Goal: Task Accomplishment & Management: Use online tool/utility

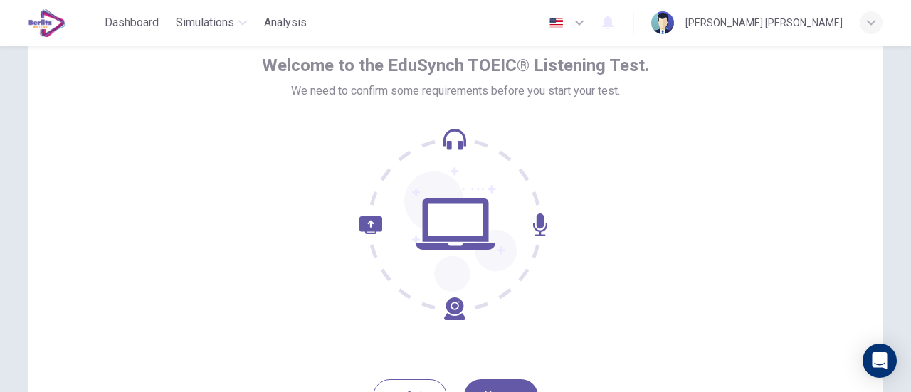
scroll to position [142, 0]
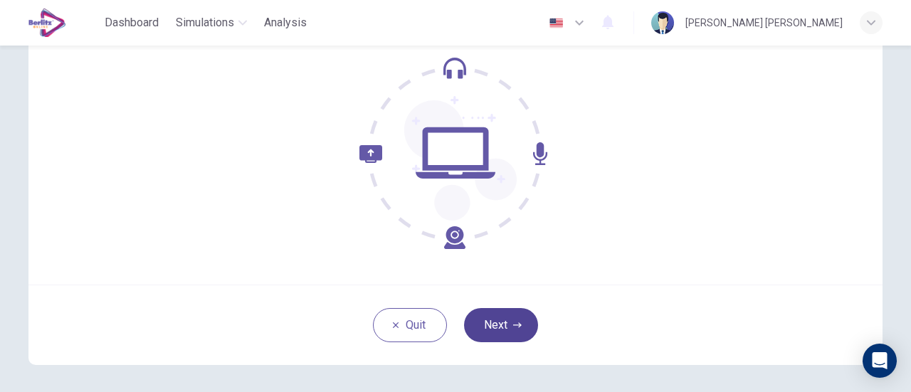
click at [511, 330] on button "Next" at bounding box center [501, 325] width 74 height 34
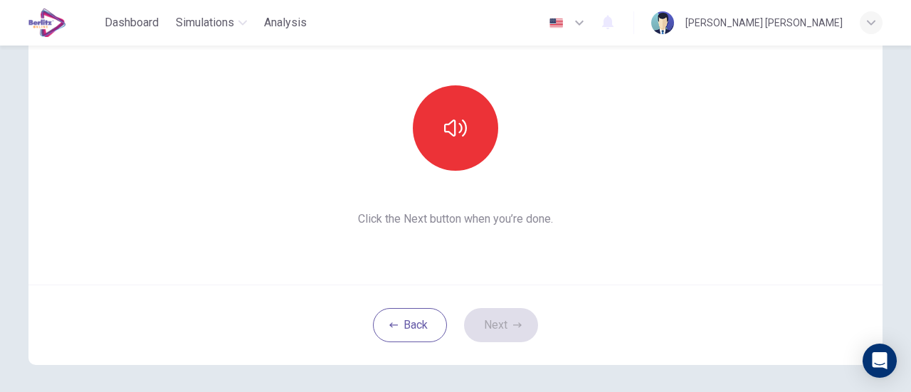
scroll to position [71, 0]
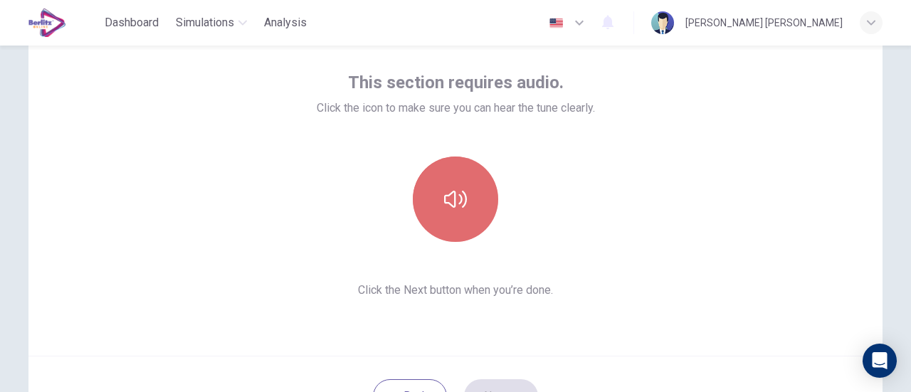
click at [468, 218] on button "button" at bounding box center [455, 199] width 85 height 85
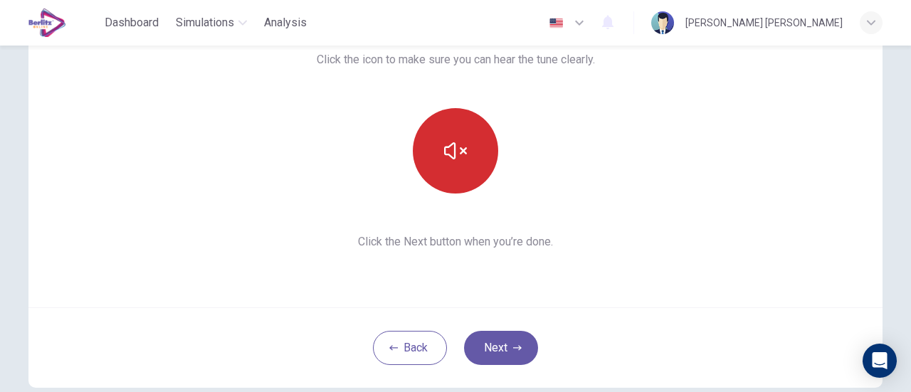
scroll to position [142, 0]
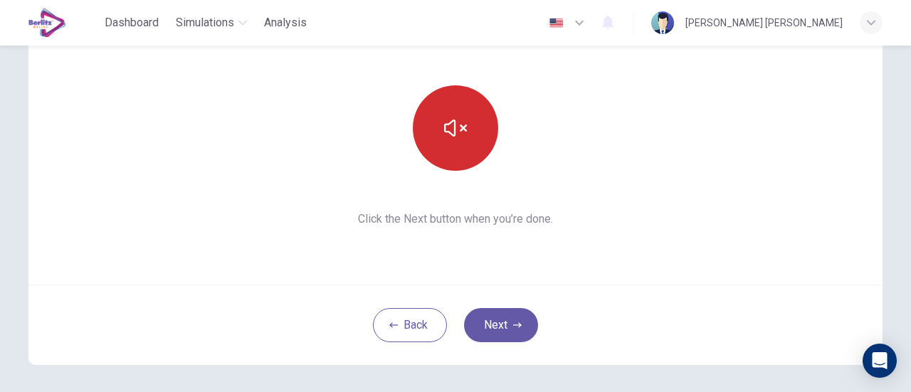
click at [456, 145] on button "button" at bounding box center [455, 127] width 85 height 85
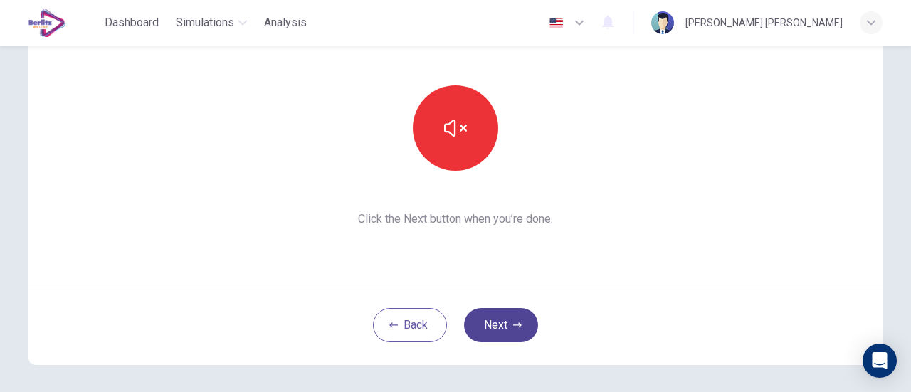
click at [491, 323] on button "Next" at bounding box center [501, 325] width 74 height 34
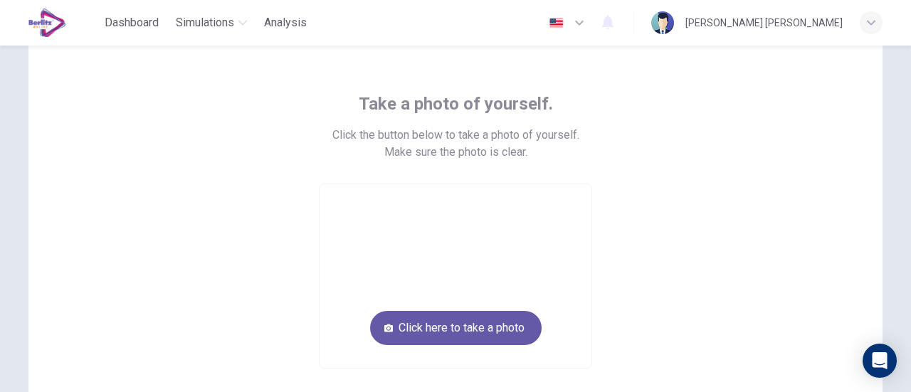
scroll to position [71, 0]
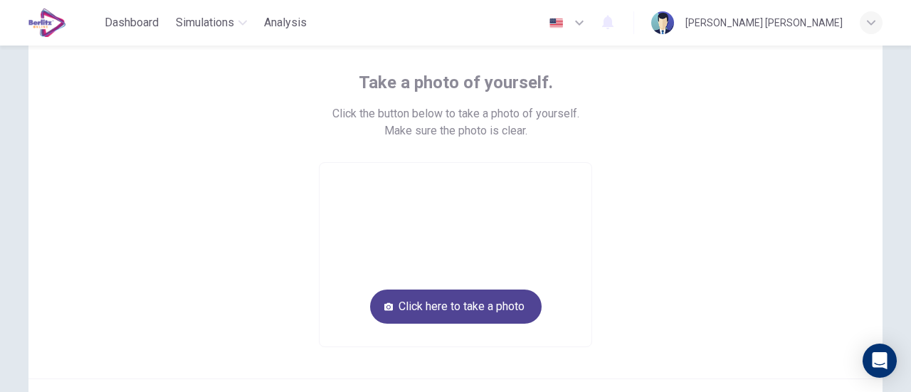
click at [398, 296] on button "Click here to take a photo" at bounding box center [456, 307] width 172 height 34
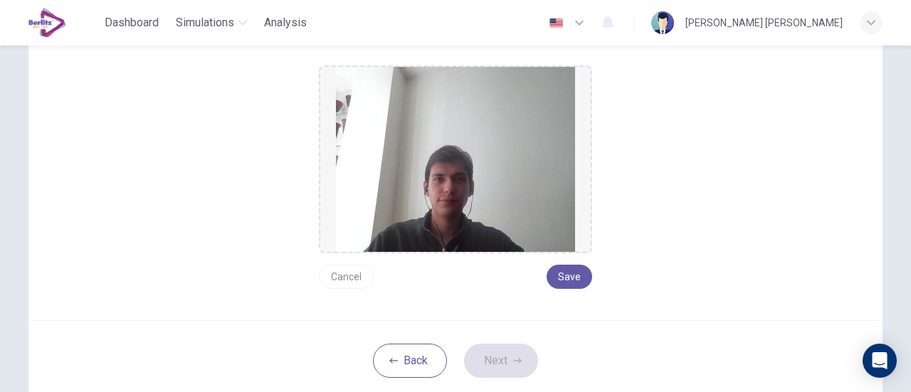
scroll to position [214, 0]
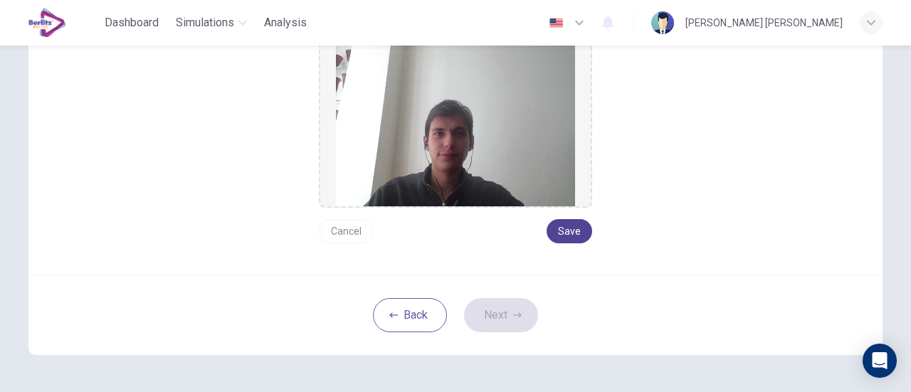
click at [574, 229] on button "Save" at bounding box center [570, 231] width 46 height 24
click at [563, 233] on button "Save" at bounding box center [570, 231] width 46 height 24
click at [517, 311] on icon "button" at bounding box center [517, 315] width 9 height 9
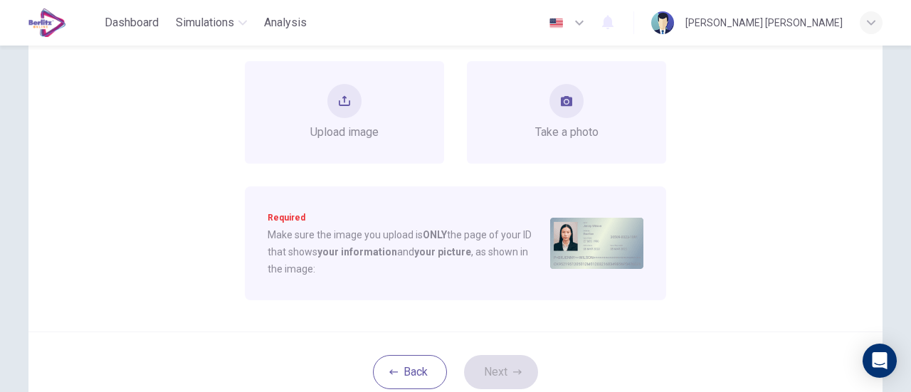
scroll to position [142, 0]
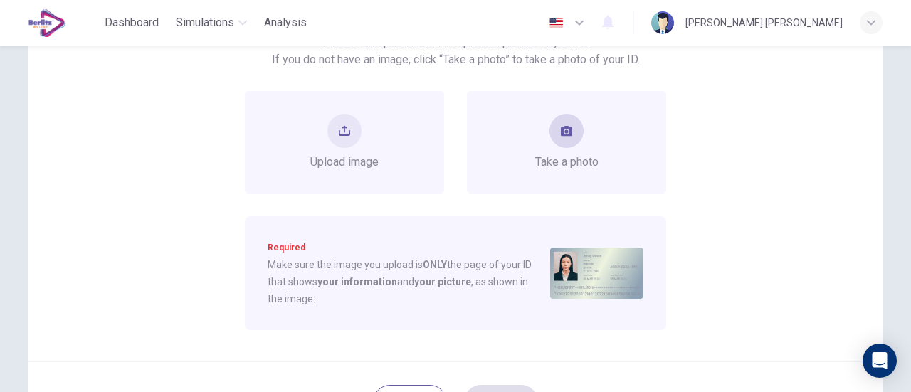
click at [568, 136] on icon "take photo" at bounding box center [566, 130] width 11 height 11
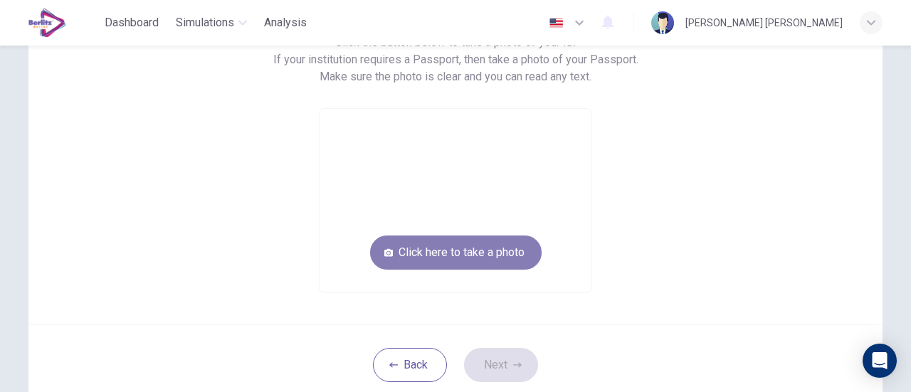
click at [488, 244] on button "Click here to take a photo" at bounding box center [456, 253] width 172 height 34
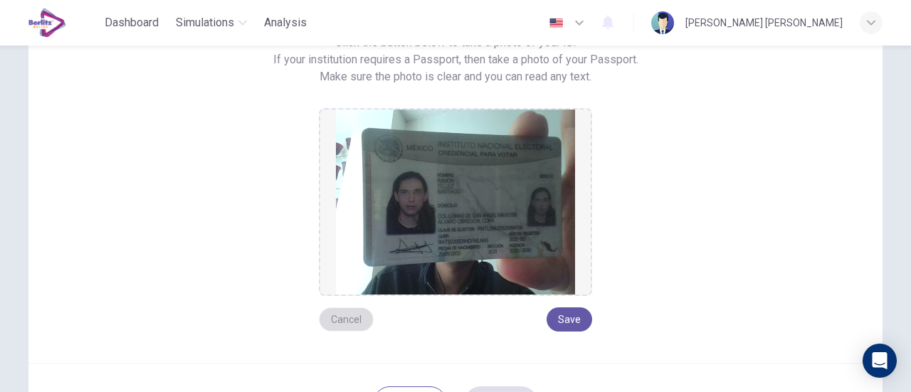
click at [336, 317] on button "Cancel" at bounding box center [346, 320] width 55 height 24
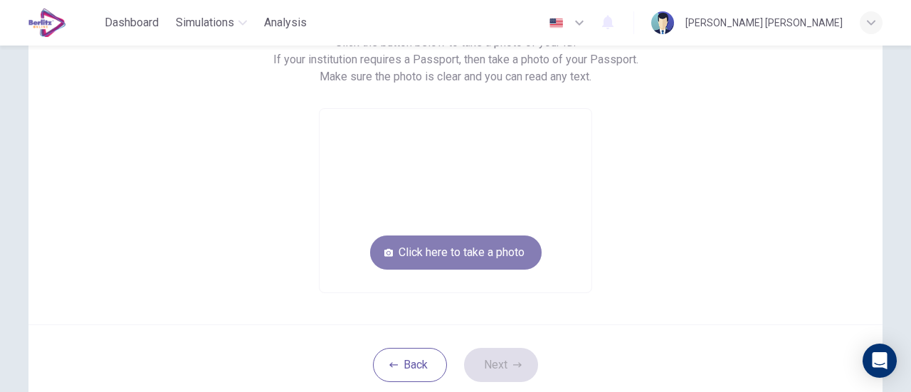
click at [451, 246] on button "Click here to take a photo" at bounding box center [456, 253] width 172 height 34
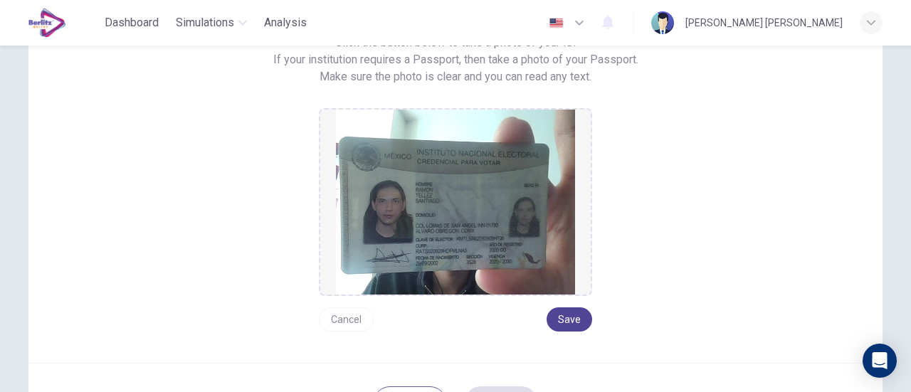
click at [566, 320] on button "Save" at bounding box center [570, 320] width 46 height 24
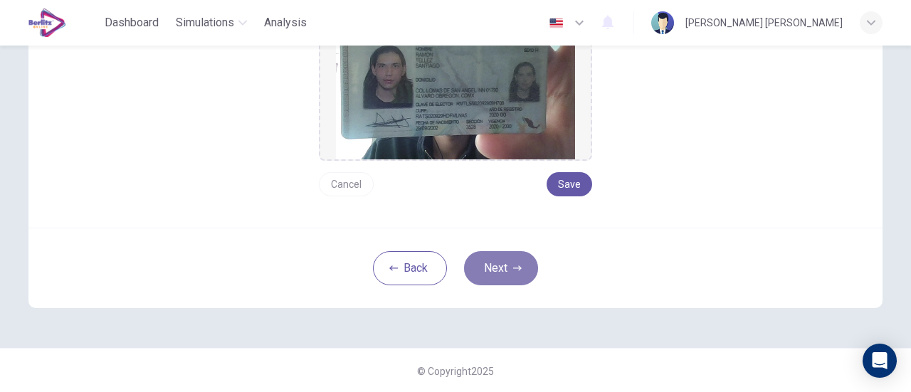
click at [498, 256] on button "Next" at bounding box center [501, 268] width 74 height 34
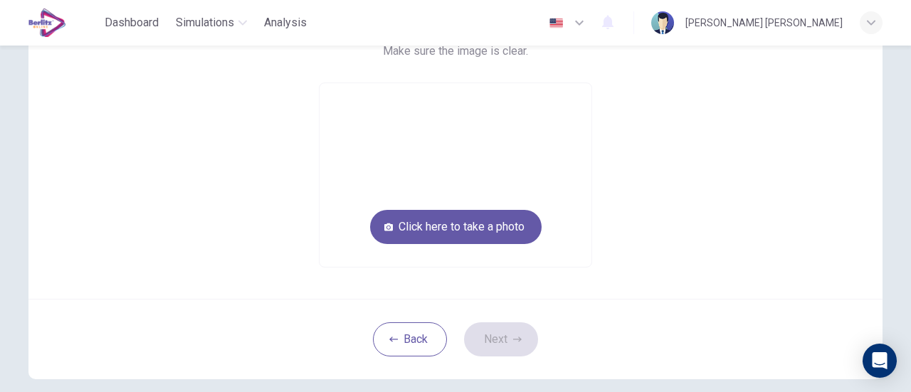
scroll to position [80, 0]
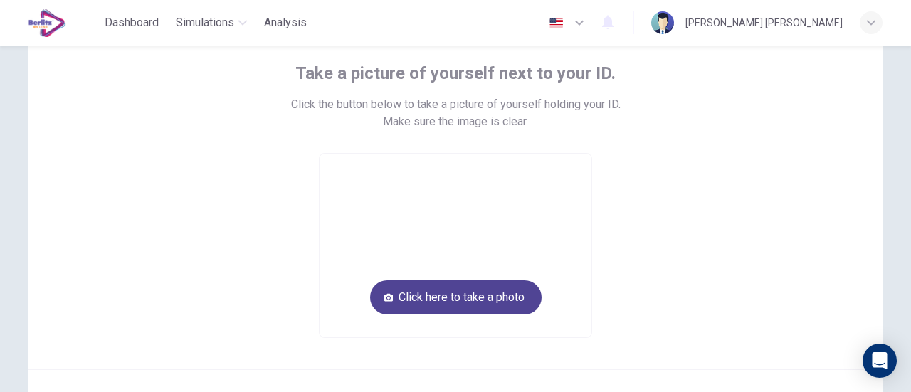
click at [480, 301] on button "Click here to take a photo" at bounding box center [456, 298] width 172 height 34
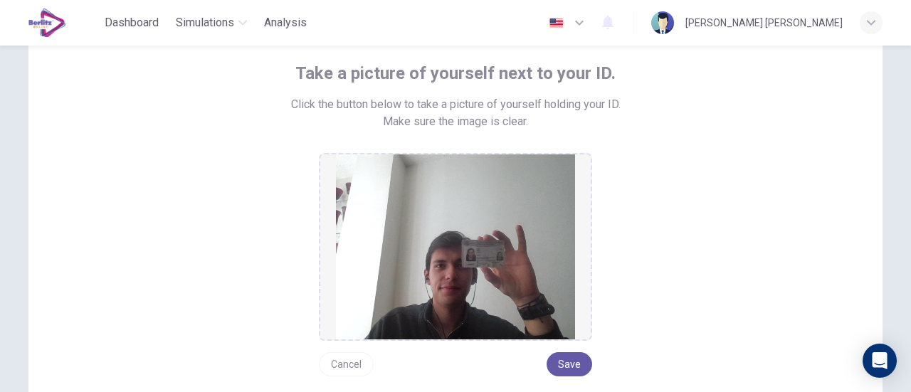
scroll to position [152, 0]
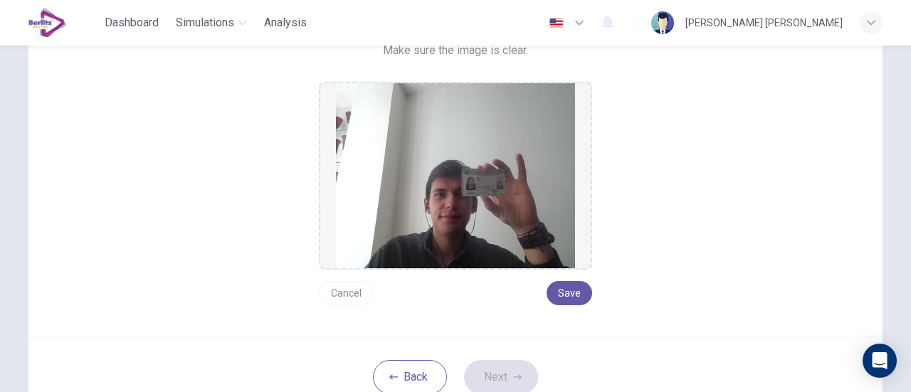
click at [343, 298] on button "Cancel" at bounding box center [346, 293] width 55 height 24
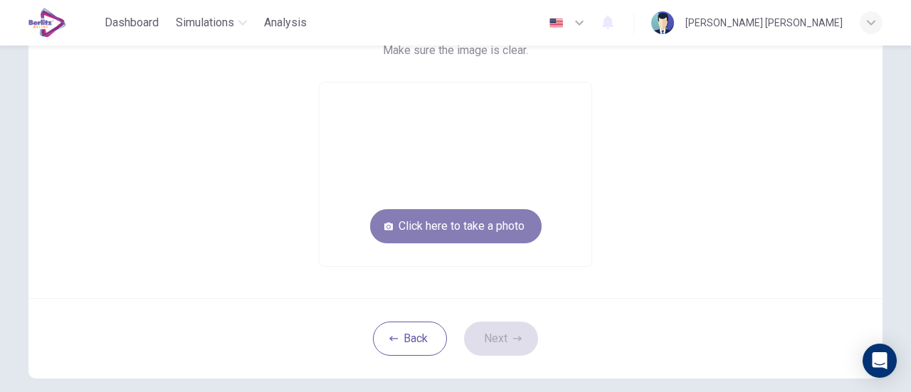
click at [425, 240] on button "Click here to take a photo" at bounding box center [456, 226] width 172 height 34
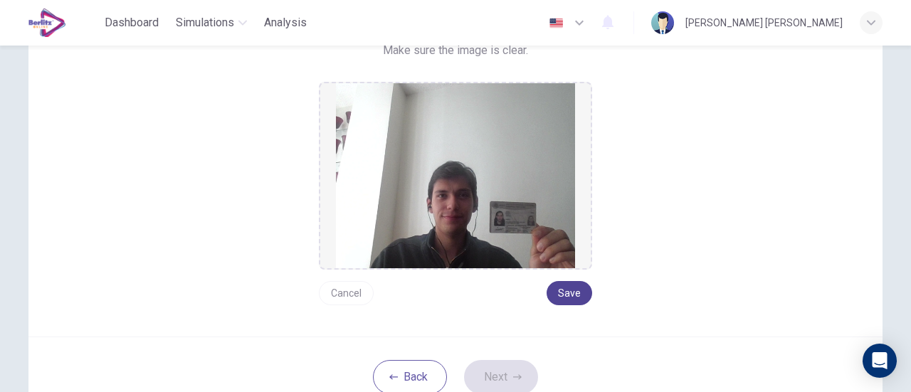
click at [565, 291] on button "Save" at bounding box center [570, 293] width 46 height 24
click at [491, 374] on button "Next" at bounding box center [501, 377] width 74 height 34
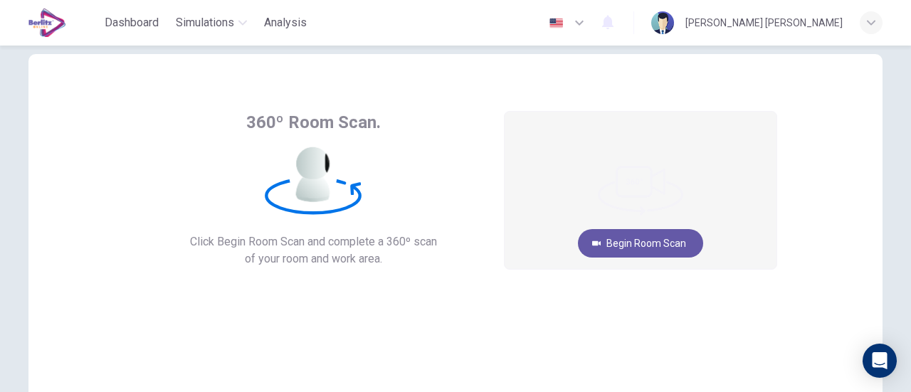
scroll to position [9, 0]
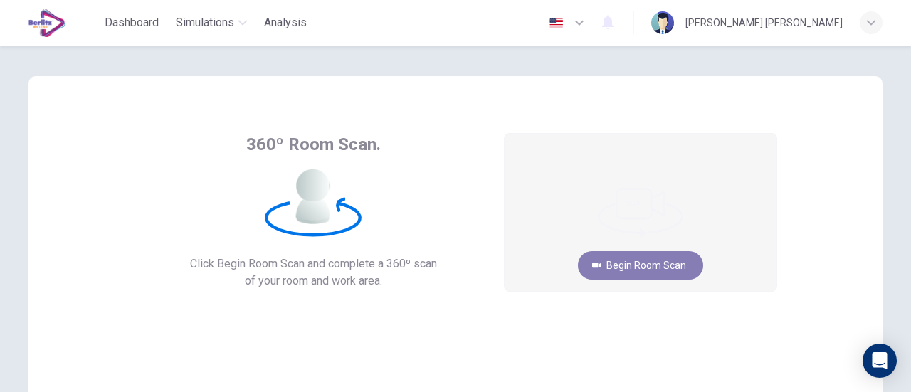
click at [619, 256] on button "Begin Room Scan" at bounding box center [640, 265] width 125 height 28
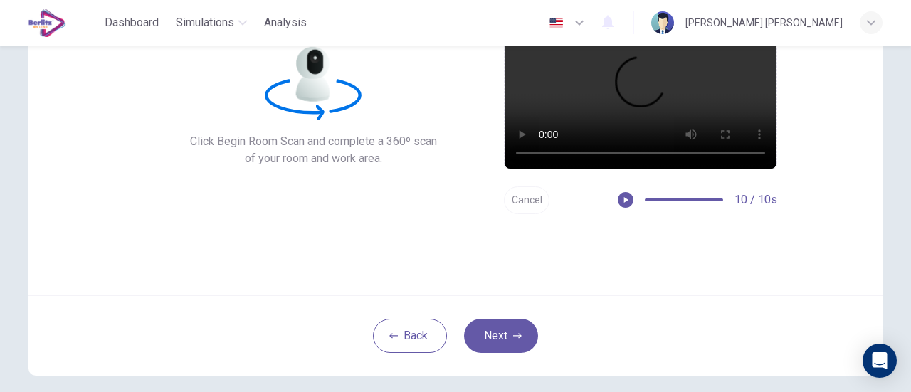
scroll to position [129, 0]
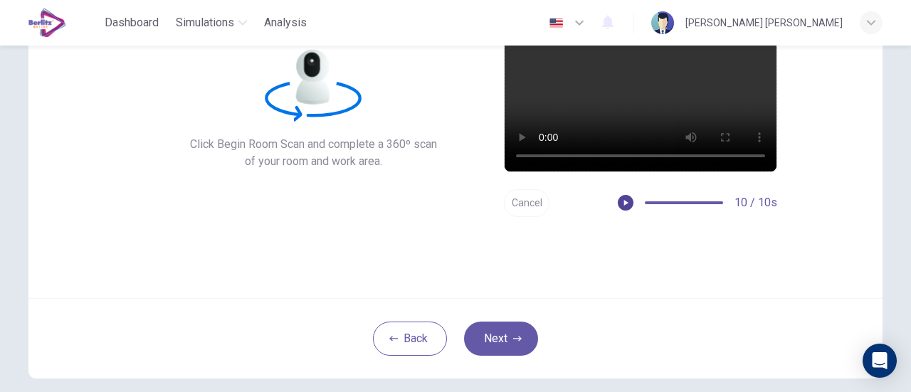
click at [624, 204] on icon "button" at bounding box center [626, 203] width 4 height 6
click at [624, 204] on button "button" at bounding box center [632, 203] width 16 height 16
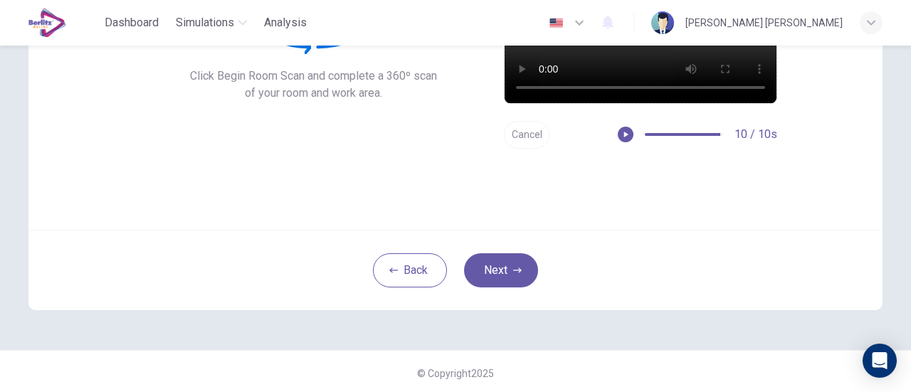
scroll to position [200, 0]
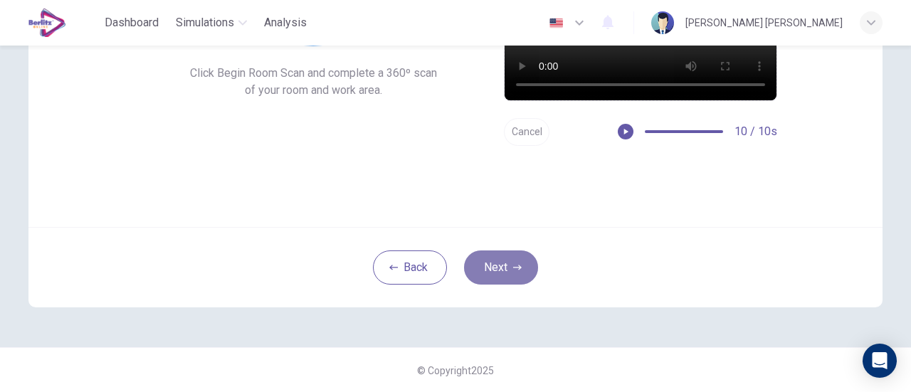
click at [487, 273] on button "Next" at bounding box center [501, 268] width 74 height 34
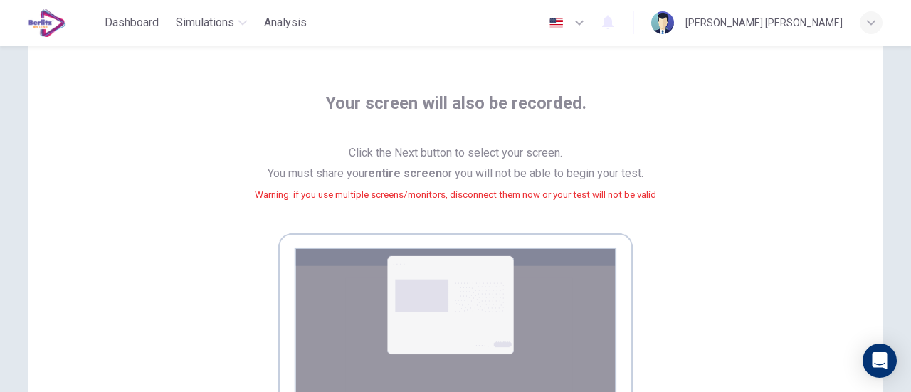
scroll to position [50, 0]
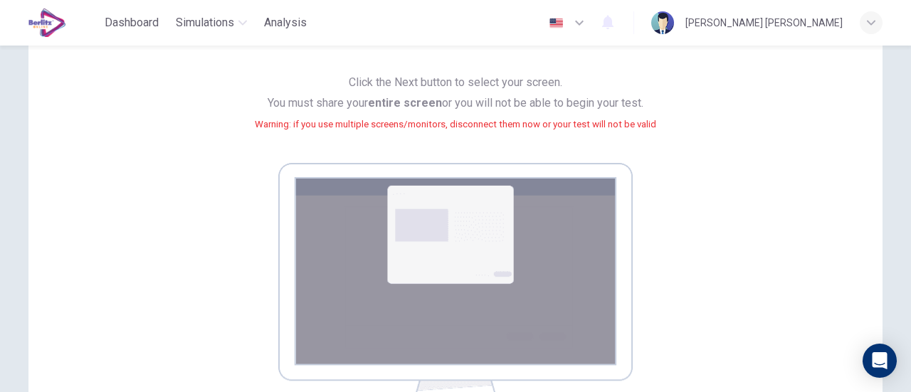
click at [472, 245] on img at bounding box center [455, 292] width 355 height 258
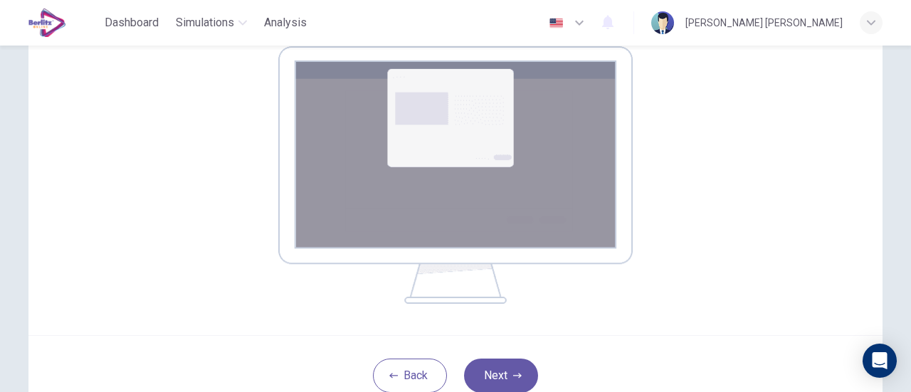
scroll to position [263, 0]
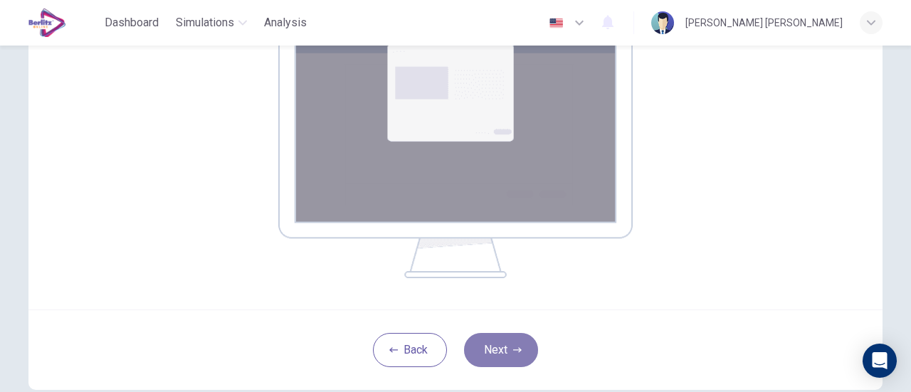
click at [484, 347] on button "Next" at bounding box center [501, 350] width 74 height 34
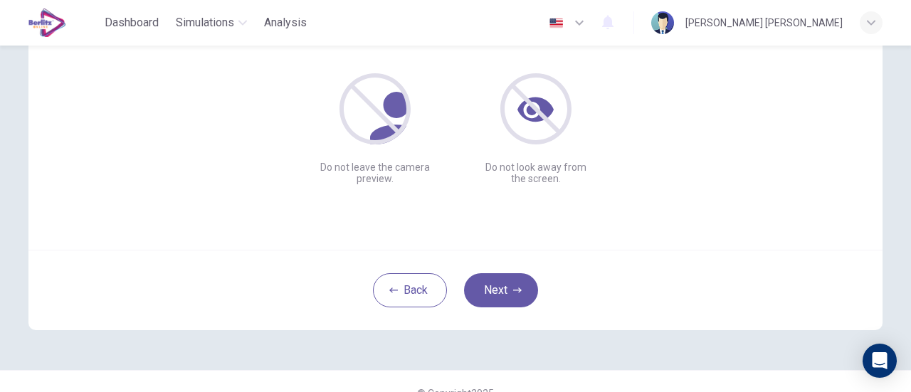
scroll to position [200, 0]
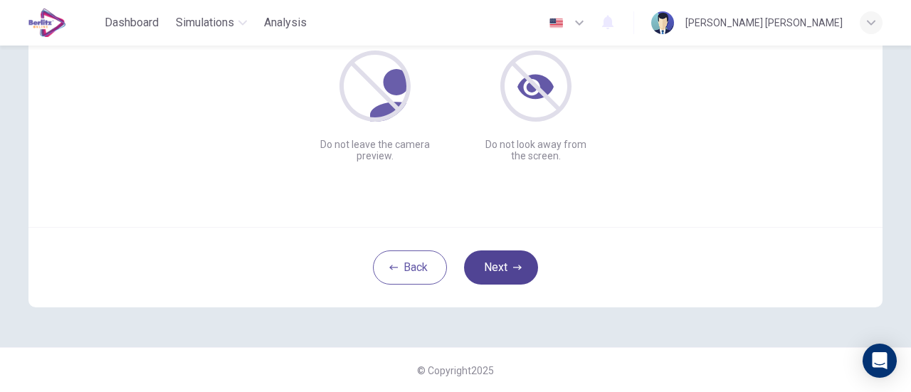
click at [530, 263] on button "Next" at bounding box center [501, 268] width 74 height 34
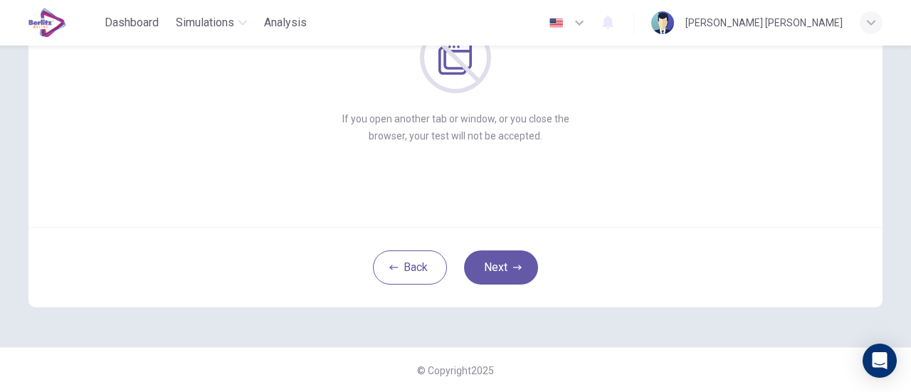
drag, startPoint x: 510, startPoint y: 253, endPoint x: 493, endPoint y: 203, distance: 52.7
click at [493, 203] on div "Do not leave your web browser If you open another tab or window, or you close t…" at bounding box center [455, 56] width 854 height 342
click at [504, 266] on button "Next" at bounding box center [501, 268] width 74 height 34
click at [500, 260] on button "Next" at bounding box center [501, 268] width 74 height 34
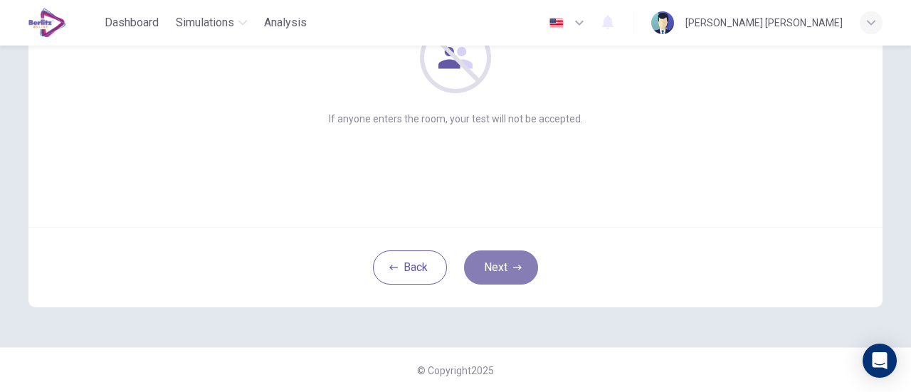
click at [500, 263] on button "Next" at bounding box center [501, 268] width 74 height 34
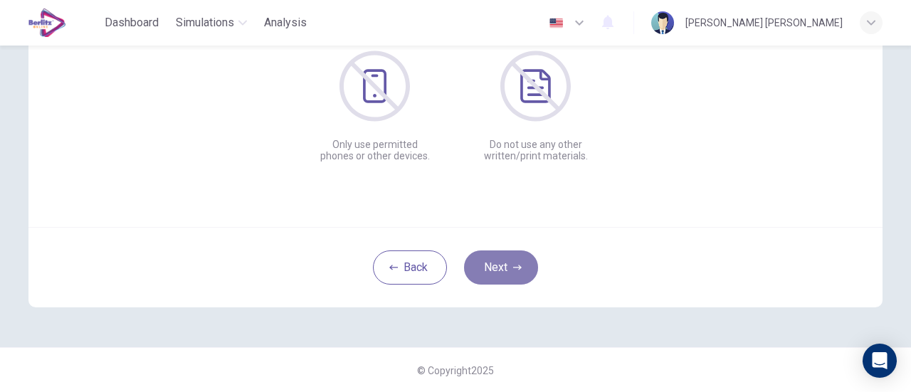
click at [505, 263] on button "Next" at bounding box center [501, 268] width 74 height 34
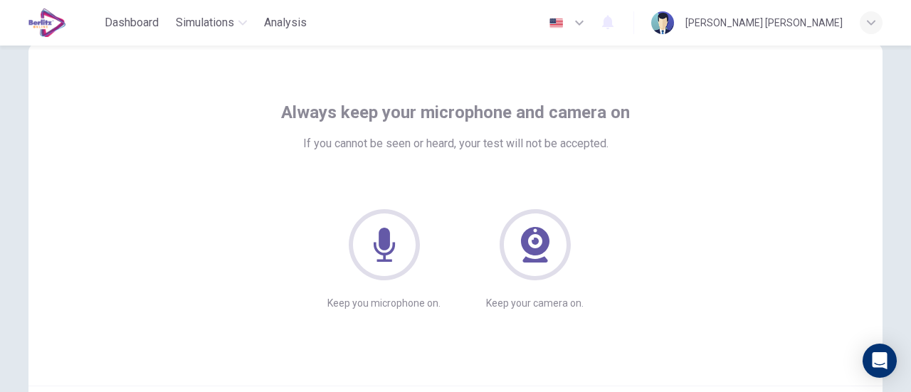
scroll to position [71, 0]
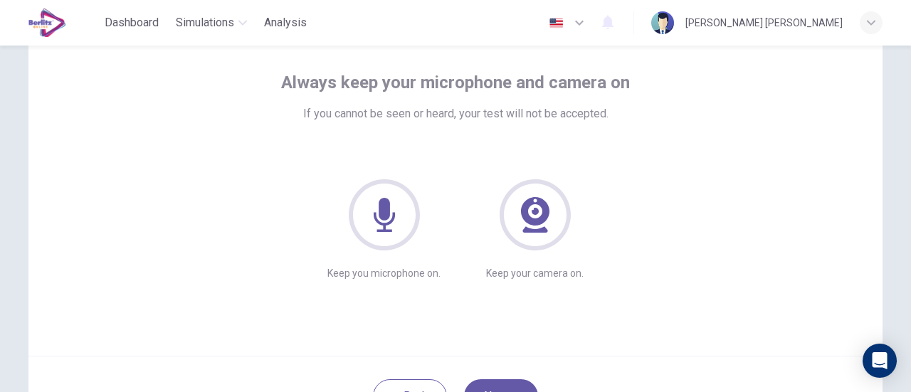
click at [629, 304] on div "Always keep your microphone and camera on If you cannot be seen or heard, your …" at bounding box center [455, 185] width 854 height 342
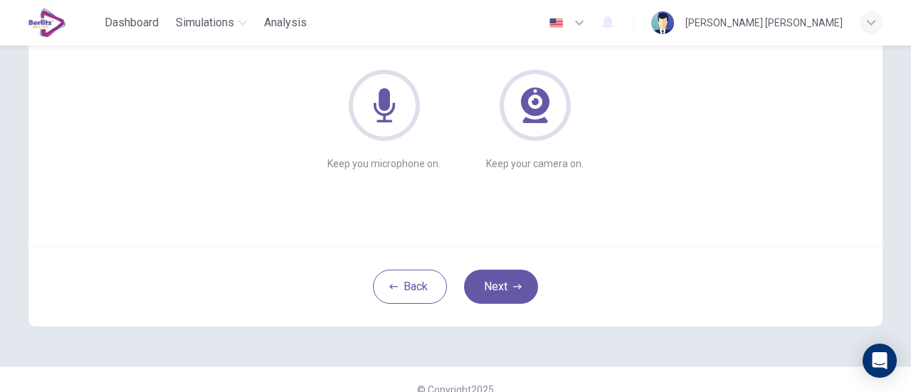
scroll to position [200, 0]
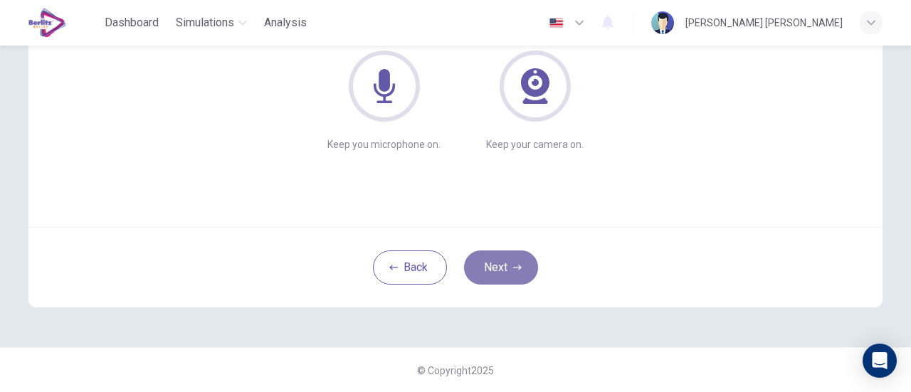
click at [511, 258] on button "Next" at bounding box center [501, 268] width 74 height 34
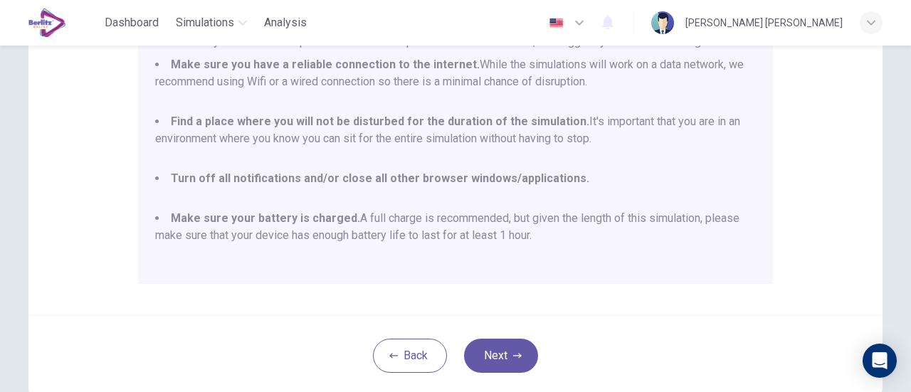
scroll to position [399, 0]
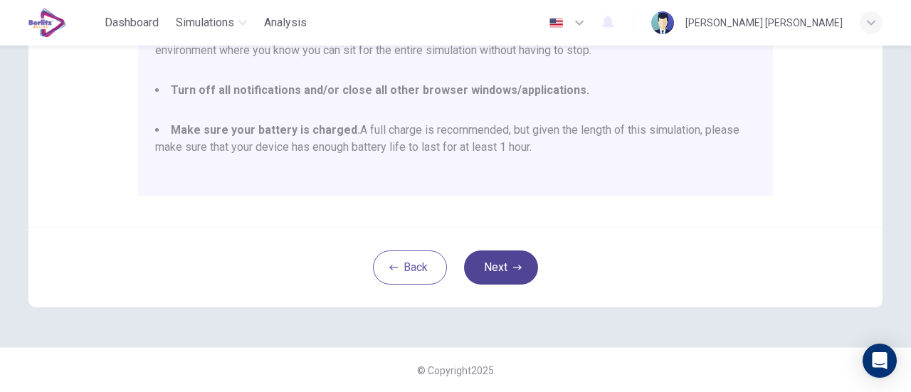
click at [513, 266] on icon "button" at bounding box center [517, 267] width 9 height 9
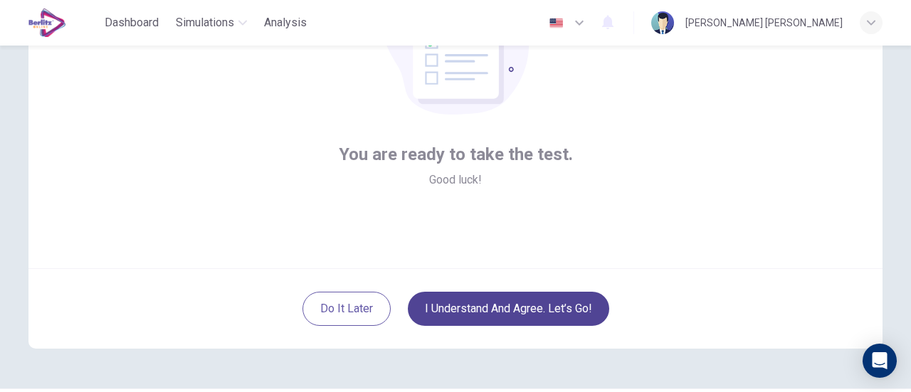
scroll to position [200, 0]
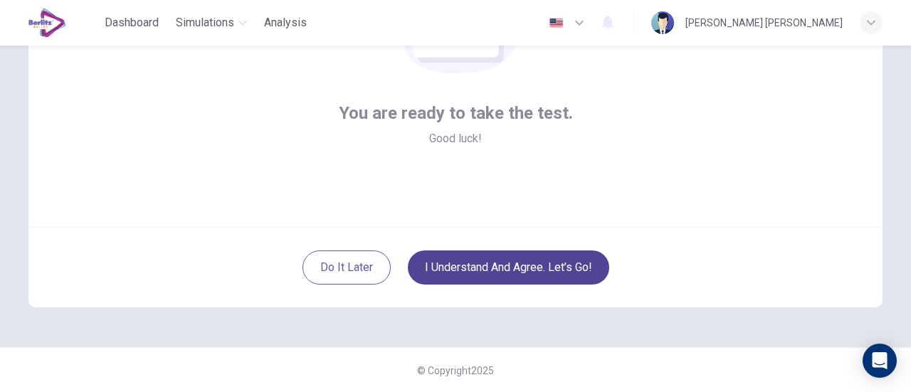
click at [514, 259] on button "I understand and agree. Let’s go!" at bounding box center [509, 268] width 202 height 34
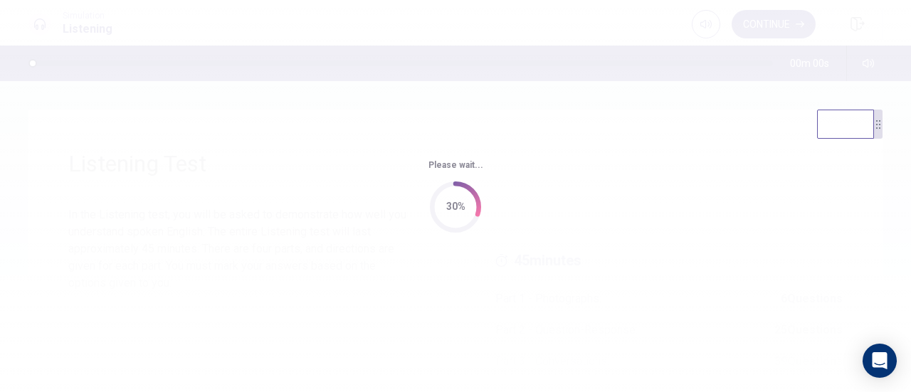
click at [360, 145] on div "Please wait... 30%" at bounding box center [455, 196] width 911 height 392
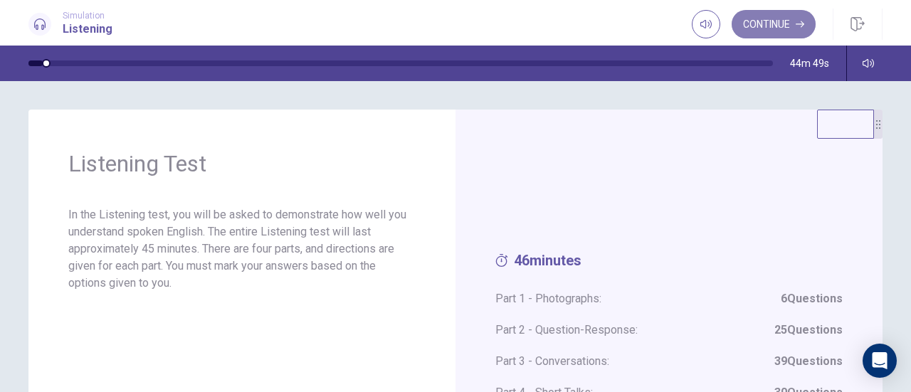
click at [806, 29] on button "Continue" at bounding box center [774, 24] width 84 height 28
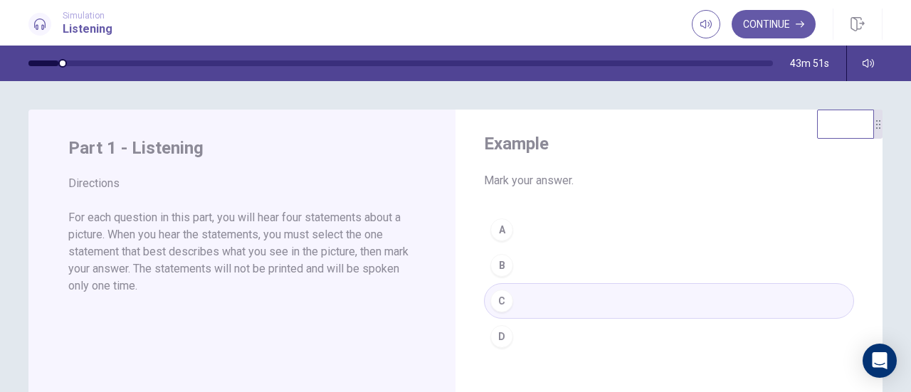
click at [517, 301] on div "A B C D" at bounding box center [669, 283] width 370 height 142
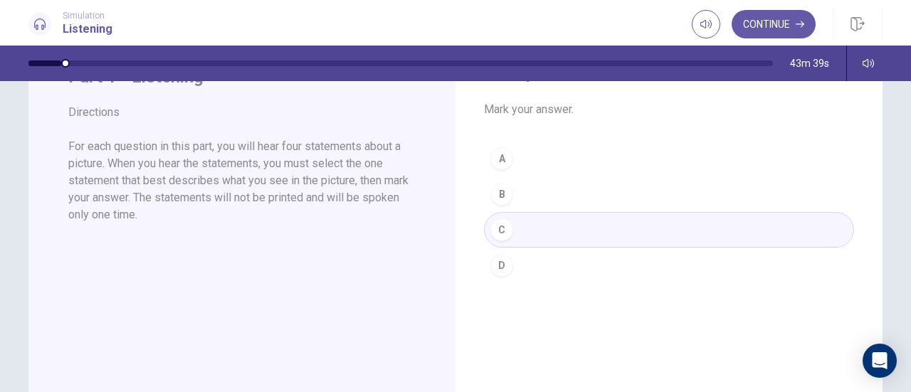
click at [506, 264] on div "A B C D" at bounding box center [669, 212] width 370 height 142
click at [507, 224] on div "A B C D" at bounding box center [669, 212] width 370 height 142
click at [53, 61] on div at bounding box center [45, 64] width 34 height 6
drag, startPoint x: 70, startPoint y: 62, endPoint x: 36, endPoint y: 68, distance: 33.9
click at [36, 68] on div "43m 35s" at bounding box center [456, 64] width 900 height 36
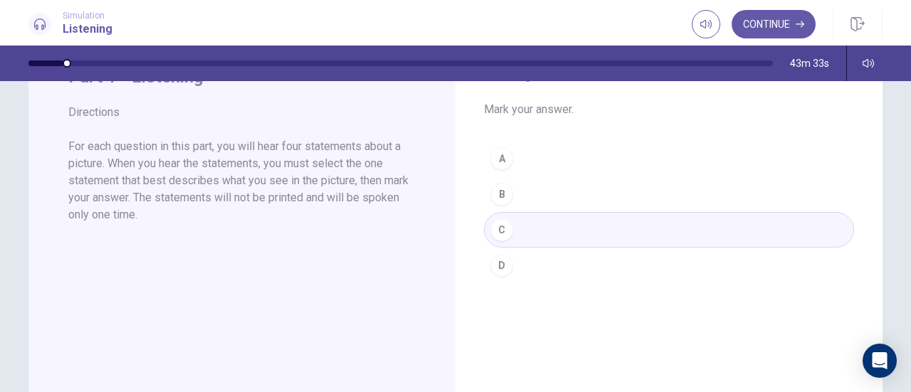
scroll to position [0, 0]
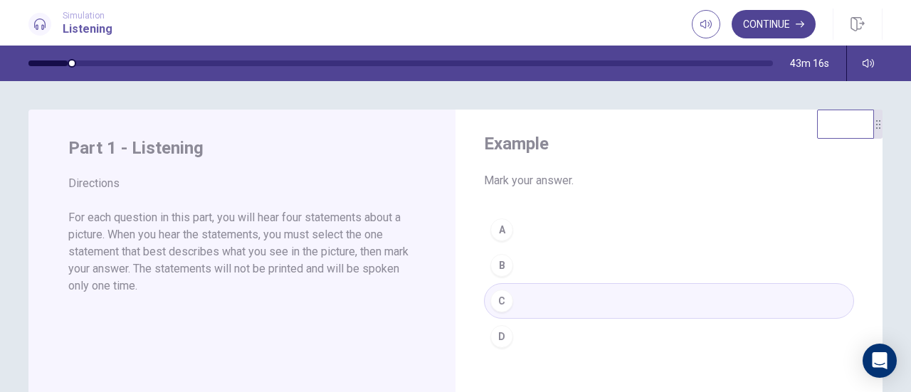
click at [770, 26] on button "Continue" at bounding box center [774, 24] width 84 height 28
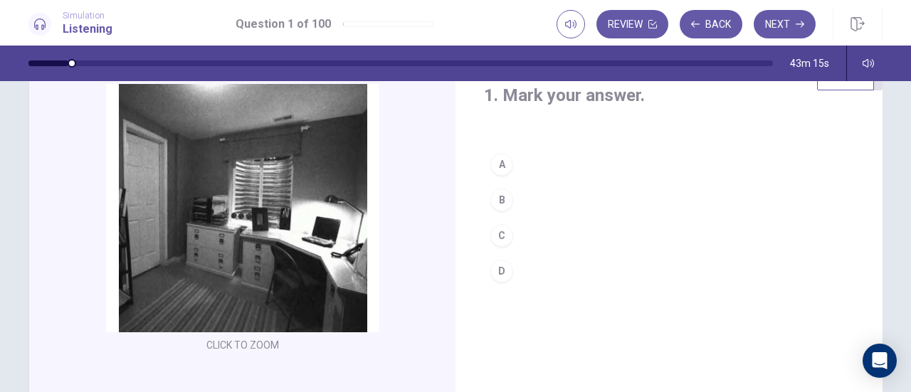
scroll to position [71, 0]
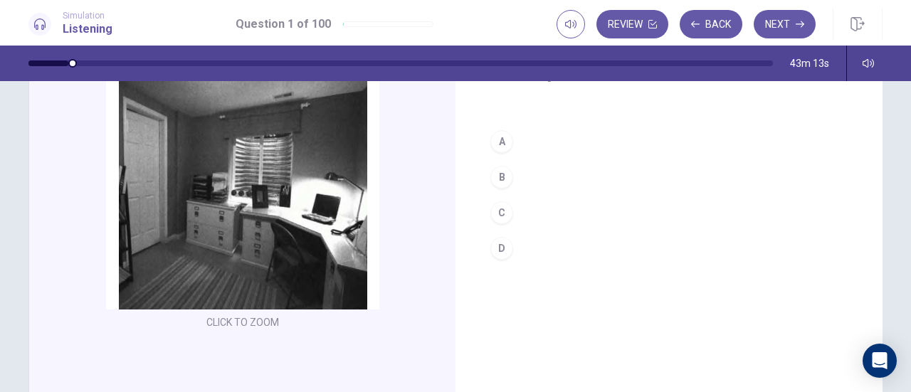
click at [495, 210] on div "C" at bounding box center [502, 213] width 23 height 23
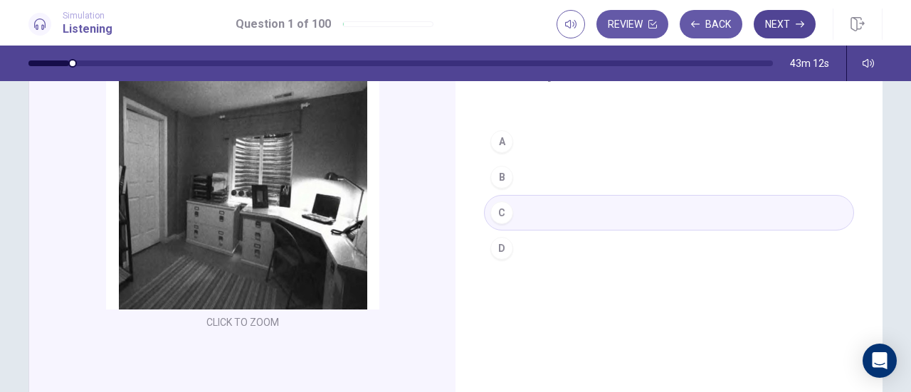
click at [806, 29] on button "Next" at bounding box center [785, 24] width 62 height 28
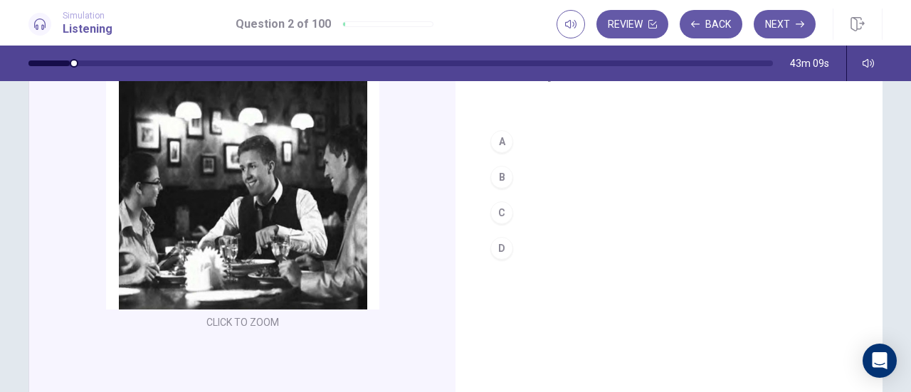
click at [491, 241] on div "D" at bounding box center [502, 248] width 23 height 23
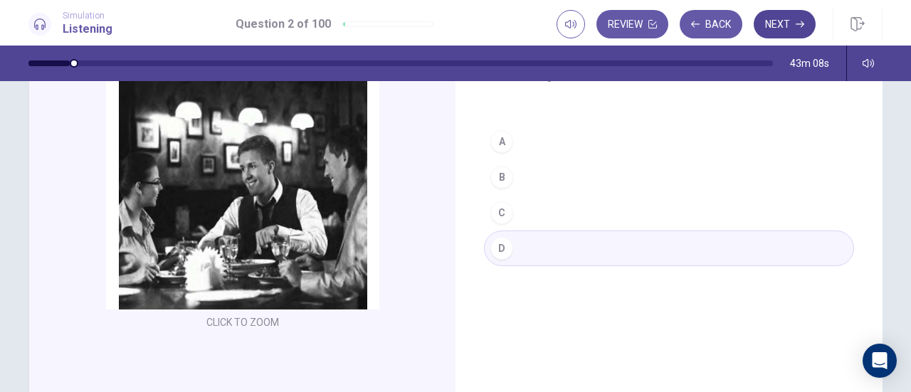
click at [799, 23] on icon "button" at bounding box center [800, 24] width 9 height 9
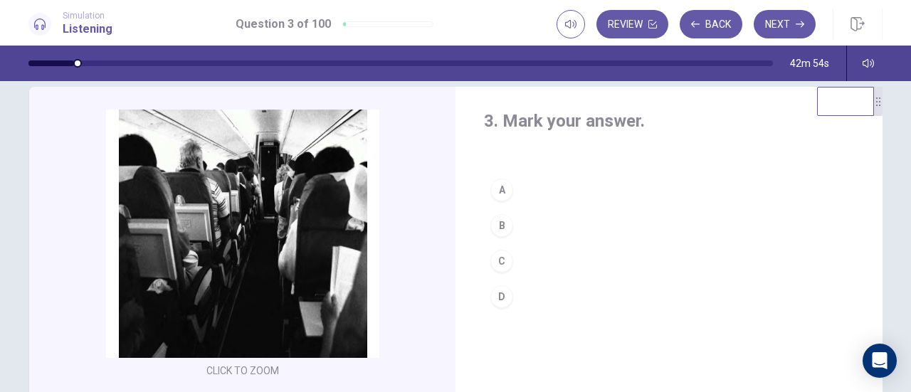
scroll to position [0, 0]
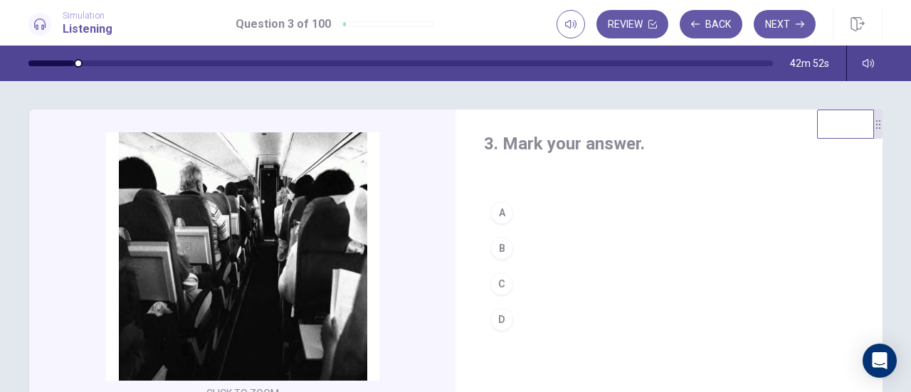
click at [507, 322] on div "D" at bounding box center [502, 319] width 23 height 23
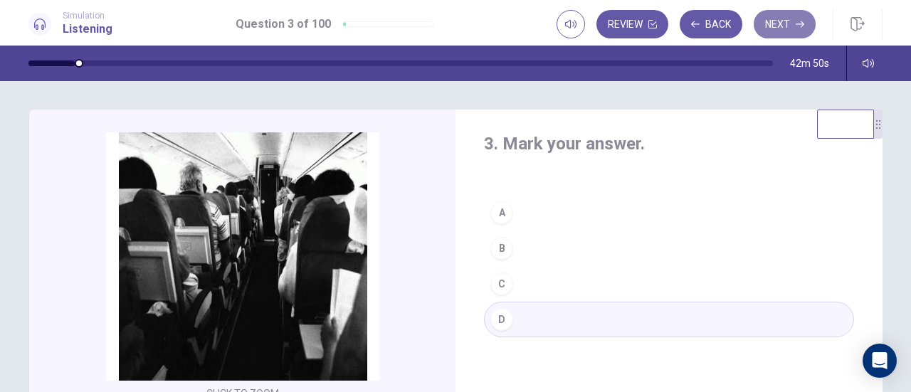
click at [786, 26] on button "Next" at bounding box center [785, 24] width 62 height 28
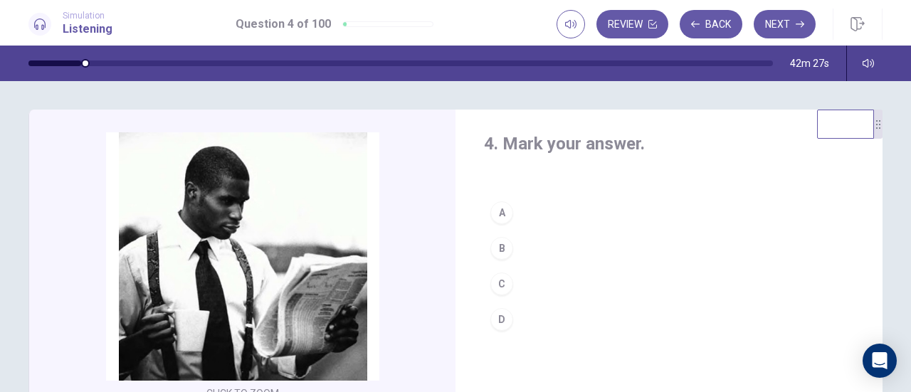
scroll to position [71, 0]
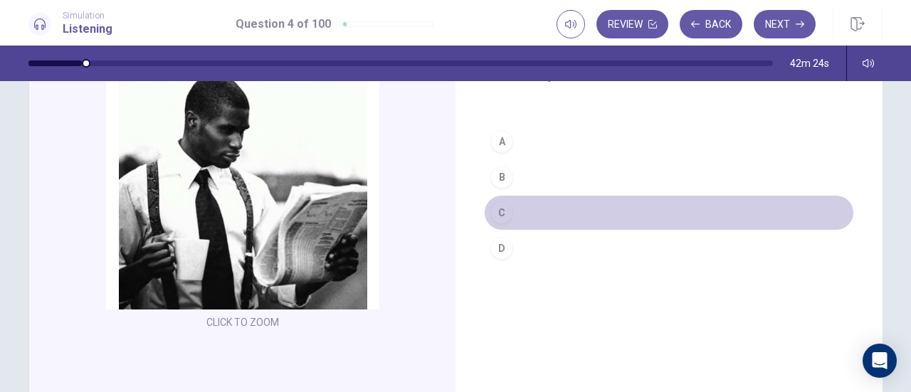
click at [495, 203] on div "C" at bounding box center [502, 213] width 23 height 23
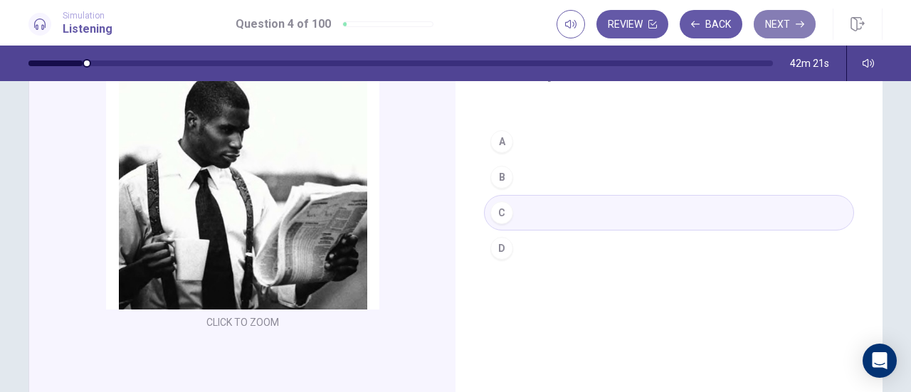
click at [771, 22] on button "Next" at bounding box center [785, 24] width 62 height 28
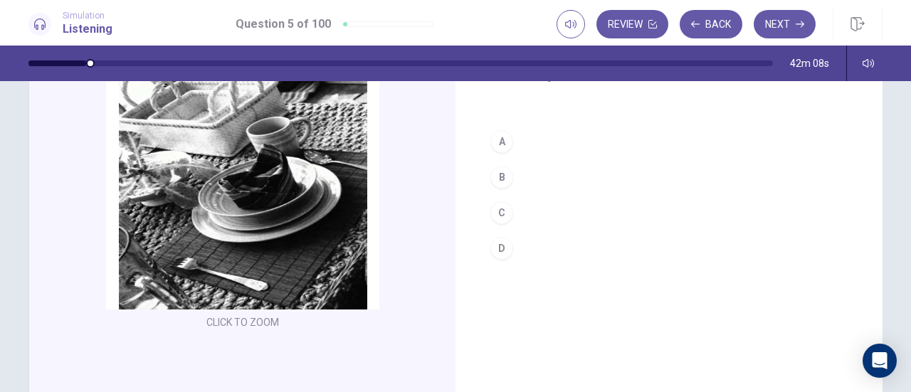
click at [492, 144] on div "A" at bounding box center [502, 141] width 23 height 23
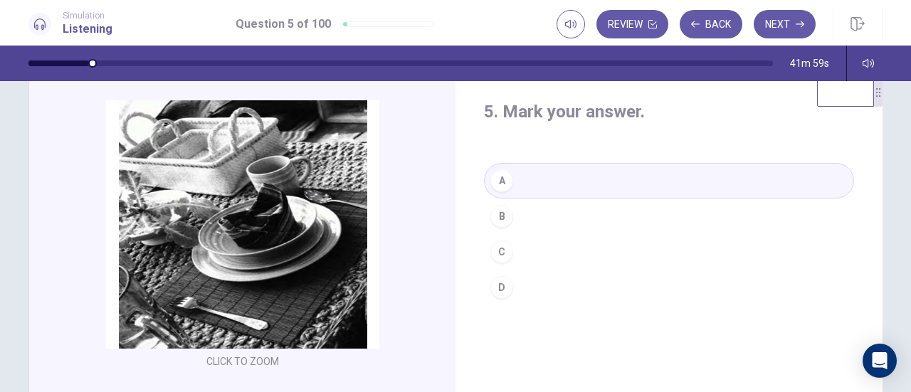
scroll to position [0, 0]
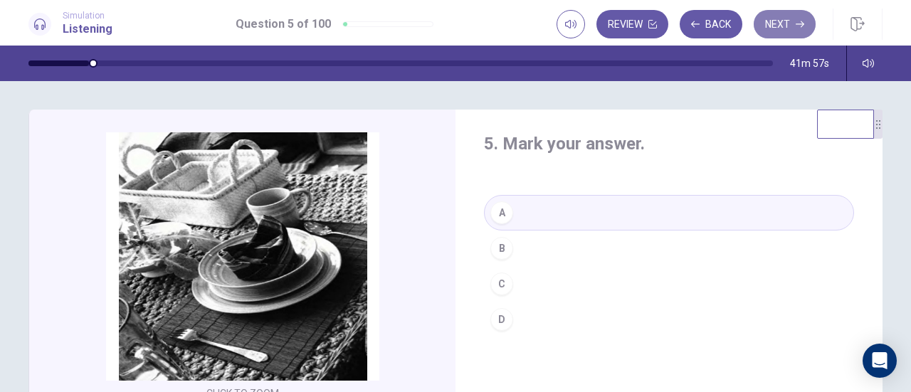
click at [793, 31] on button "Next" at bounding box center [785, 24] width 62 height 28
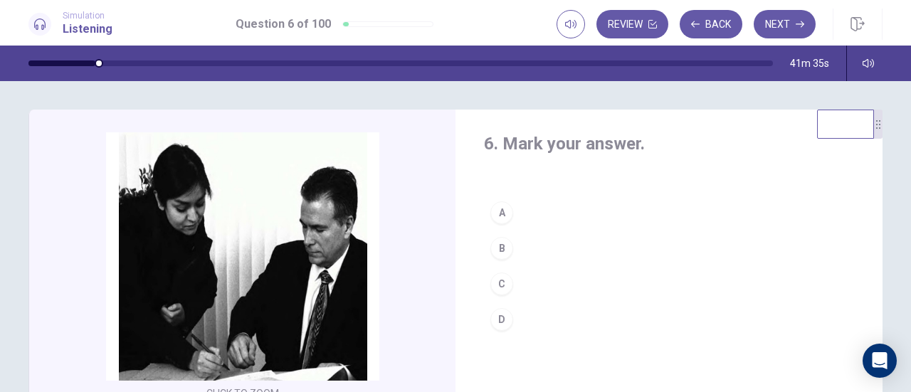
click at [508, 283] on div "C" at bounding box center [502, 284] width 23 height 23
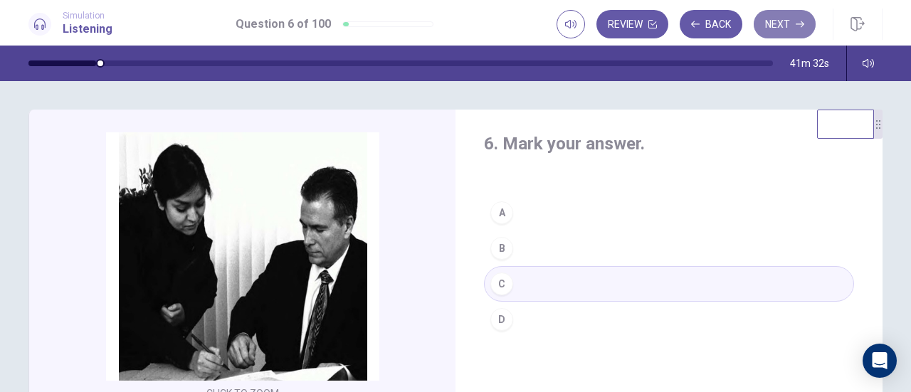
click at [778, 31] on button "Next" at bounding box center [785, 24] width 62 height 28
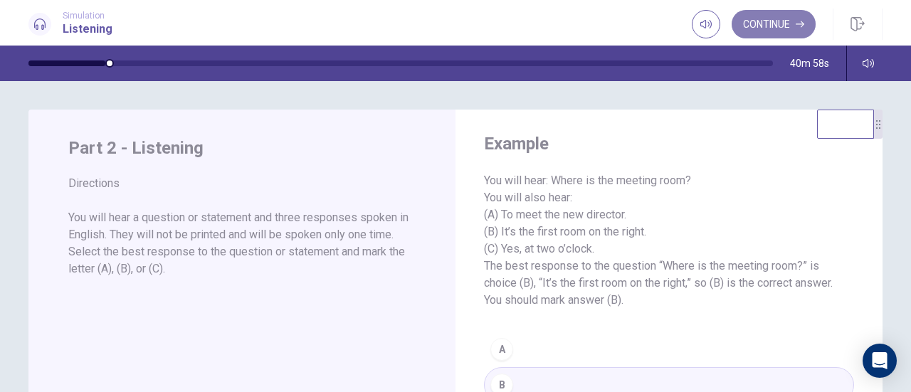
click at [785, 25] on button "Continue" at bounding box center [774, 24] width 84 height 28
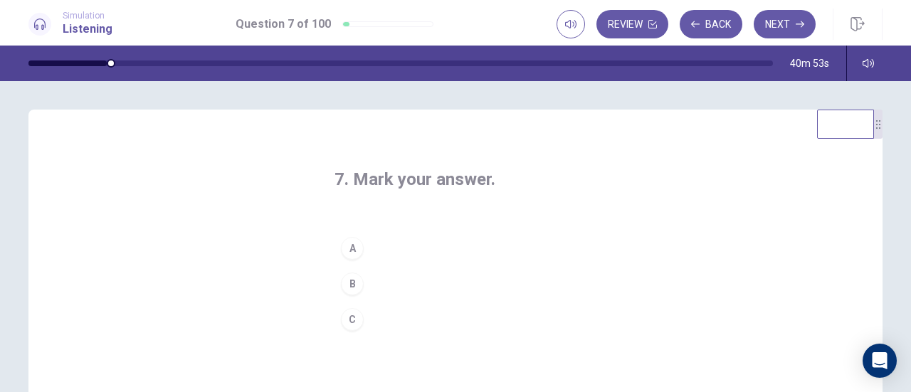
scroll to position [71, 0]
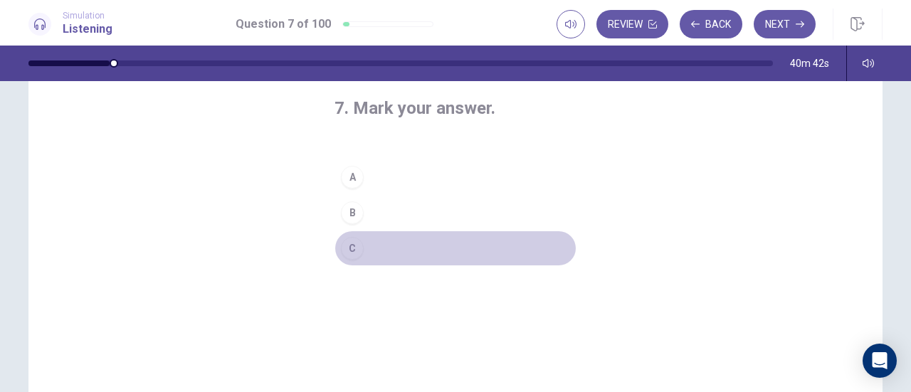
click at [347, 246] on div "C" at bounding box center [352, 248] width 23 height 23
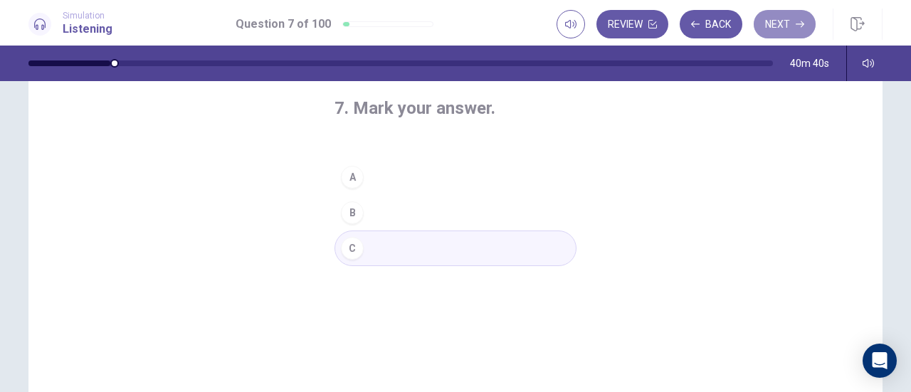
click at [788, 16] on button "Next" at bounding box center [785, 24] width 62 height 28
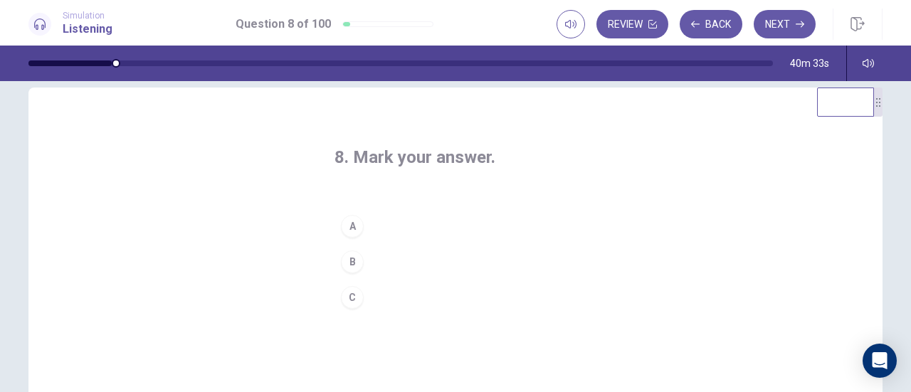
scroll to position [0, 0]
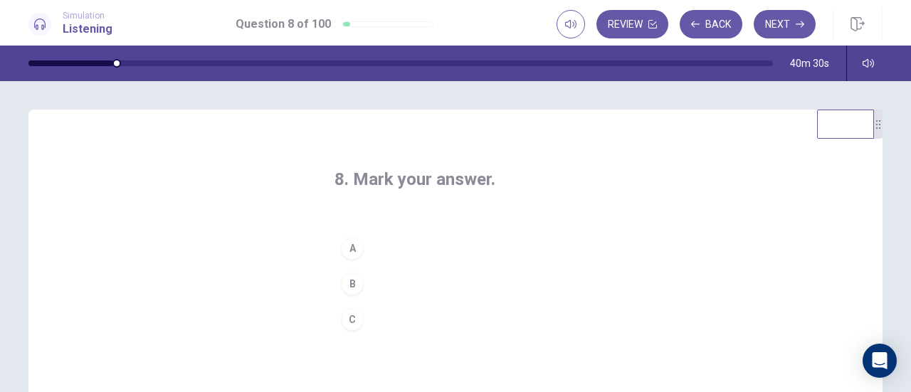
click at [344, 251] on div "A" at bounding box center [352, 248] width 23 height 23
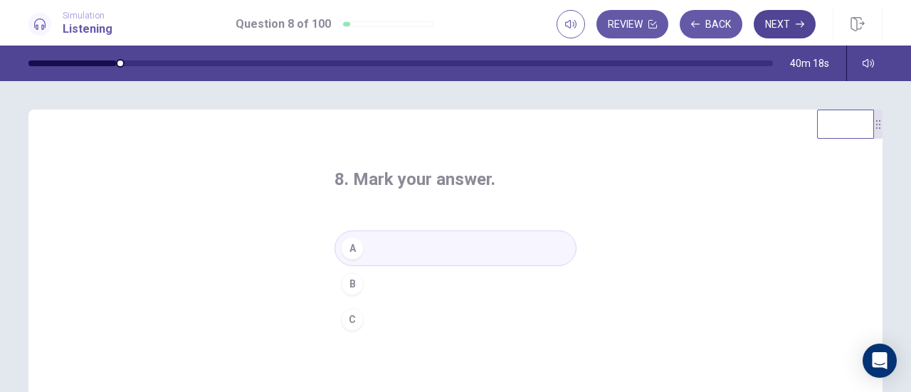
click at [788, 31] on button "Next" at bounding box center [785, 24] width 62 height 28
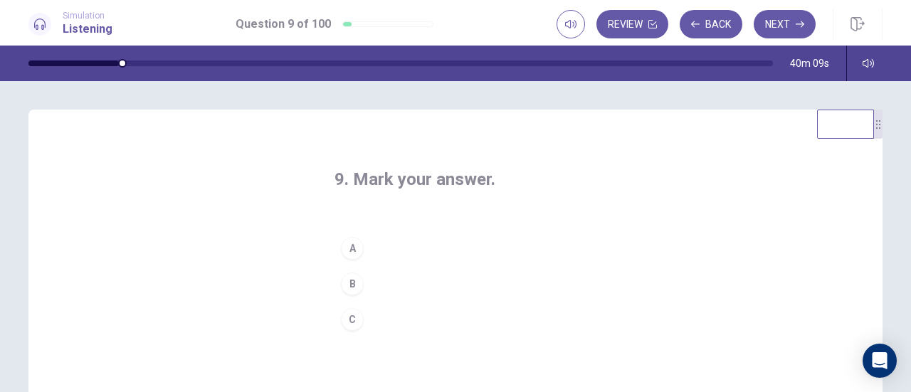
click at [350, 253] on div "A" at bounding box center [352, 248] width 23 height 23
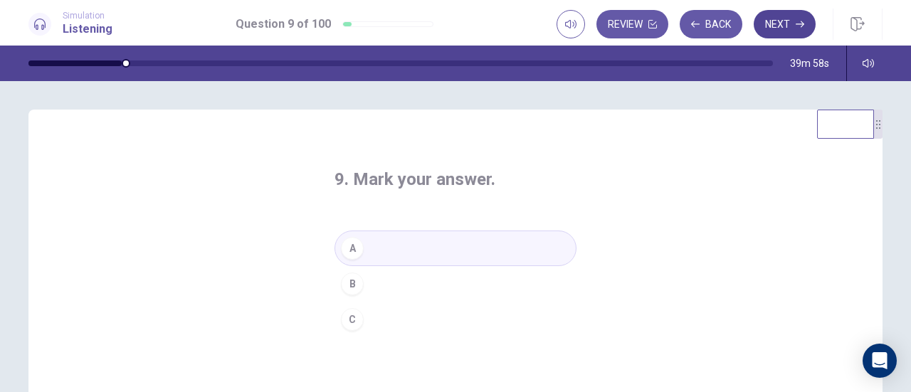
click at [780, 22] on button "Next" at bounding box center [785, 24] width 62 height 28
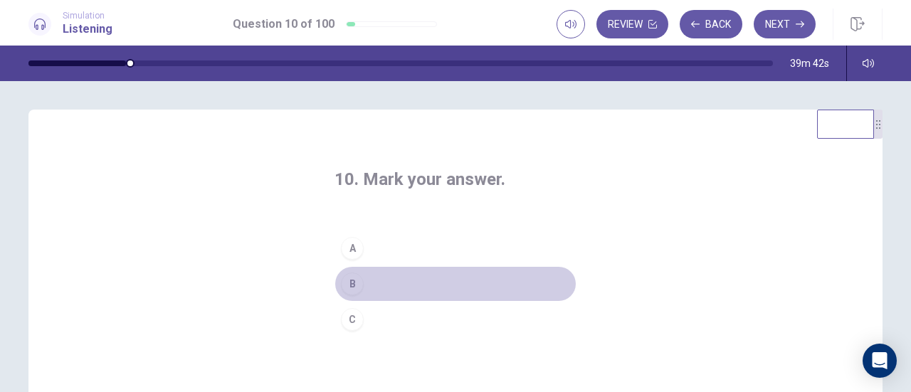
click at [345, 285] on div "B" at bounding box center [352, 284] width 23 height 23
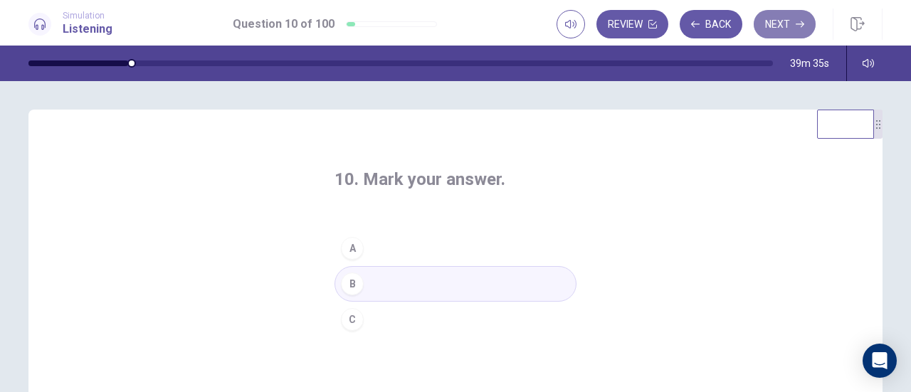
click at [800, 25] on icon "button" at bounding box center [800, 24] width 9 height 9
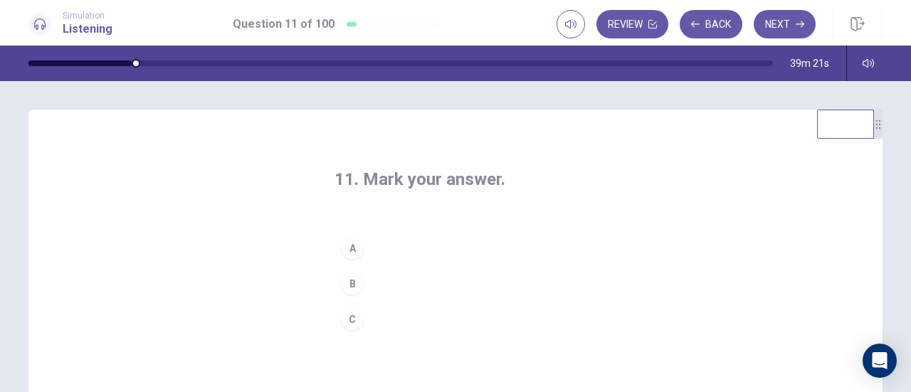
click at [356, 287] on div "B" at bounding box center [352, 284] width 23 height 23
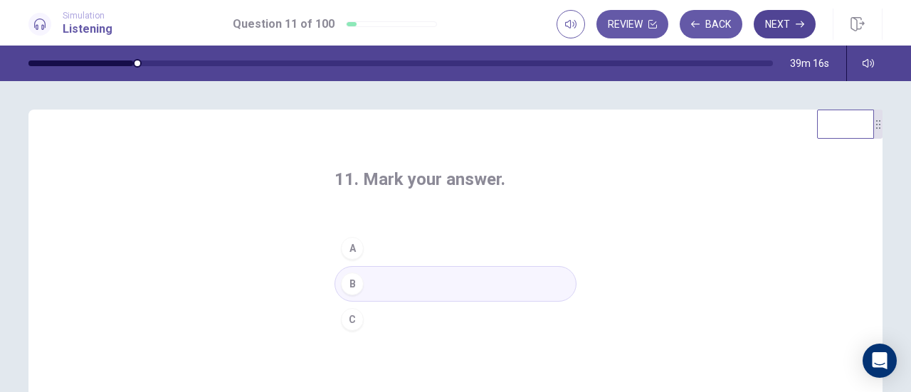
click at [810, 29] on button "Next" at bounding box center [785, 24] width 62 height 28
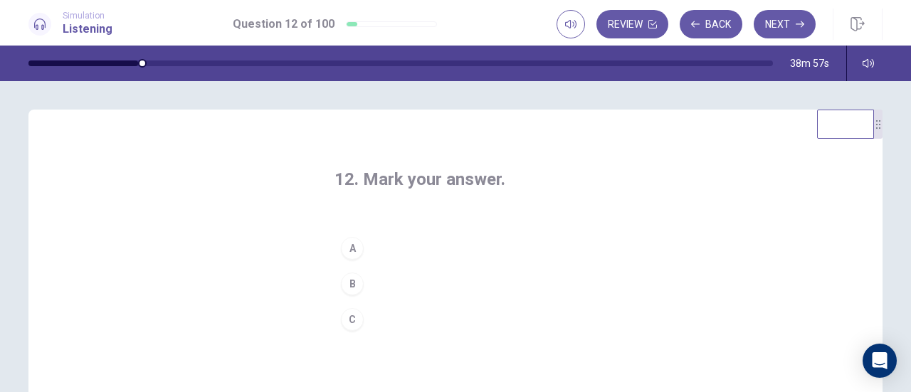
click at [347, 313] on div "C" at bounding box center [352, 319] width 23 height 23
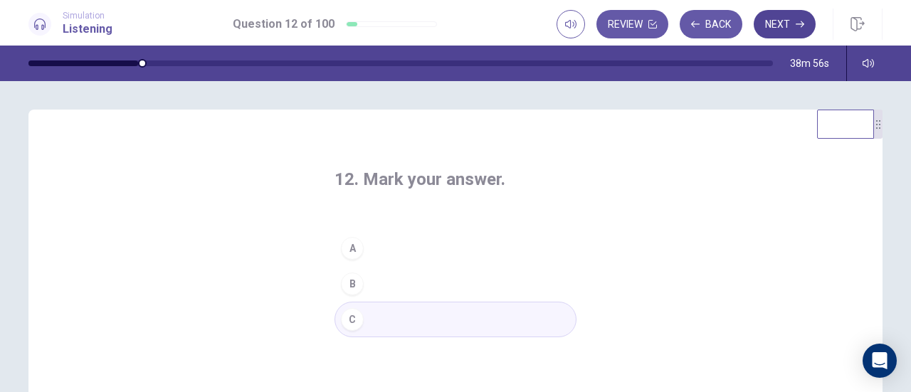
click at [799, 26] on icon "button" at bounding box center [800, 24] width 9 height 9
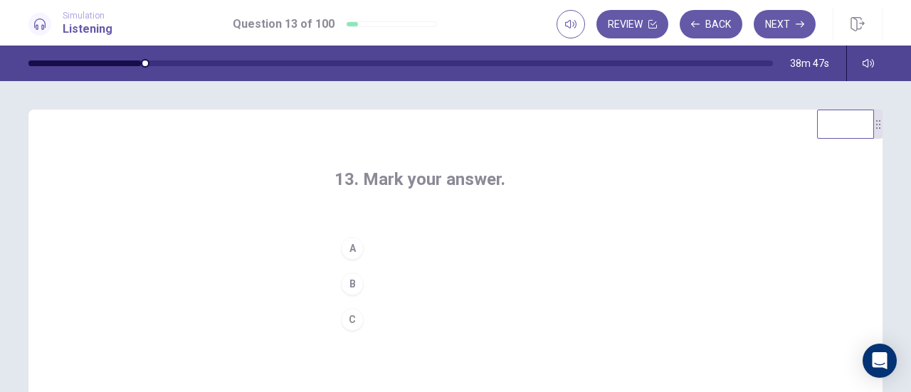
click at [341, 247] on div "A" at bounding box center [352, 248] width 23 height 23
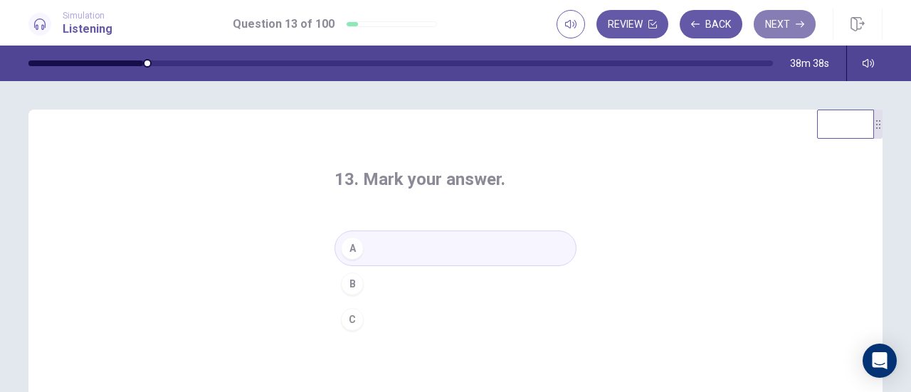
click at [770, 37] on button "Next" at bounding box center [785, 24] width 62 height 28
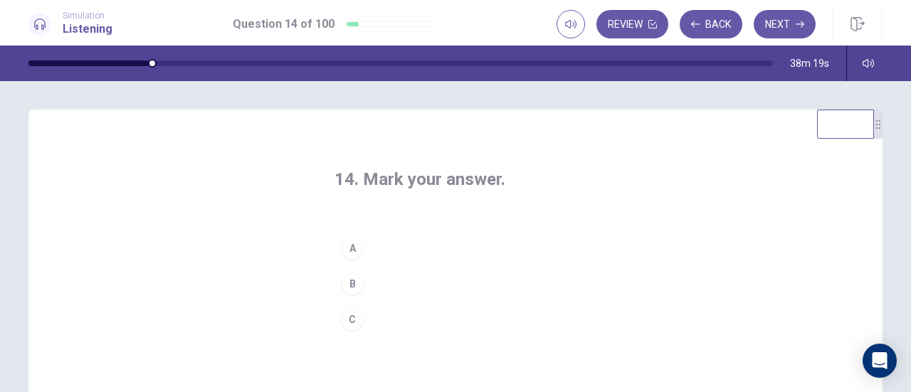
click at [342, 320] on div "C" at bounding box center [352, 319] width 23 height 23
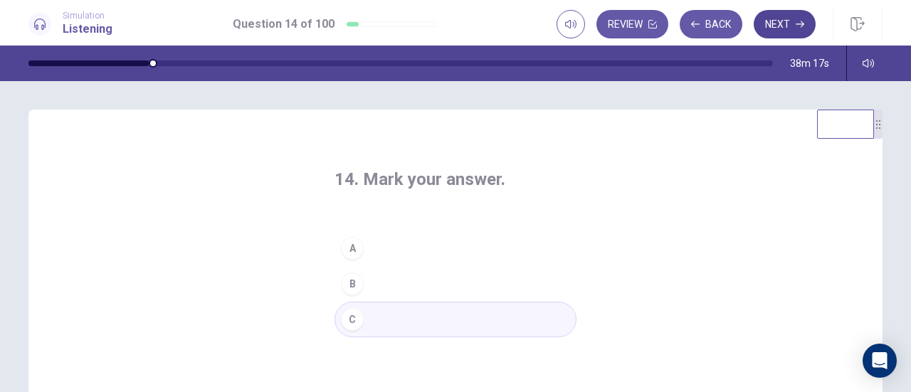
click at [793, 23] on button "Next" at bounding box center [785, 24] width 62 height 28
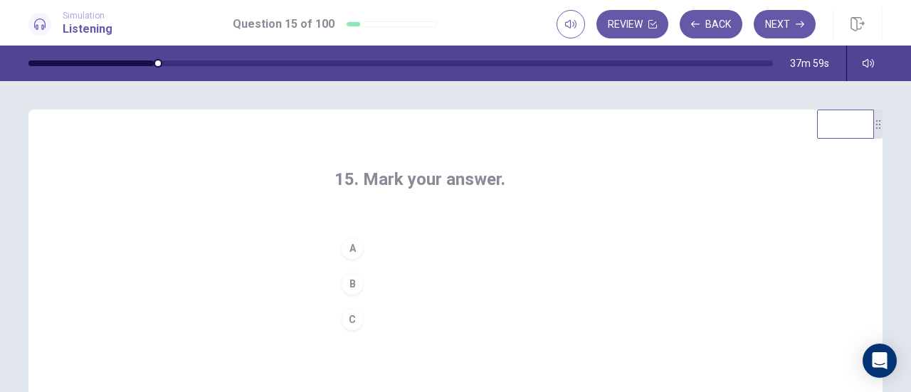
click at [335, 288] on button "B" at bounding box center [456, 284] width 242 height 36
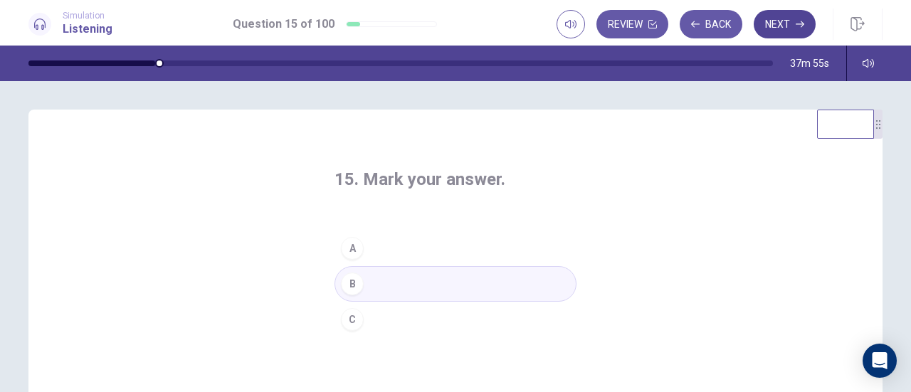
click at [788, 28] on button "Next" at bounding box center [785, 24] width 62 height 28
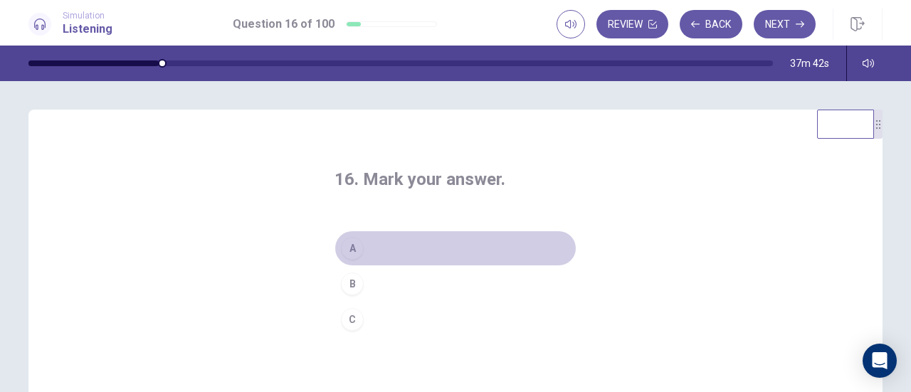
click at [353, 243] on div "A" at bounding box center [352, 248] width 23 height 23
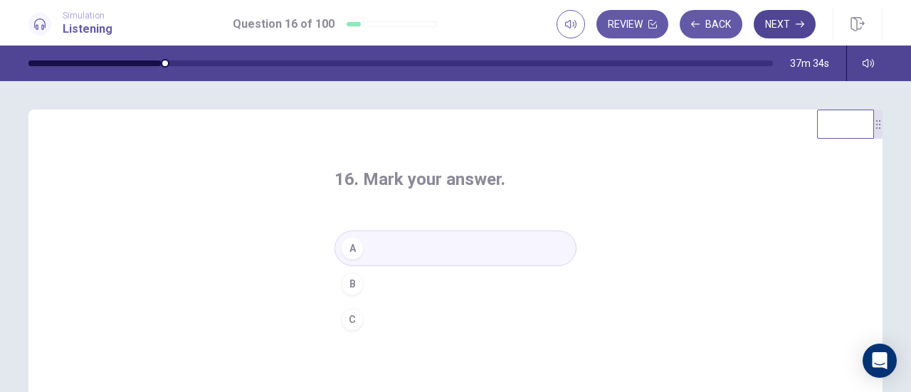
click at [791, 25] on button "Next" at bounding box center [785, 24] width 62 height 28
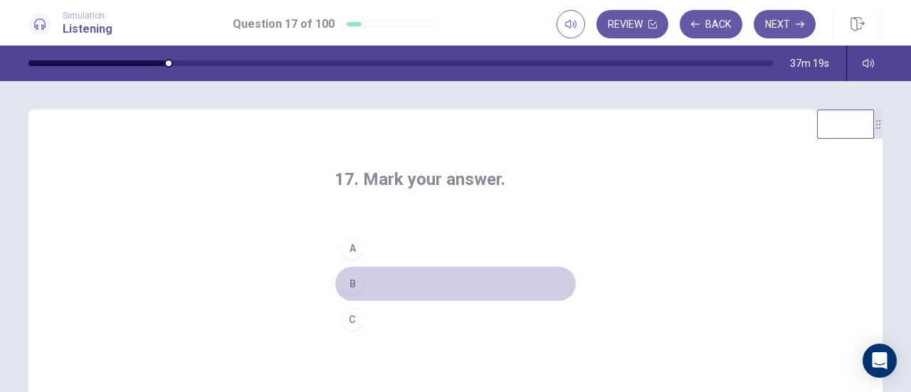
click at [375, 282] on button "B" at bounding box center [456, 284] width 242 height 36
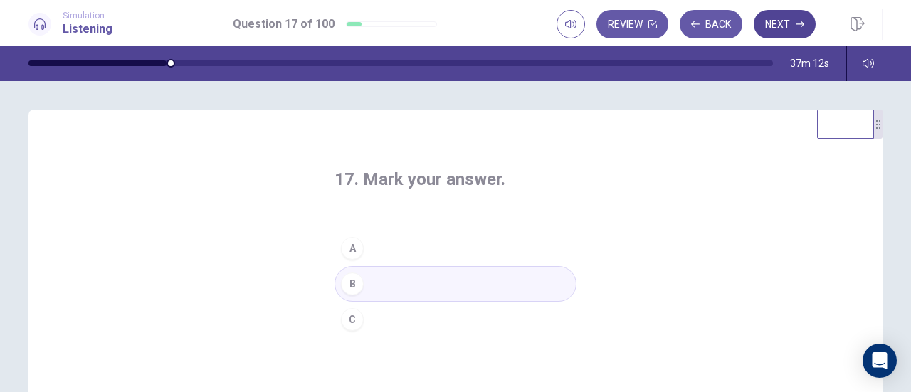
click at [798, 22] on icon "button" at bounding box center [800, 24] width 9 height 9
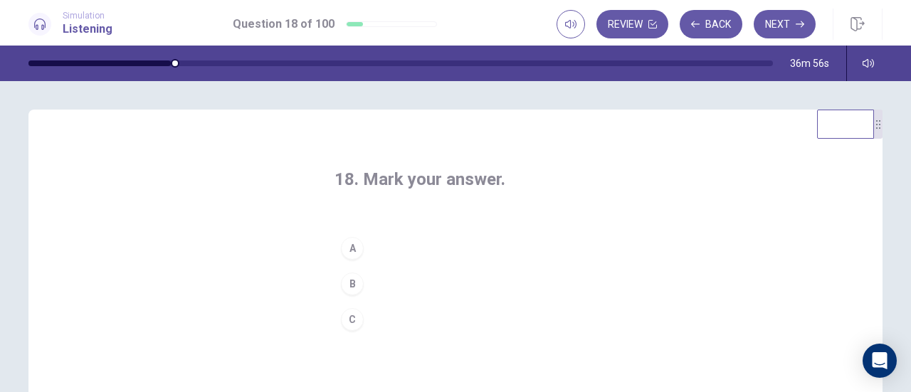
click at [353, 318] on div "C" at bounding box center [352, 319] width 23 height 23
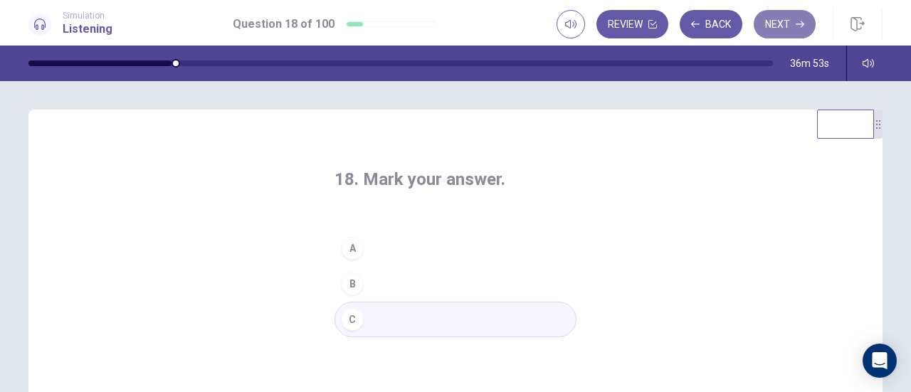
click at [783, 23] on button "Next" at bounding box center [785, 24] width 62 height 28
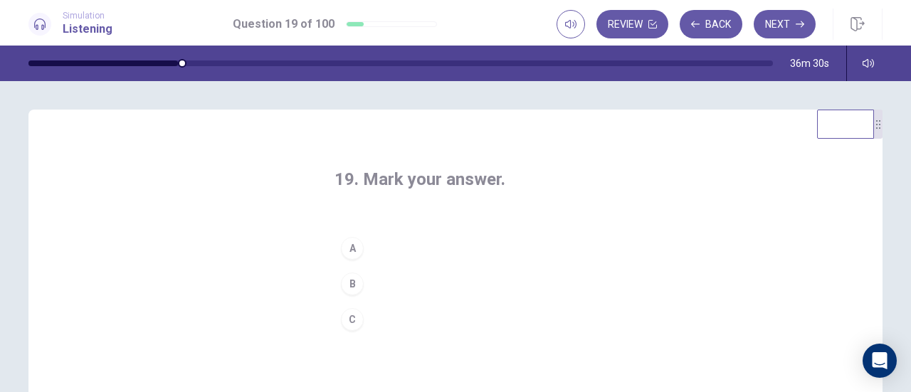
click at [347, 325] on div "C" at bounding box center [352, 319] width 23 height 23
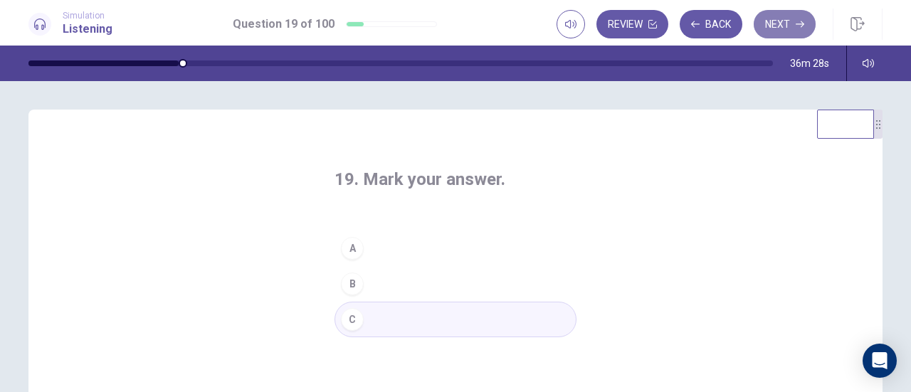
click at [766, 25] on button "Next" at bounding box center [785, 24] width 62 height 28
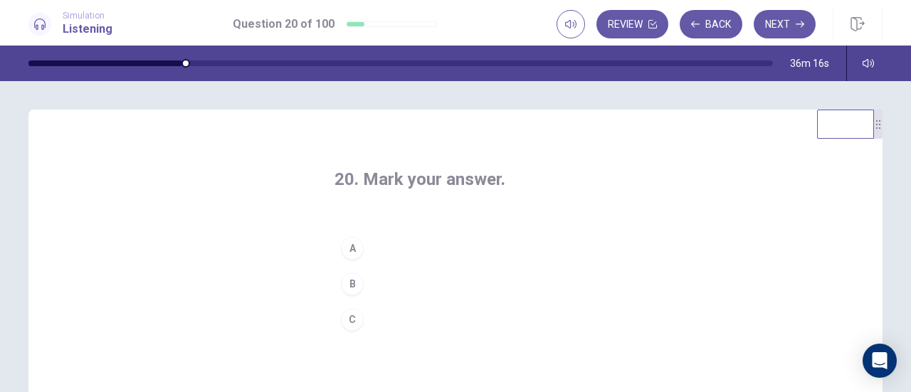
click at [359, 250] on div "A" at bounding box center [352, 248] width 23 height 23
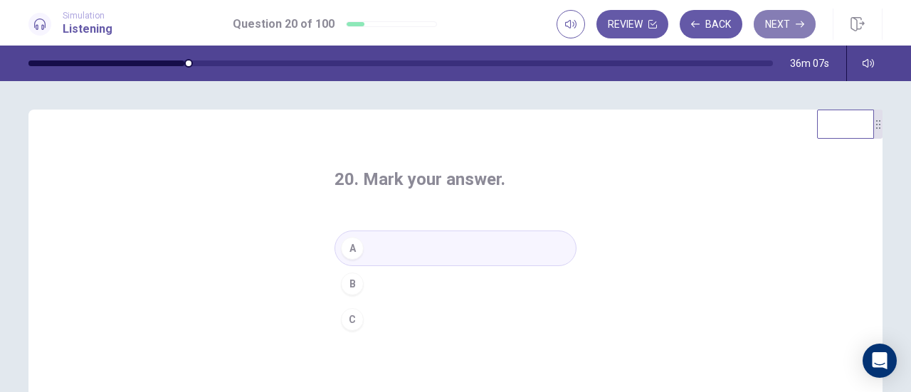
click at [800, 32] on button "Next" at bounding box center [785, 24] width 62 height 28
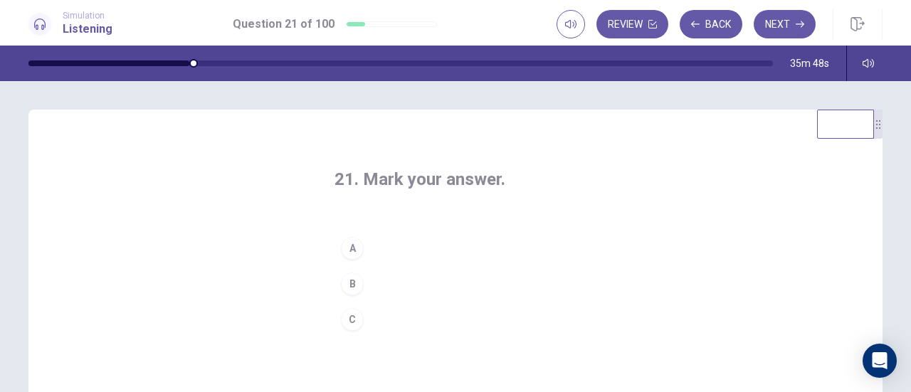
click at [364, 284] on button "B" at bounding box center [456, 284] width 242 height 36
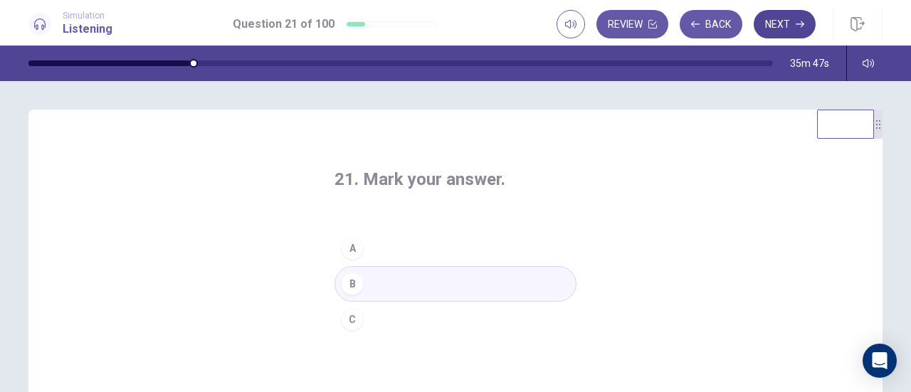
click at [785, 33] on button "Next" at bounding box center [785, 24] width 62 height 28
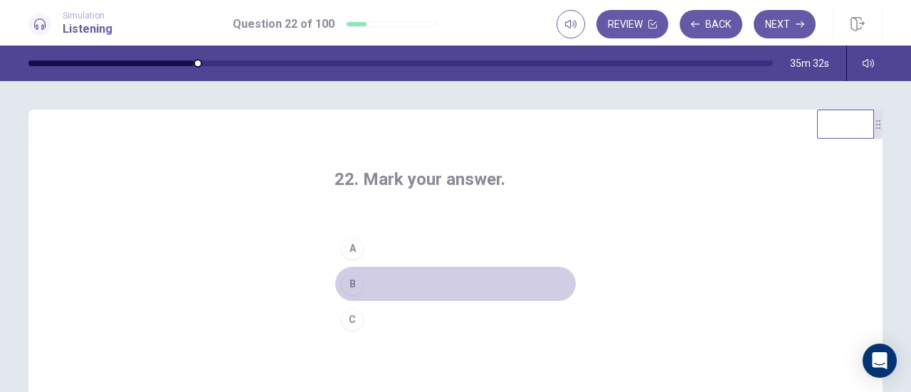
click at [362, 287] on button "B" at bounding box center [456, 284] width 242 height 36
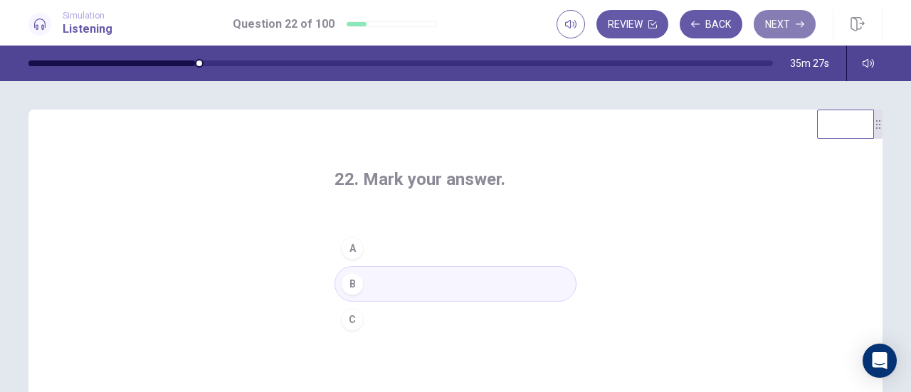
click at [795, 25] on button "Next" at bounding box center [785, 24] width 62 height 28
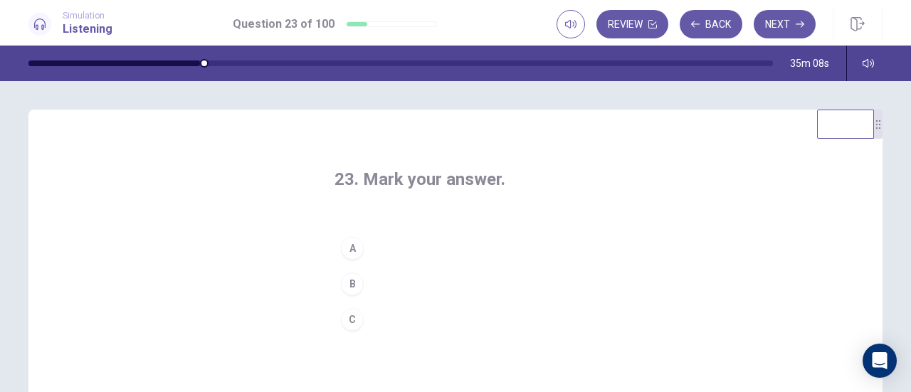
click at [347, 313] on div "C" at bounding box center [352, 319] width 23 height 23
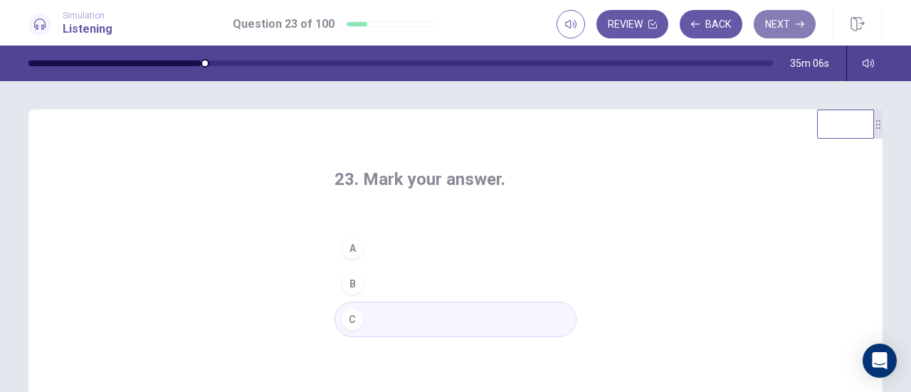
click at [790, 23] on button "Next" at bounding box center [785, 24] width 62 height 28
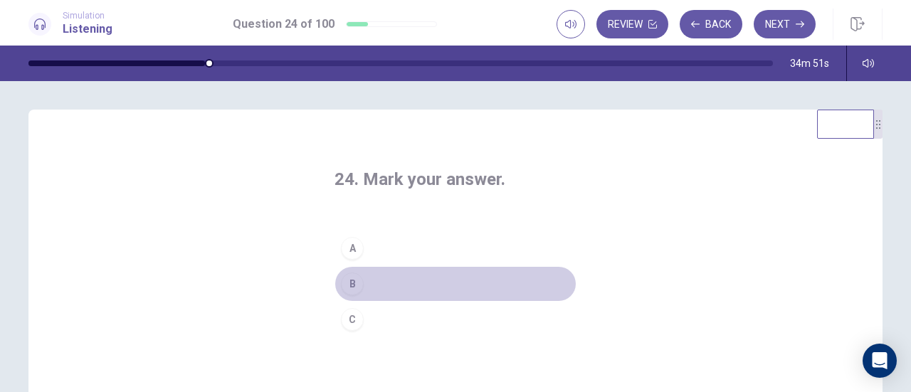
click at [366, 278] on button "B" at bounding box center [456, 284] width 242 height 36
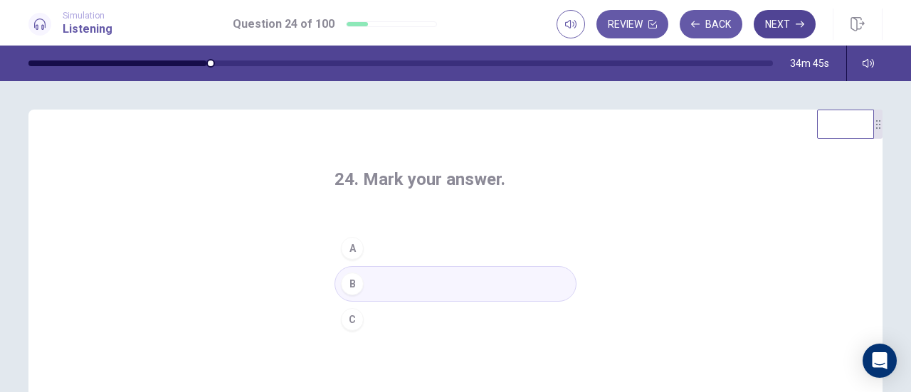
click at [795, 29] on button "Next" at bounding box center [785, 24] width 62 height 28
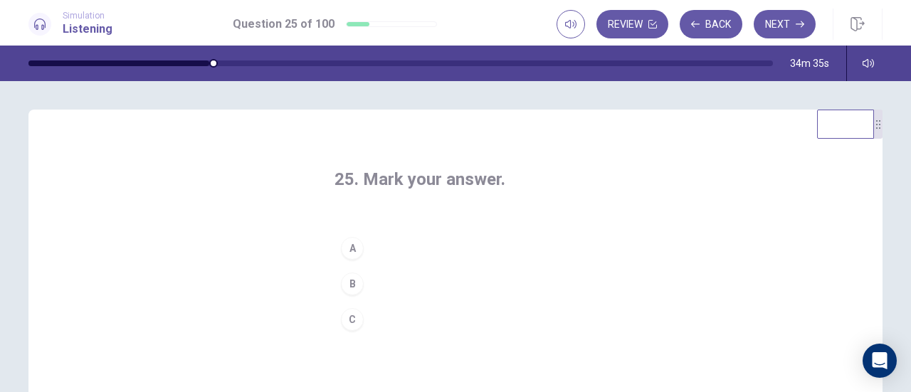
click at [363, 257] on button "A" at bounding box center [456, 249] width 242 height 36
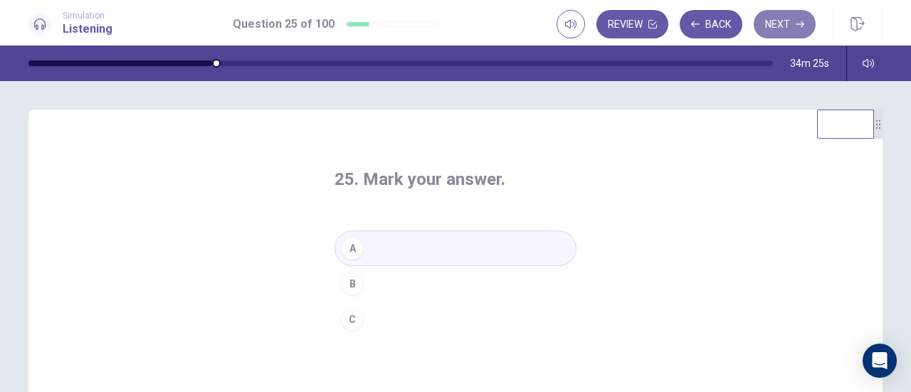
click at [803, 32] on button "Next" at bounding box center [785, 24] width 62 height 28
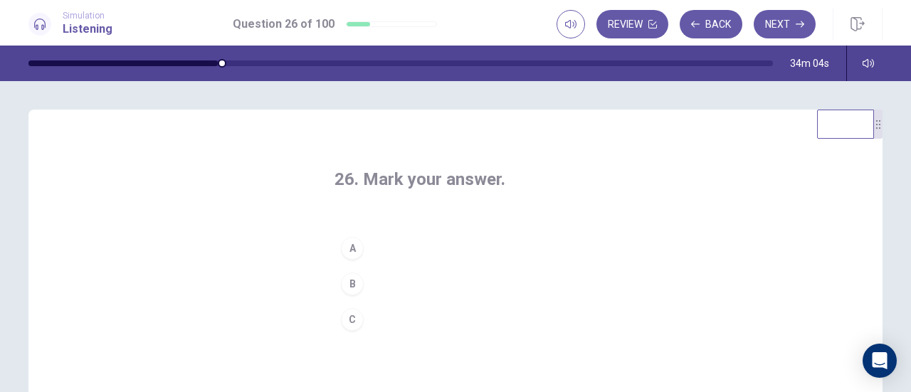
click at [349, 310] on div "C" at bounding box center [352, 319] width 23 height 23
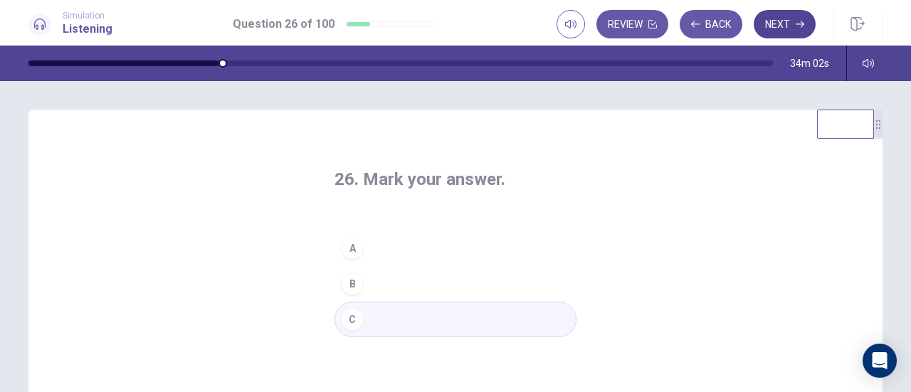
click at [778, 25] on button "Next" at bounding box center [785, 24] width 62 height 28
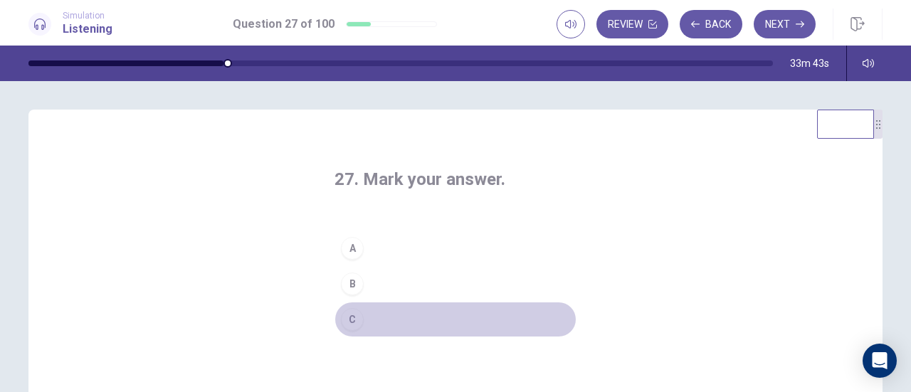
click at [355, 314] on div "C" at bounding box center [352, 319] width 23 height 23
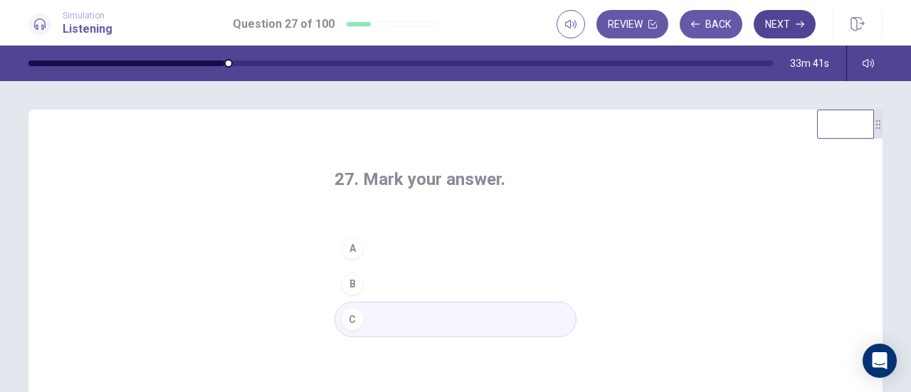
click at [773, 17] on button "Next" at bounding box center [785, 24] width 62 height 28
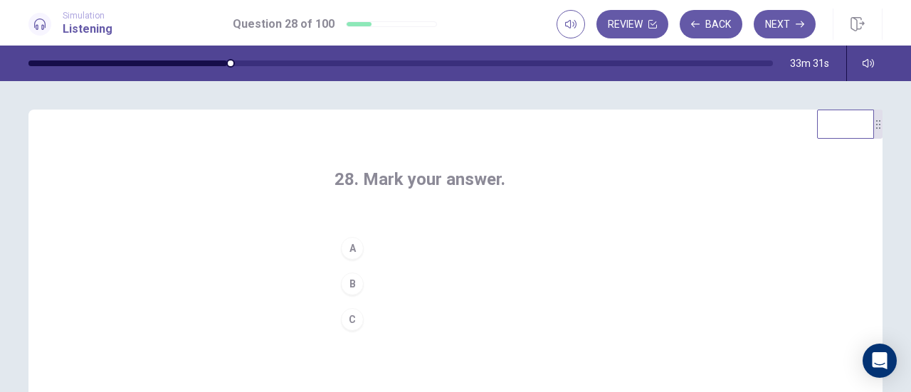
click at [355, 239] on div "A" at bounding box center [352, 248] width 23 height 23
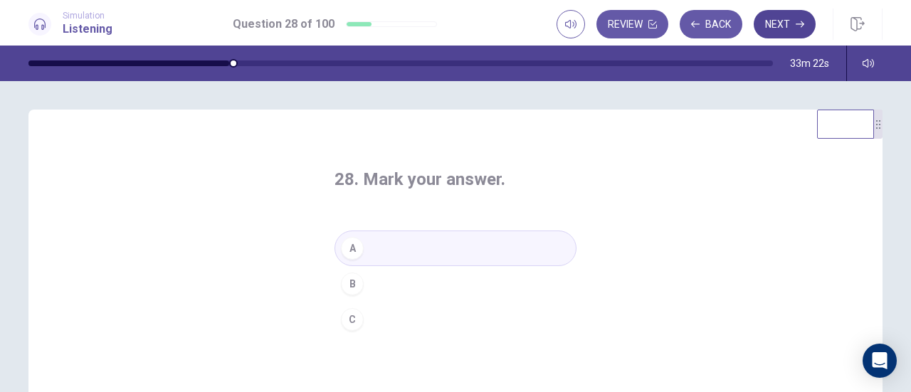
click at [787, 32] on button "Next" at bounding box center [785, 24] width 62 height 28
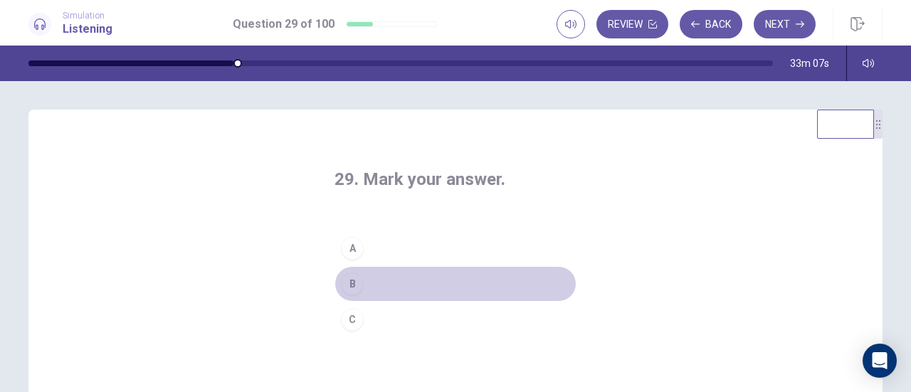
click at [356, 288] on div "B" at bounding box center [352, 284] width 23 height 23
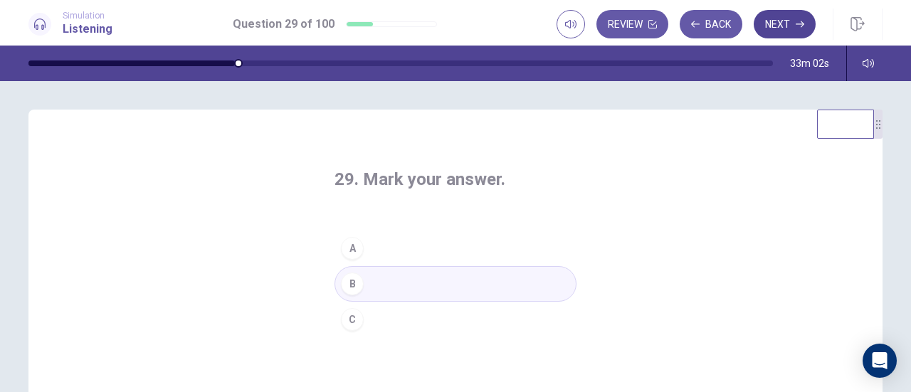
click at [783, 26] on button "Next" at bounding box center [785, 24] width 62 height 28
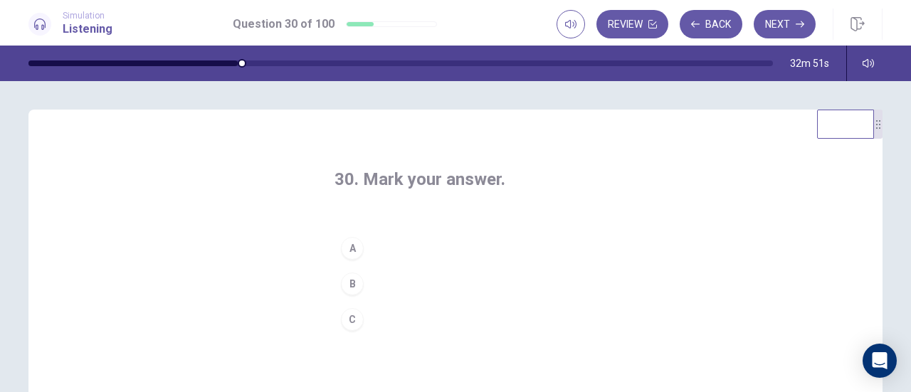
click at [355, 249] on div "A" at bounding box center [352, 248] width 23 height 23
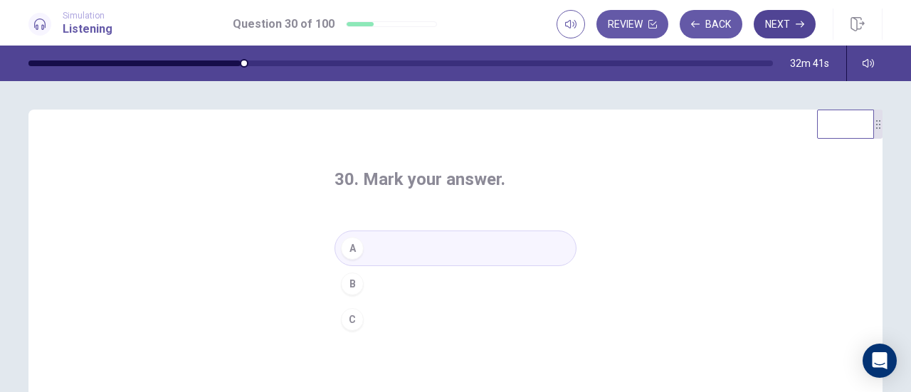
click at [785, 29] on button "Next" at bounding box center [785, 24] width 62 height 28
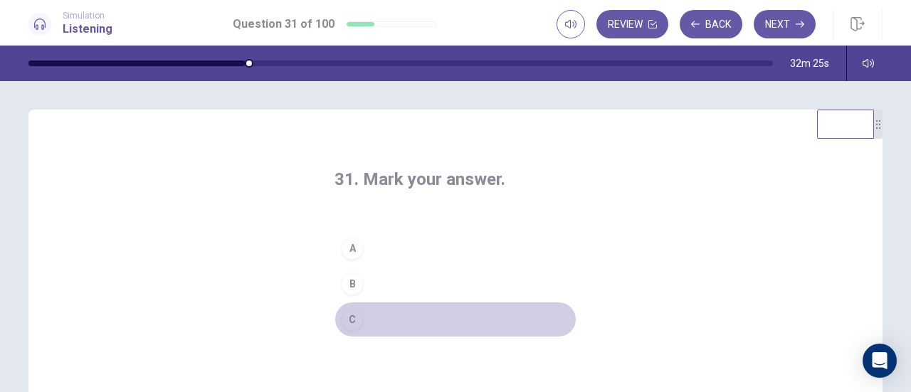
click at [350, 318] on div "C" at bounding box center [352, 319] width 23 height 23
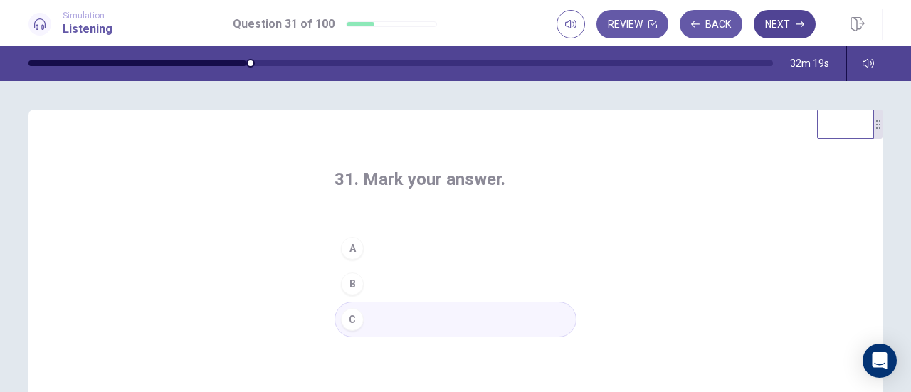
click at [793, 21] on button "Next" at bounding box center [785, 24] width 62 height 28
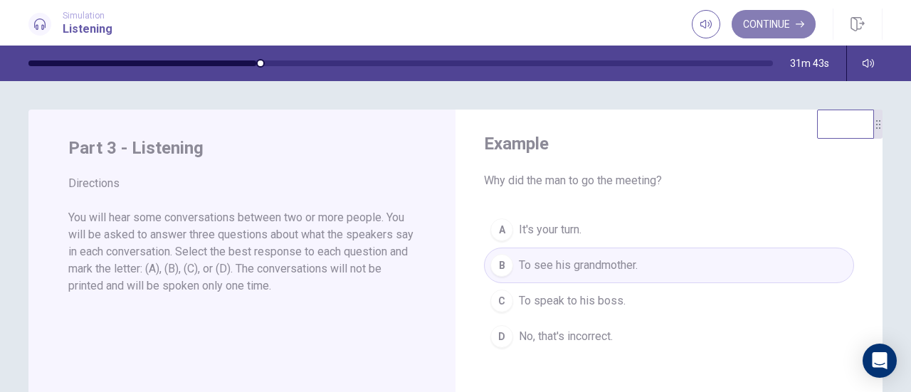
click at [785, 23] on button "Continue" at bounding box center [774, 24] width 84 height 28
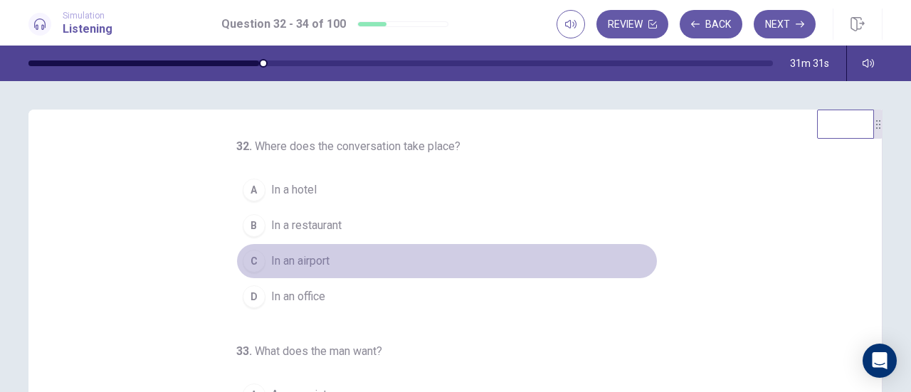
click at [248, 266] on div "C" at bounding box center [254, 261] width 23 height 23
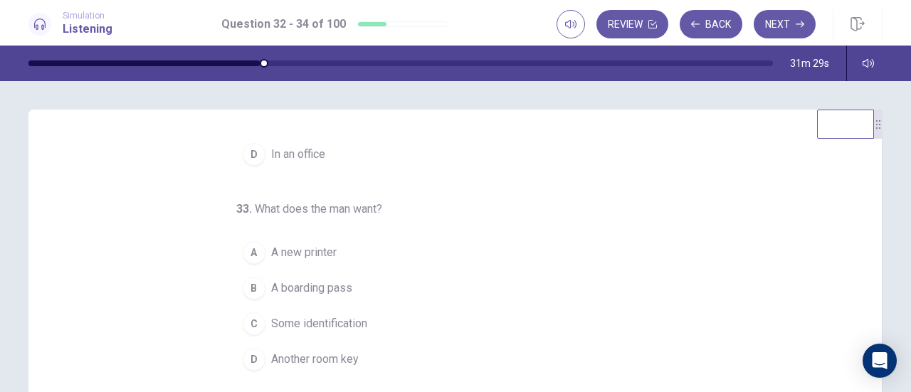
scroll to position [142, 0]
click at [243, 282] on div "B" at bounding box center [254, 288] width 23 height 23
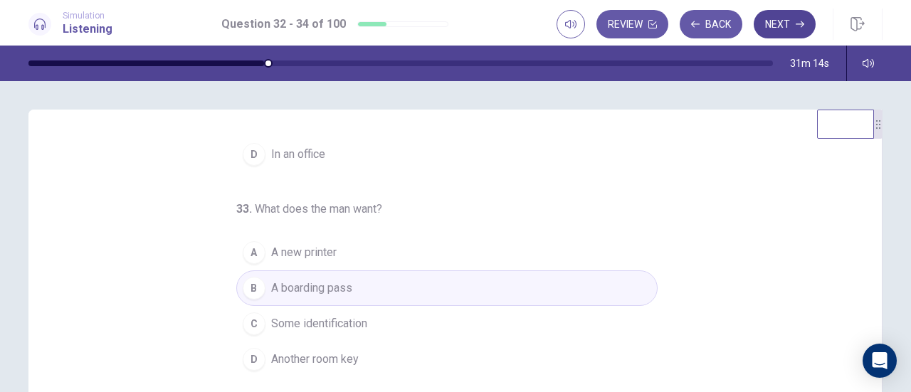
click at [788, 25] on button "Next" at bounding box center [785, 24] width 62 height 28
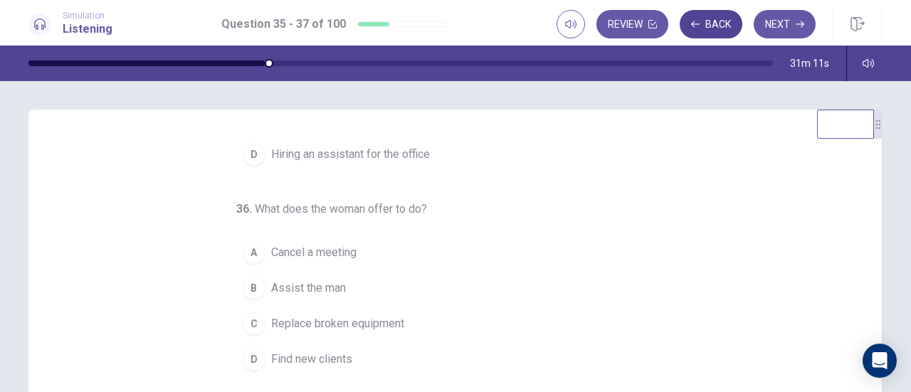
click at [713, 21] on button "Back" at bounding box center [711, 24] width 63 height 28
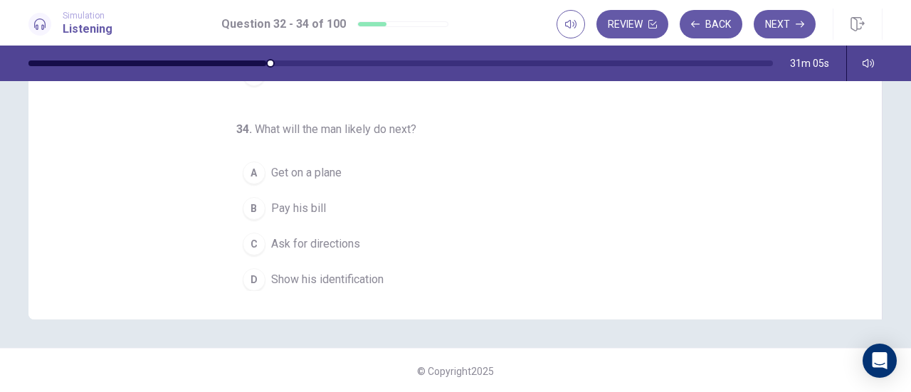
click at [245, 271] on div "D" at bounding box center [254, 279] width 23 height 23
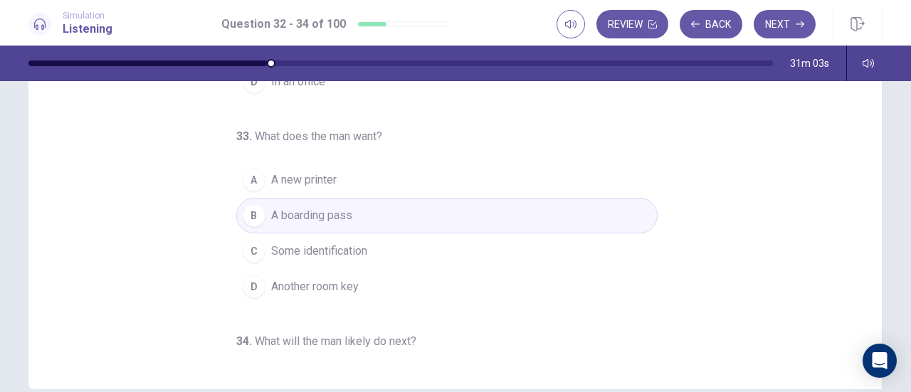
scroll to position [0, 0]
click at [787, 22] on button "Next" at bounding box center [785, 24] width 62 height 28
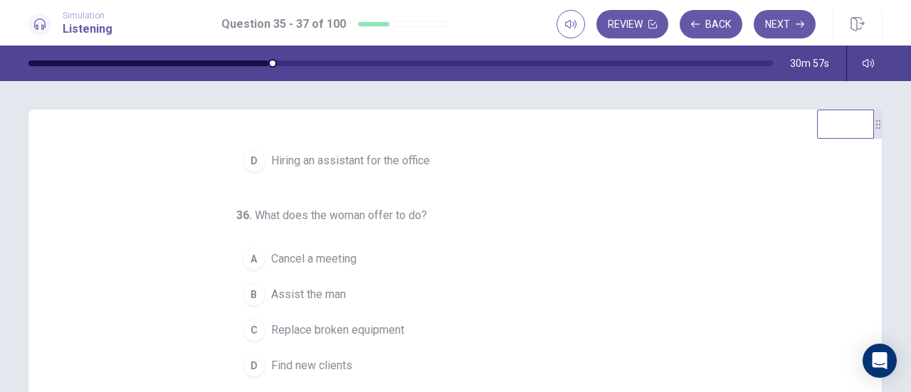
scroll to position [142, 0]
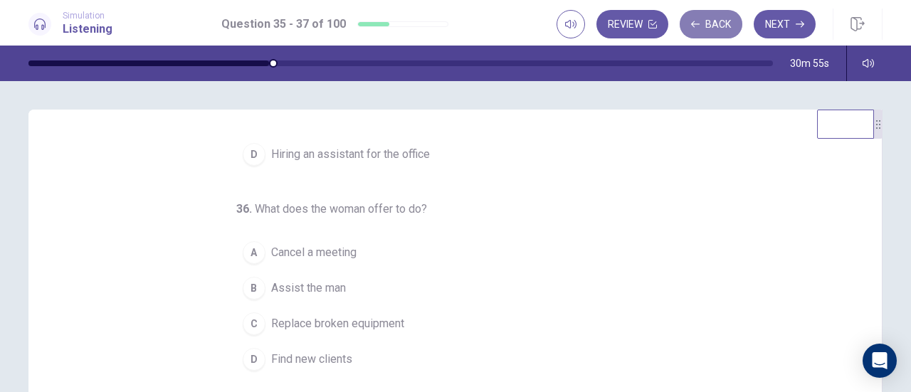
click at [719, 31] on button "Back" at bounding box center [711, 24] width 63 height 28
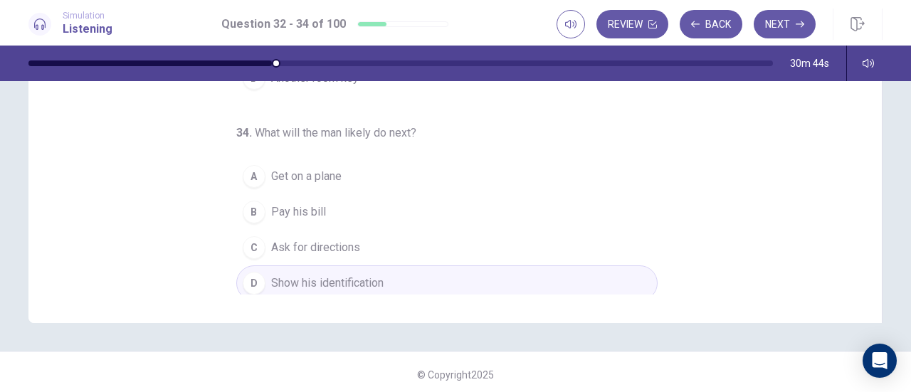
scroll to position [286, 0]
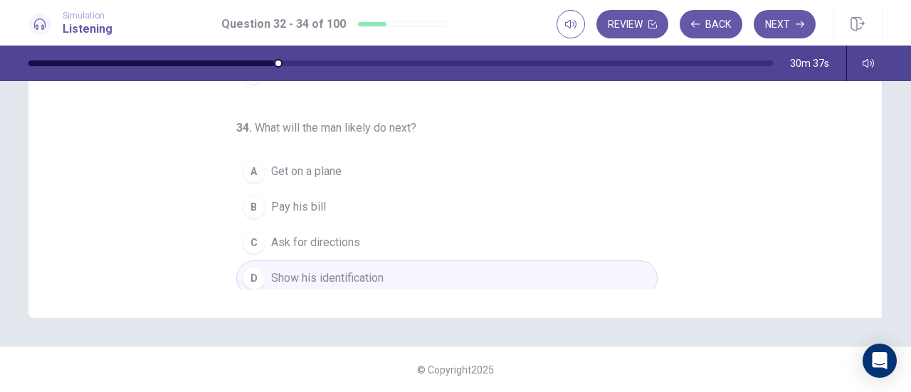
click at [271, 168] on span "Get on a plane" at bounding box center [306, 171] width 70 height 17
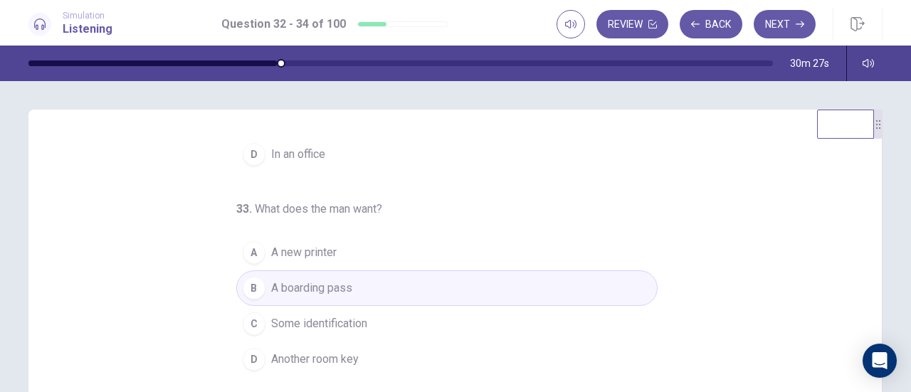
scroll to position [0, 0]
click at [796, 24] on icon "button" at bounding box center [800, 24] width 9 height 9
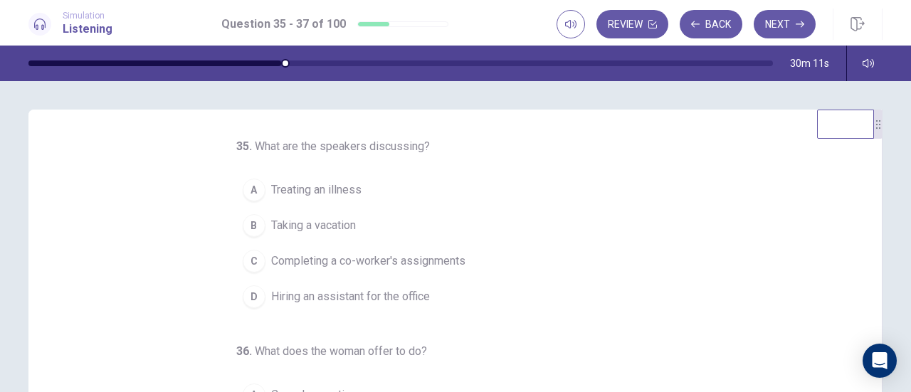
click at [244, 264] on div "C" at bounding box center [254, 261] width 23 height 23
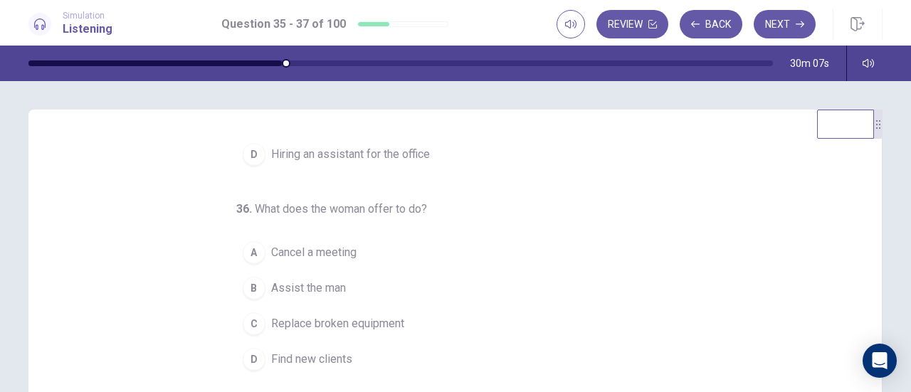
scroll to position [71, 0]
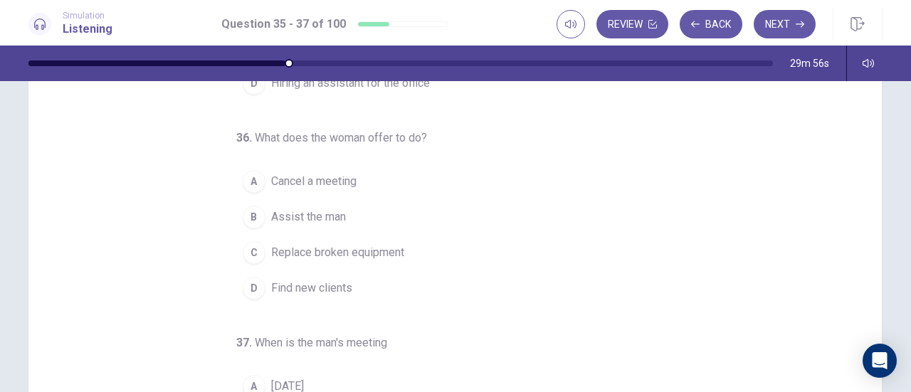
click at [245, 213] on div "B" at bounding box center [254, 217] width 23 height 23
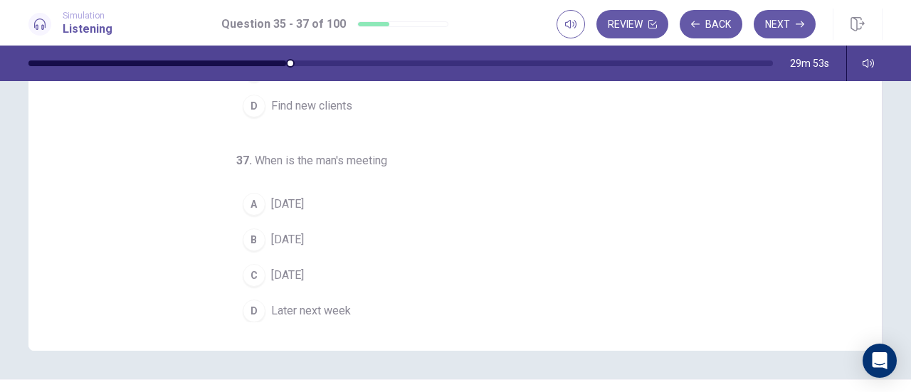
scroll to position [285, 0]
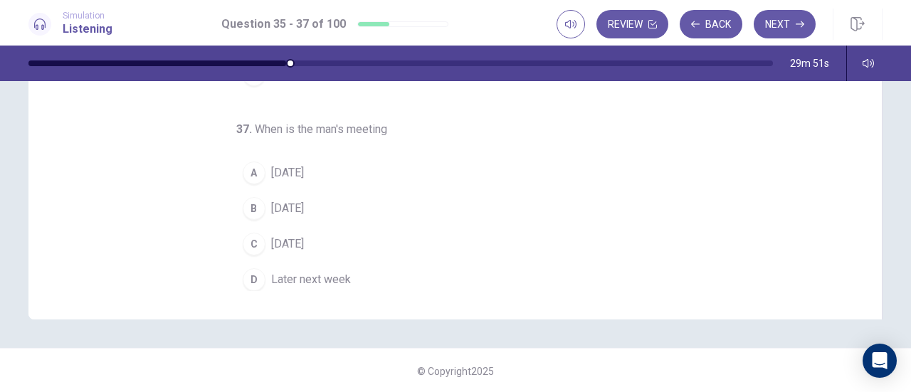
click at [249, 201] on div "B" at bounding box center [254, 208] width 23 height 23
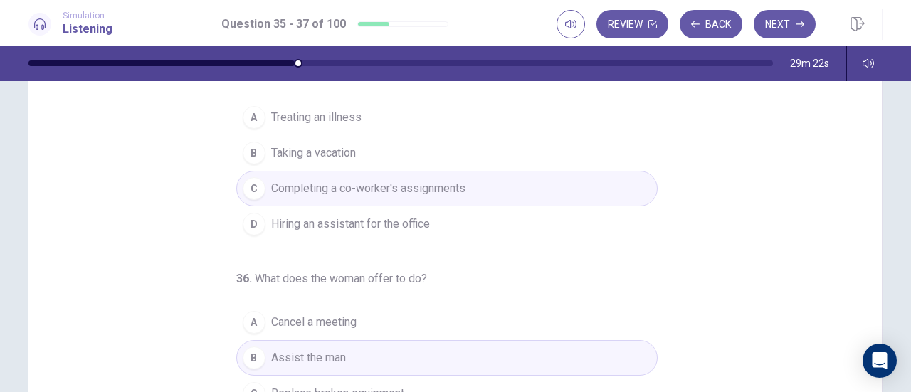
scroll to position [0, 0]
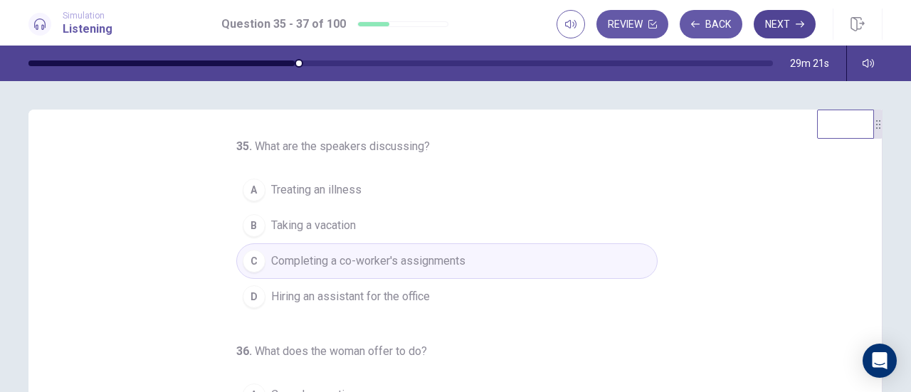
click at [798, 23] on icon "button" at bounding box center [800, 24] width 9 height 9
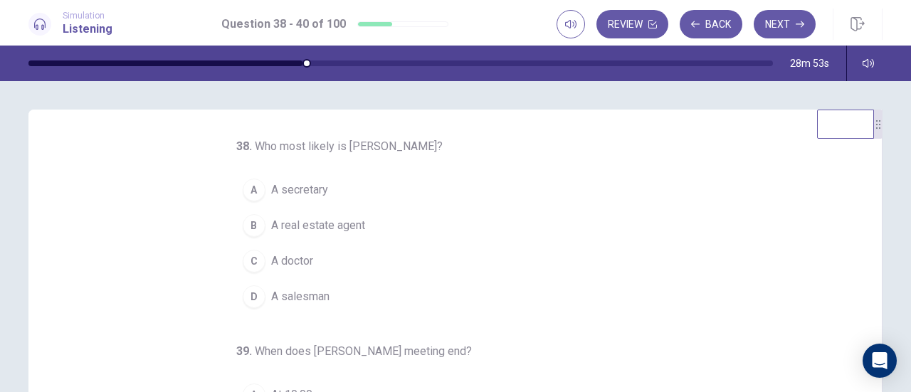
click at [253, 230] on div "B" at bounding box center [254, 225] width 23 height 23
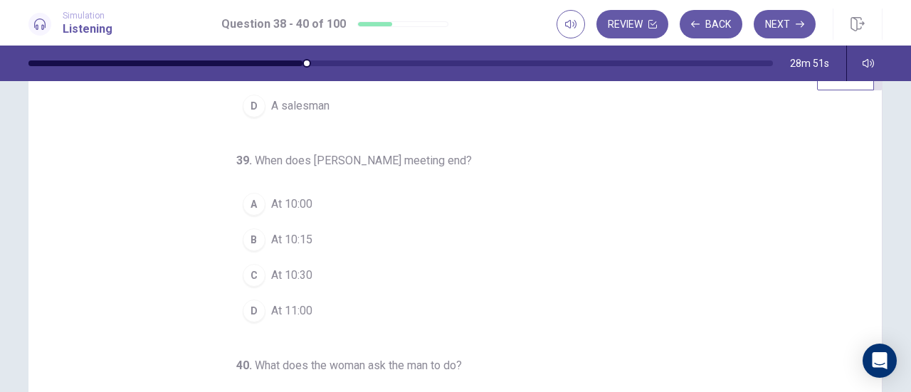
scroll to position [71, 0]
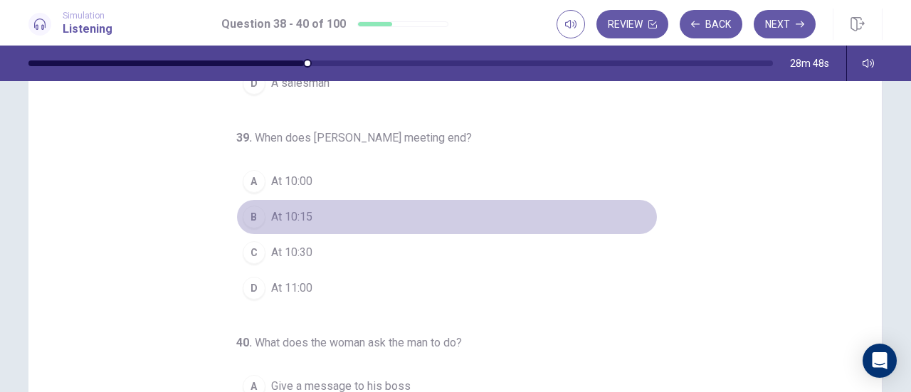
click at [249, 216] on div "B" at bounding box center [254, 217] width 23 height 23
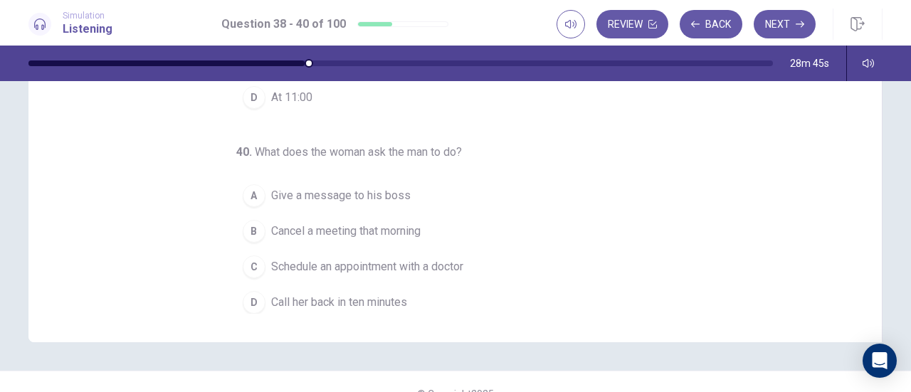
scroll to position [285, 0]
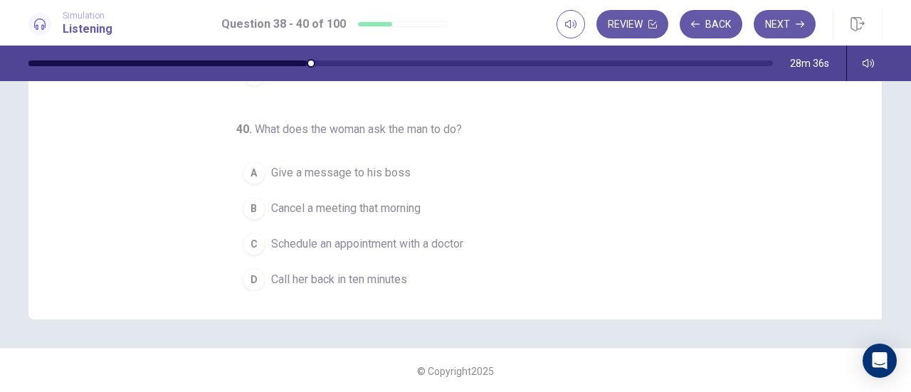
click at [248, 169] on div "A" at bounding box center [254, 173] width 23 height 23
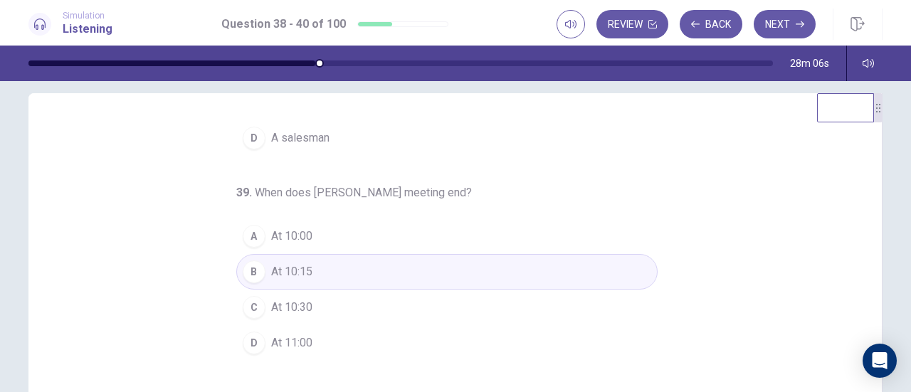
scroll to position [1, 0]
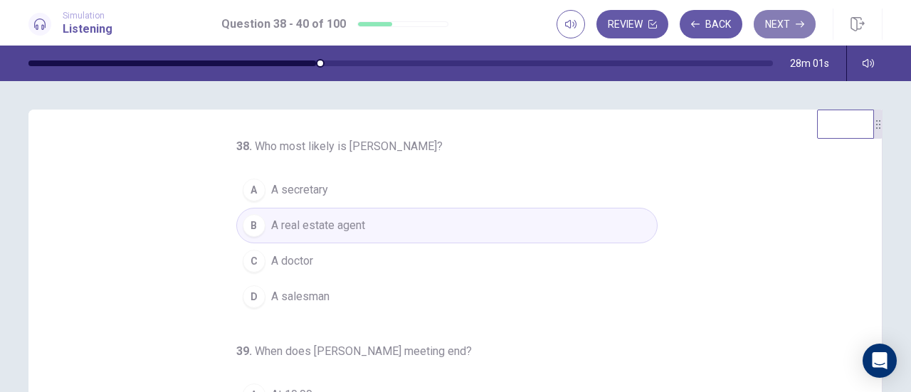
click at [792, 26] on button "Next" at bounding box center [785, 24] width 62 height 28
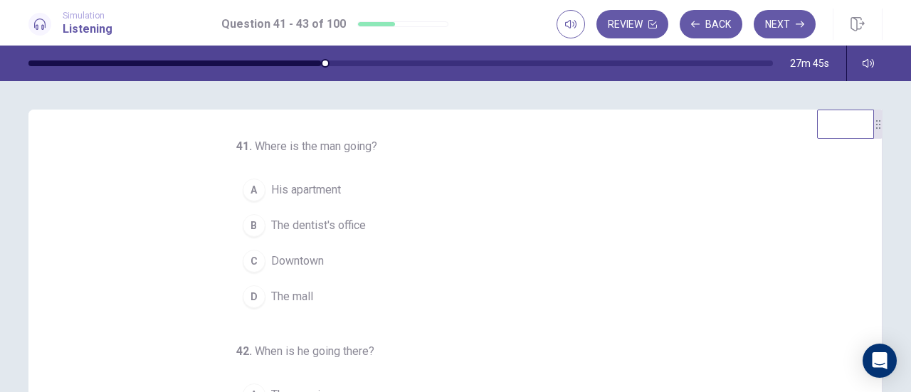
click at [248, 227] on div "B" at bounding box center [254, 225] width 23 height 23
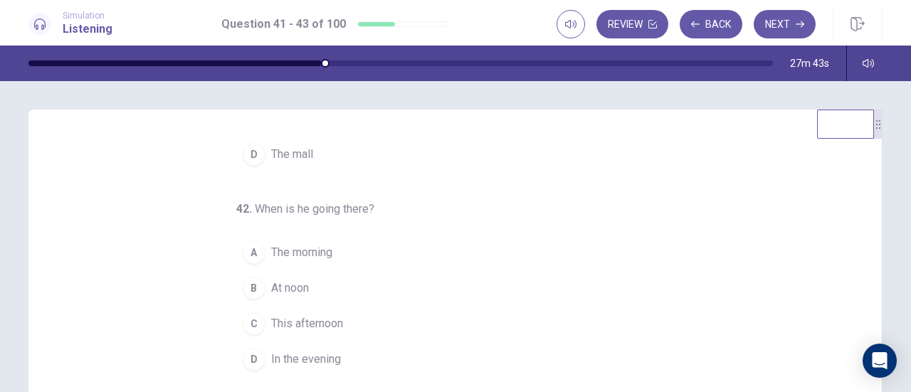
scroll to position [142, 0]
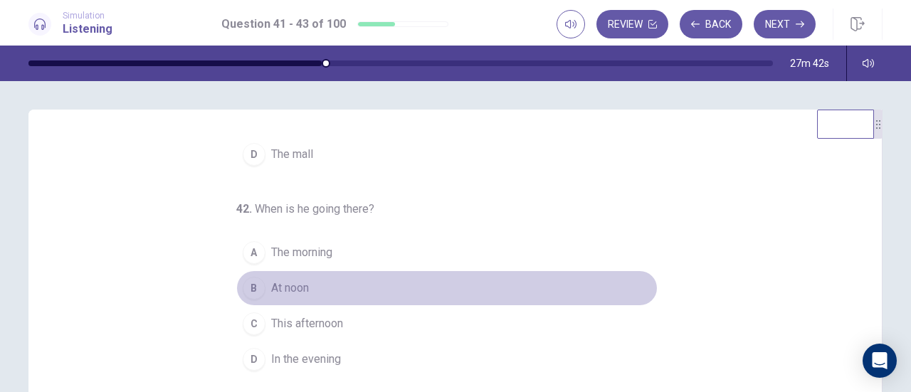
click at [252, 283] on div "B" at bounding box center [254, 288] width 23 height 23
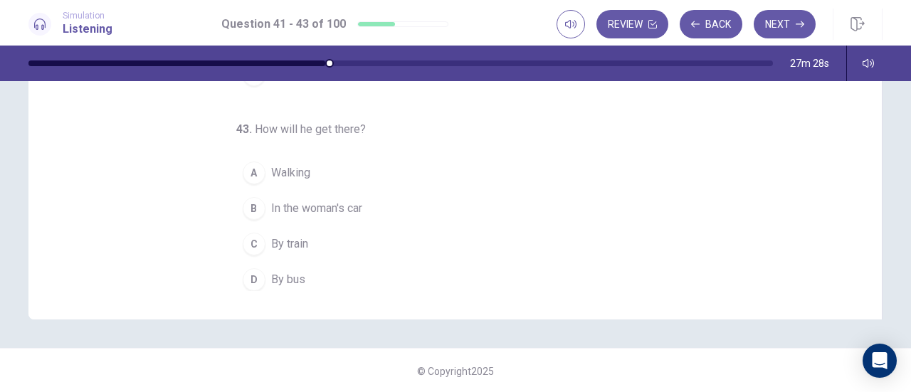
click at [244, 269] on div "D" at bounding box center [254, 279] width 23 height 23
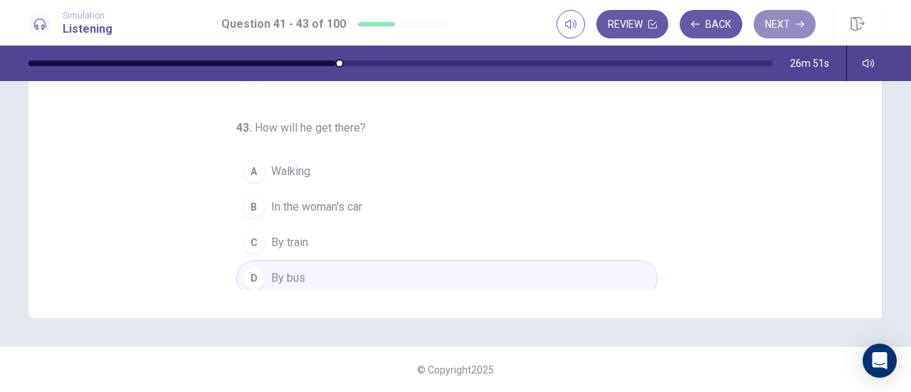
click at [790, 25] on button "Next" at bounding box center [785, 24] width 62 height 28
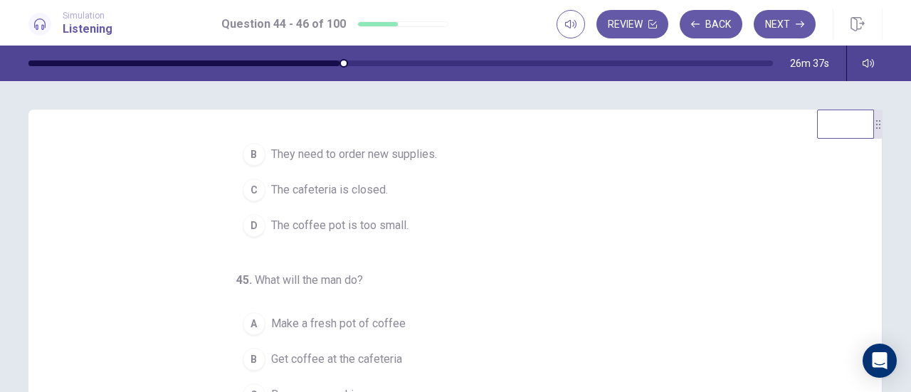
scroll to position [0, 0]
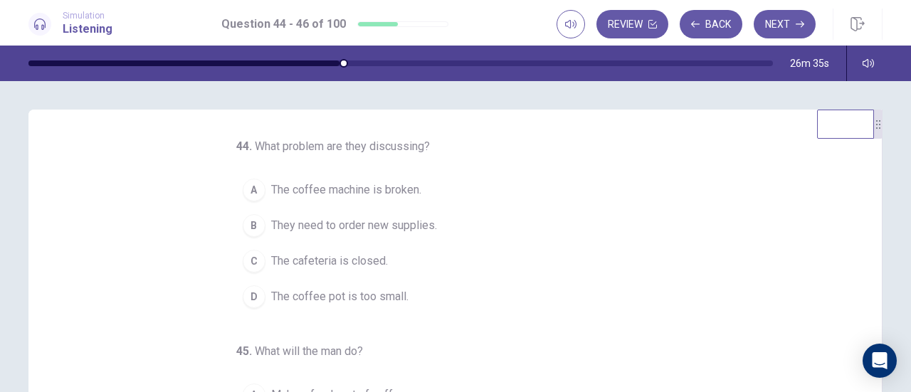
click at [246, 184] on div "A" at bounding box center [254, 190] width 23 height 23
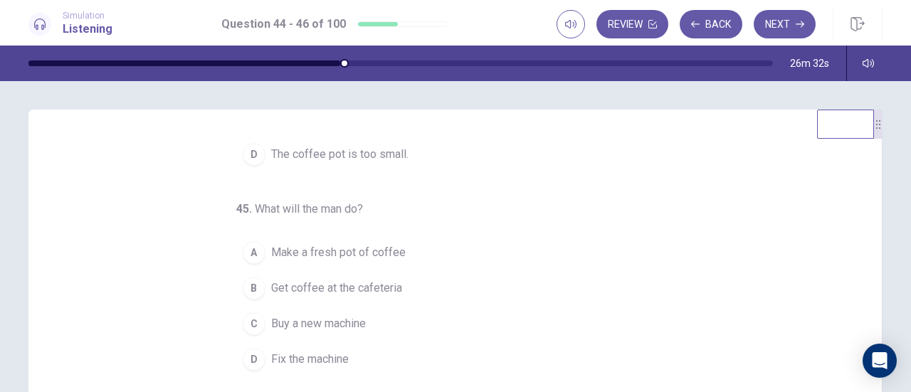
scroll to position [71, 0]
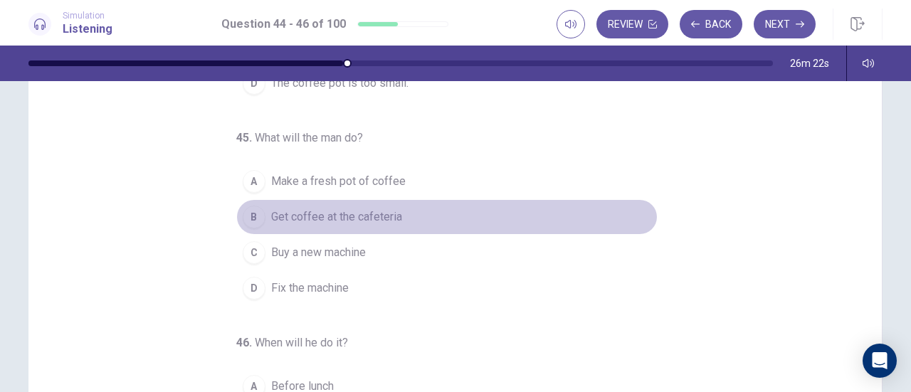
click at [243, 215] on div "B" at bounding box center [254, 217] width 23 height 23
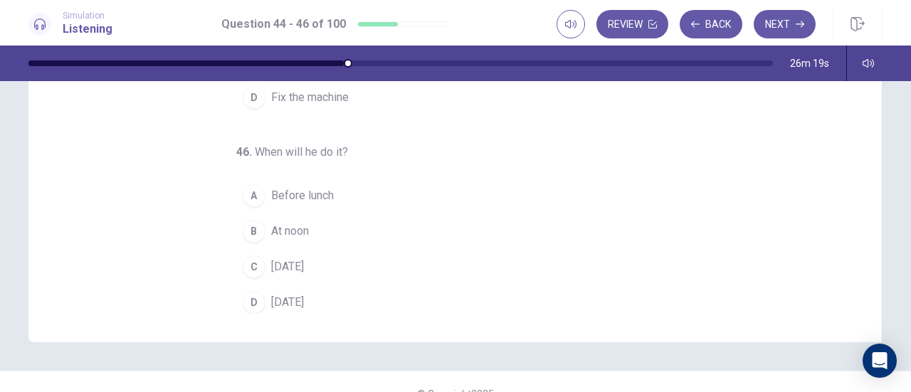
scroll to position [285, 0]
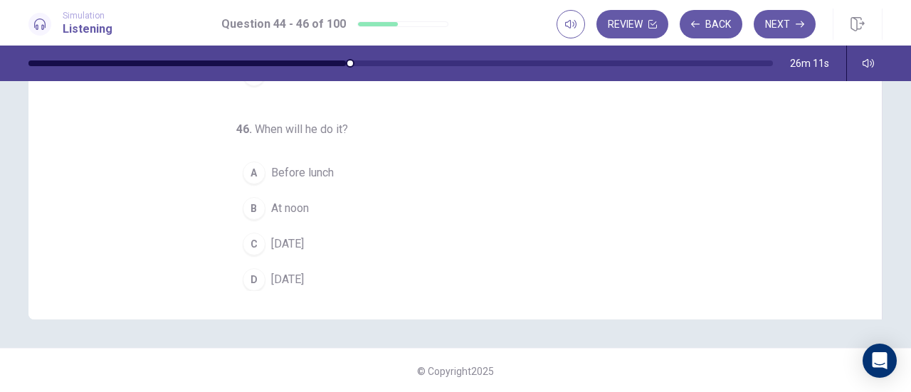
click at [249, 244] on div "C" at bounding box center [254, 244] width 23 height 23
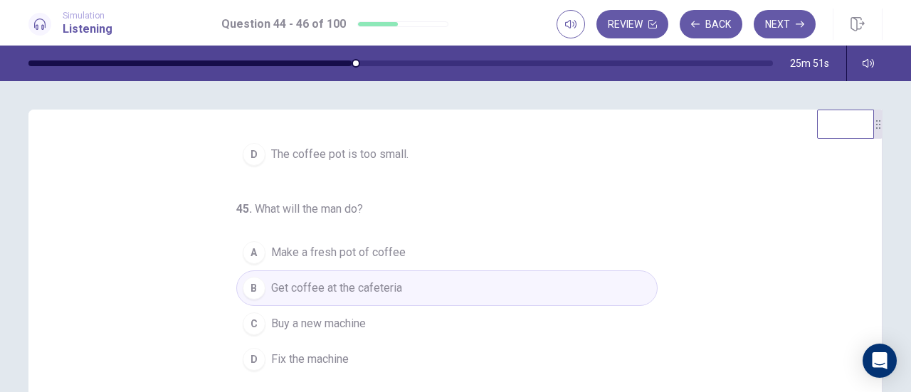
scroll to position [71, 0]
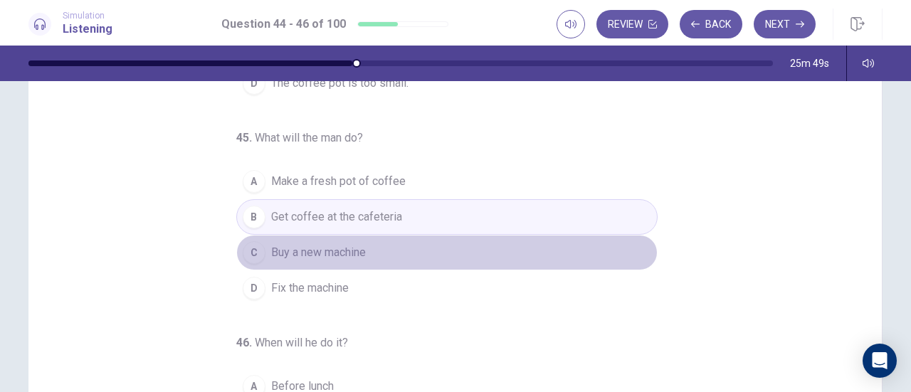
click at [292, 247] on span "Buy a new machine" at bounding box center [318, 252] width 95 height 17
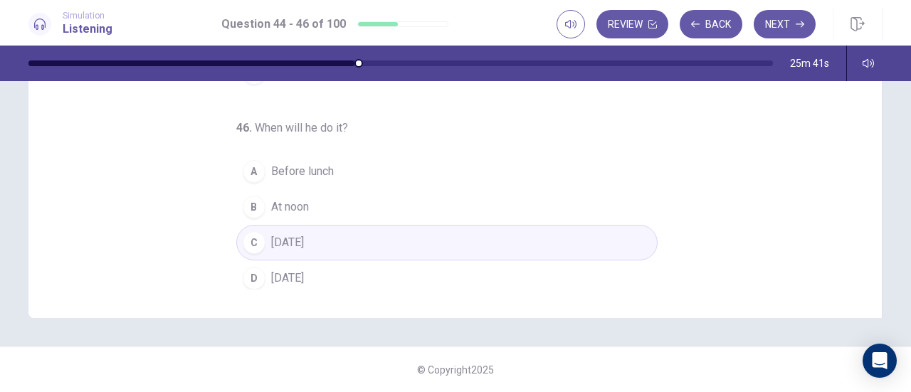
scroll to position [142, 0]
click at [794, 23] on button "Next" at bounding box center [785, 24] width 62 height 28
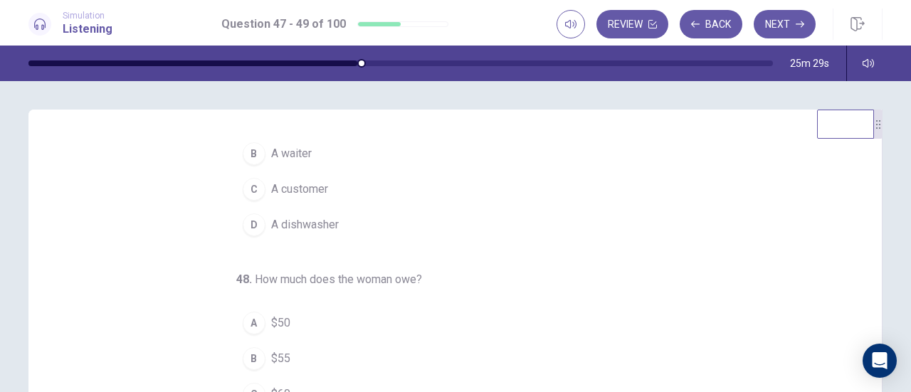
scroll to position [0, 0]
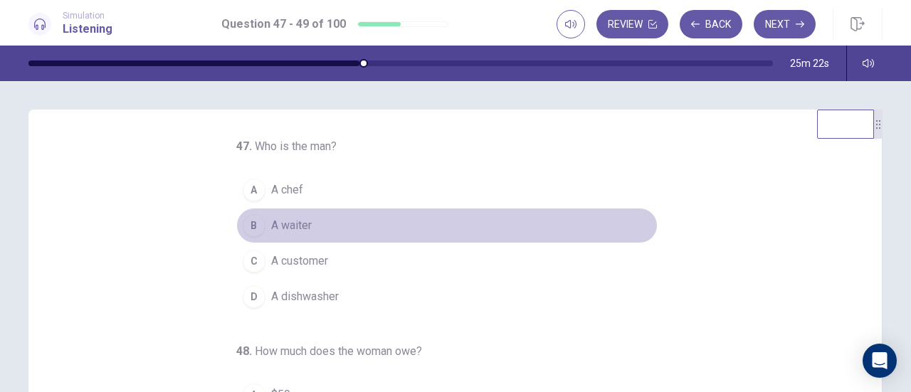
click at [246, 226] on div "B" at bounding box center [254, 225] width 23 height 23
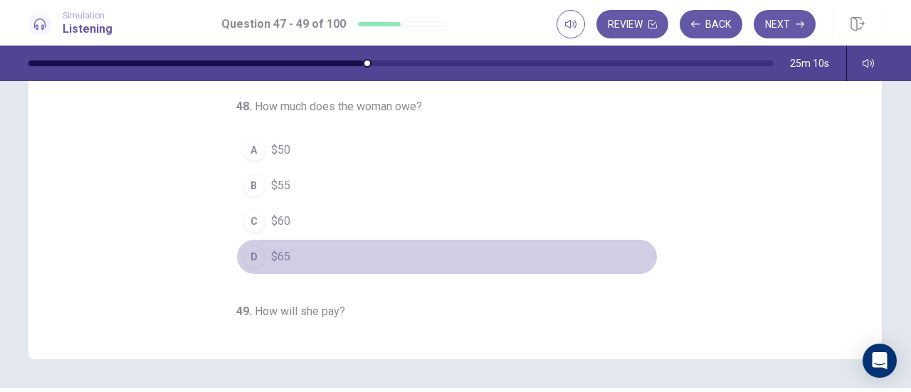
click at [252, 249] on div "D" at bounding box center [254, 257] width 23 height 23
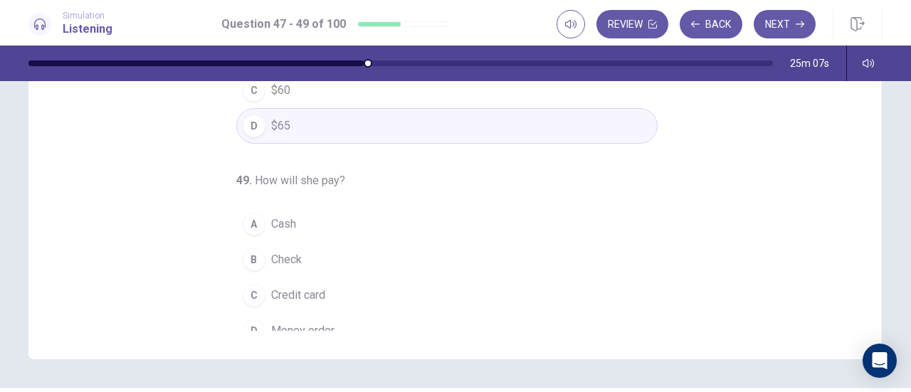
scroll to position [142, 0]
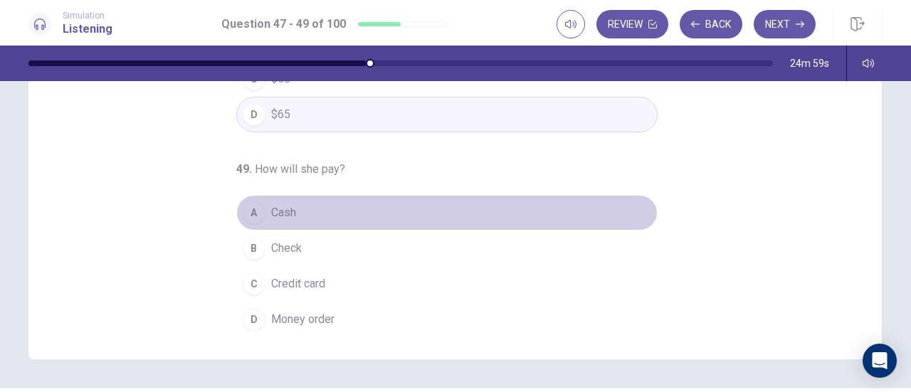
click at [245, 211] on div "A" at bounding box center [254, 213] width 23 height 23
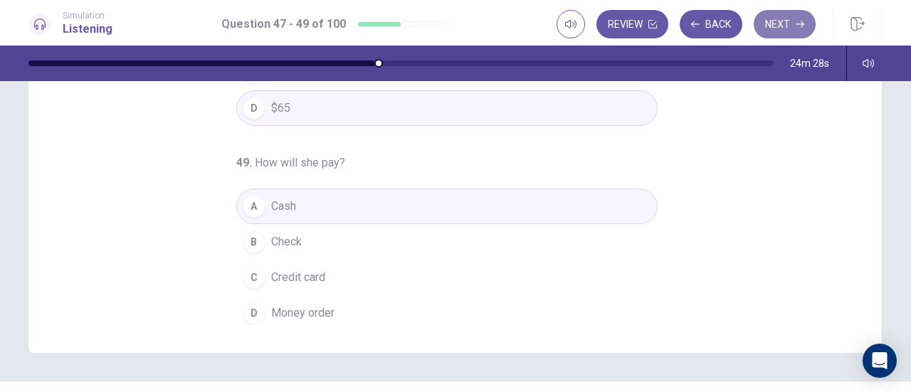
click at [775, 23] on button "Next" at bounding box center [785, 24] width 62 height 28
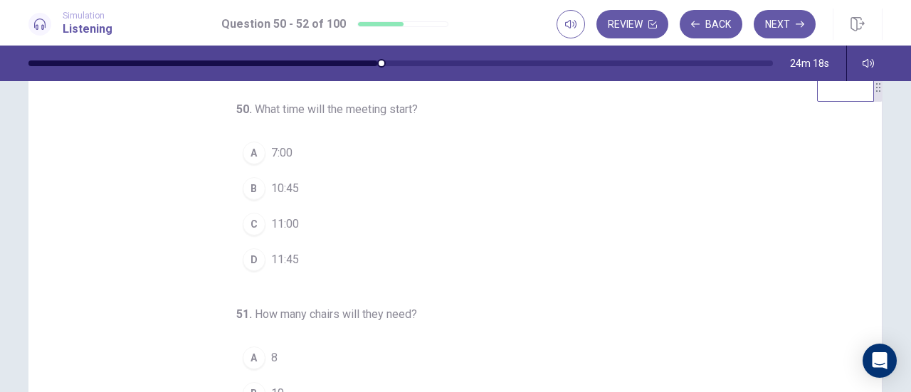
scroll to position [0, 0]
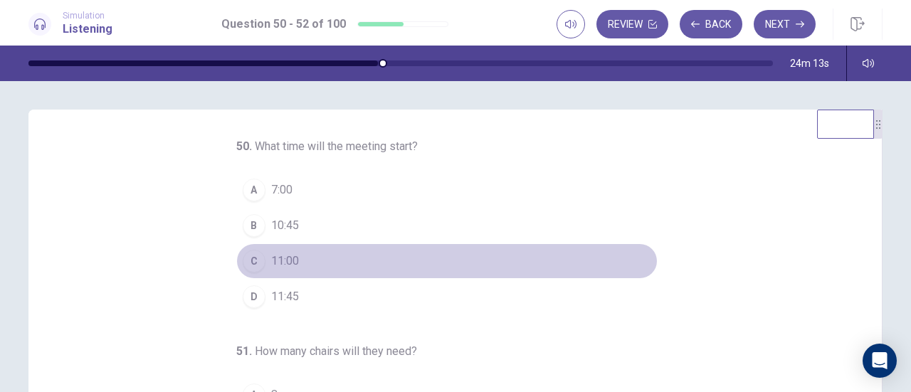
click at [243, 258] on div "C" at bounding box center [254, 261] width 23 height 23
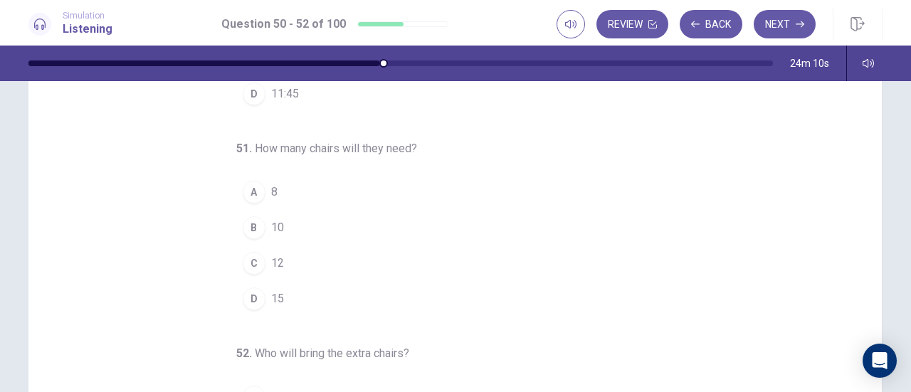
scroll to position [61, 0]
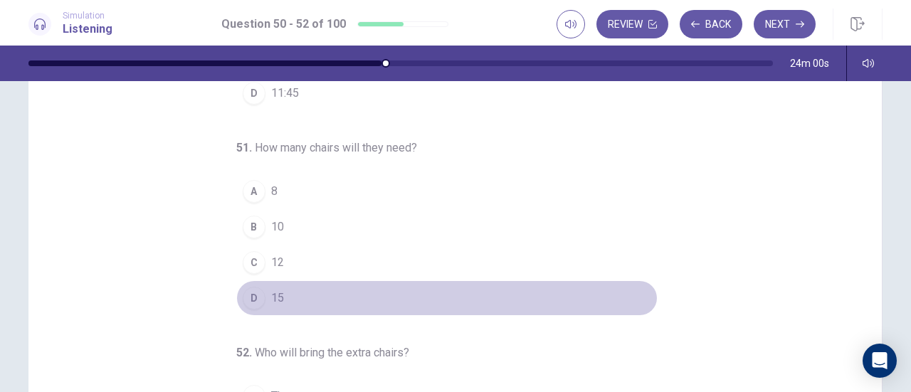
click at [249, 288] on div "D" at bounding box center [254, 298] width 23 height 23
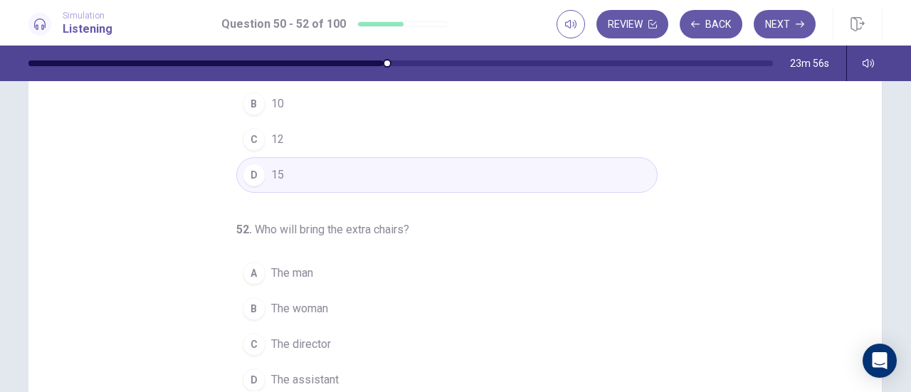
scroll to position [259, 0]
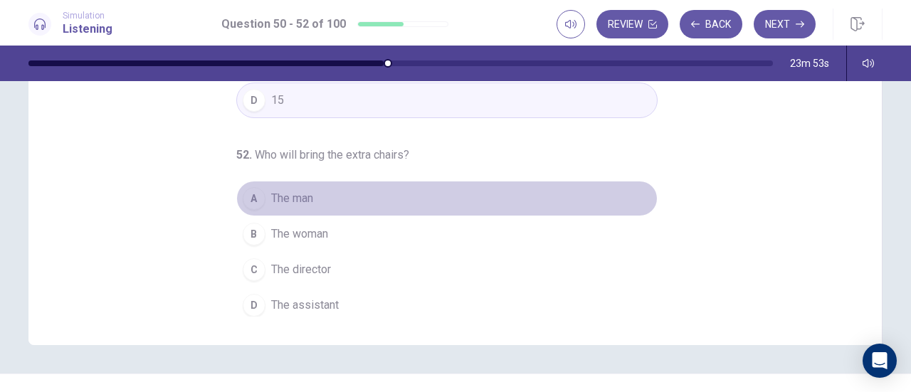
click at [245, 192] on div "A" at bounding box center [254, 198] width 23 height 23
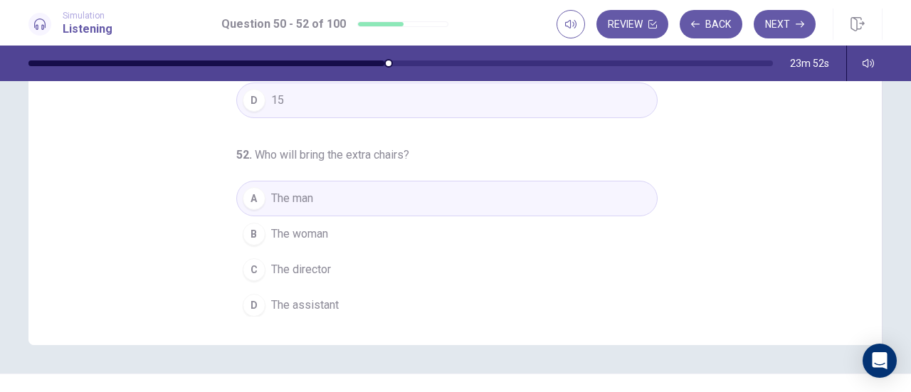
click at [261, 303] on button "D The assistant" at bounding box center [447, 306] width 422 height 36
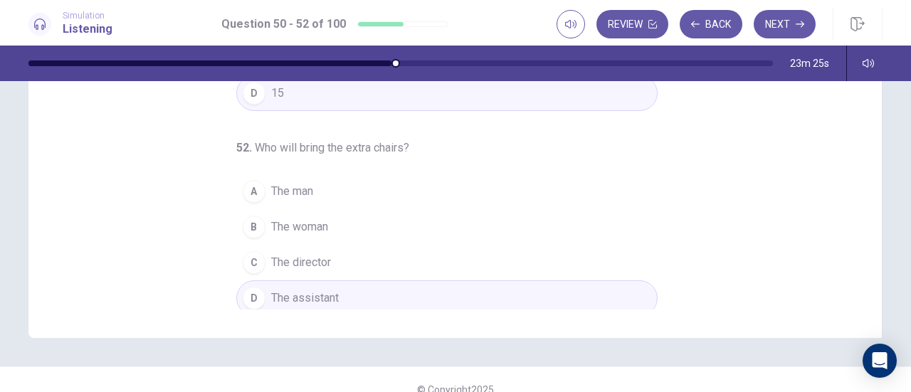
scroll to position [286, 0]
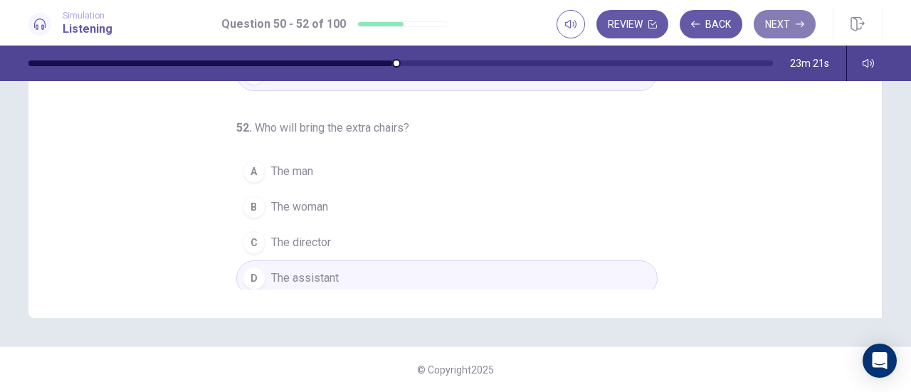
click at [790, 21] on button "Next" at bounding box center [785, 24] width 62 height 28
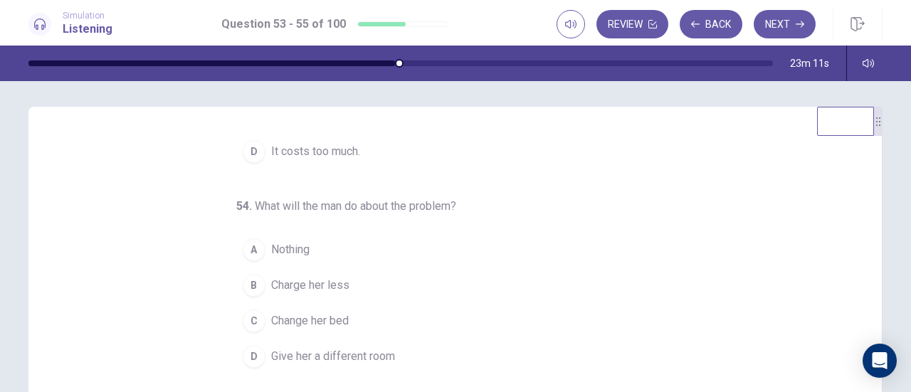
scroll to position [0, 0]
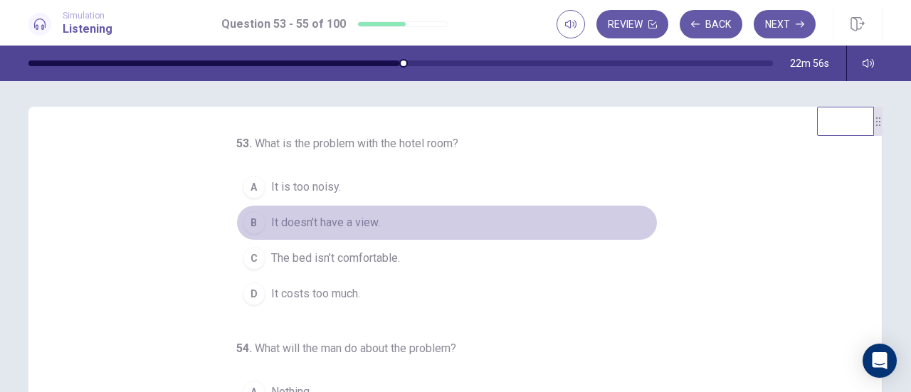
click at [248, 220] on div "B" at bounding box center [254, 222] width 23 height 23
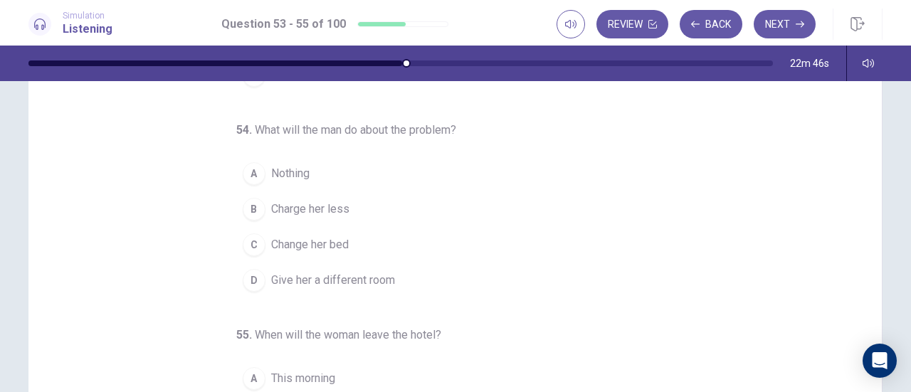
scroll to position [142, 0]
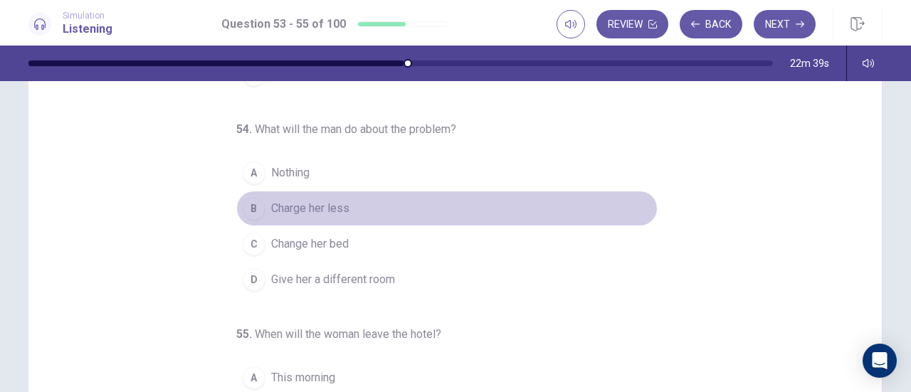
click at [251, 208] on div "B" at bounding box center [254, 208] width 23 height 23
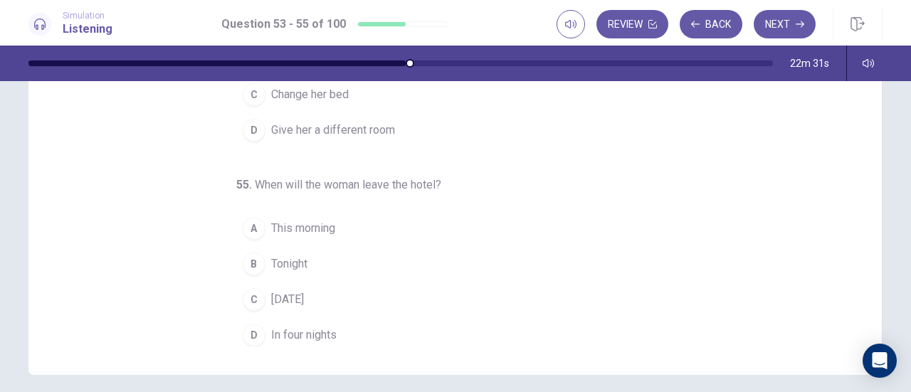
scroll to position [253, 0]
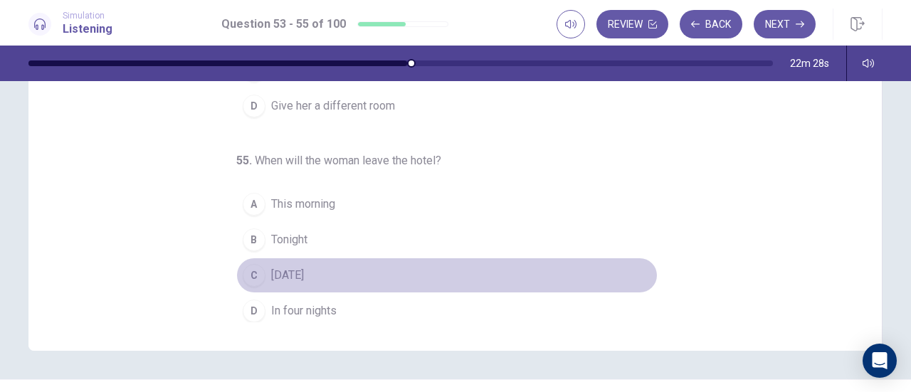
click at [249, 273] on div "C" at bounding box center [254, 275] width 23 height 23
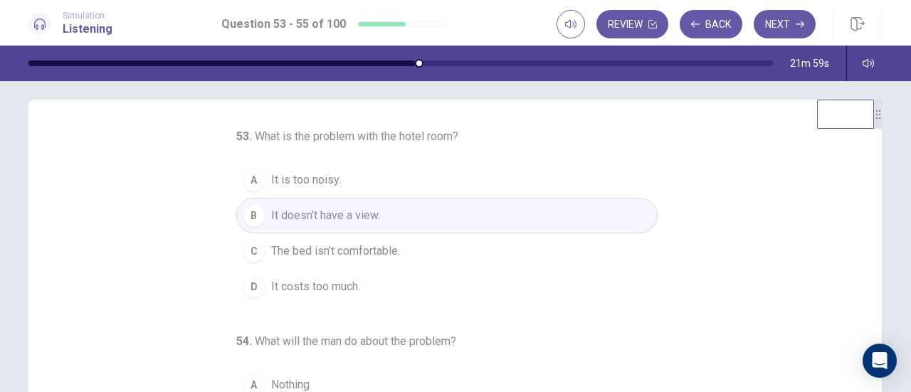
scroll to position [0, 0]
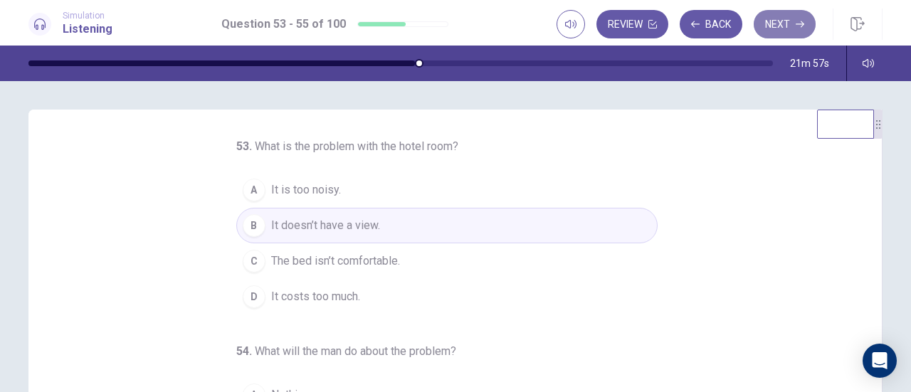
click at [785, 16] on button "Next" at bounding box center [785, 24] width 62 height 28
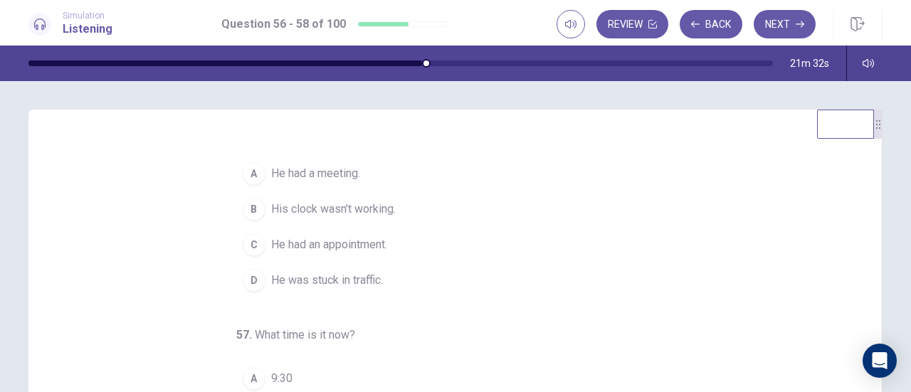
scroll to position [16, 0]
click at [245, 216] on div "B" at bounding box center [254, 210] width 23 height 23
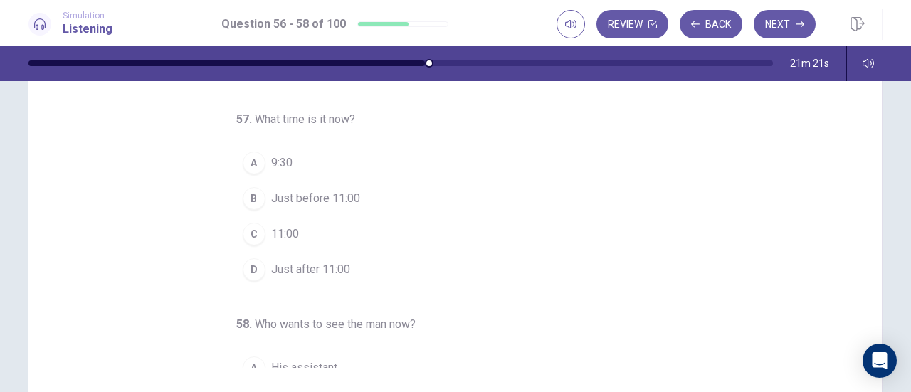
scroll to position [25, 0]
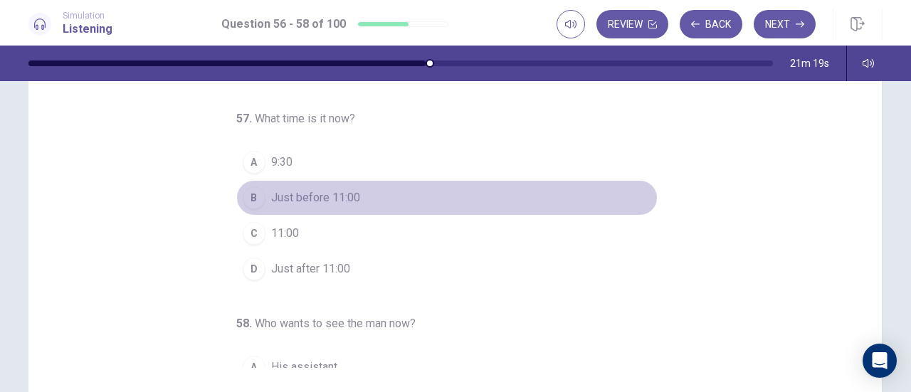
click at [243, 197] on div "B" at bounding box center [254, 198] width 23 height 23
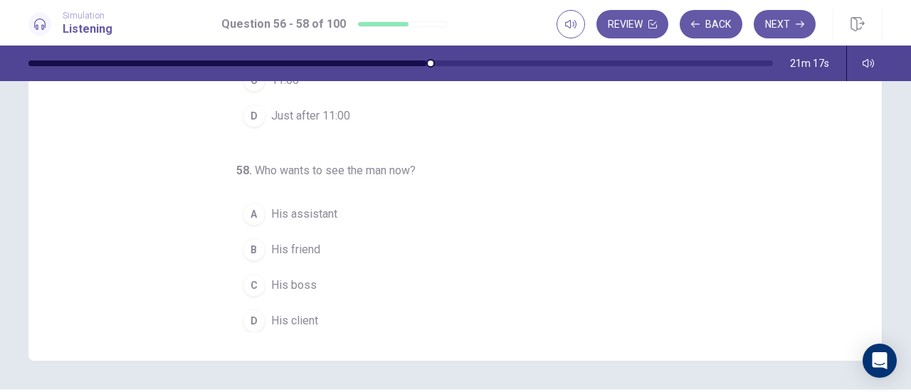
scroll to position [246, 0]
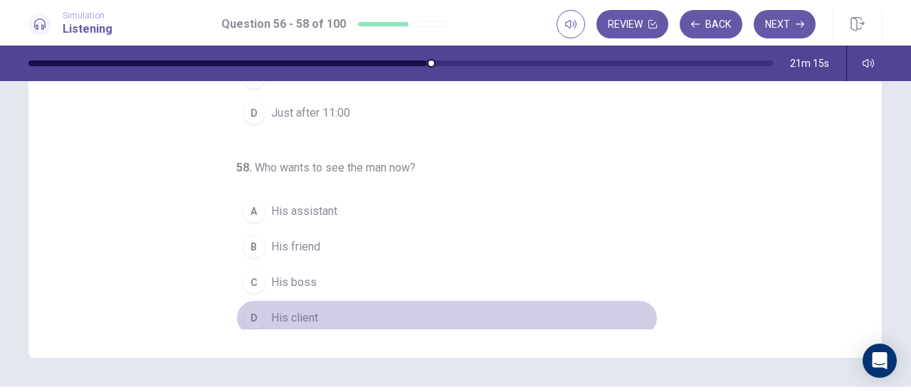
click at [248, 313] on div "D" at bounding box center [254, 318] width 23 height 23
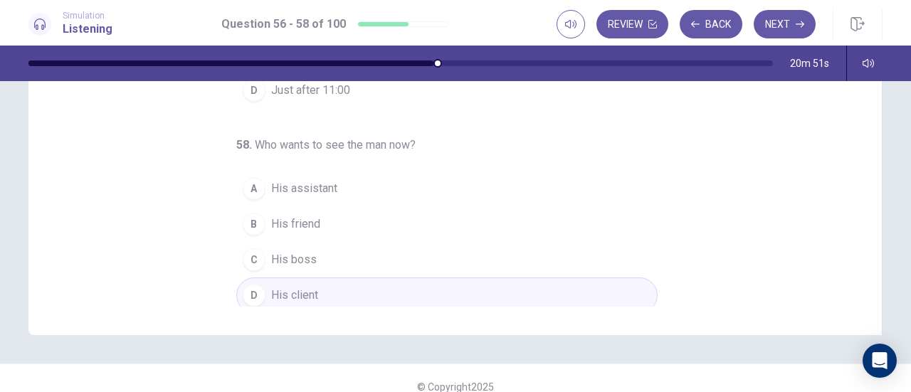
scroll to position [284, 0]
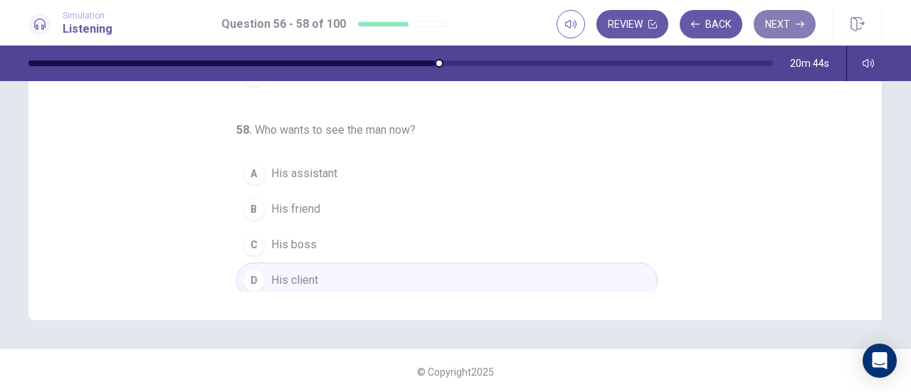
click at [794, 19] on button "Next" at bounding box center [785, 24] width 62 height 28
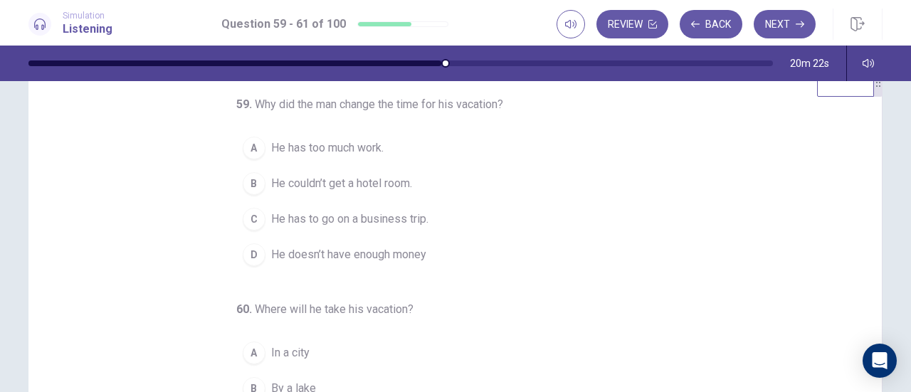
scroll to position [43, 0]
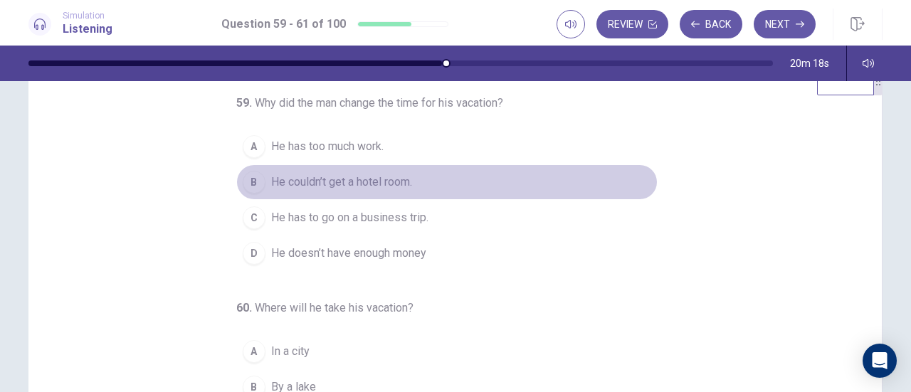
click at [249, 194] on div "B" at bounding box center [254, 182] width 23 height 23
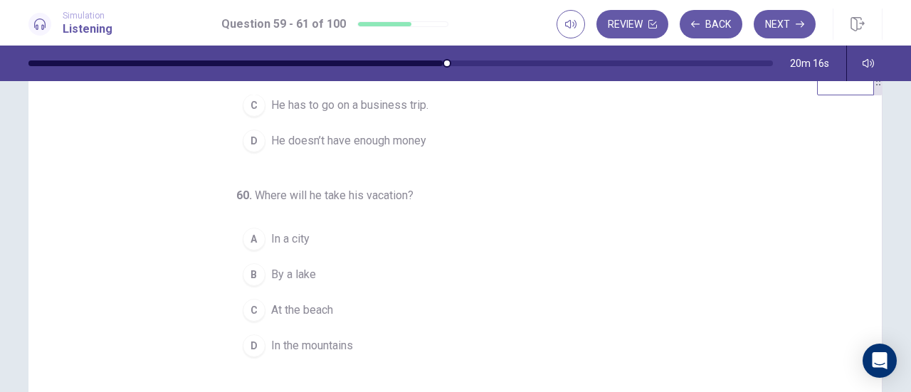
scroll to position [157, 0]
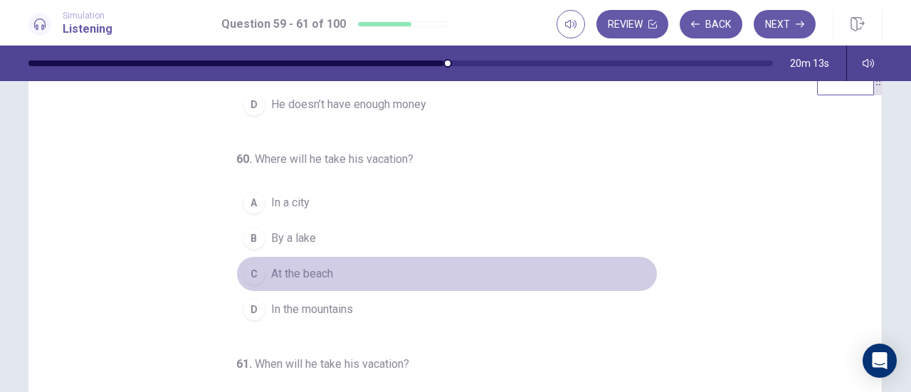
click at [246, 279] on div "C" at bounding box center [254, 274] width 23 height 23
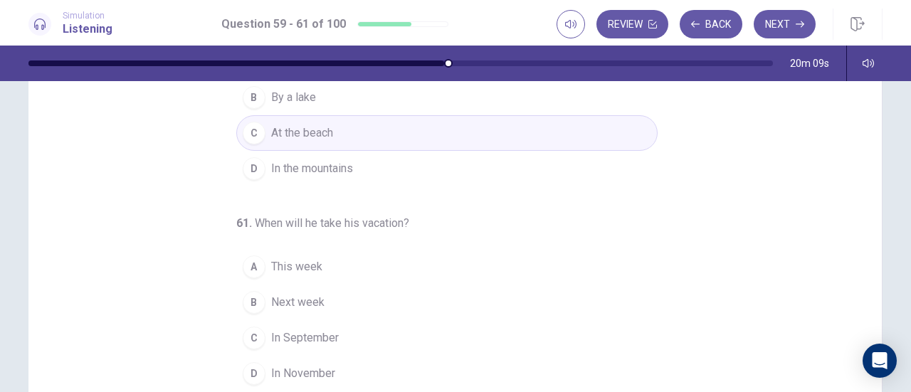
scroll to position [88, 0]
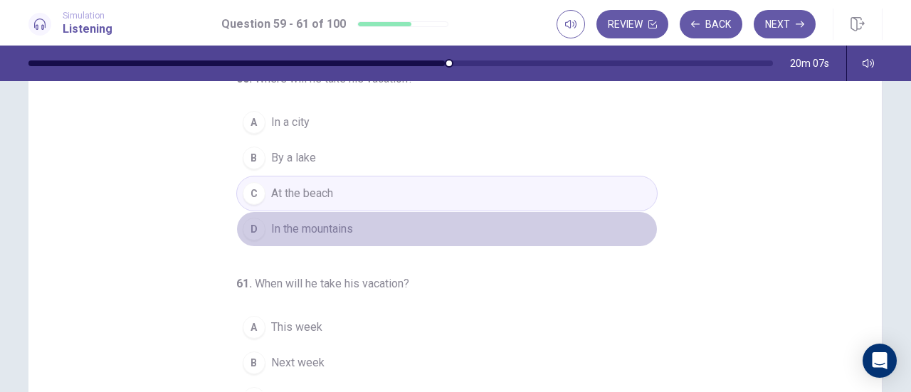
click at [258, 241] on div "D" at bounding box center [254, 229] width 23 height 23
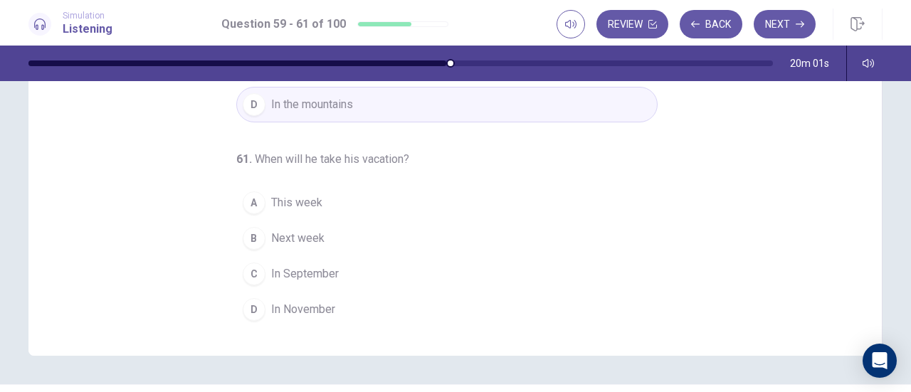
scroll to position [250, 0]
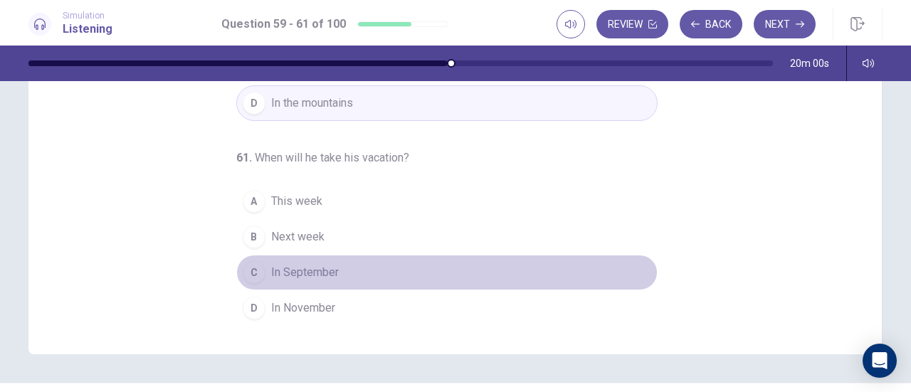
click at [271, 273] on span "In September" at bounding box center [305, 272] width 68 height 17
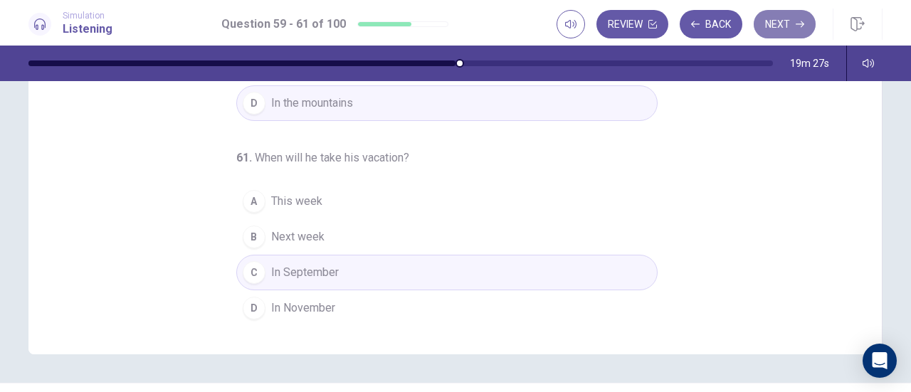
click at [780, 34] on button "Next" at bounding box center [785, 24] width 62 height 28
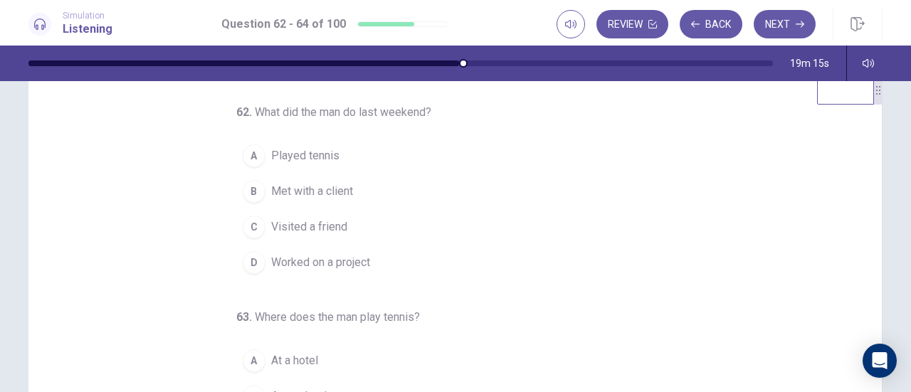
scroll to position [0, 0]
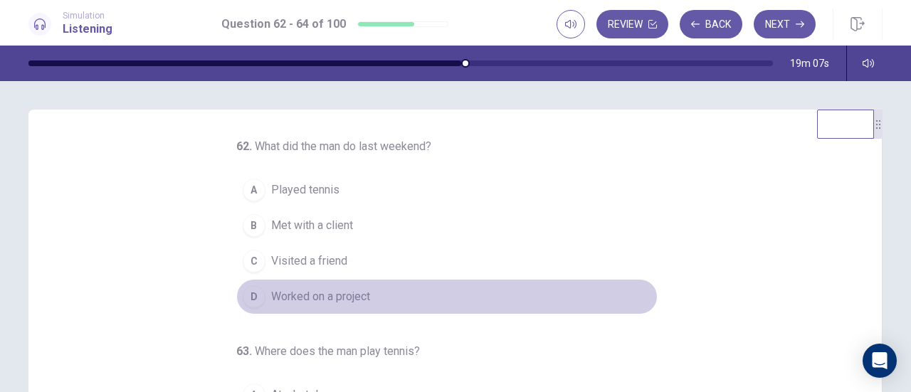
click at [243, 295] on div "D" at bounding box center [254, 297] width 23 height 23
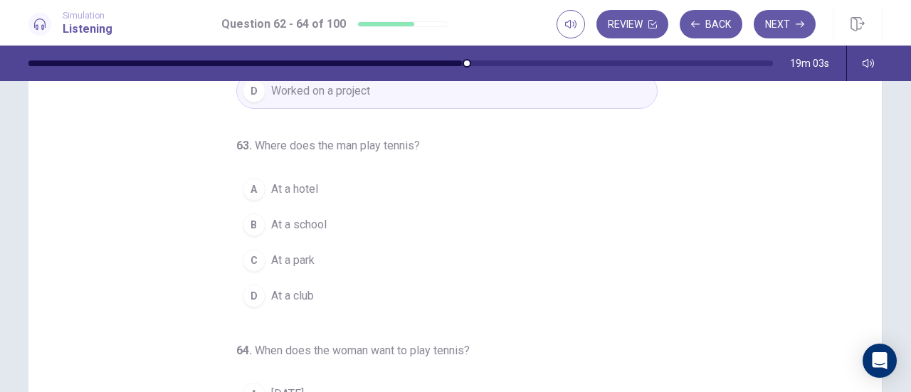
scroll to position [64, 0]
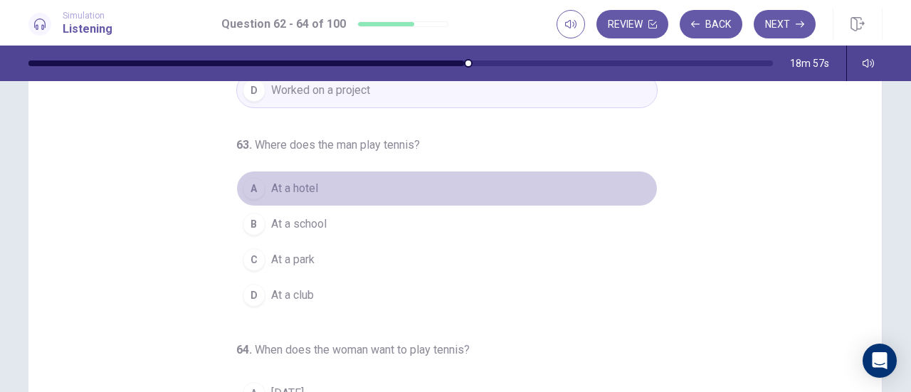
click at [243, 192] on div "A" at bounding box center [254, 188] width 23 height 23
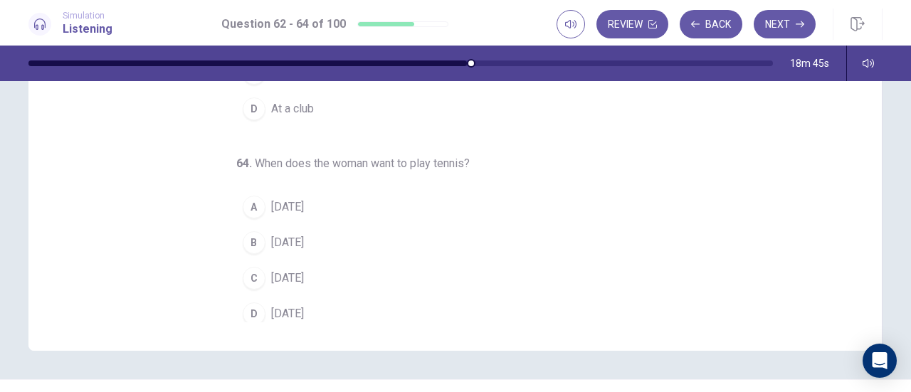
scroll to position [142, 0]
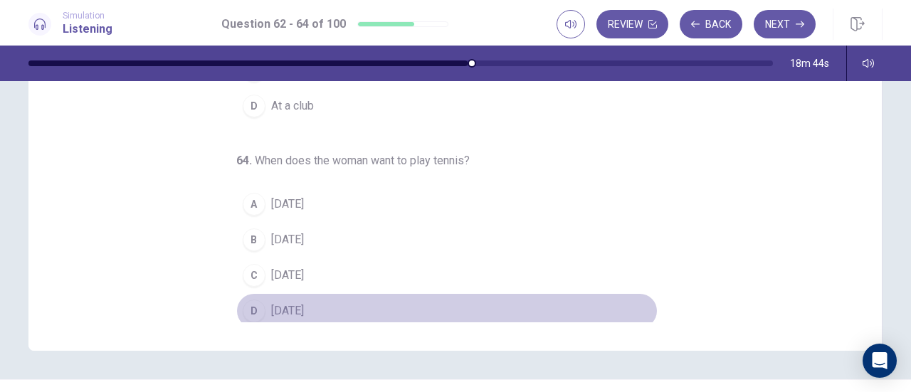
click at [249, 300] on div "D" at bounding box center [254, 311] width 23 height 23
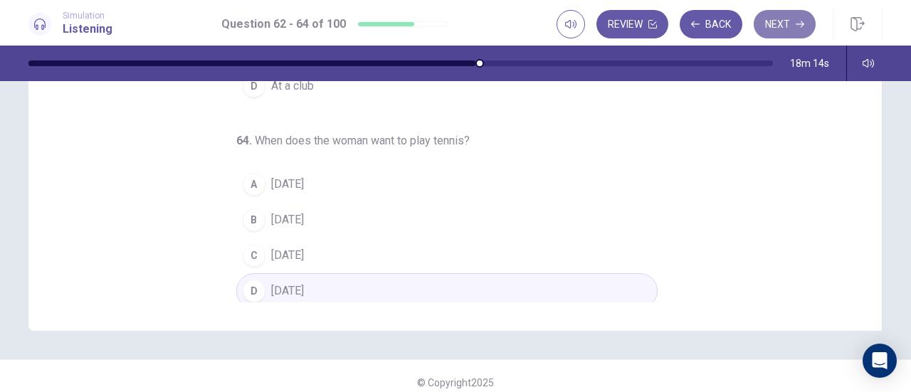
click at [785, 29] on button "Next" at bounding box center [785, 24] width 62 height 28
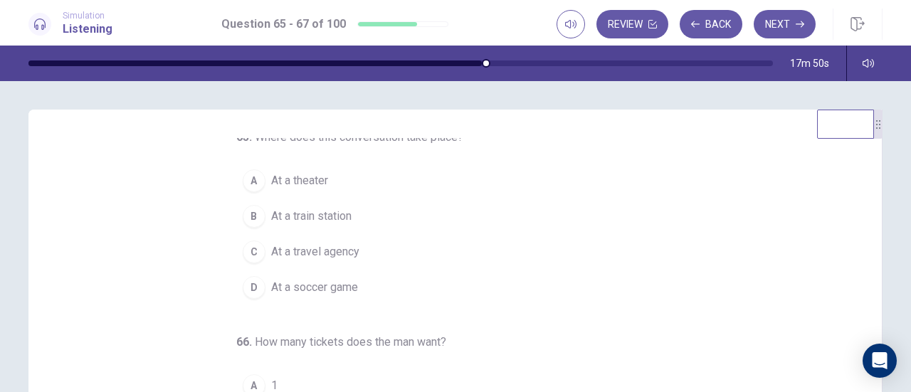
scroll to position [10, 0]
click at [271, 174] on span "At a theater" at bounding box center [299, 180] width 57 height 17
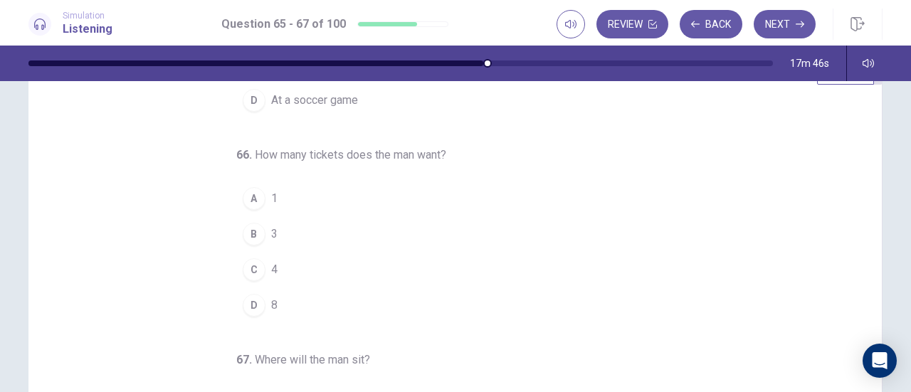
scroll to position [55, 0]
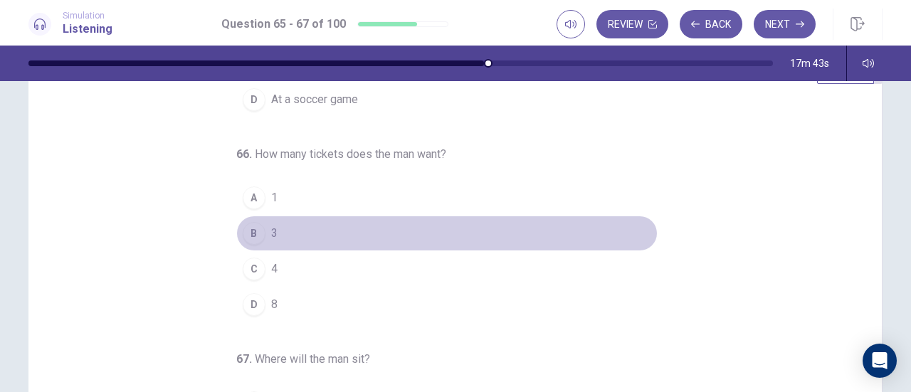
click at [248, 223] on div "B" at bounding box center [254, 233] width 23 height 23
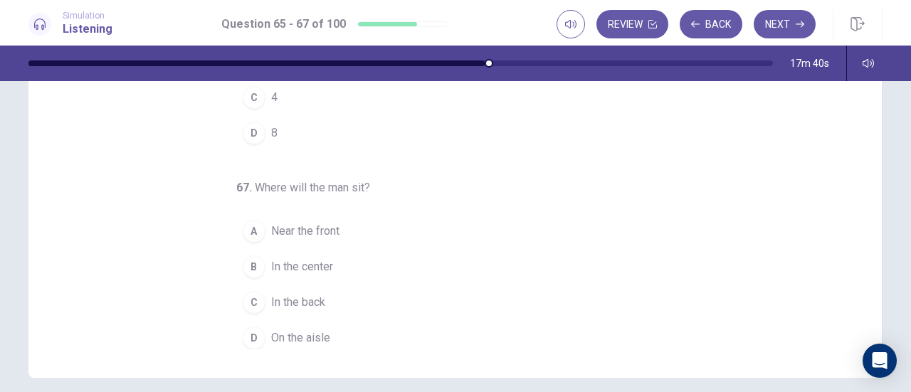
scroll to position [248, 0]
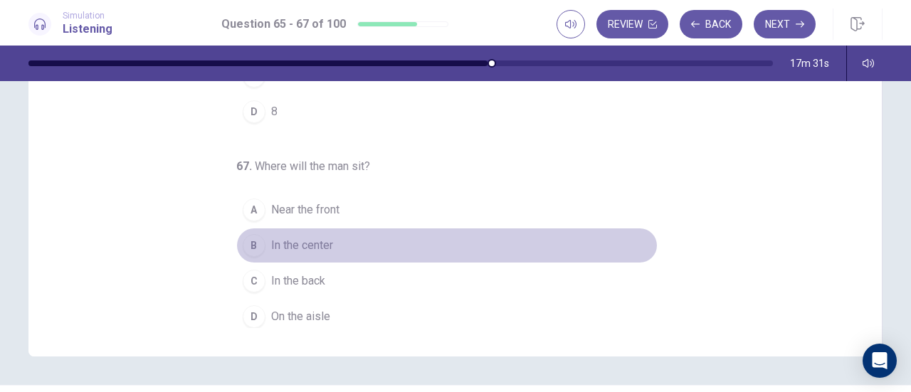
click at [243, 244] on div "B" at bounding box center [254, 245] width 23 height 23
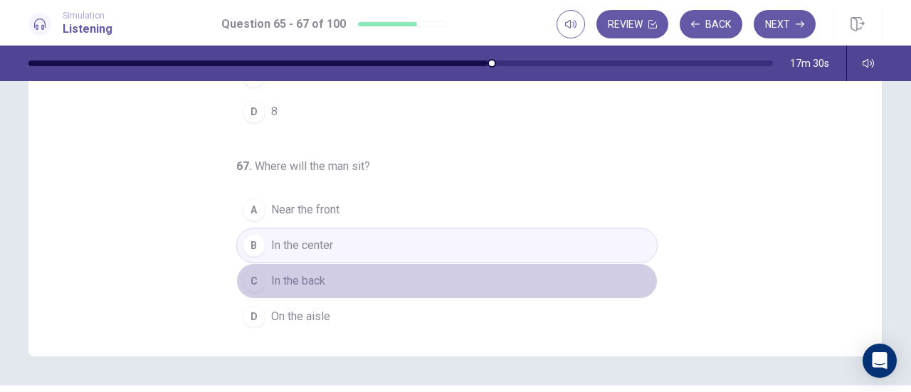
click at [251, 273] on div "C" at bounding box center [254, 281] width 23 height 23
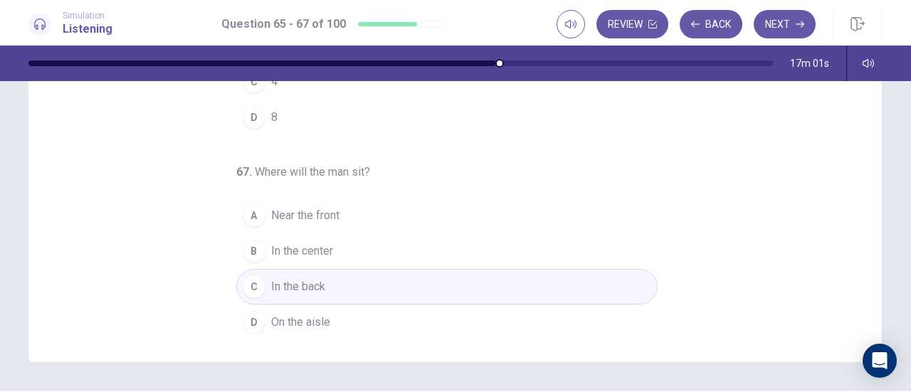
scroll to position [257, 0]
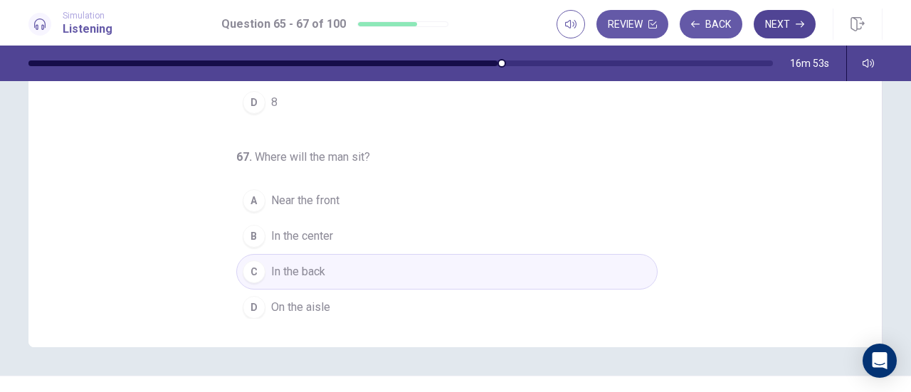
click at [789, 19] on button "Next" at bounding box center [785, 24] width 62 height 28
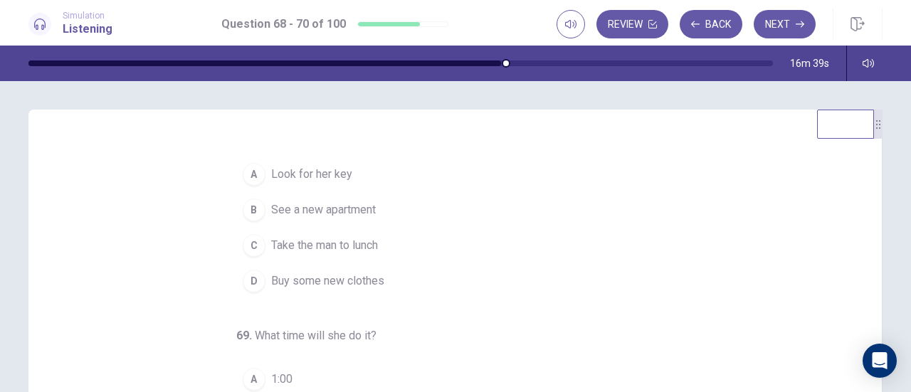
scroll to position [0, 0]
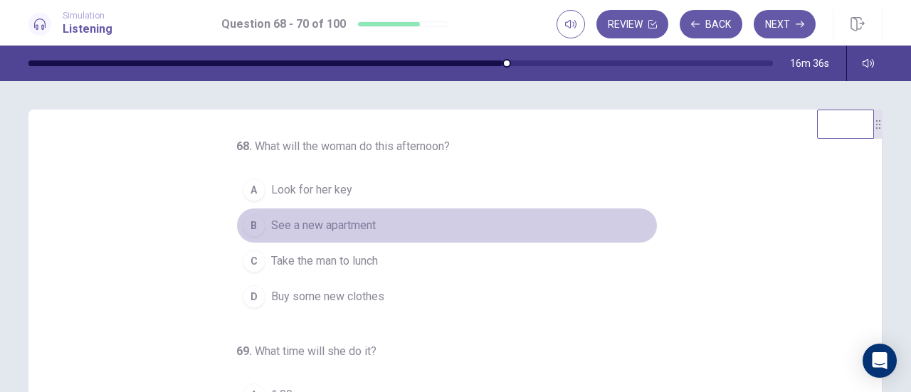
click at [243, 225] on div "B" at bounding box center [254, 225] width 23 height 23
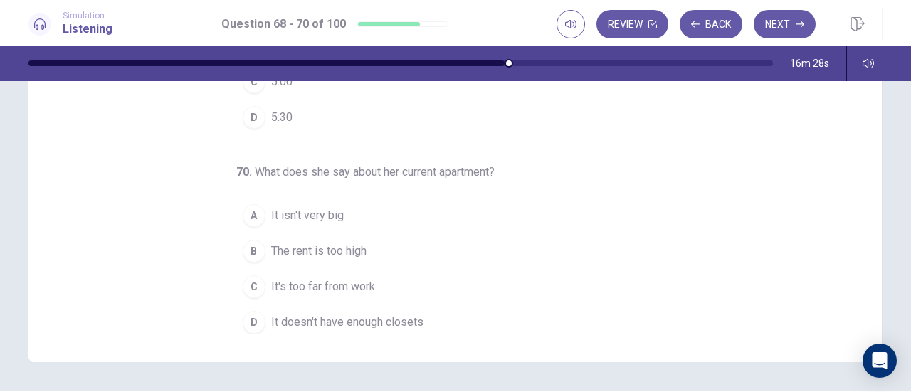
scroll to position [246, 0]
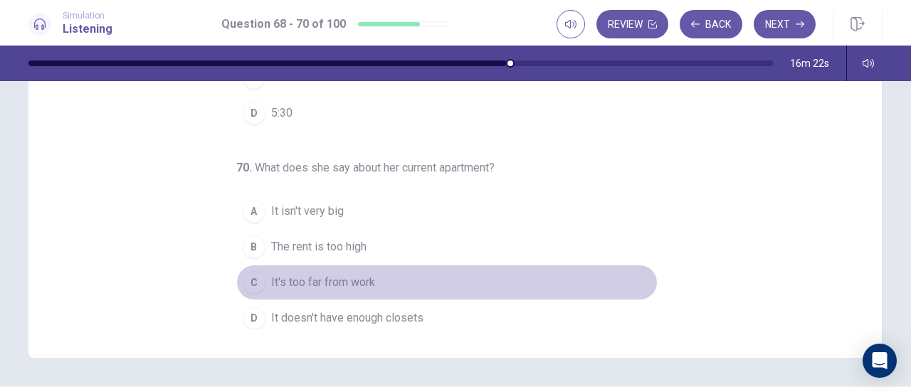
click at [251, 273] on div "C" at bounding box center [254, 282] width 23 height 23
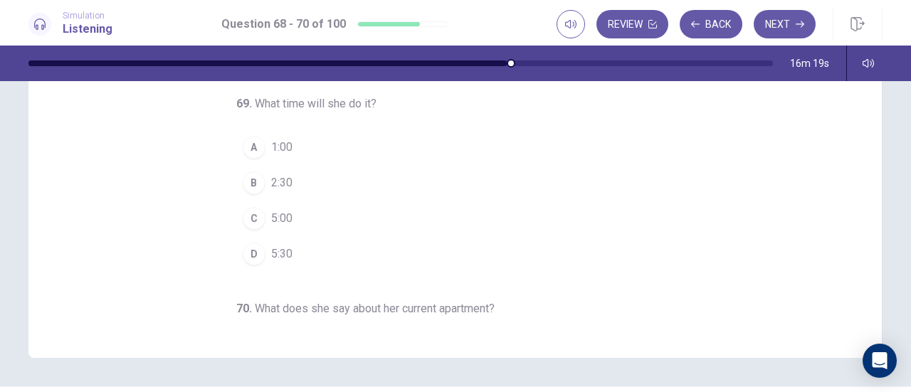
scroll to position [0, 0]
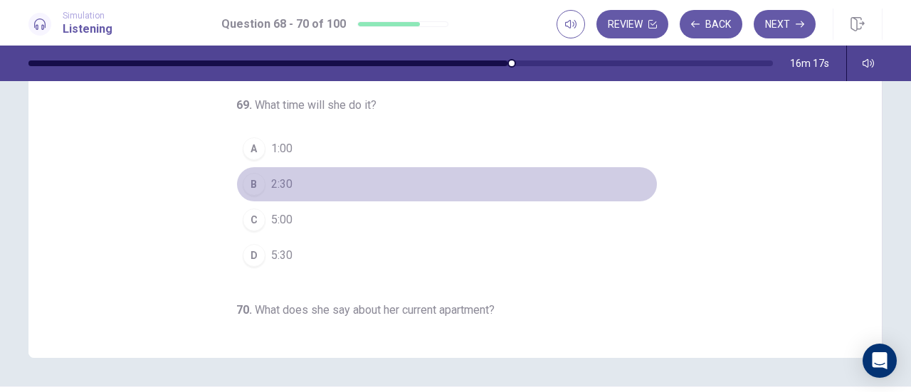
click at [251, 177] on div "B" at bounding box center [254, 184] width 23 height 23
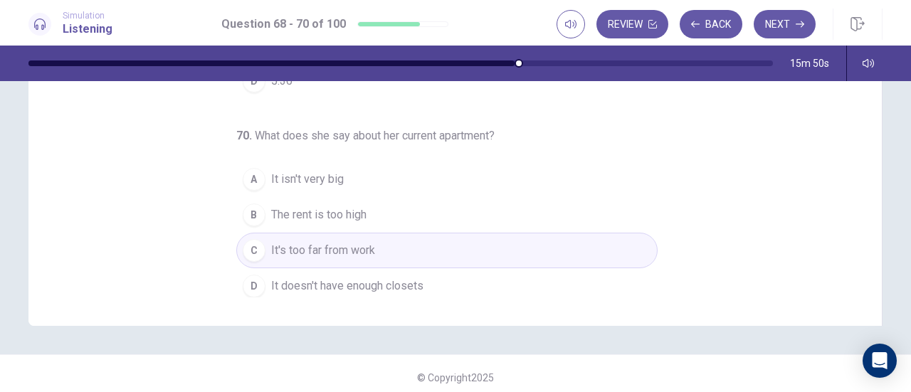
scroll to position [279, 0]
click at [783, 25] on button "Next" at bounding box center [785, 24] width 62 height 28
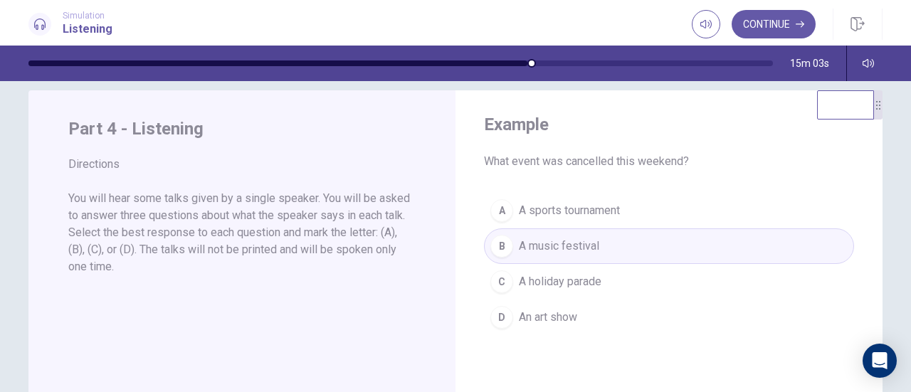
scroll to position [0, 0]
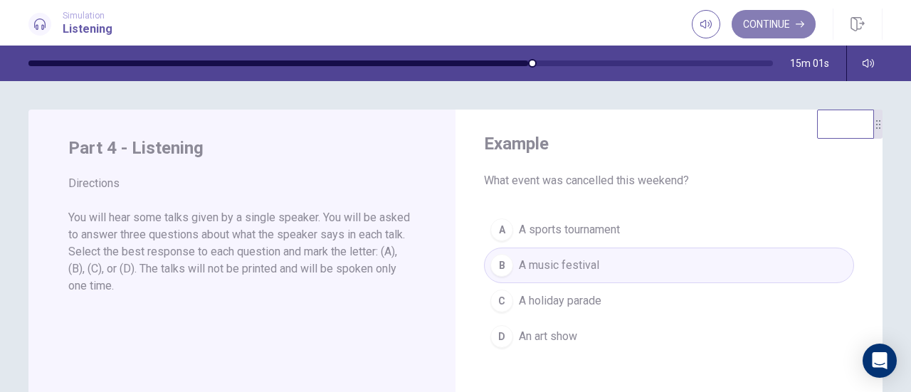
click at [770, 21] on button "Continue" at bounding box center [774, 24] width 84 height 28
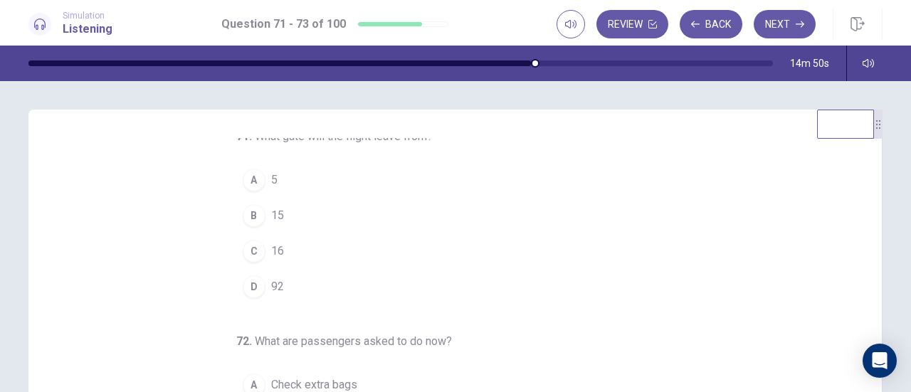
scroll to position [11, 0]
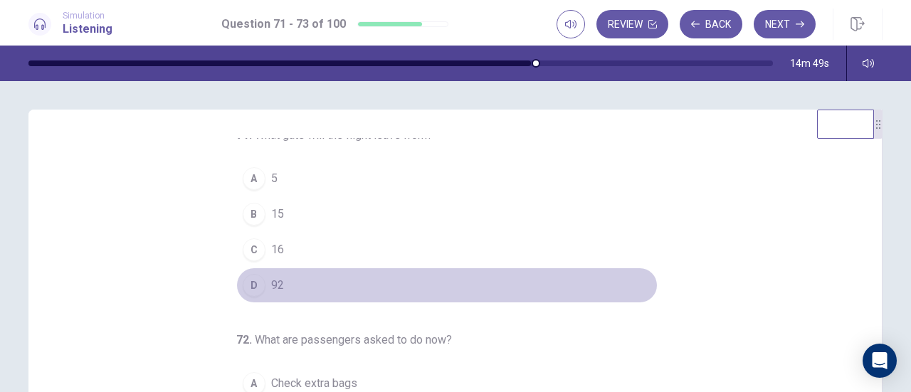
click at [252, 286] on div "D" at bounding box center [254, 285] width 23 height 23
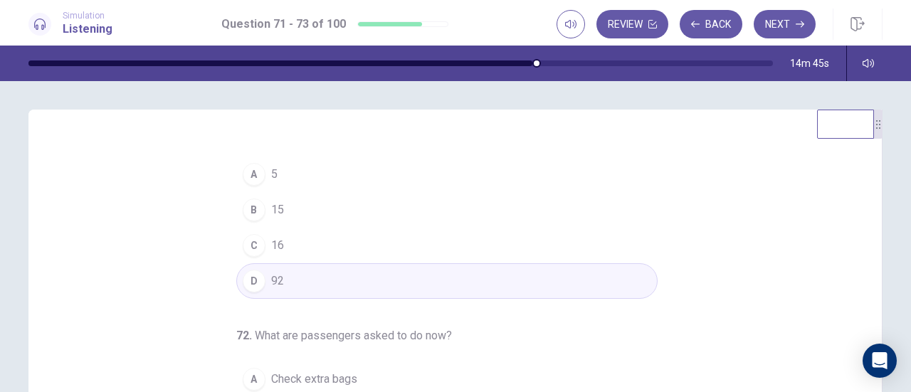
scroll to position [17, 0]
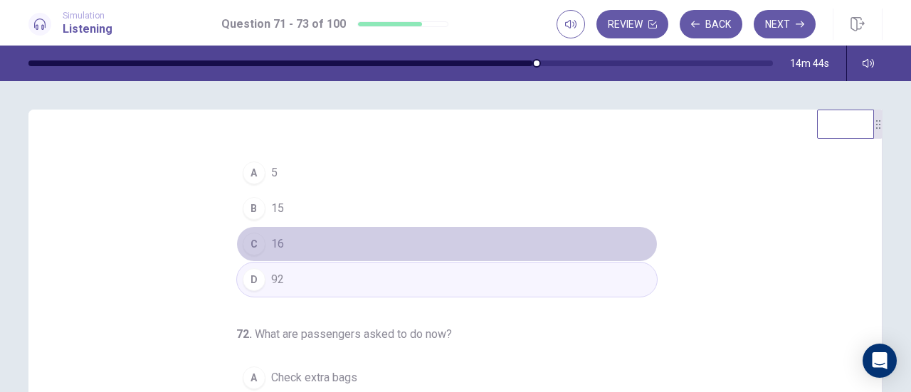
click at [249, 241] on div "C" at bounding box center [254, 244] width 23 height 23
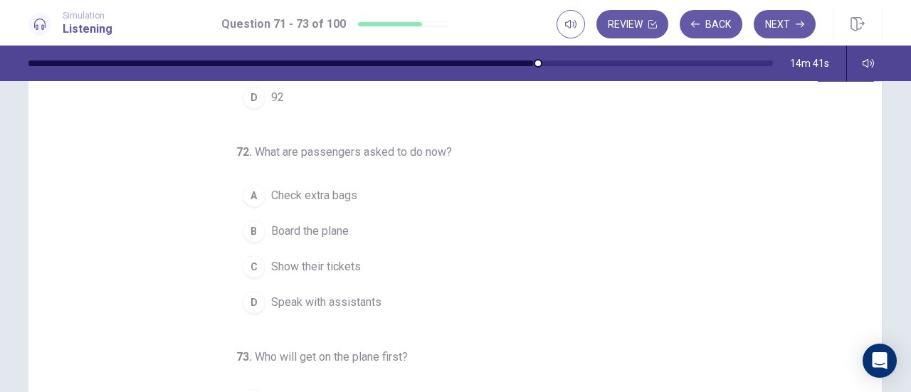
scroll to position [58, 0]
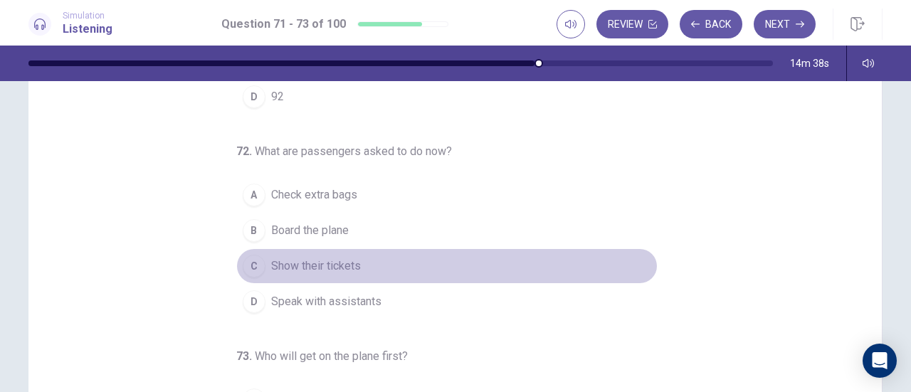
click at [246, 260] on div "C" at bounding box center [254, 266] width 23 height 23
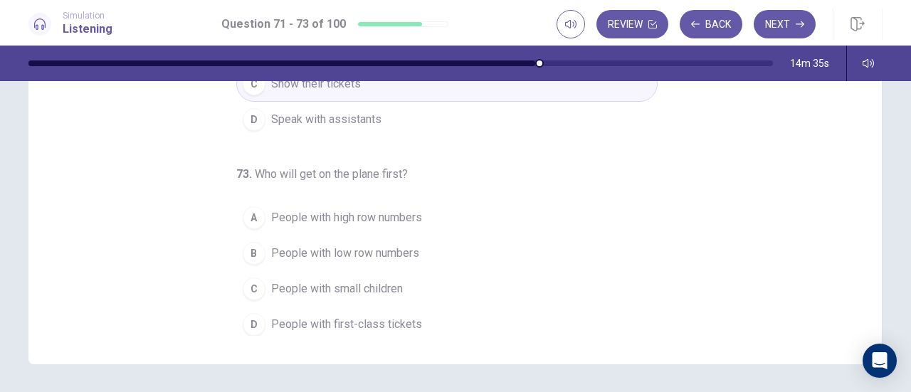
scroll to position [244, 0]
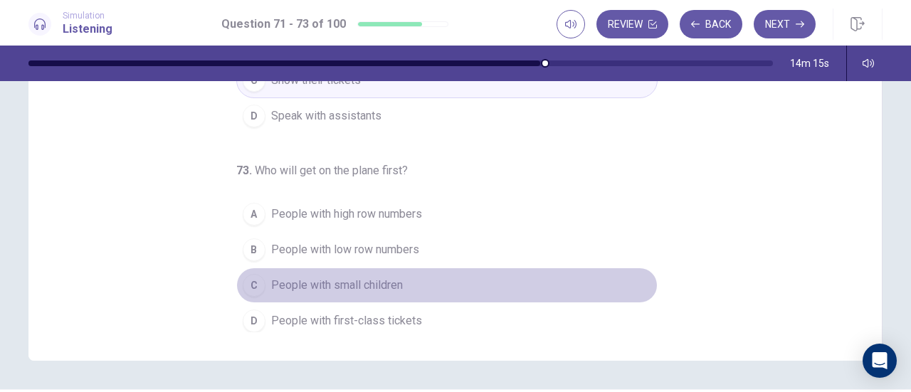
click at [276, 277] on span "People with small children" at bounding box center [337, 285] width 132 height 17
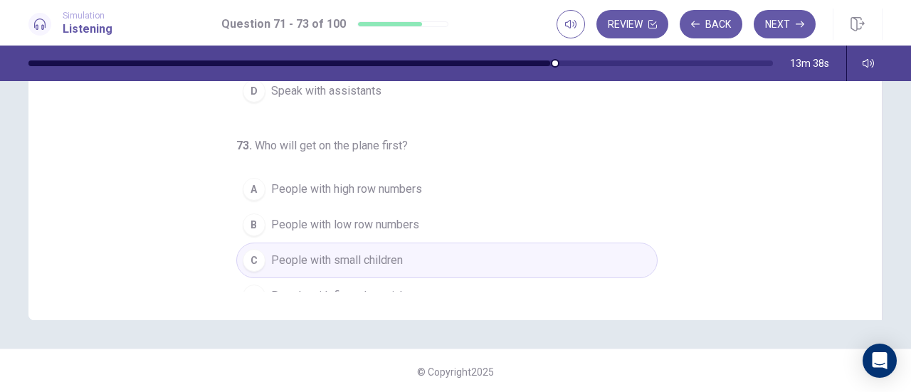
scroll to position [142, 0]
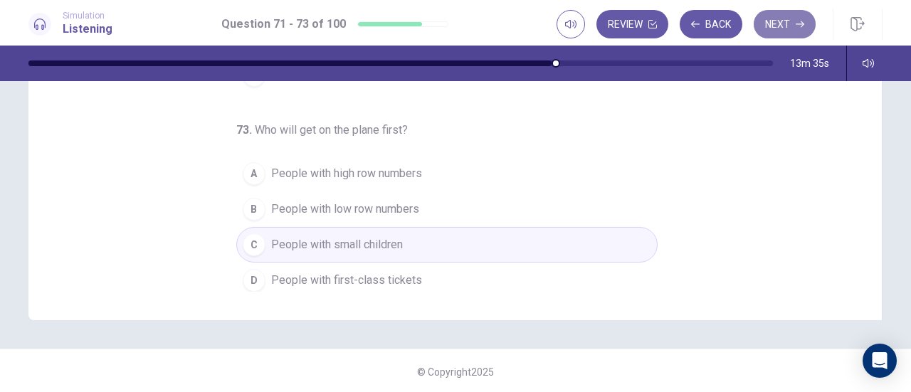
click at [773, 26] on button "Next" at bounding box center [785, 24] width 62 height 28
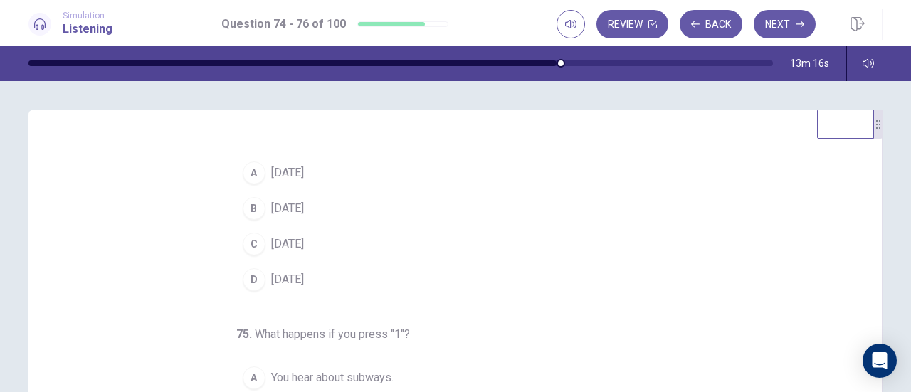
scroll to position [0, 0]
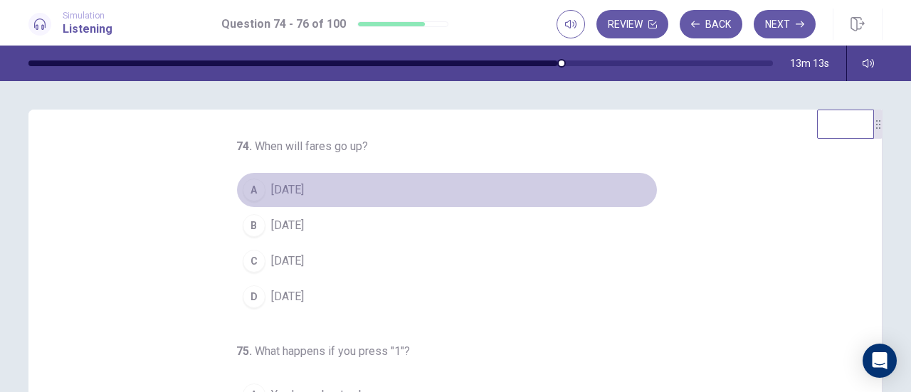
click at [251, 197] on div "A" at bounding box center [254, 190] width 23 height 23
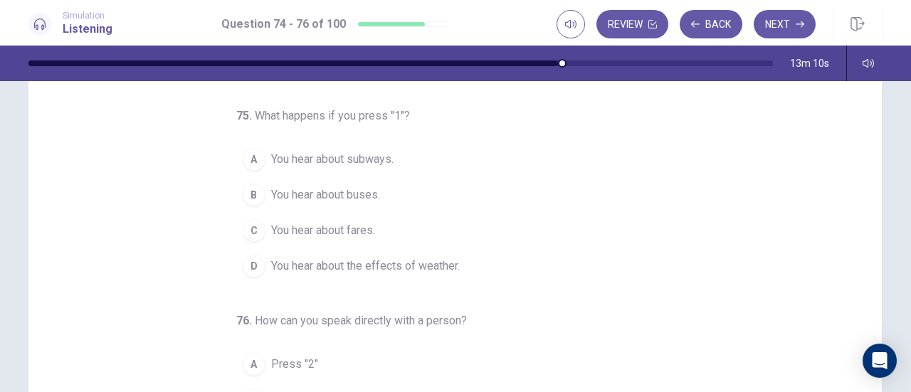
scroll to position [99, 0]
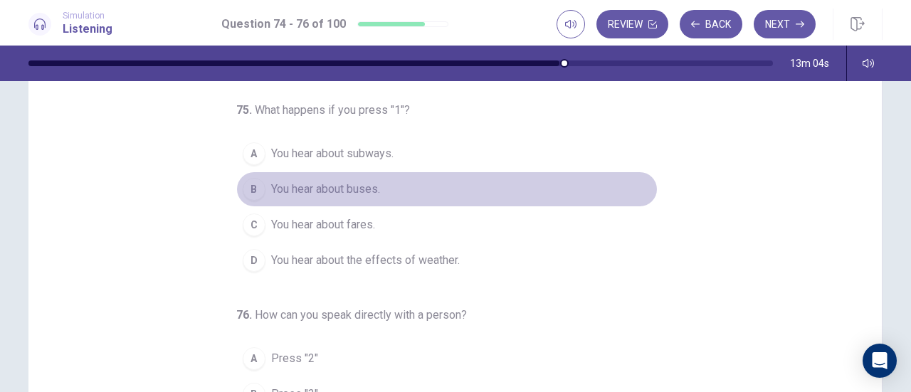
click at [243, 189] on div "B" at bounding box center [254, 189] width 23 height 23
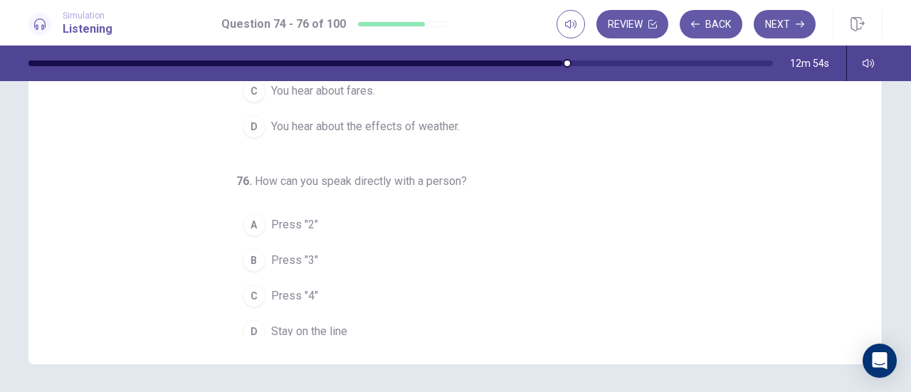
scroll to position [142, 0]
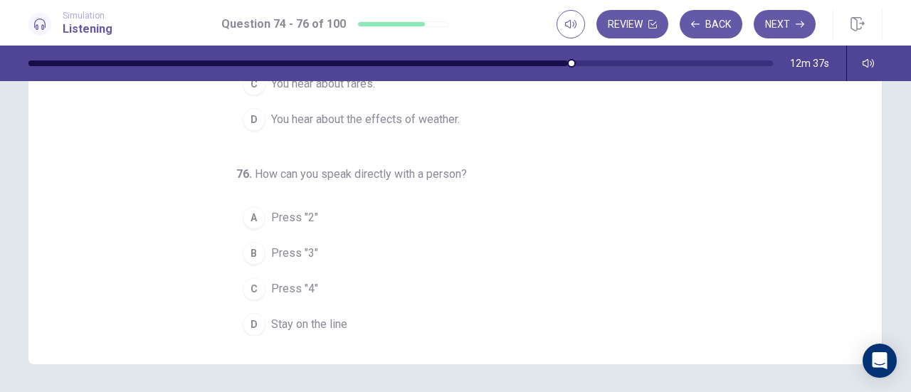
click at [250, 320] on div "D" at bounding box center [254, 324] width 23 height 23
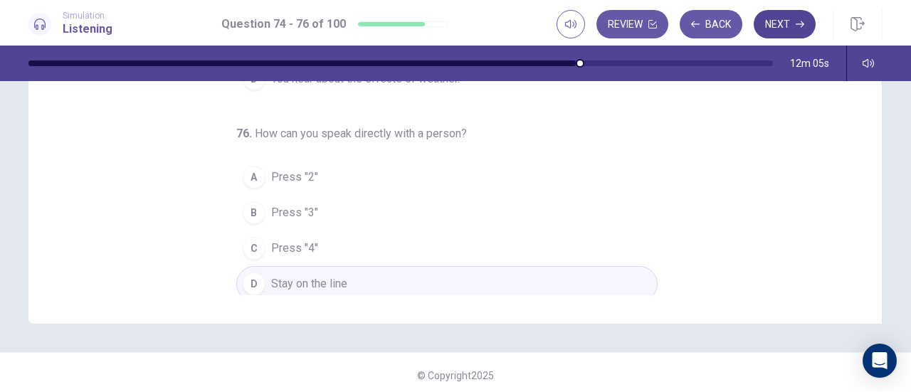
click at [783, 29] on button "Next" at bounding box center [785, 24] width 62 height 28
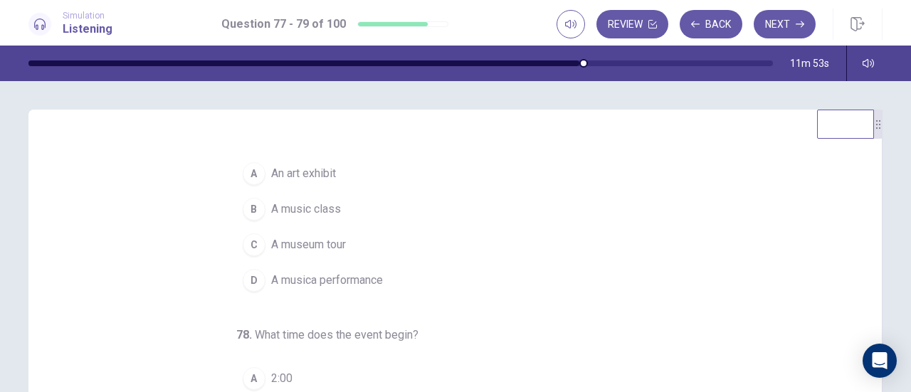
scroll to position [0, 0]
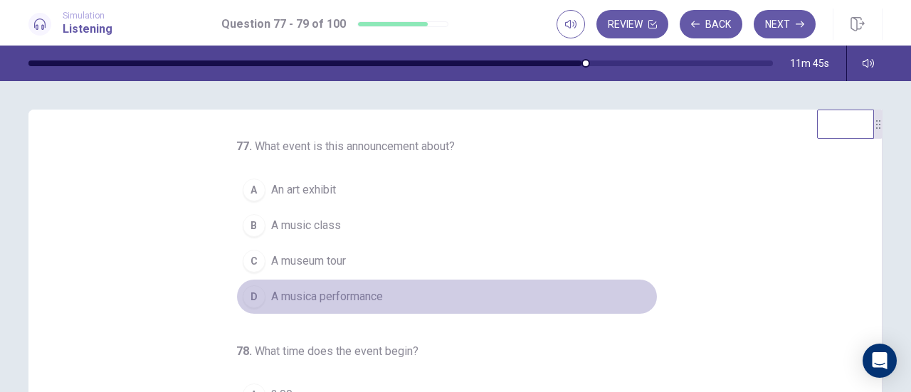
click at [318, 297] on span "A musica performance" at bounding box center [327, 296] width 112 height 17
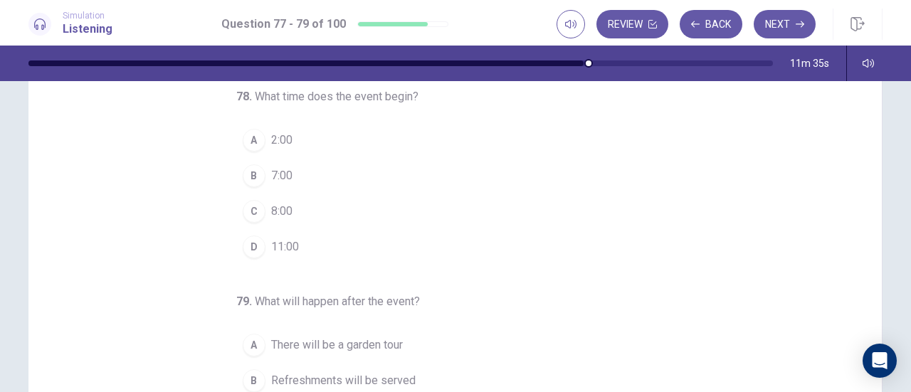
scroll to position [114, 0]
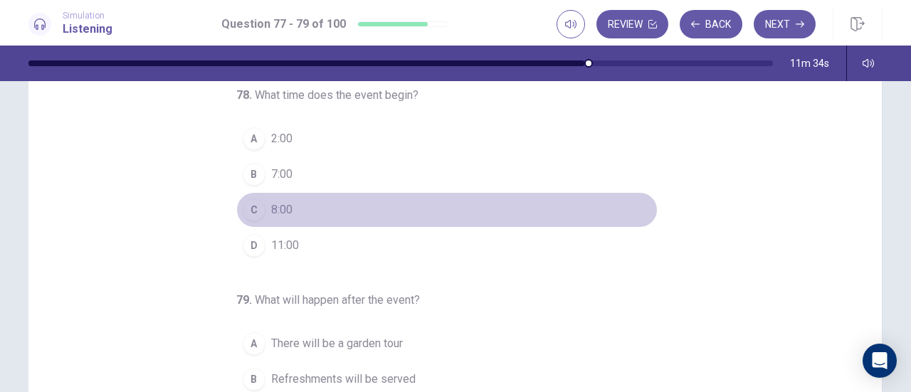
click at [244, 204] on div "C" at bounding box center [254, 210] width 23 height 23
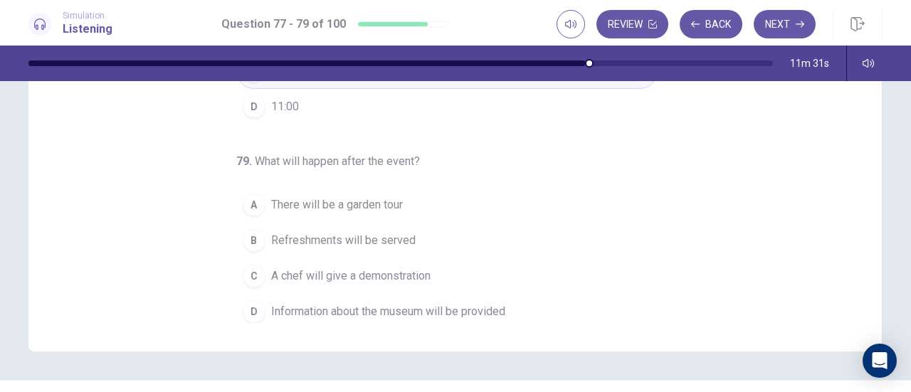
scroll to position [253, 0]
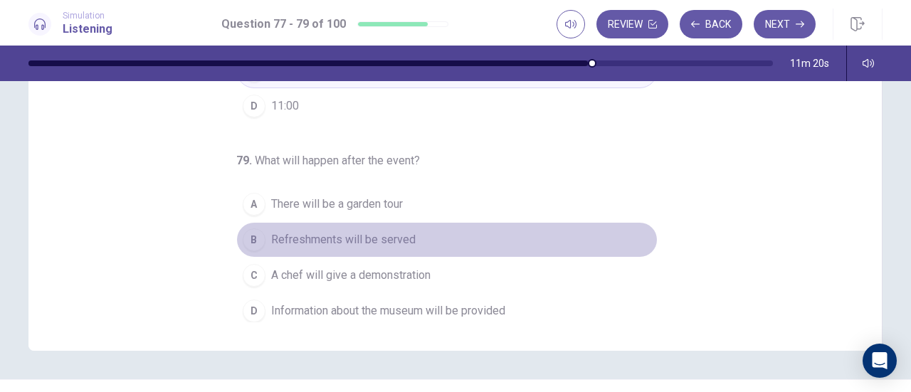
click at [243, 235] on div "B" at bounding box center [254, 240] width 23 height 23
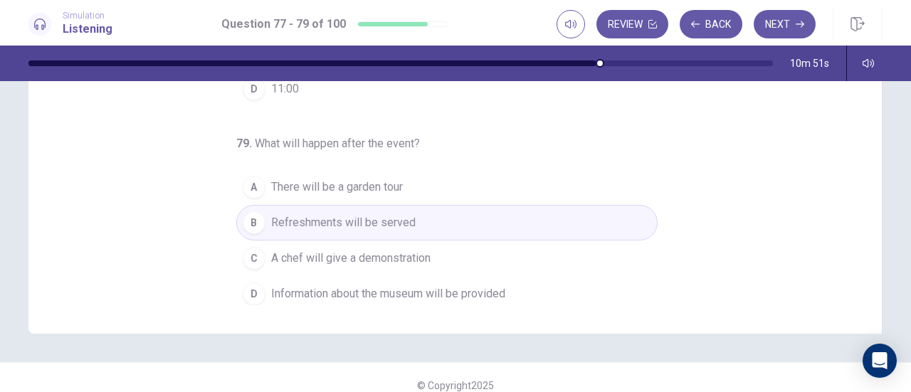
scroll to position [283, 0]
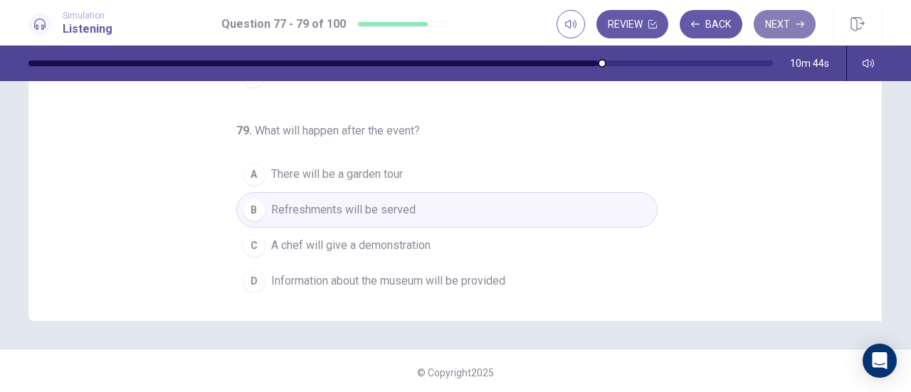
click at [792, 33] on button "Next" at bounding box center [785, 24] width 62 height 28
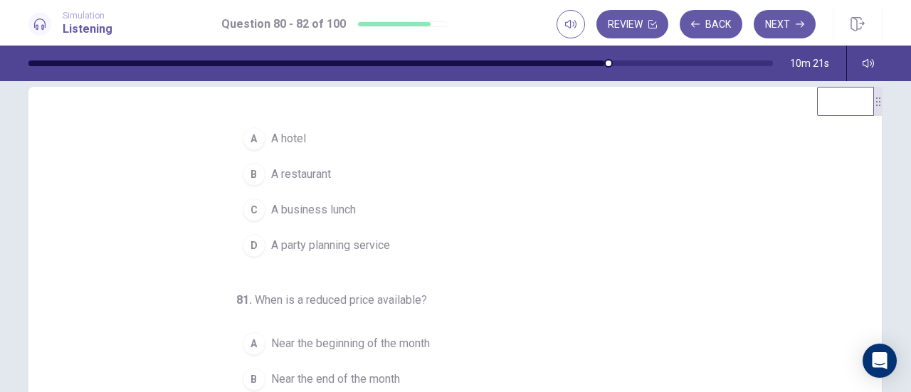
scroll to position [30, 0]
click at [271, 171] on span "A restaurant" at bounding box center [301, 172] width 60 height 17
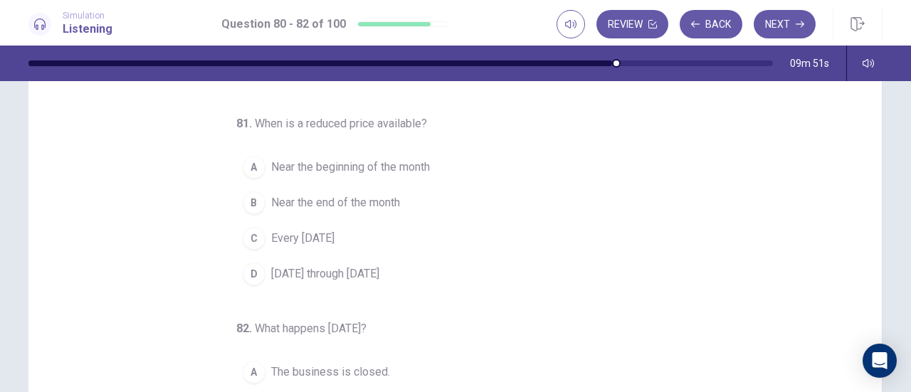
scroll to position [88, 0]
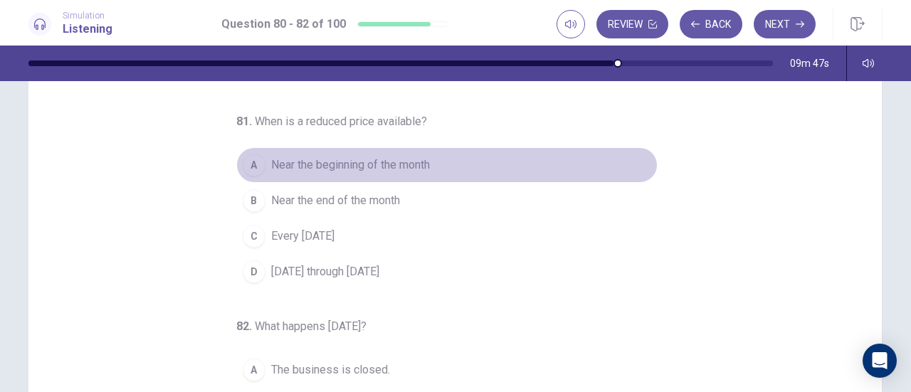
click at [244, 166] on div "A" at bounding box center [254, 165] width 23 height 23
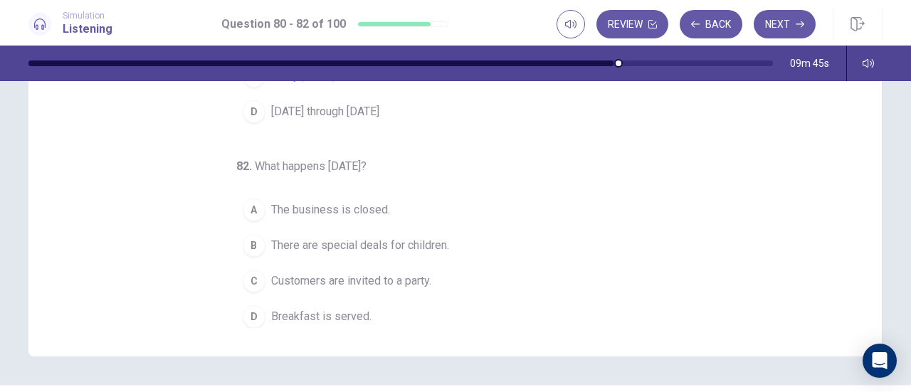
scroll to position [253, 0]
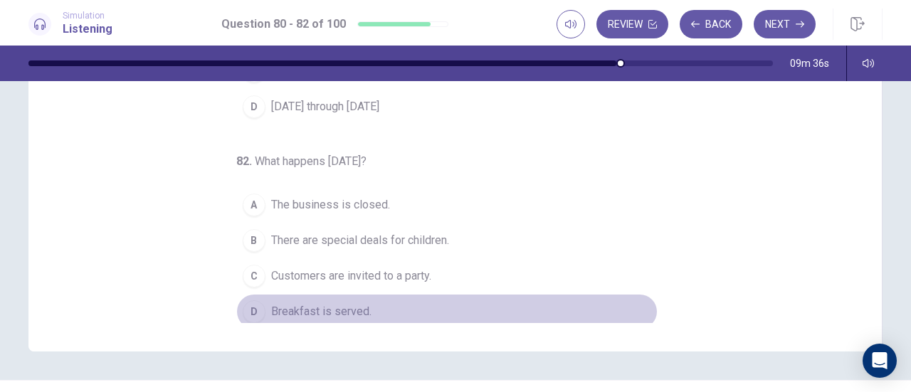
click at [243, 304] on div "D" at bounding box center [254, 311] width 23 height 23
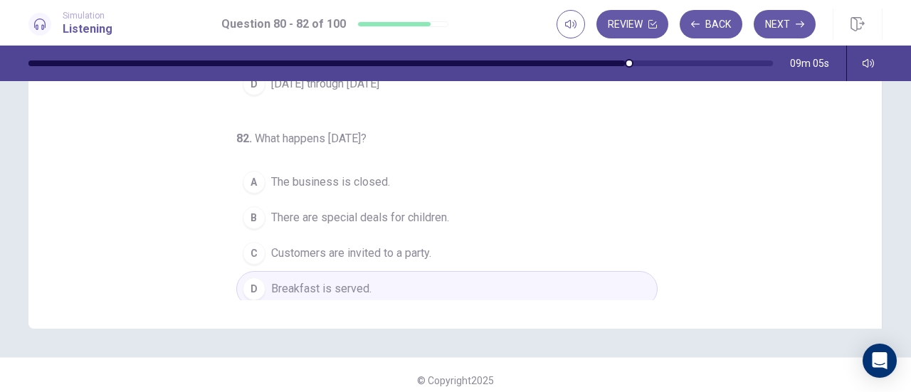
scroll to position [276, 0]
click at [792, 19] on button "Next" at bounding box center [785, 24] width 62 height 28
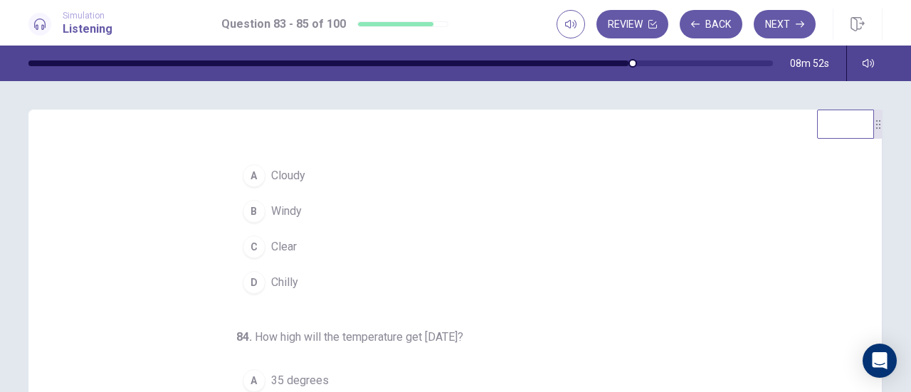
scroll to position [0, 0]
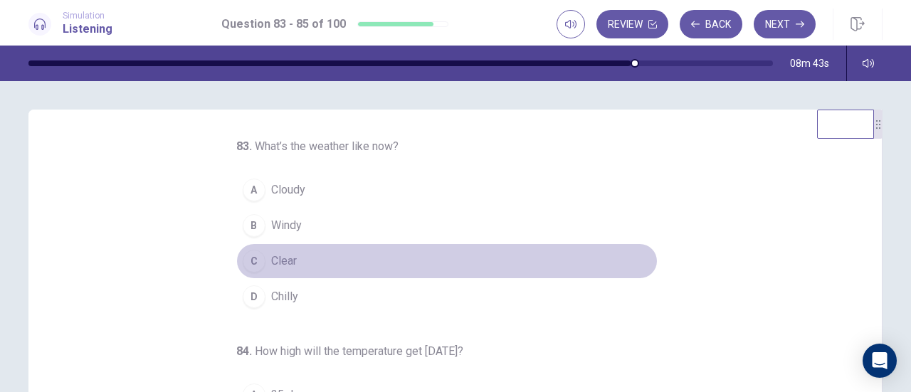
click at [253, 256] on div "C" at bounding box center [254, 261] width 23 height 23
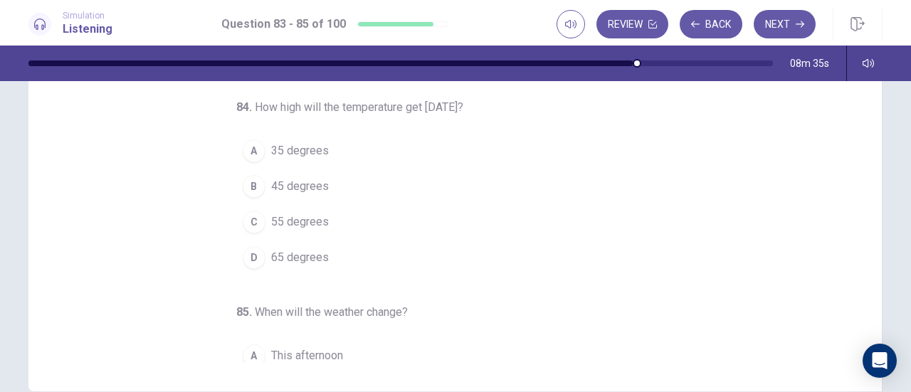
scroll to position [26, 0]
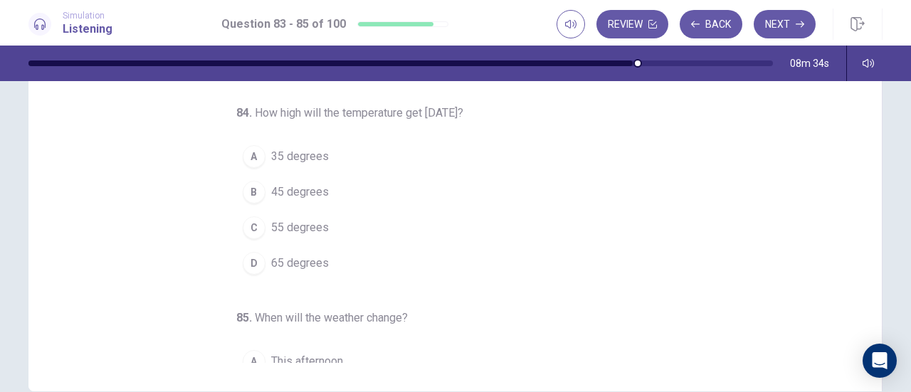
click at [249, 219] on div "C" at bounding box center [254, 227] width 23 height 23
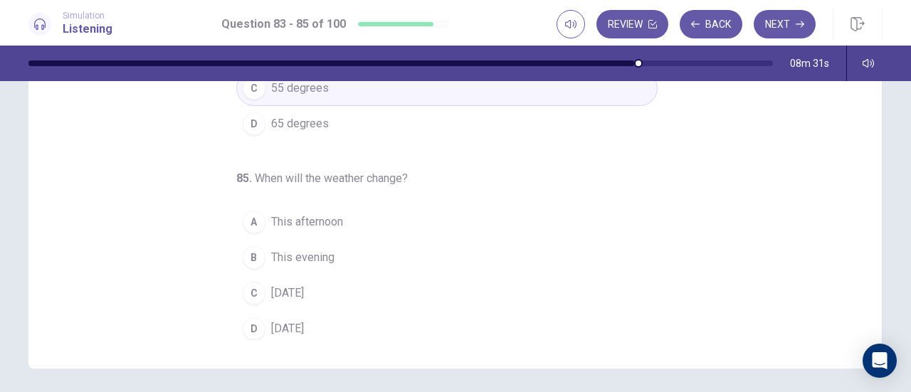
scroll to position [236, 0]
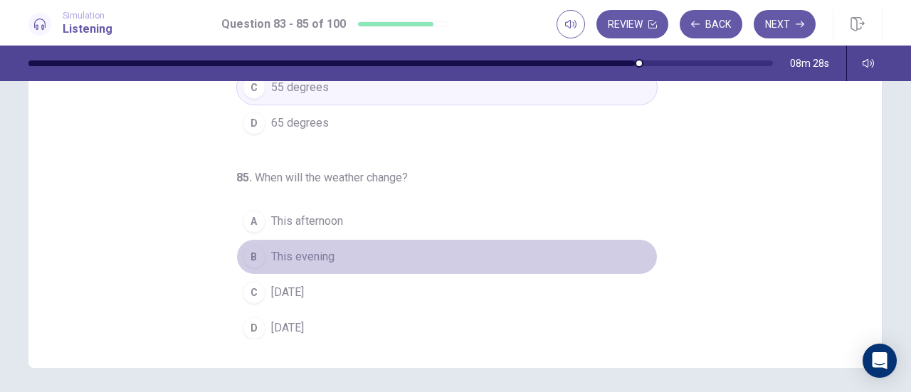
click at [253, 246] on div "B" at bounding box center [254, 257] width 23 height 23
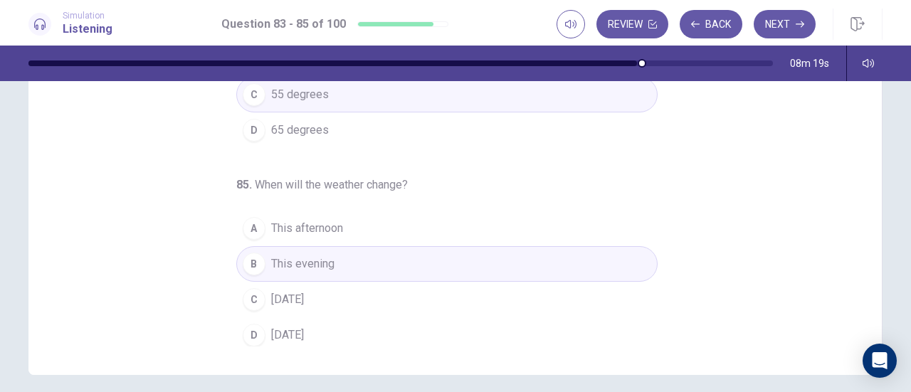
scroll to position [232, 0]
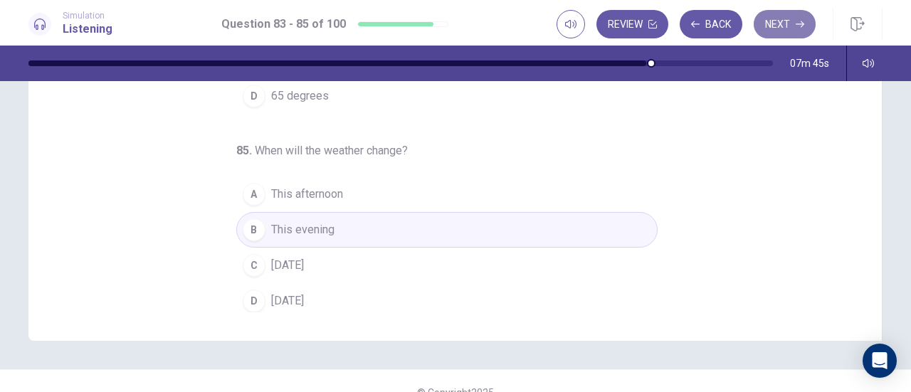
click at [779, 25] on button "Next" at bounding box center [785, 24] width 62 height 28
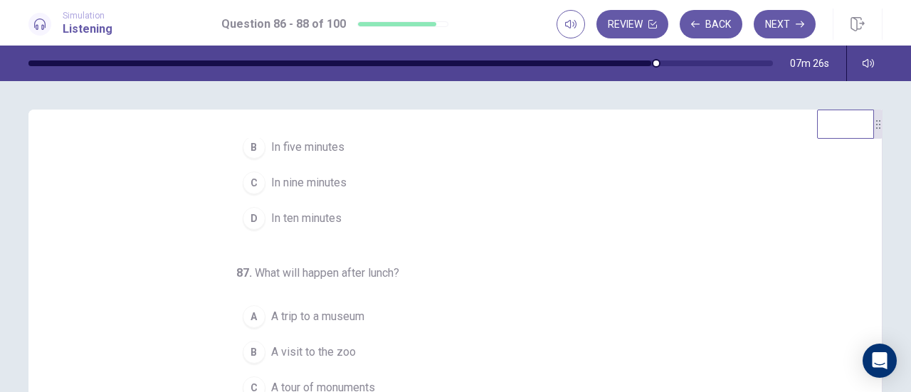
scroll to position [0, 0]
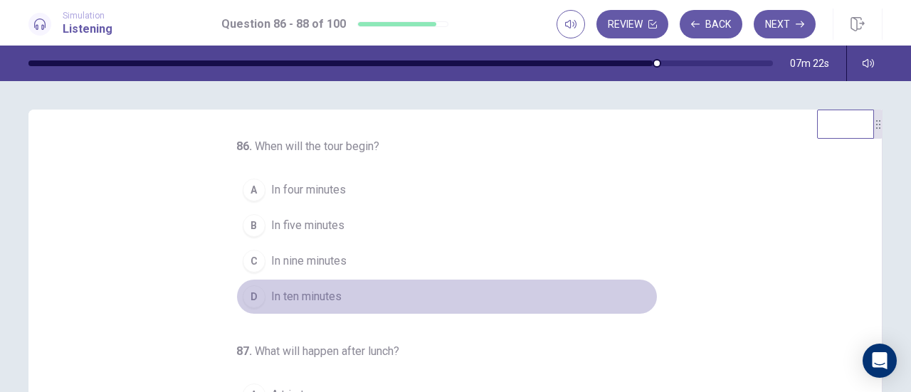
click at [257, 295] on div "D" at bounding box center [254, 297] width 23 height 23
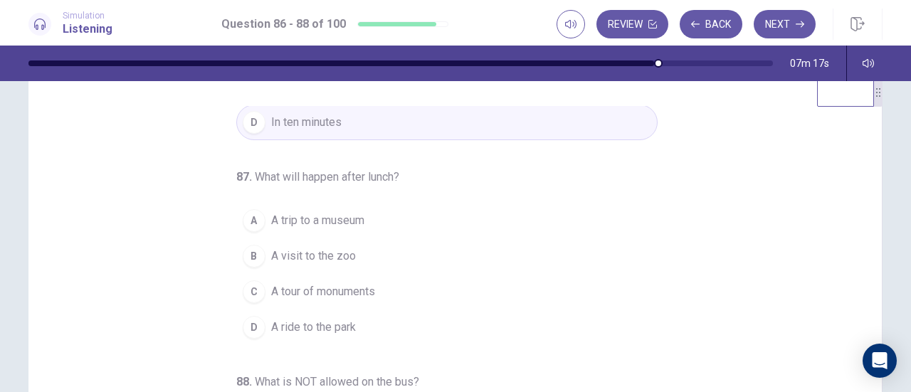
scroll to position [36, 0]
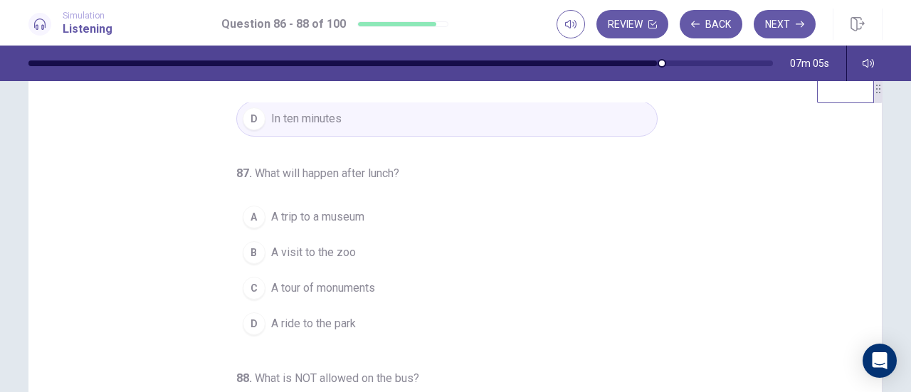
click at [244, 217] on div "A" at bounding box center [254, 217] width 23 height 23
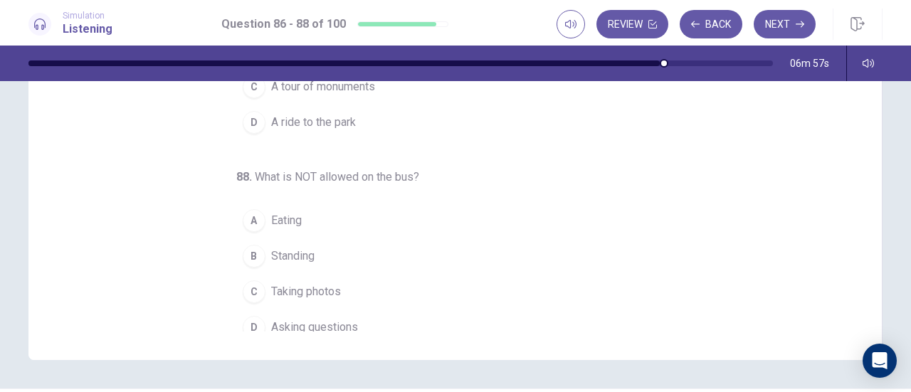
scroll to position [142, 0]
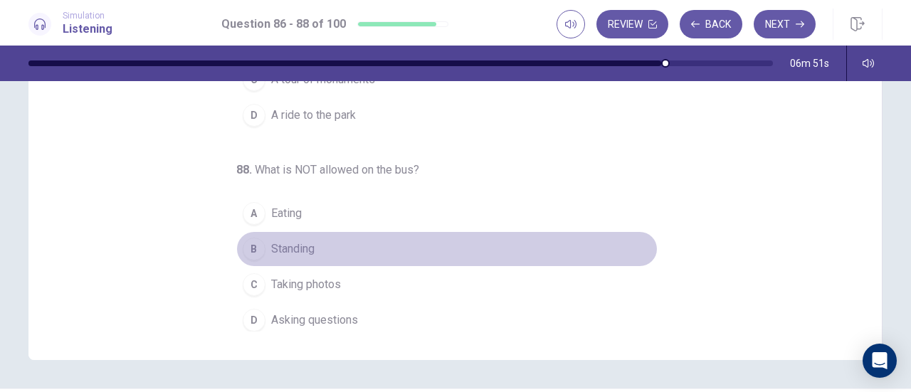
click at [249, 244] on div "B" at bounding box center [254, 249] width 23 height 23
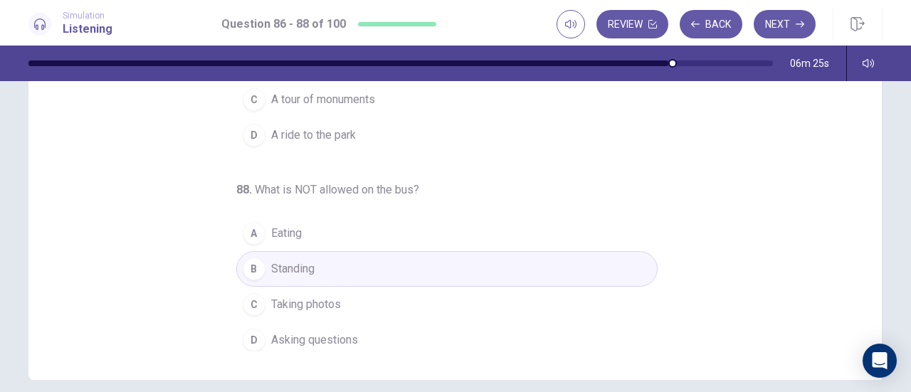
scroll to position [246, 0]
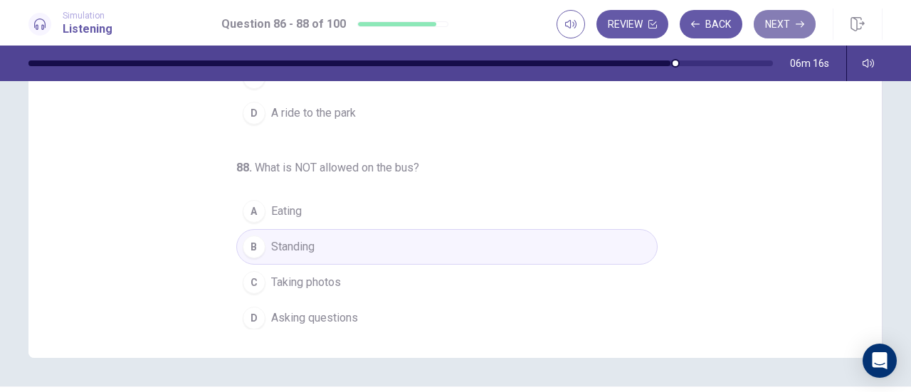
click at [778, 23] on button "Next" at bounding box center [785, 24] width 62 height 28
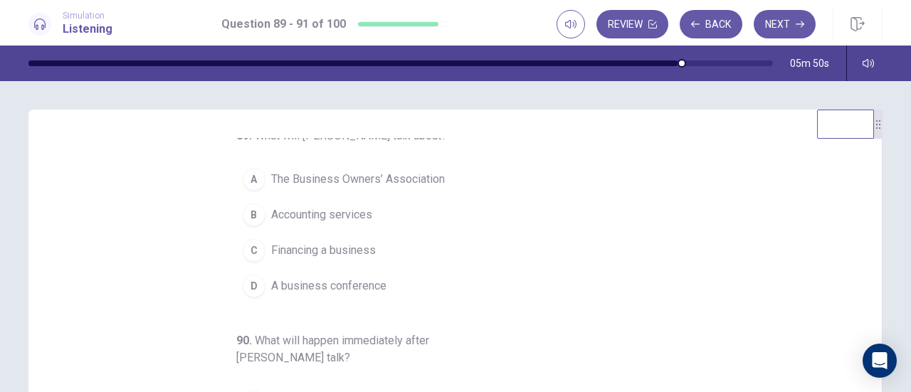
scroll to position [0, 0]
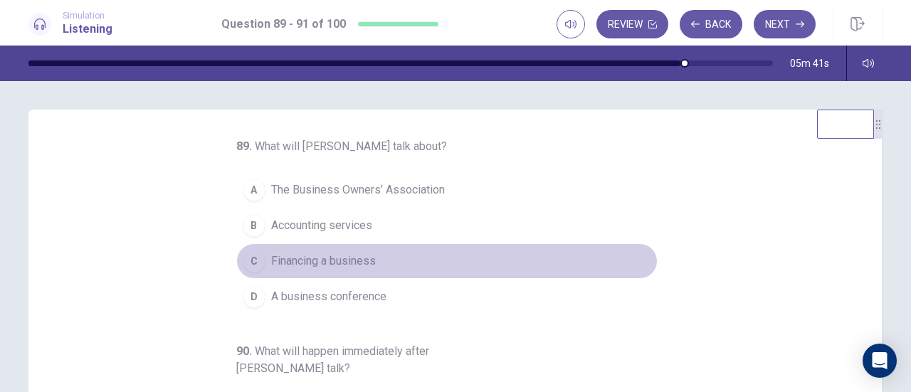
click at [262, 260] on button "C Financing a business" at bounding box center [447, 262] width 422 height 36
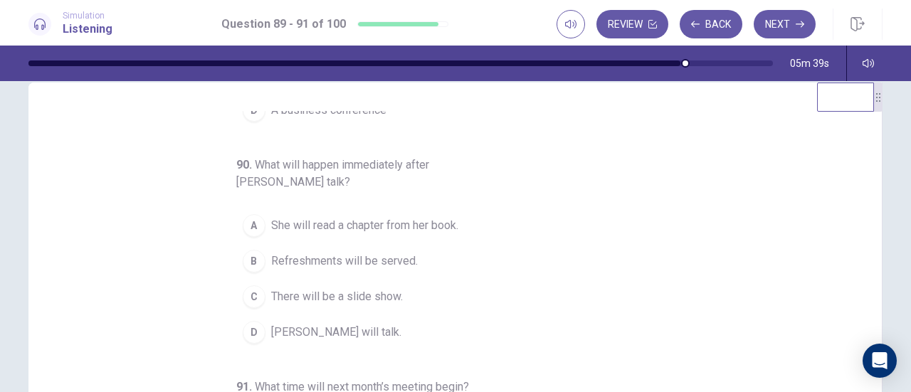
scroll to position [31, 0]
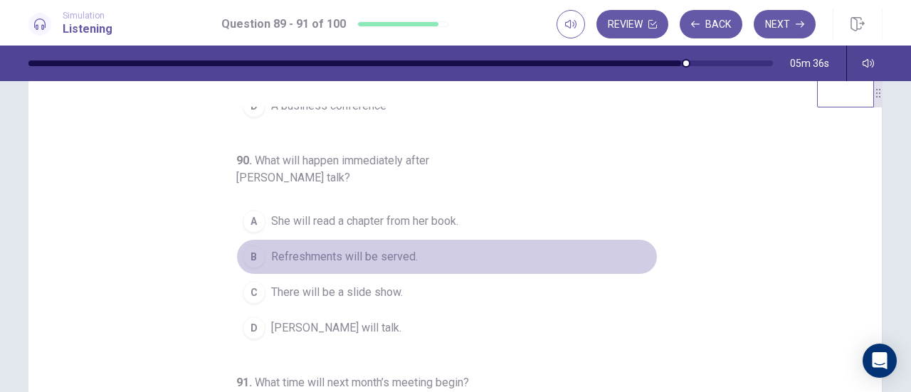
click at [250, 254] on div "B" at bounding box center [254, 257] width 23 height 23
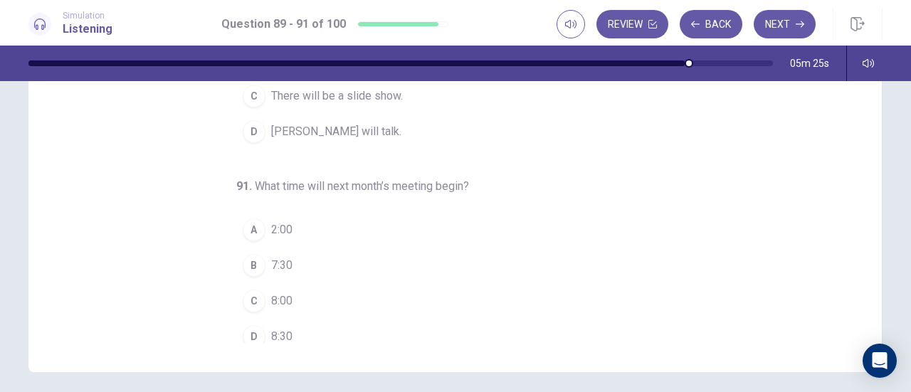
scroll to position [160, 0]
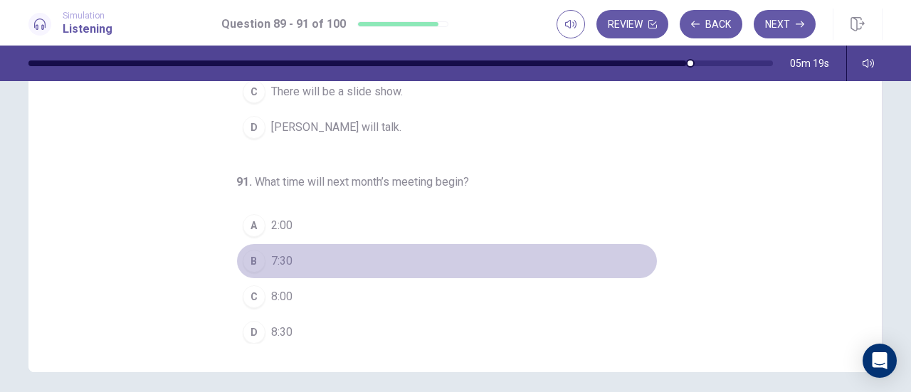
click at [243, 256] on div "B" at bounding box center [254, 261] width 23 height 23
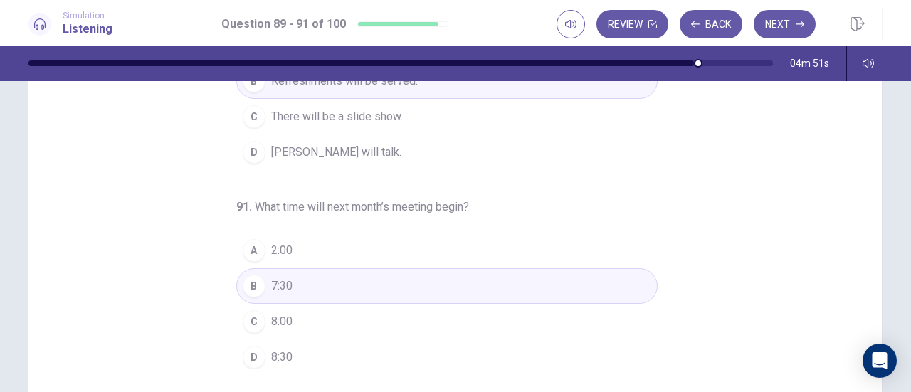
scroll to position [214, 0]
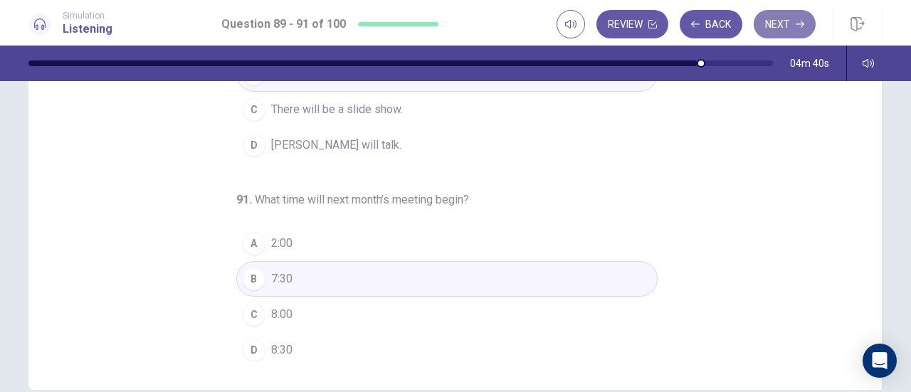
click at [778, 27] on button "Next" at bounding box center [785, 24] width 62 height 28
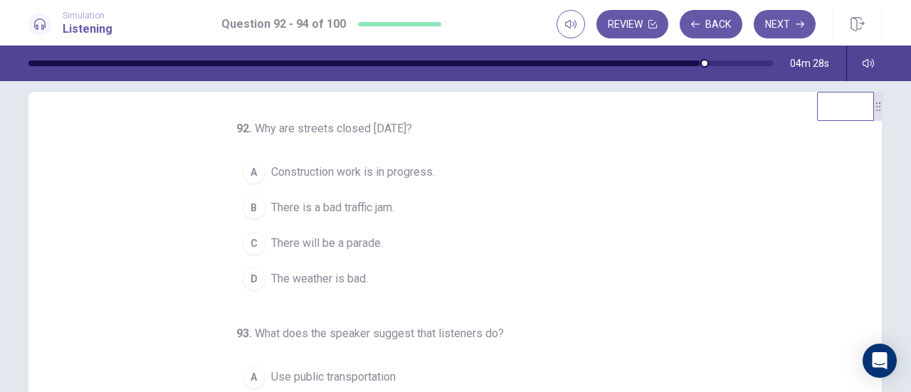
scroll to position [17, 0]
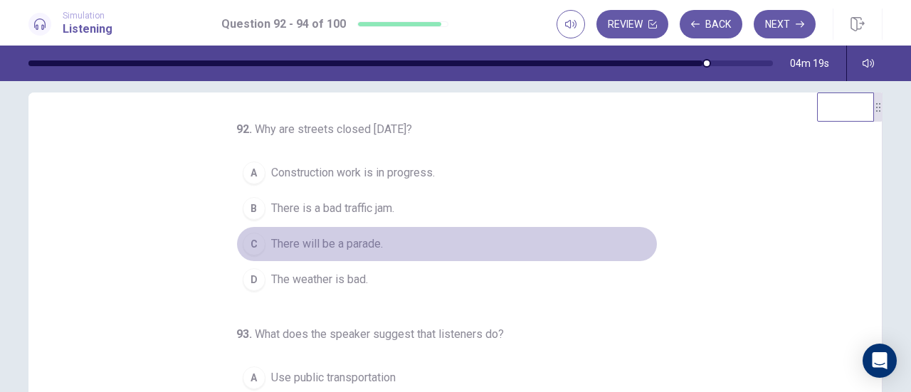
click at [257, 246] on div "C" at bounding box center [254, 244] width 23 height 23
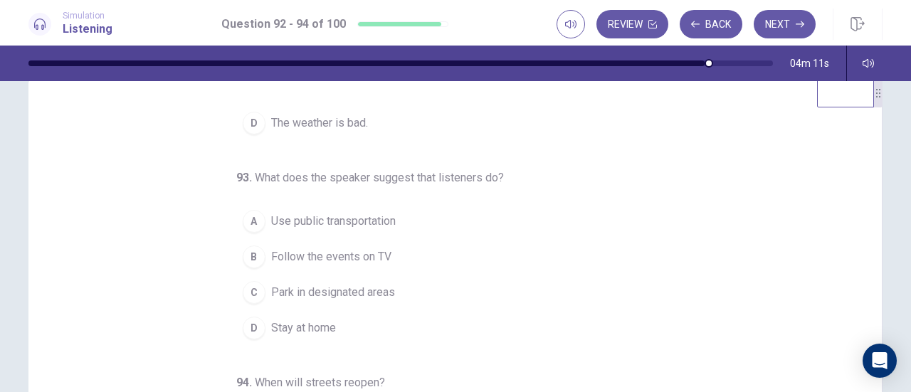
scroll to position [41, 0]
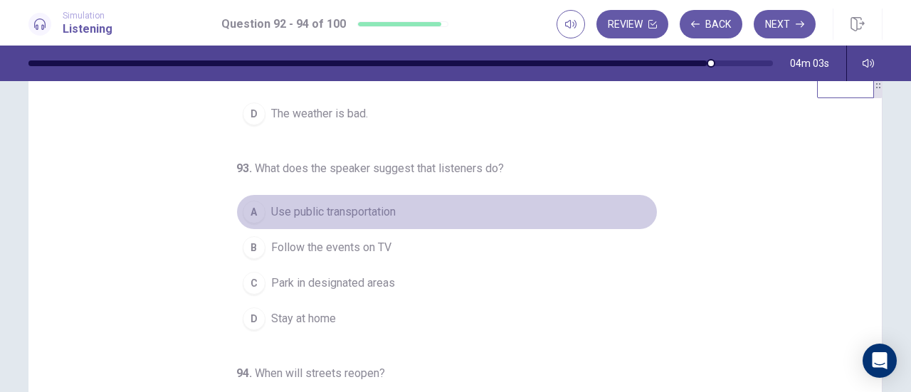
click at [246, 206] on div "A" at bounding box center [254, 212] width 23 height 23
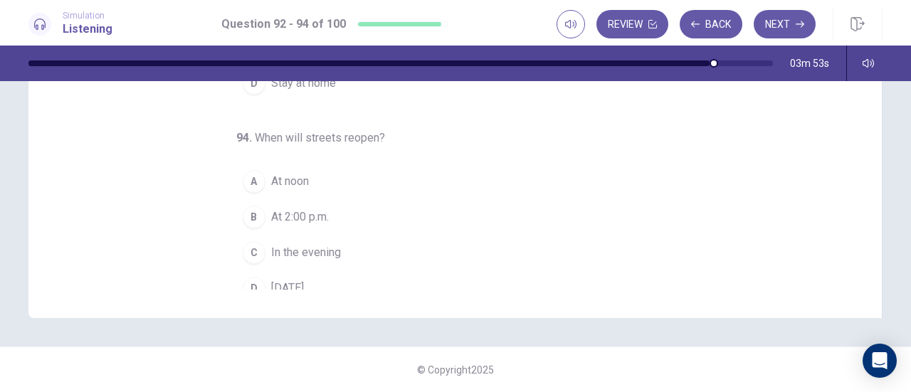
scroll to position [142, 0]
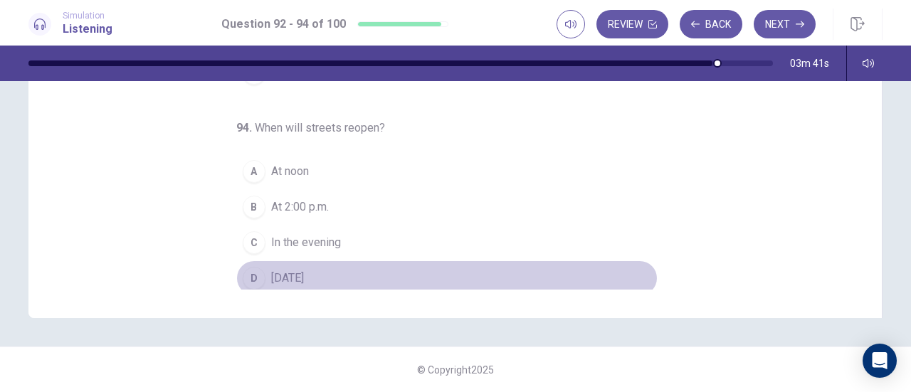
click at [253, 273] on div "D" at bounding box center [254, 278] width 23 height 23
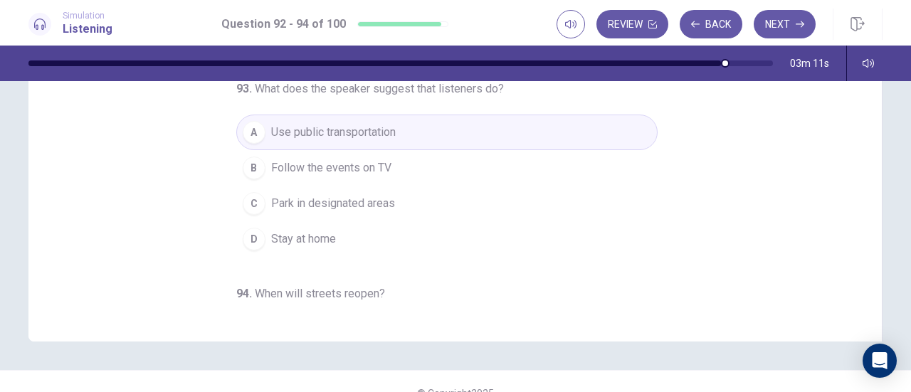
scroll to position [0, 0]
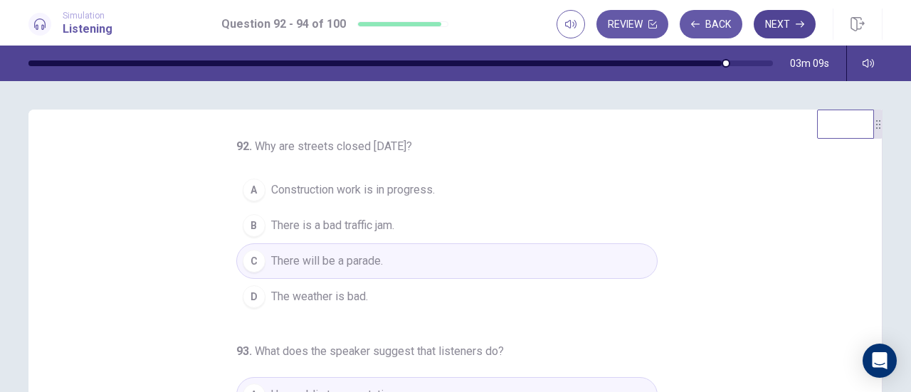
click at [781, 22] on button "Next" at bounding box center [785, 24] width 62 height 28
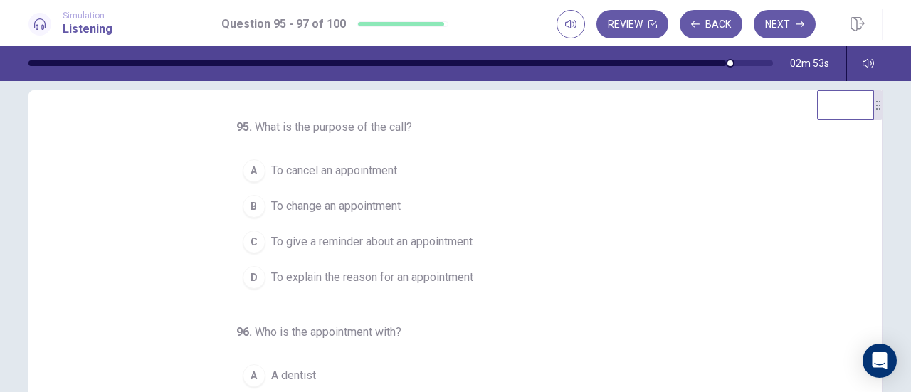
scroll to position [19, 0]
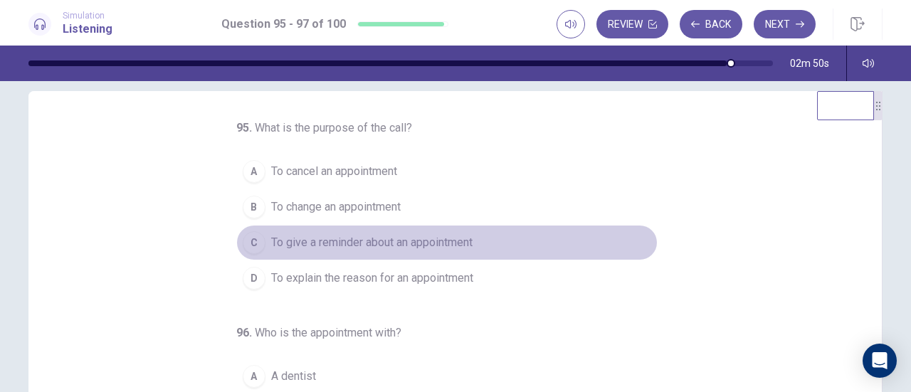
click at [429, 236] on span "To give a reminder about an appointment" at bounding box center [372, 242] width 202 height 17
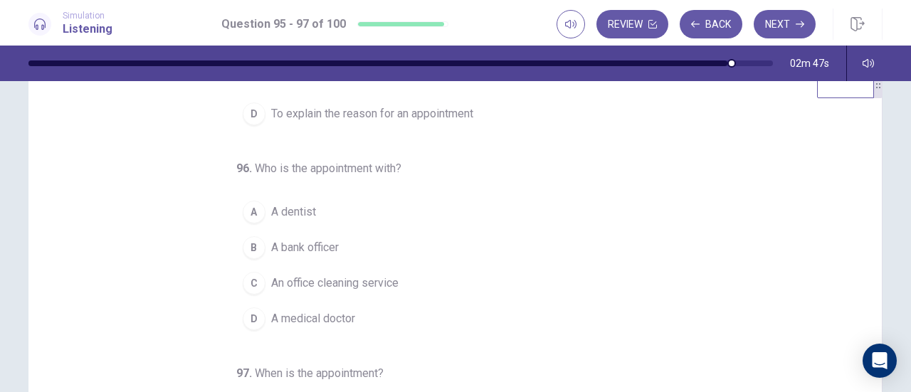
scroll to position [220, 0]
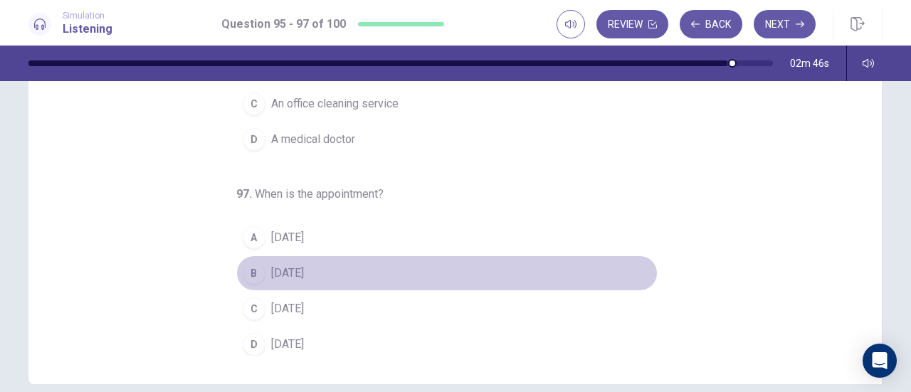
click at [271, 265] on span "Monday" at bounding box center [287, 273] width 33 height 17
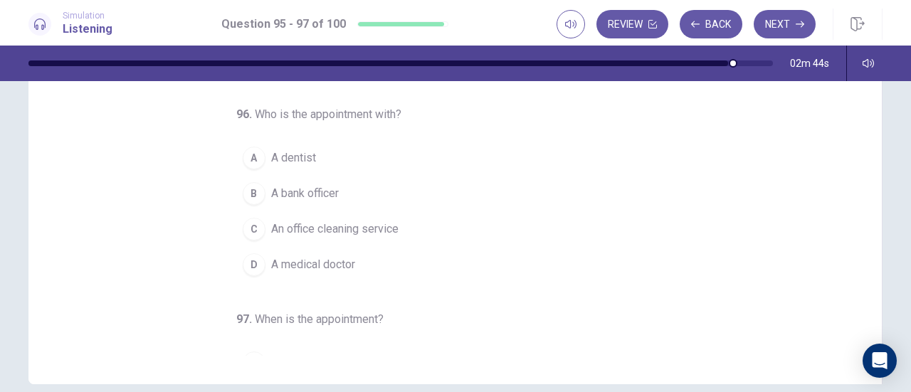
scroll to position [0, 0]
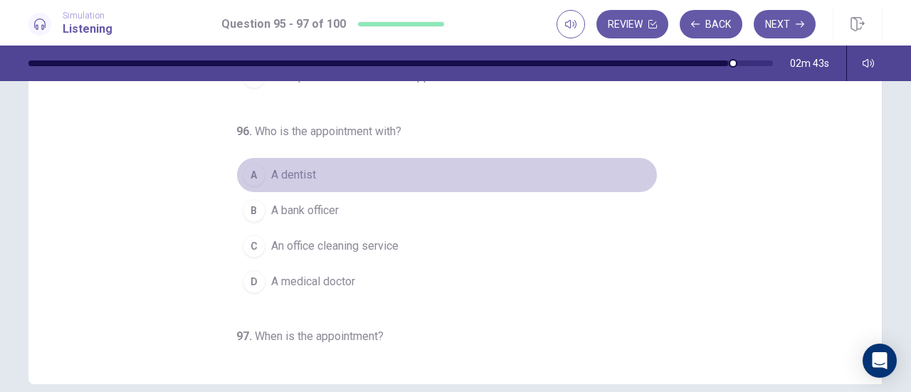
click at [261, 174] on button "A A dentist" at bounding box center [447, 175] width 422 height 36
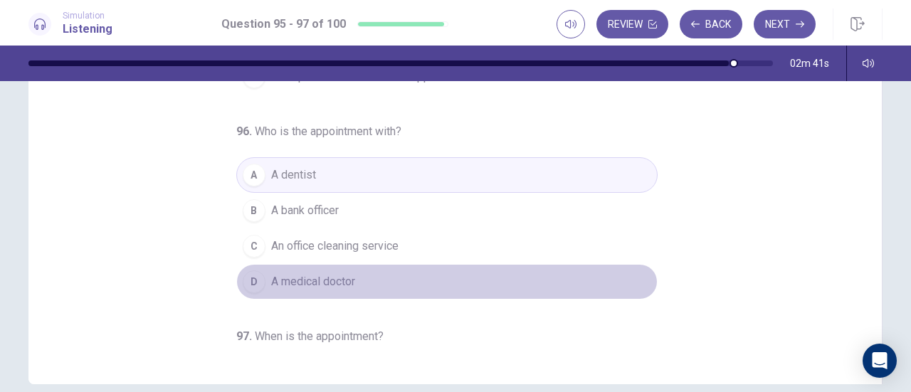
click at [308, 268] on button "D A medical doctor" at bounding box center [447, 282] width 422 height 36
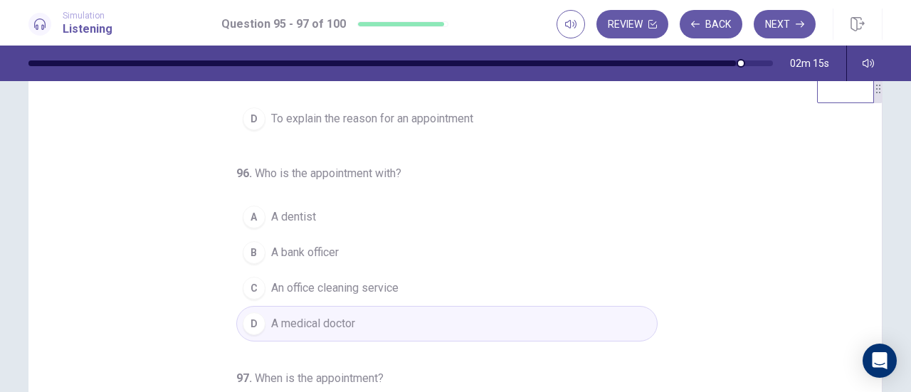
scroll to position [36, 0]
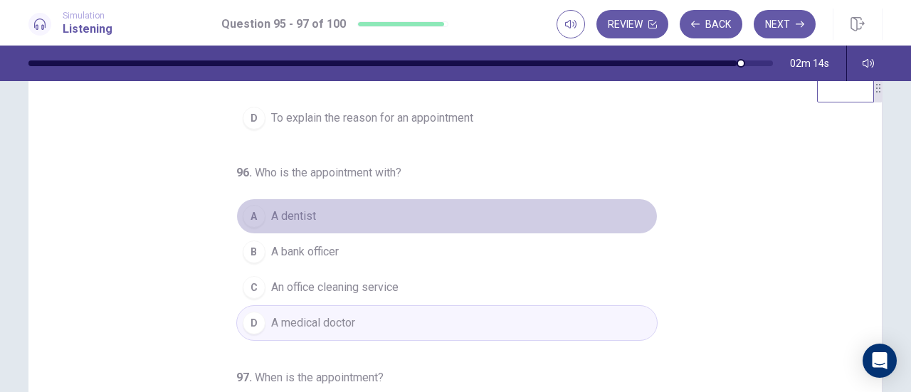
click at [282, 199] on button "A A dentist" at bounding box center [447, 217] width 422 height 36
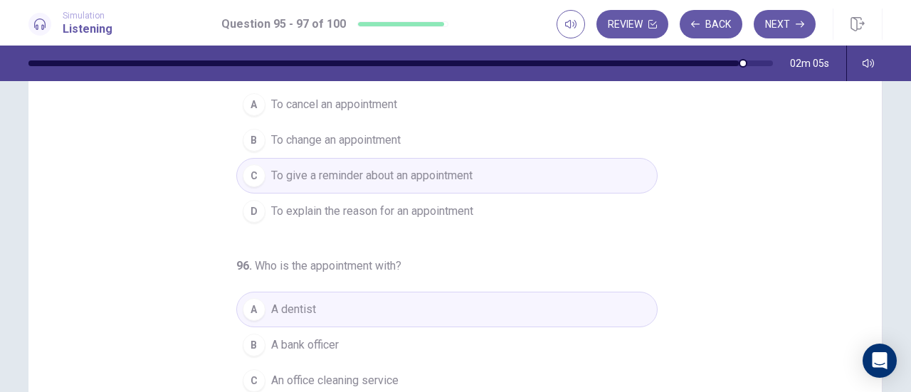
scroll to position [85, 0]
click at [796, 18] on button "Next" at bounding box center [785, 24] width 62 height 28
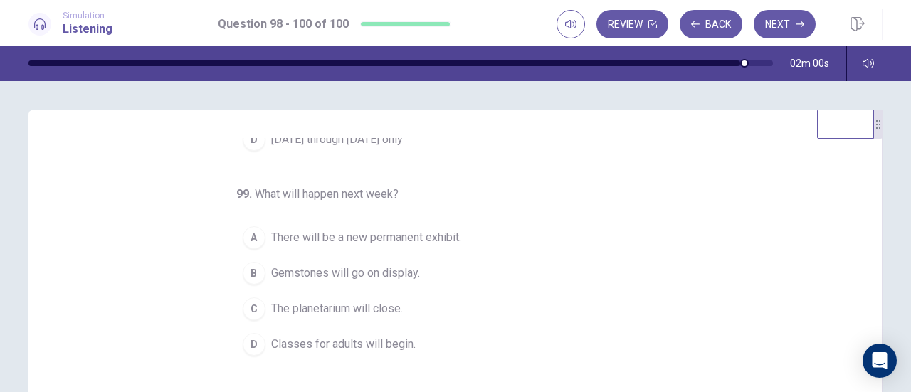
scroll to position [160, 0]
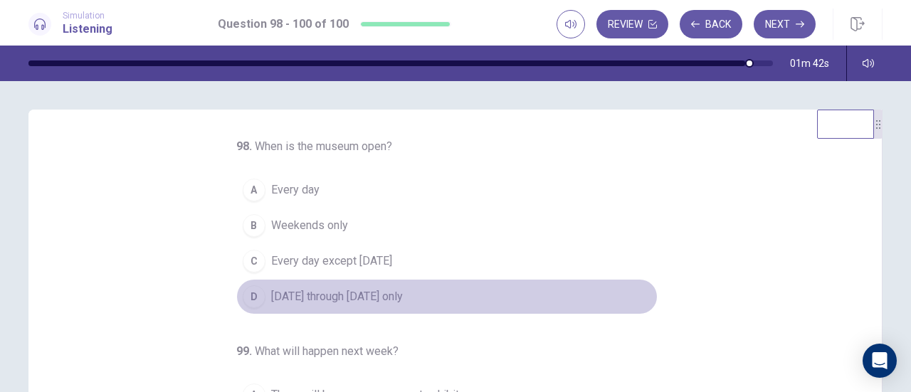
click at [397, 295] on span "Monday through Friday only" at bounding box center [337, 296] width 132 height 17
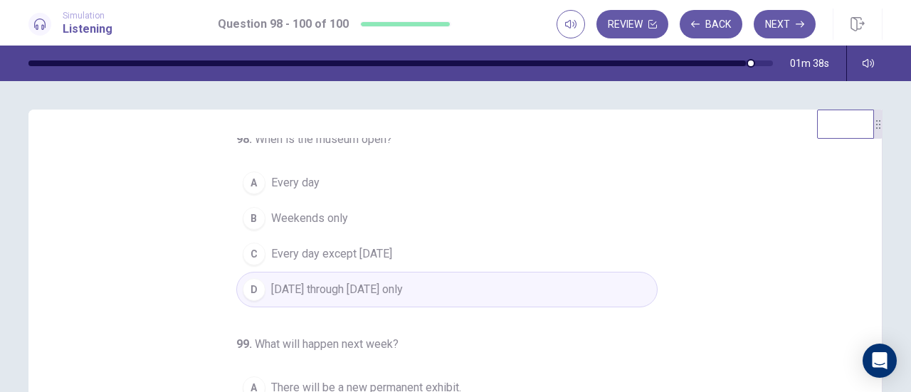
scroll to position [0, 0]
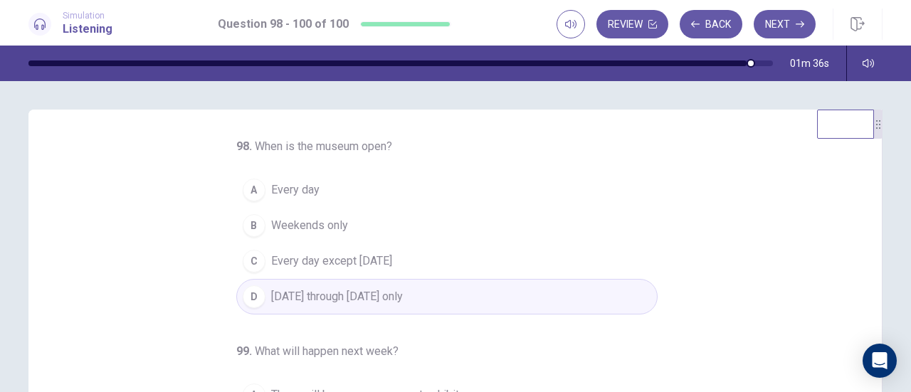
click at [271, 193] on span "Every day" at bounding box center [295, 190] width 48 height 17
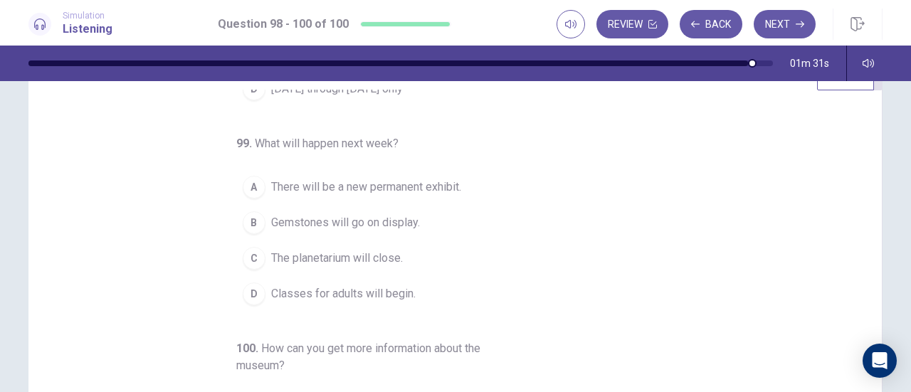
scroll to position [55, 0]
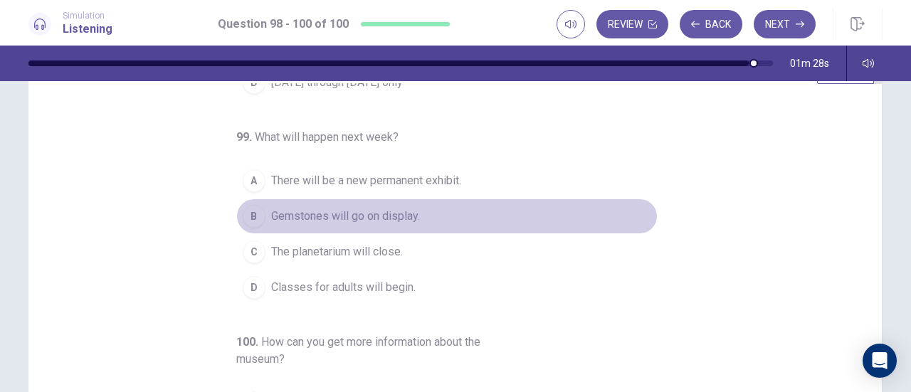
click at [253, 206] on div "B" at bounding box center [254, 216] width 23 height 23
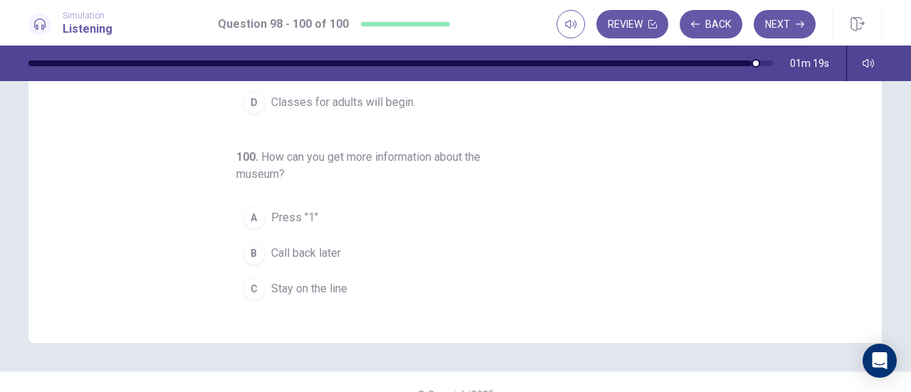
scroll to position [160, 0]
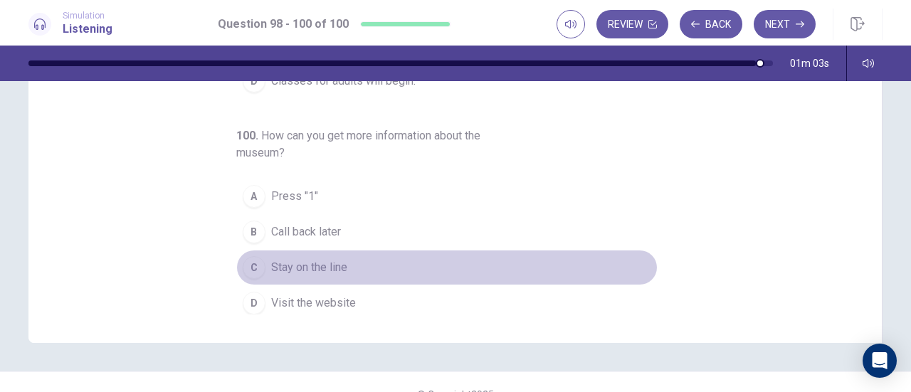
click at [256, 268] on button "C Stay on the line" at bounding box center [447, 268] width 422 height 36
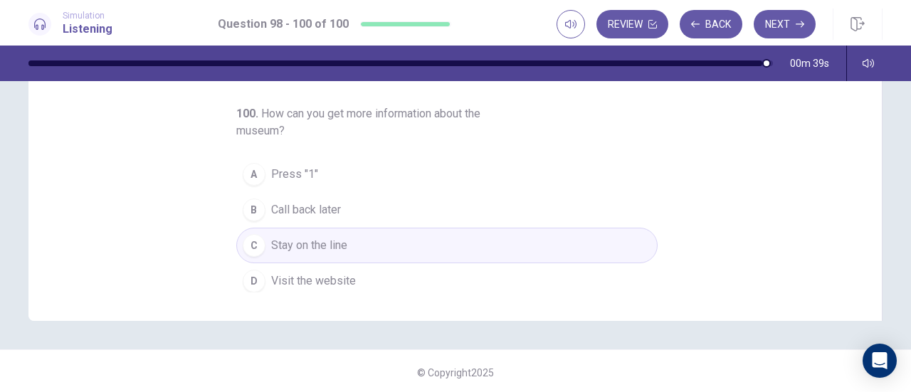
scroll to position [286, 0]
click at [793, 30] on button "Next" at bounding box center [785, 24] width 62 height 28
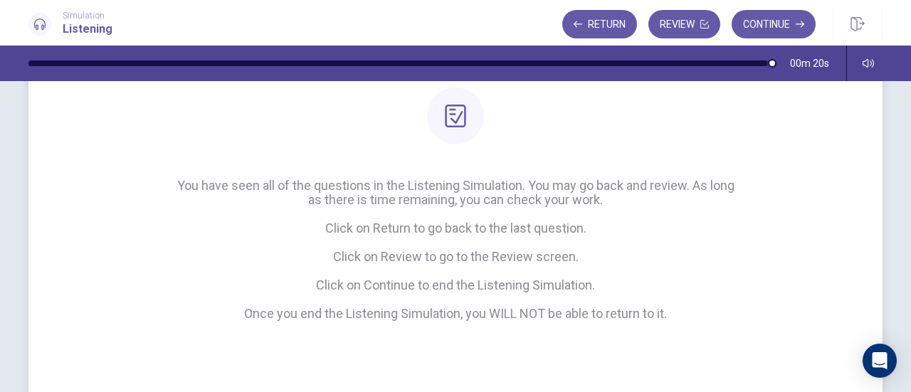
scroll to position [134, 0]
click at [780, 21] on button "Continue" at bounding box center [774, 24] width 84 height 28
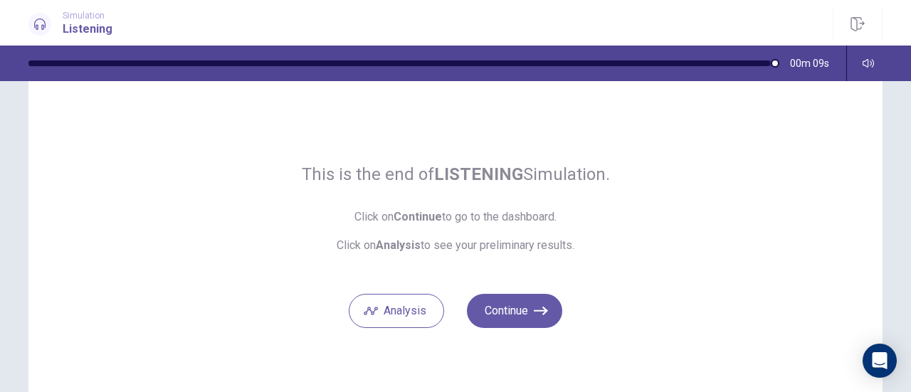
scroll to position [47, 0]
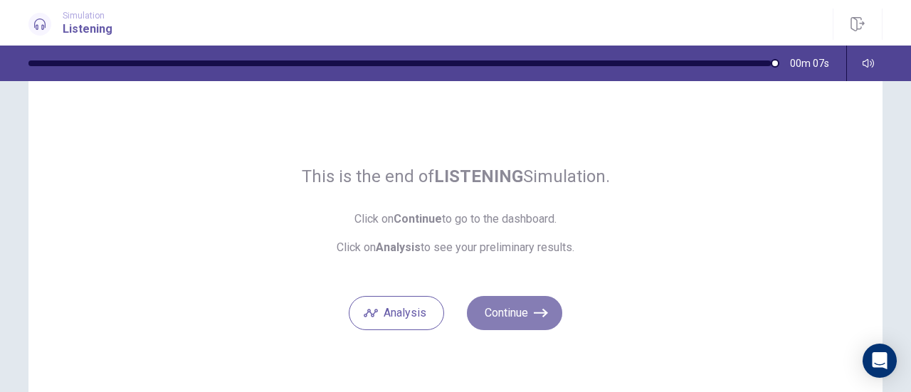
click at [493, 310] on button "Continue" at bounding box center [514, 313] width 95 height 34
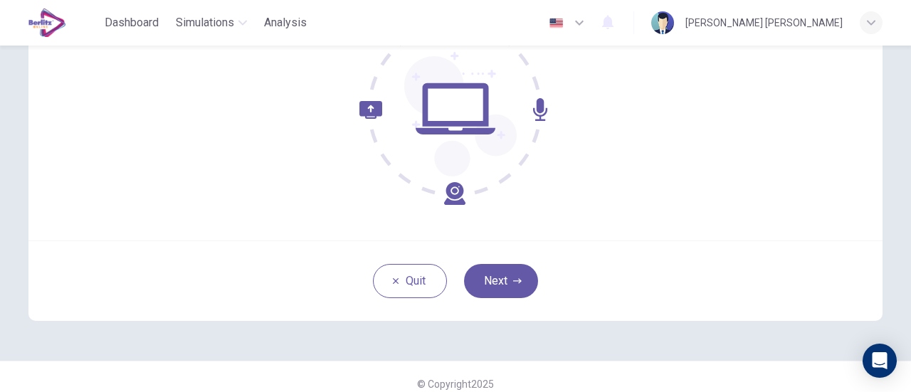
scroll to position [191, 0]
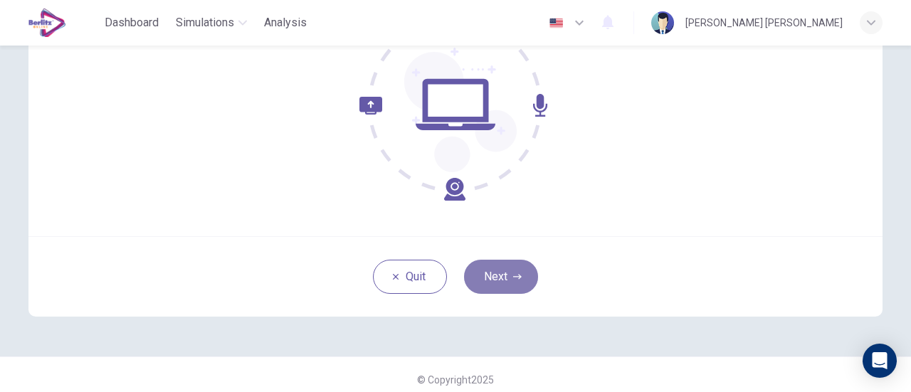
click at [491, 283] on button "Next" at bounding box center [501, 277] width 74 height 34
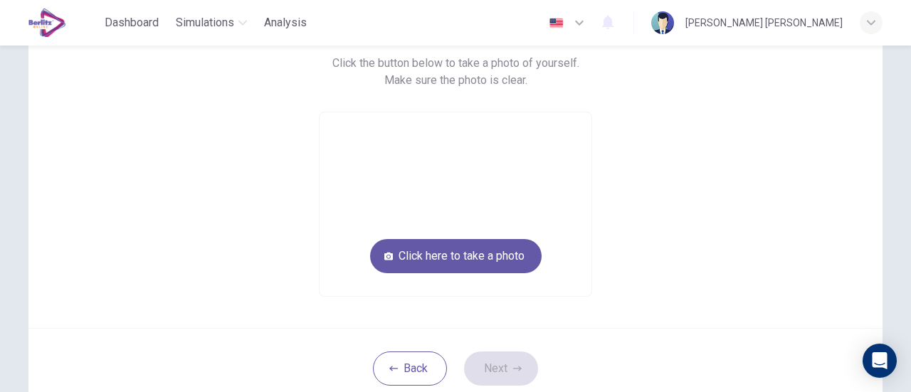
scroll to position [115, 0]
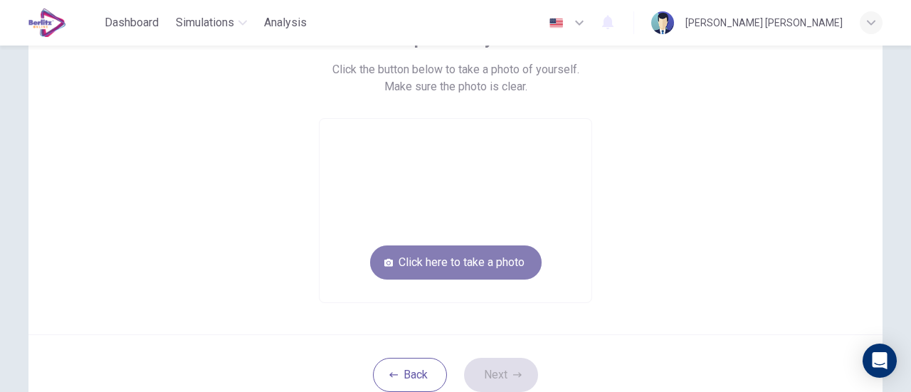
click at [433, 247] on button "Click here to take a photo" at bounding box center [456, 263] width 172 height 34
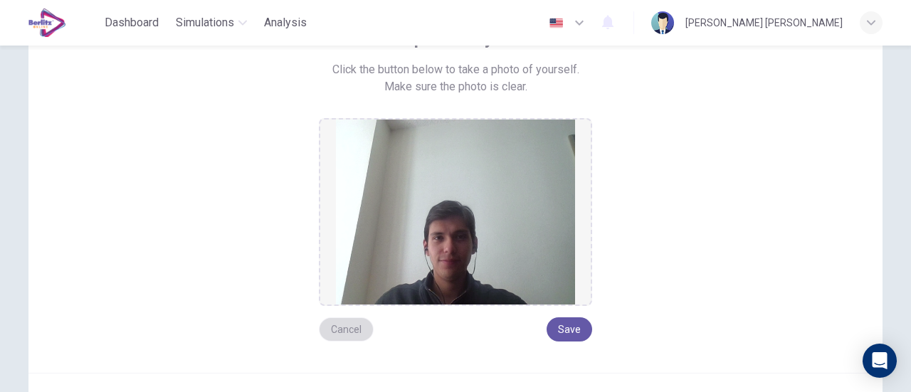
click at [345, 327] on button "Cancel" at bounding box center [346, 330] width 55 height 24
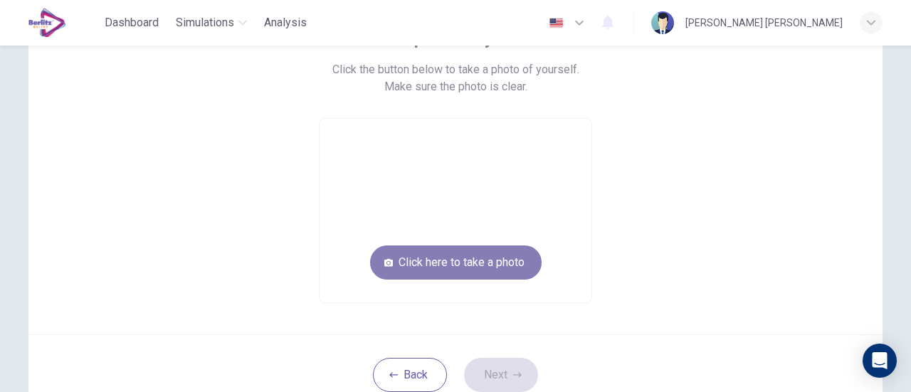
click at [427, 264] on button "Click here to take a photo" at bounding box center [456, 263] width 172 height 34
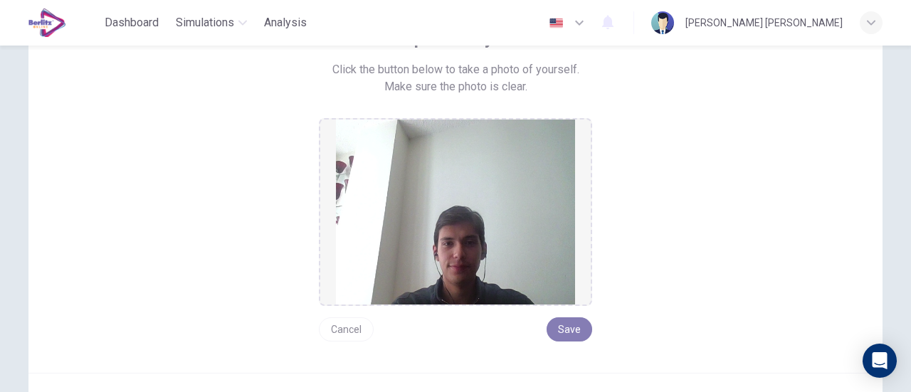
click at [584, 325] on button "Save" at bounding box center [570, 330] width 46 height 24
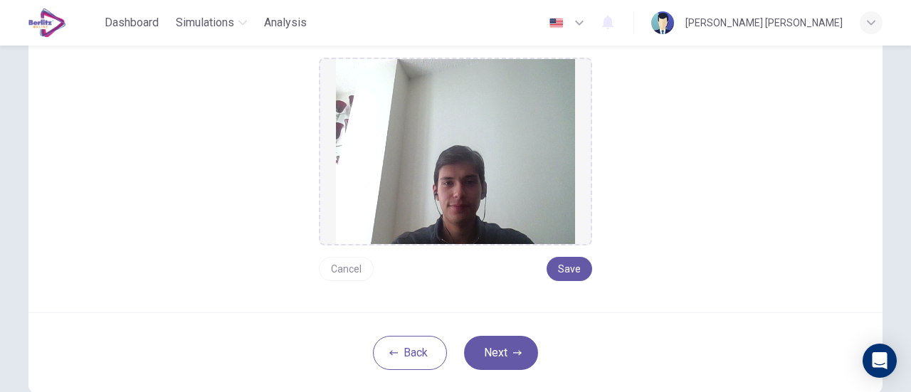
scroll to position [181, 0]
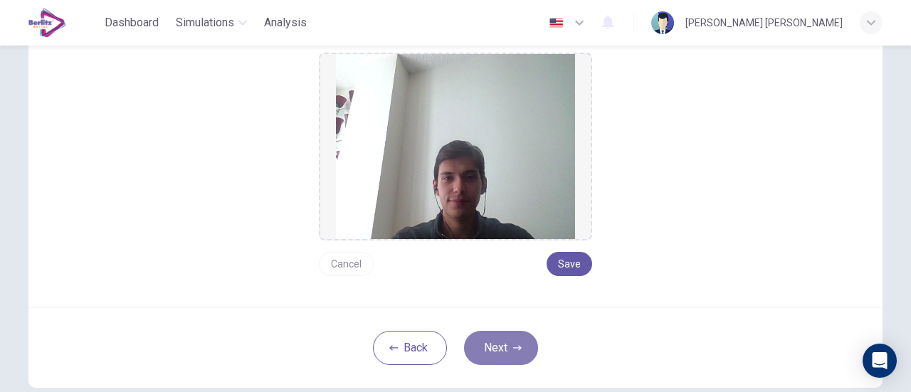
click at [487, 355] on button "Next" at bounding box center [501, 348] width 74 height 34
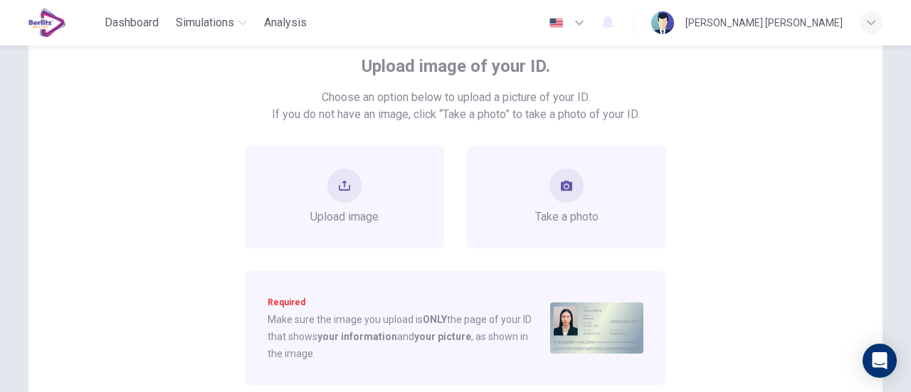
scroll to position [85, 0]
click at [550, 212] on span "Take a photo" at bounding box center [566, 219] width 63 height 17
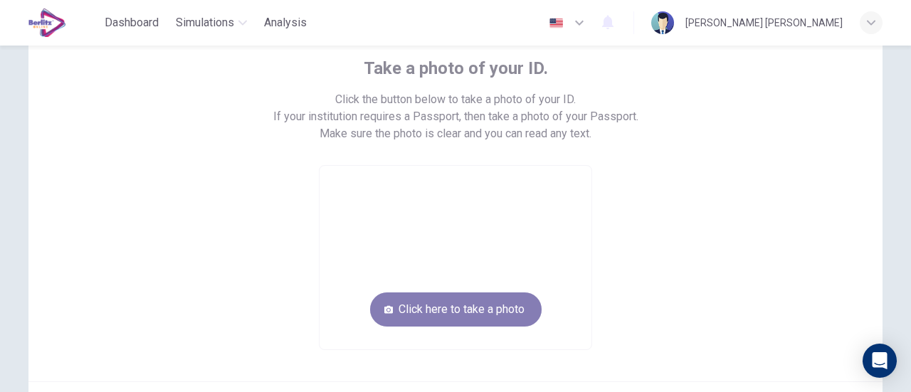
click at [461, 301] on button "Click here to take a photo" at bounding box center [456, 310] width 172 height 34
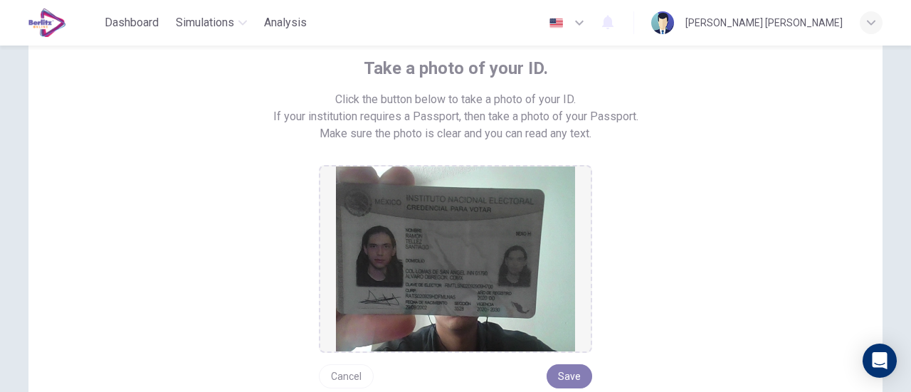
click at [578, 370] on button "Save" at bounding box center [570, 377] width 46 height 24
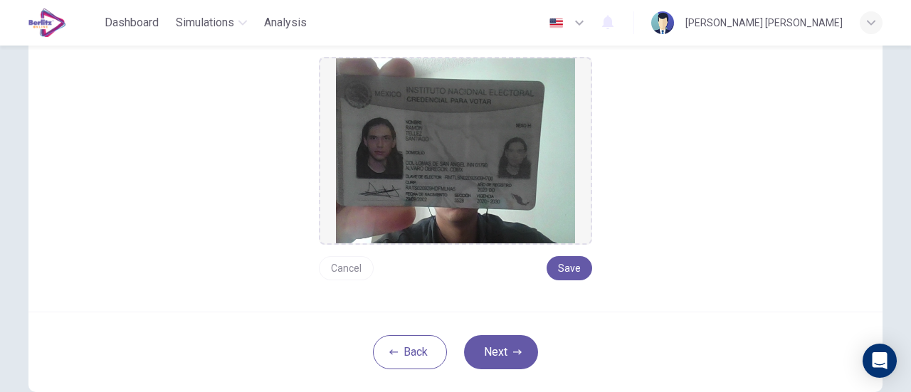
scroll to position [194, 0]
click at [513, 347] on icon "button" at bounding box center [517, 351] width 9 height 9
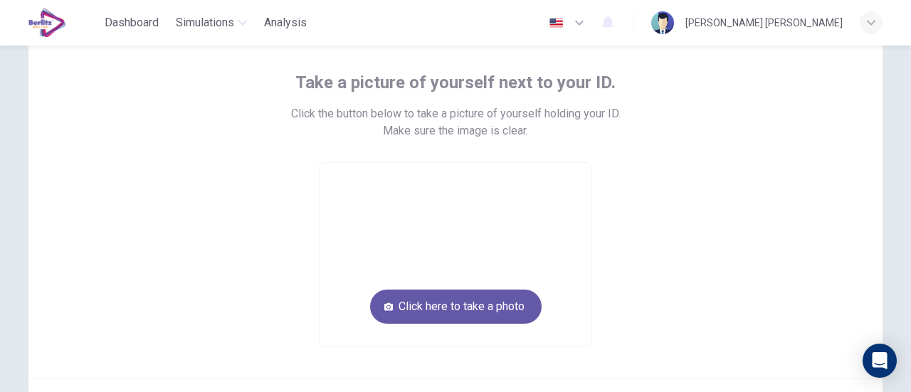
scroll to position [64, 0]
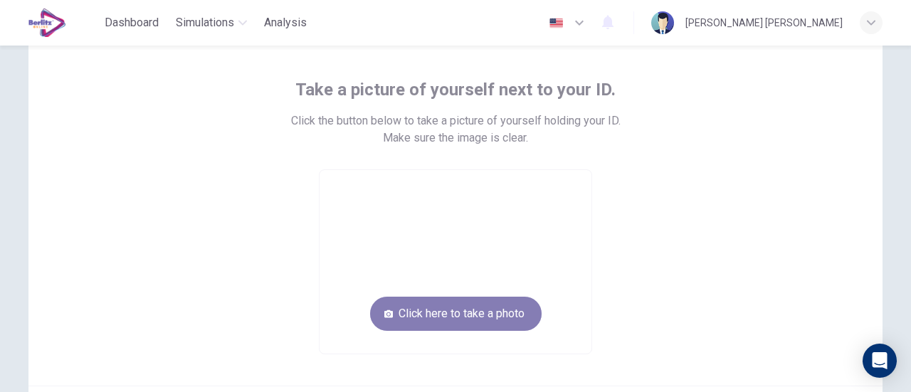
click at [424, 308] on button "Click here to take a photo" at bounding box center [456, 314] width 172 height 34
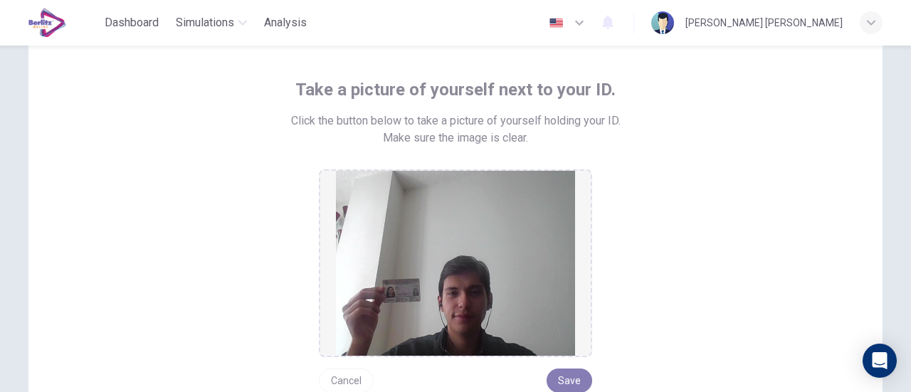
click at [560, 378] on button "Save" at bounding box center [570, 381] width 46 height 24
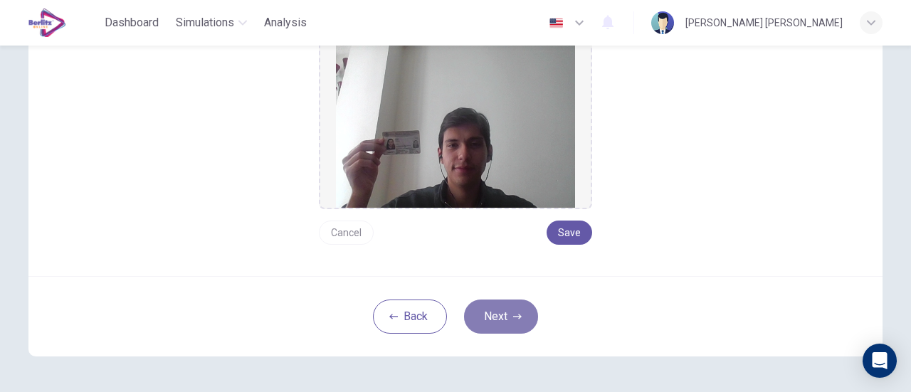
click at [493, 320] on button "Next" at bounding box center [501, 317] width 74 height 34
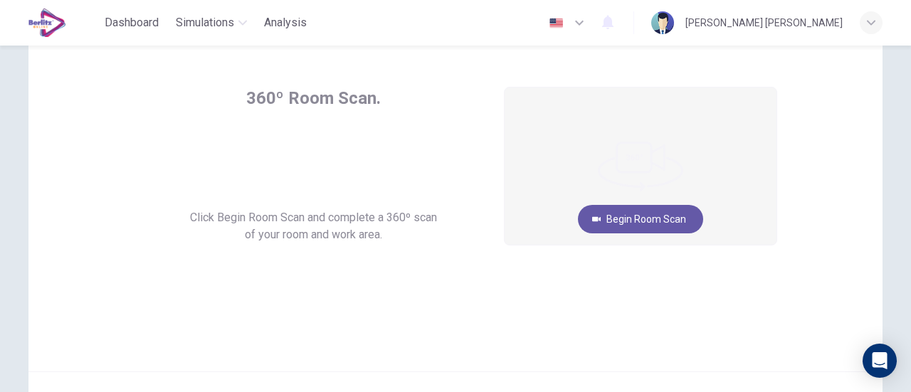
scroll to position [55, 0]
click at [615, 220] on button "Begin Room Scan" at bounding box center [640, 220] width 125 height 28
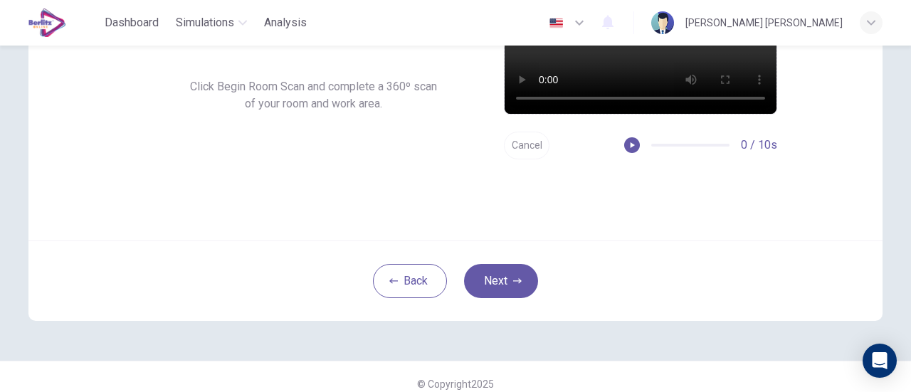
scroll to position [200, 0]
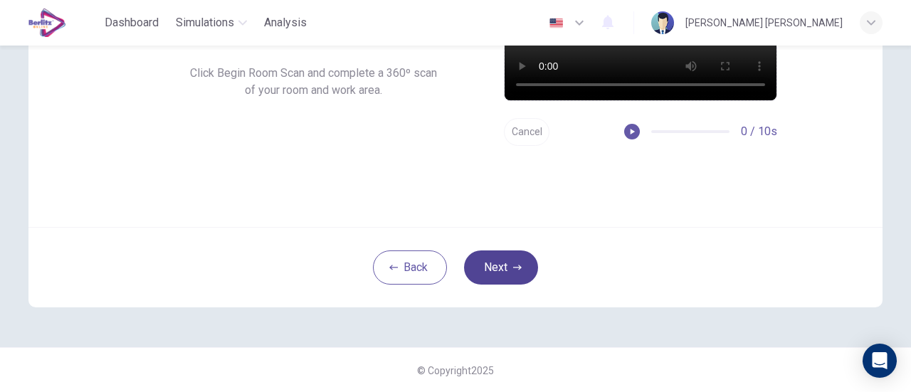
click at [513, 268] on icon "button" at bounding box center [517, 267] width 9 height 9
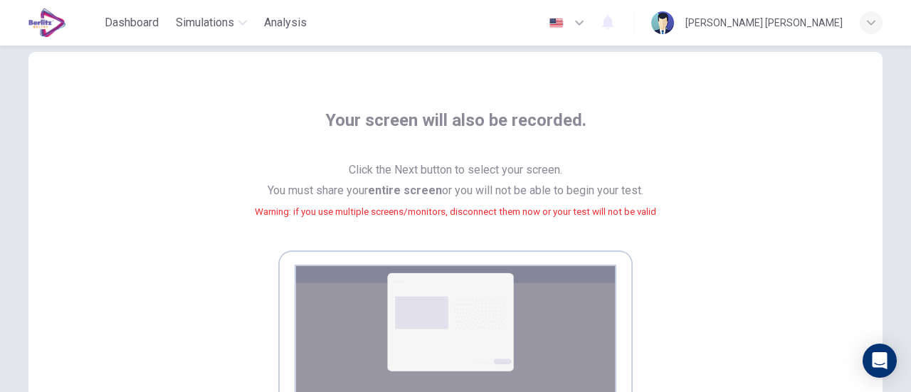
scroll to position [33, 0]
click at [501, 292] on img at bounding box center [455, 380] width 355 height 258
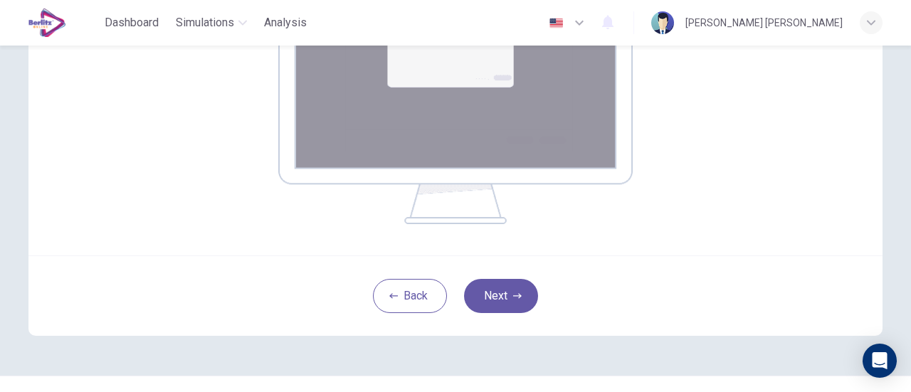
scroll to position [331, 0]
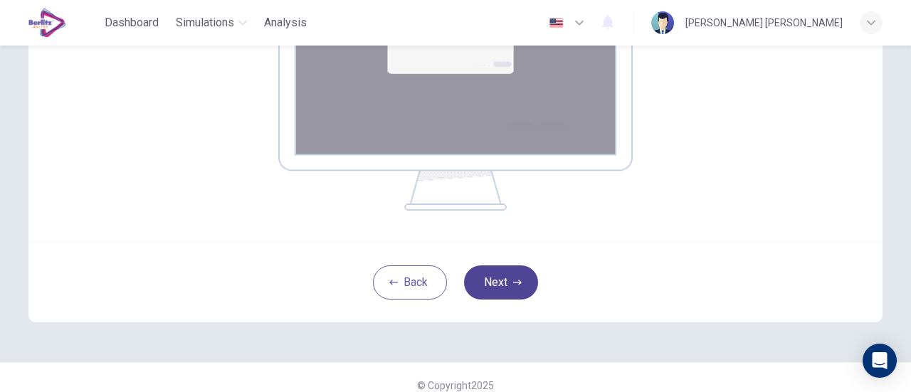
click at [516, 281] on icon "button" at bounding box center [517, 282] width 9 height 9
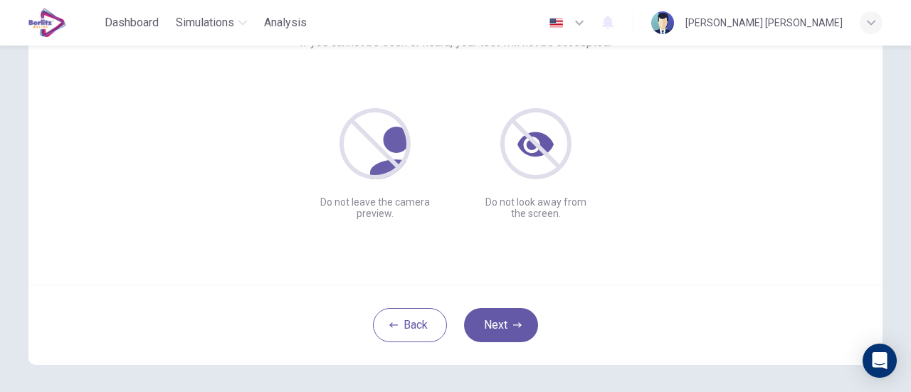
scroll to position [158, 0]
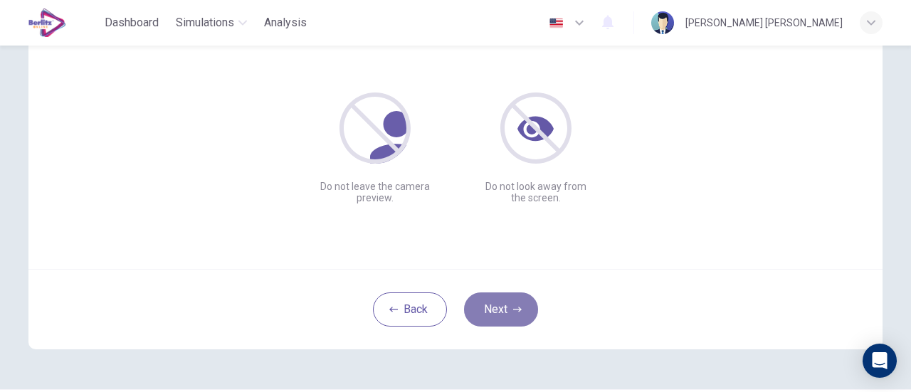
click at [503, 315] on button "Next" at bounding box center [501, 310] width 74 height 34
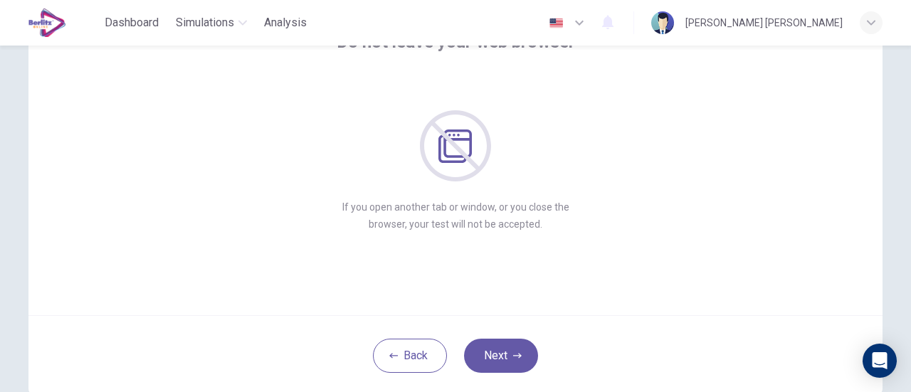
scroll to position [159, 0]
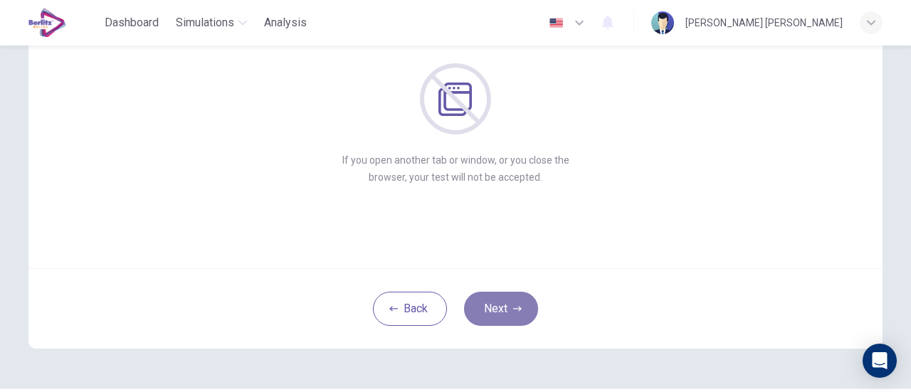
click at [516, 310] on icon "button" at bounding box center [517, 308] width 9 height 5
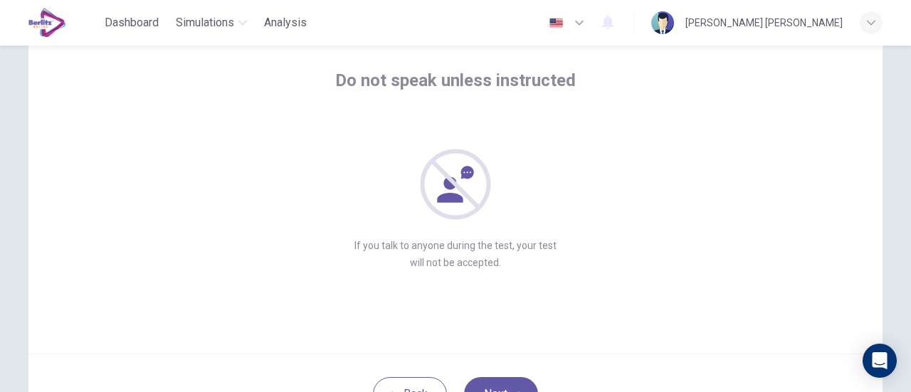
scroll to position [162, 0]
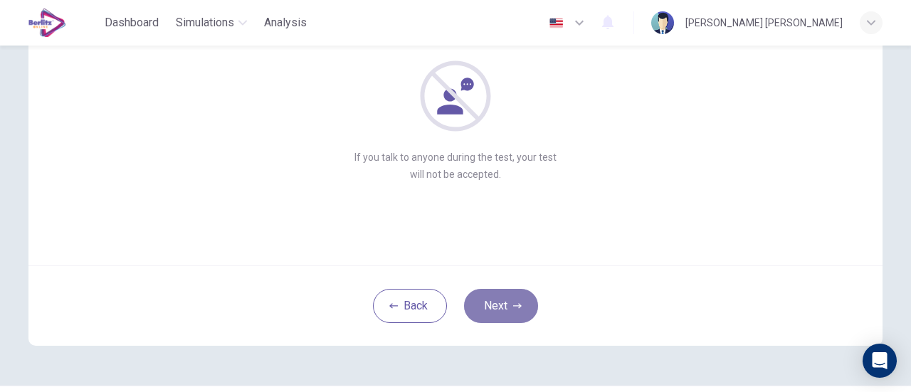
click at [494, 310] on button "Next" at bounding box center [501, 306] width 74 height 34
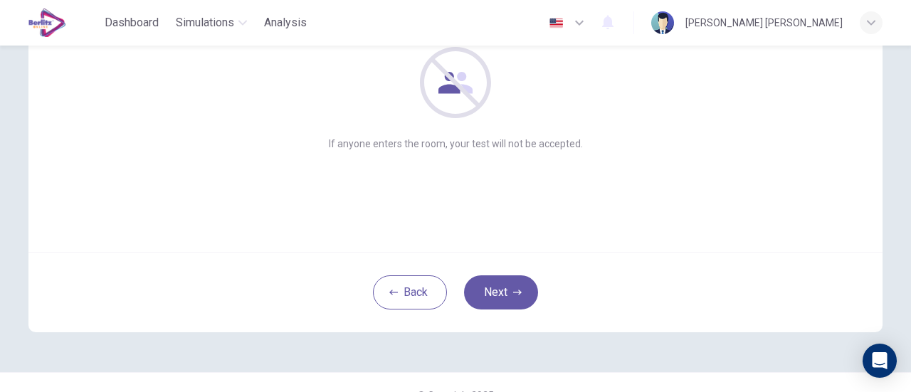
scroll to position [176, 0]
click at [500, 281] on button "Next" at bounding box center [501, 292] width 74 height 34
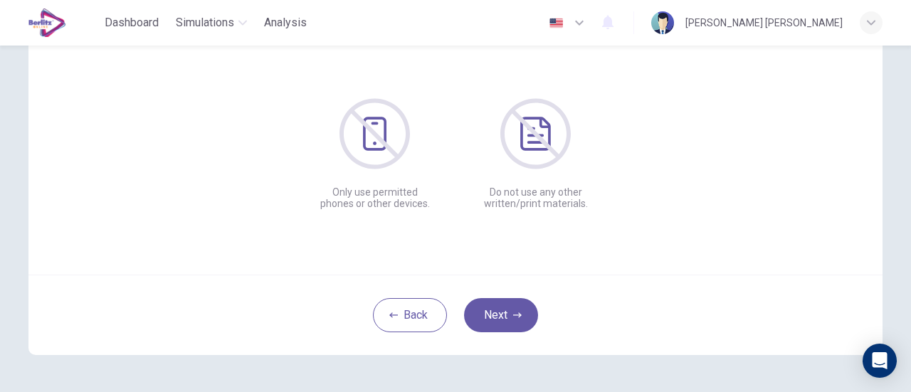
scroll to position [157, 0]
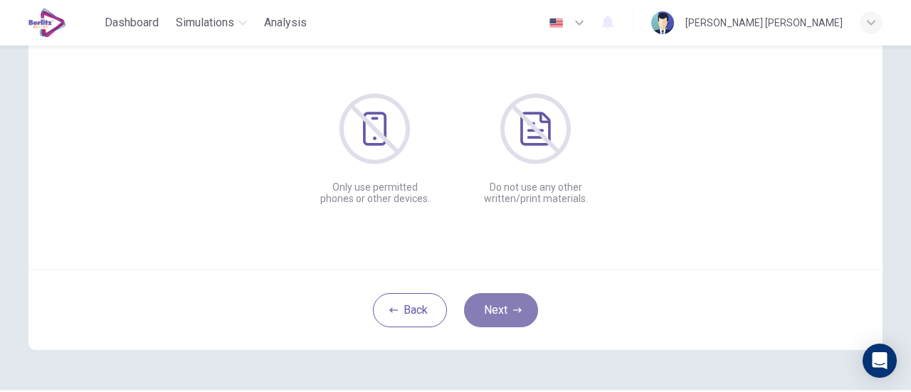
click at [506, 321] on button "Next" at bounding box center [501, 310] width 74 height 34
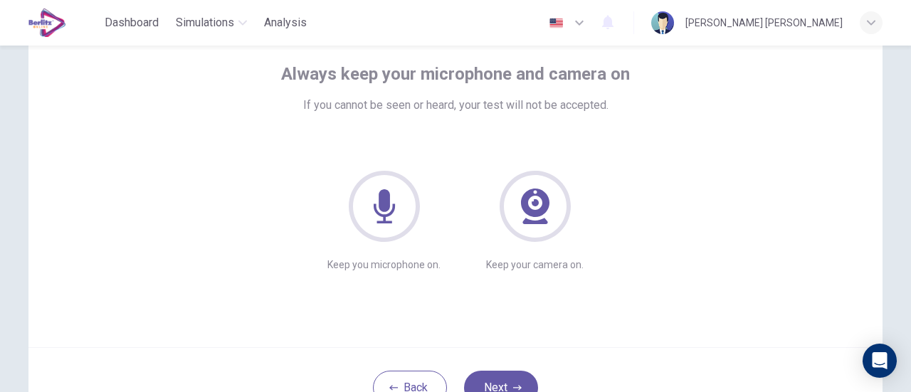
scroll to position [136, 0]
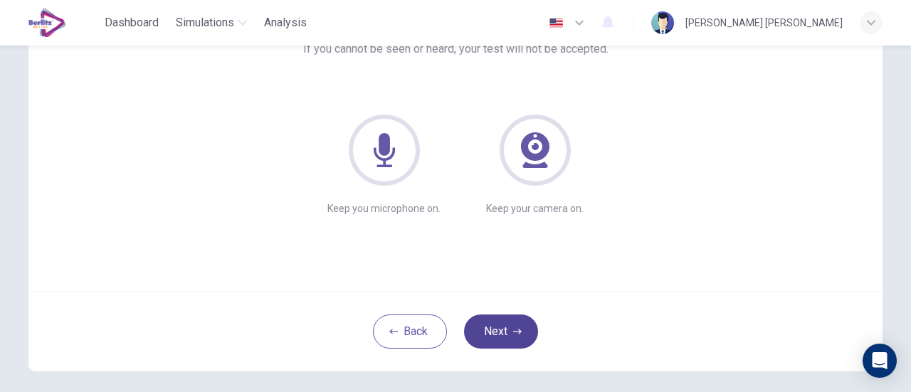
click at [518, 328] on button "Next" at bounding box center [501, 332] width 74 height 34
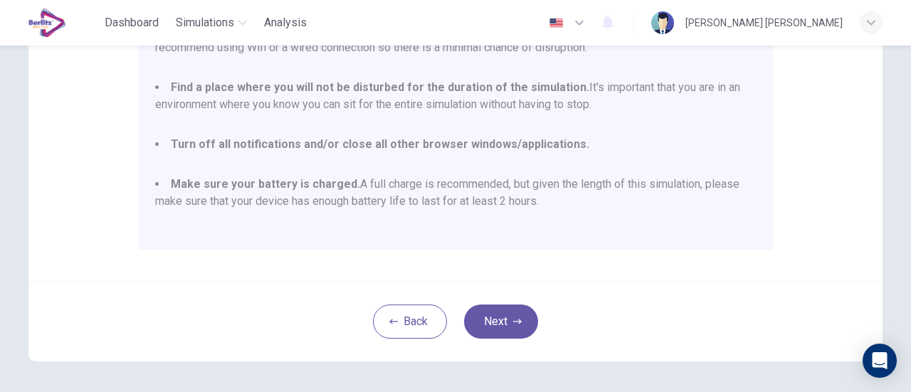
scroll to position [399, 0]
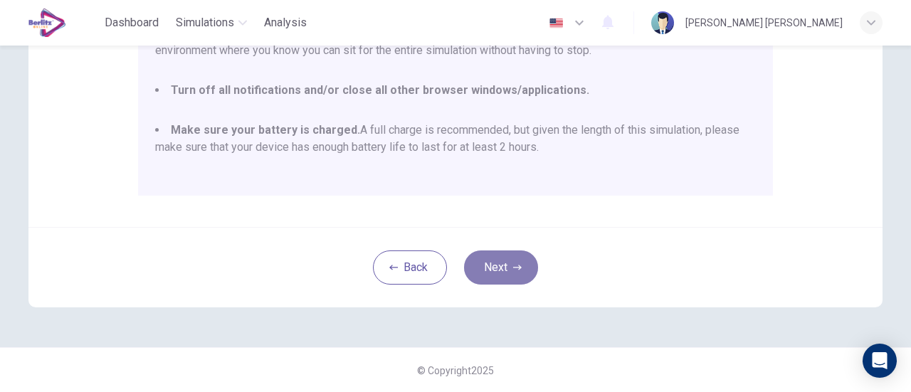
click at [500, 254] on button "Next" at bounding box center [501, 268] width 74 height 34
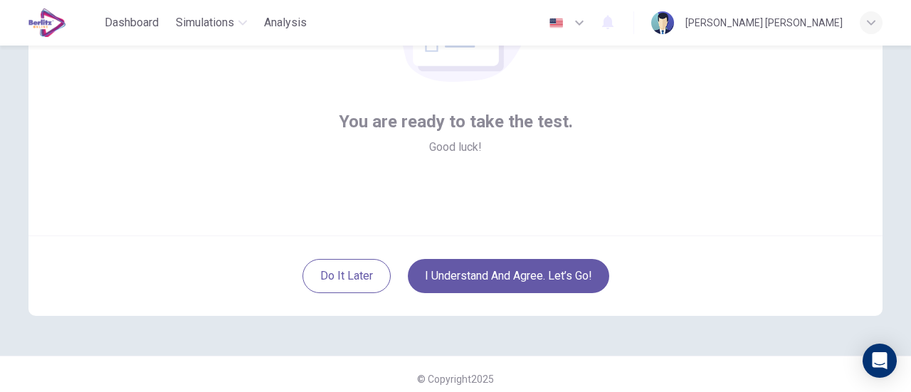
scroll to position [200, 0]
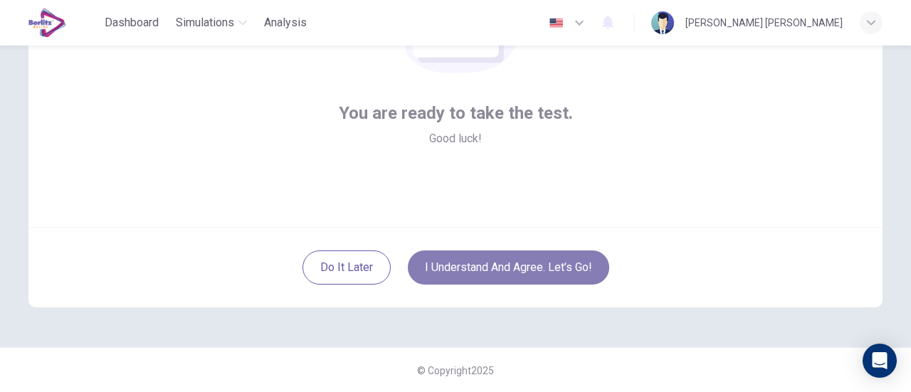
click at [517, 265] on button "I understand and agree. Let’s go!" at bounding box center [509, 268] width 202 height 34
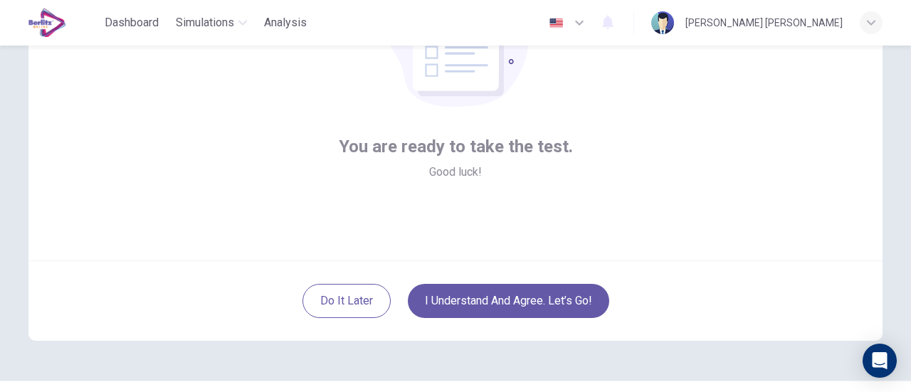
scroll to position [197, 0]
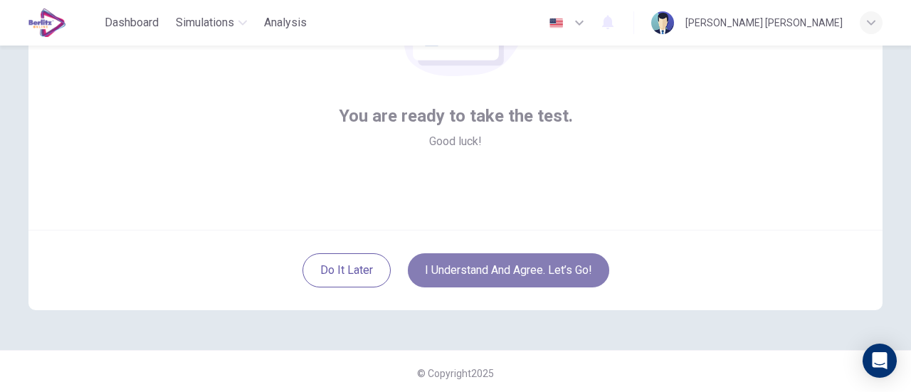
click at [511, 278] on button "I understand and agree. Let’s go!" at bounding box center [509, 270] width 202 height 34
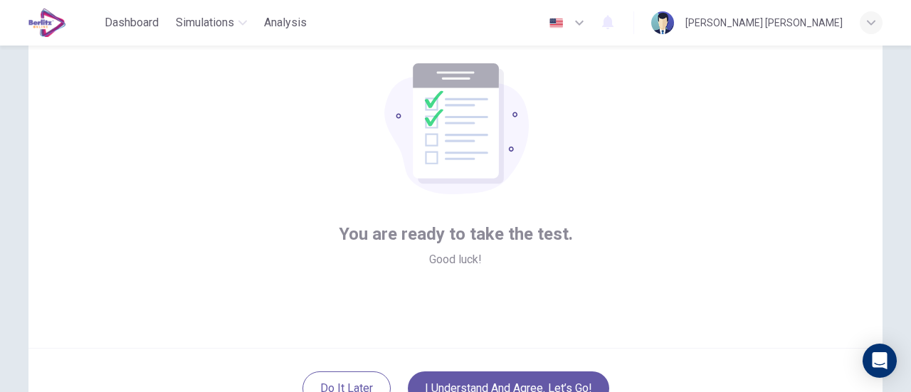
scroll to position [146, 0]
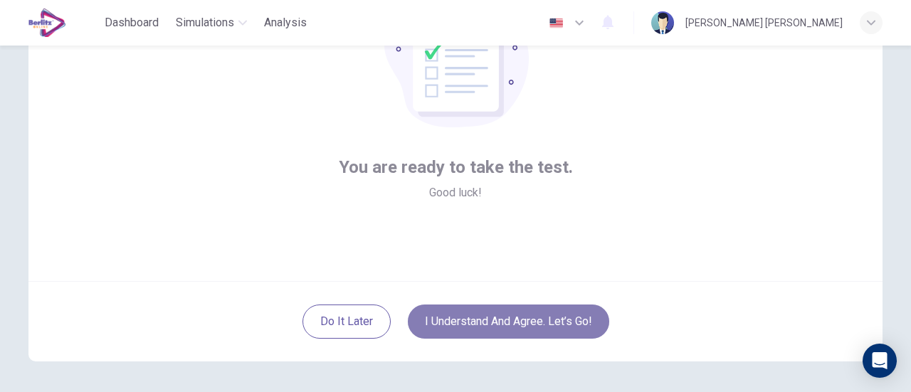
click at [459, 318] on button "I understand and agree. Let’s go!" at bounding box center [509, 322] width 202 height 34
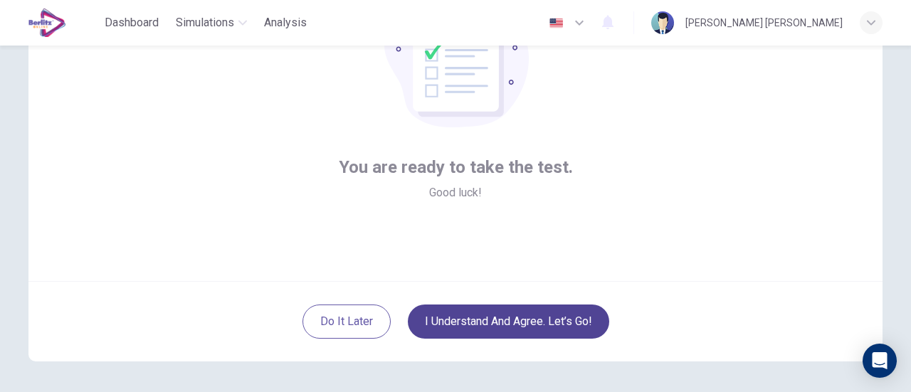
click at [459, 318] on button "I understand and agree. Let’s go!" at bounding box center [509, 322] width 202 height 34
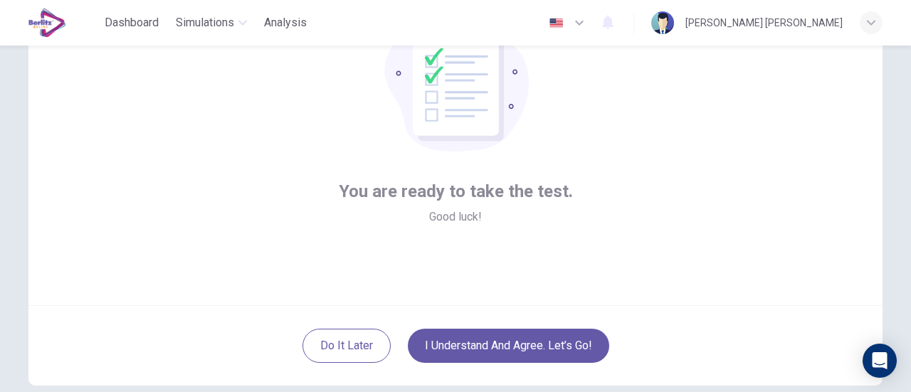
scroll to position [142, 0]
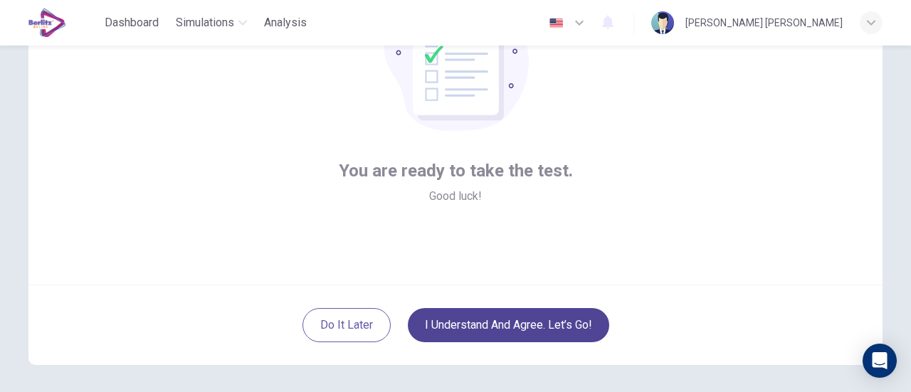
click at [503, 320] on button "I understand and agree. Let’s go!" at bounding box center [509, 325] width 202 height 34
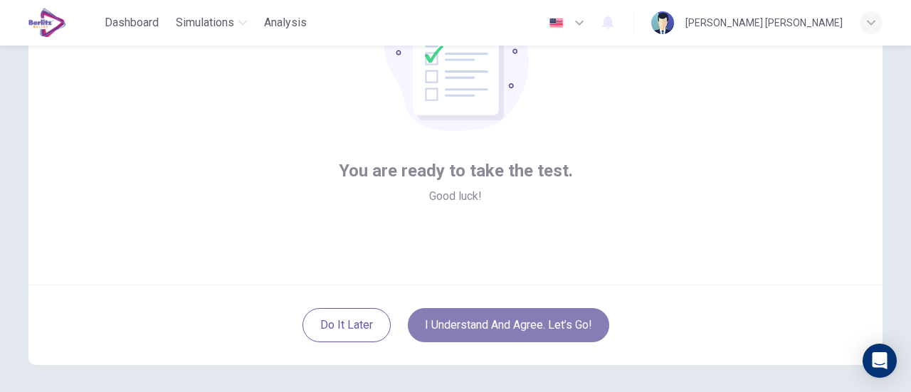
click at [503, 320] on button "I understand and agree. Let’s go!" at bounding box center [509, 325] width 202 height 34
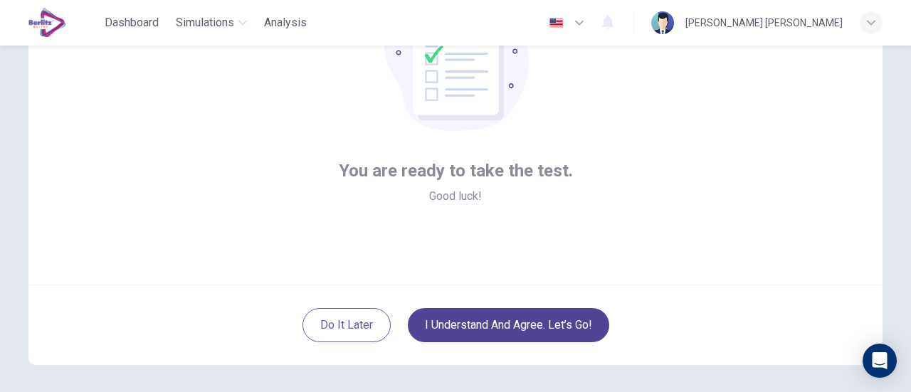
click at [503, 320] on button "I understand and agree. Let’s go!" at bounding box center [509, 325] width 202 height 34
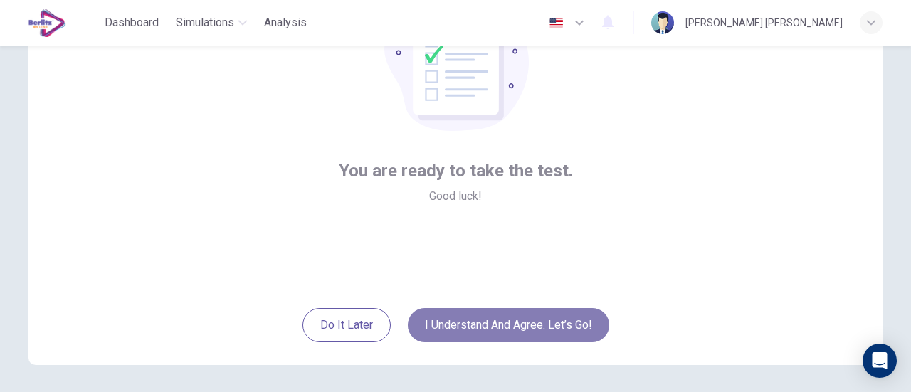
click at [506, 323] on button "I understand and agree. Let’s go!" at bounding box center [509, 325] width 202 height 34
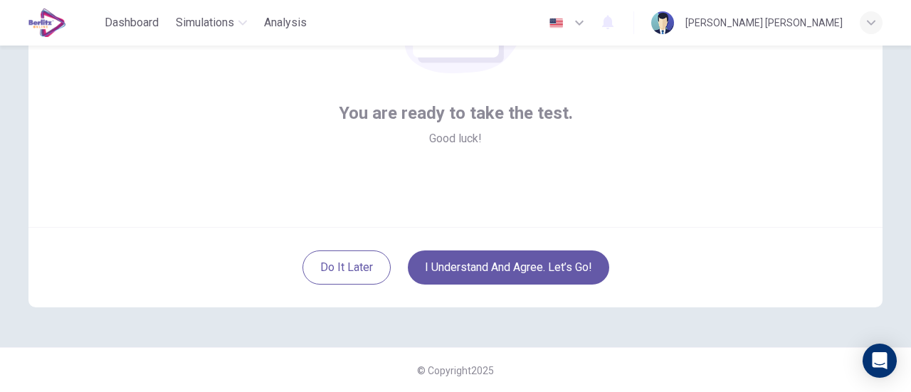
scroll to position [129, 0]
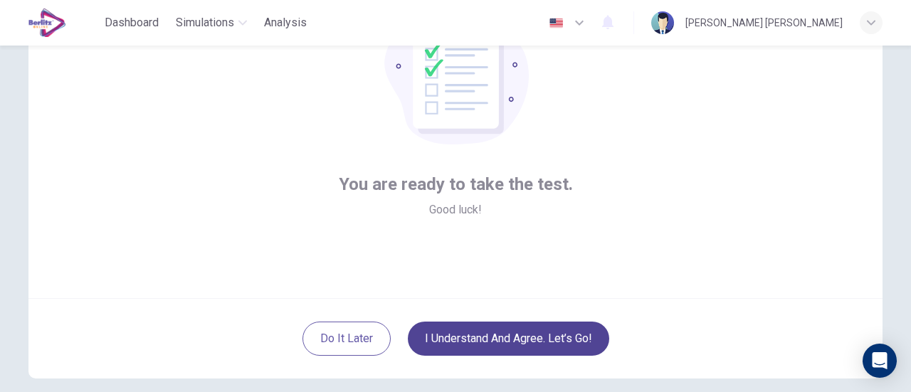
click at [478, 337] on button "I understand and agree. Let’s go!" at bounding box center [509, 339] width 202 height 34
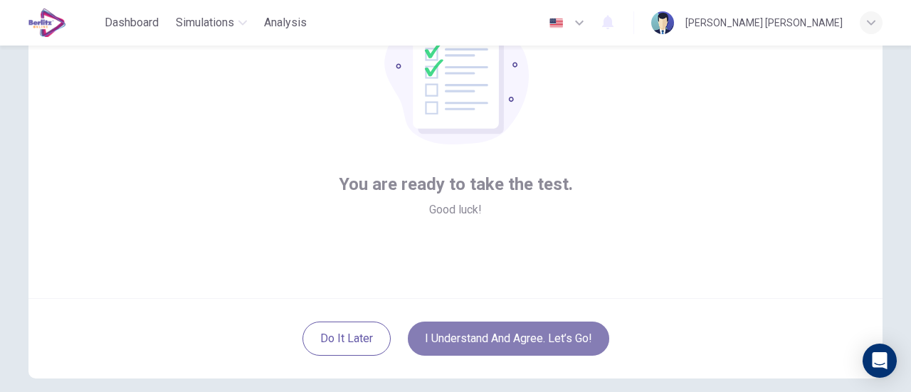
click at [478, 337] on button "I understand and agree. Let’s go!" at bounding box center [509, 339] width 202 height 34
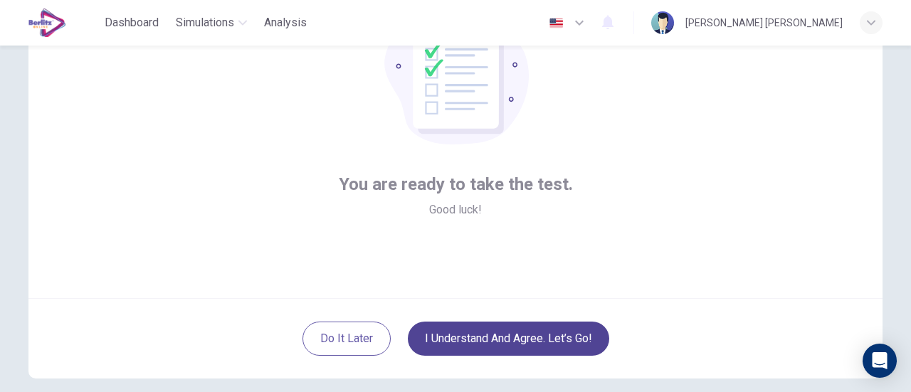
click at [478, 337] on button "I understand and agree. Let’s go!" at bounding box center [509, 339] width 202 height 34
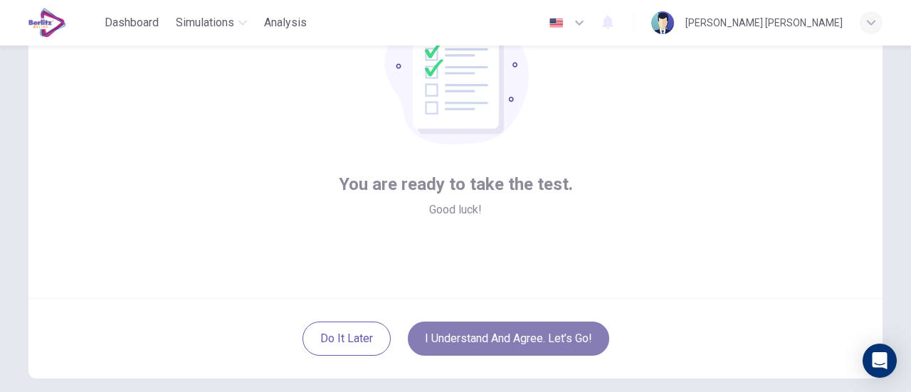
click at [478, 336] on button "I understand and agree. Let’s go!" at bounding box center [509, 339] width 202 height 34
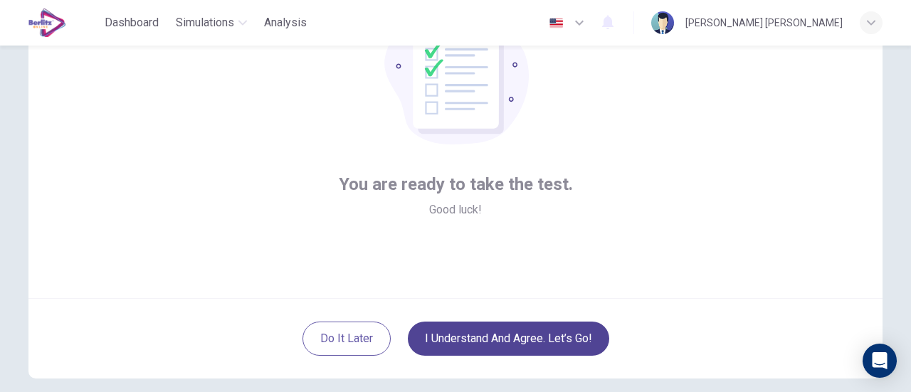
click at [478, 336] on button "I understand and agree. Let’s go!" at bounding box center [509, 339] width 202 height 34
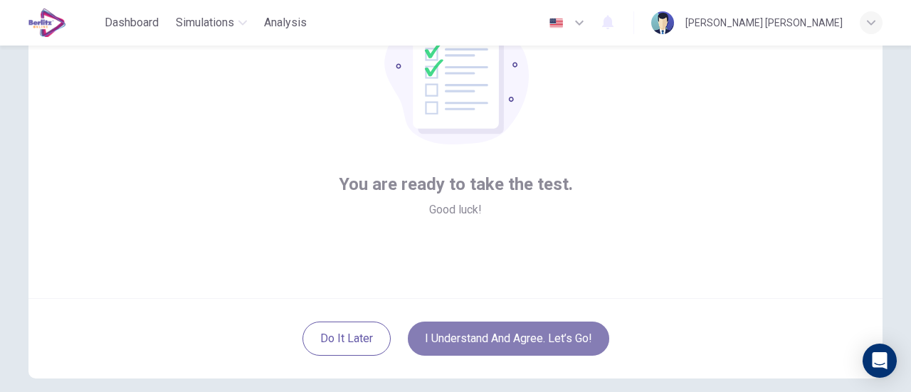
click at [478, 336] on button "I understand and agree. Let’s go!" at bounding box center [509, 339] width 202 height 34
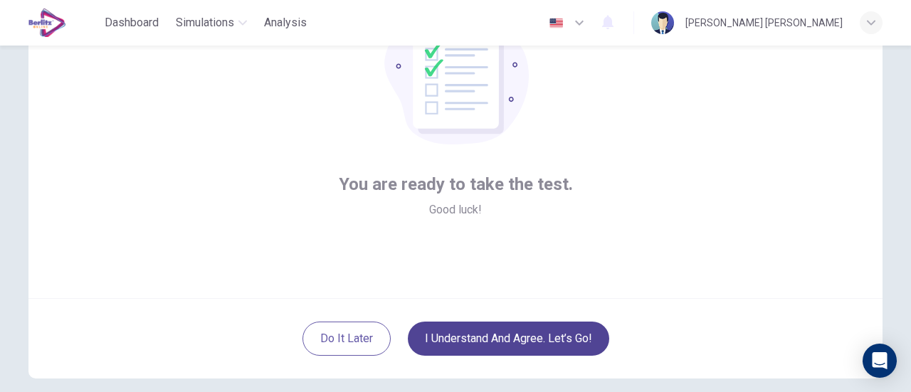
click at [478, 336] on button "I understand and agree. Let’s go!" at bounding box center [509, 339] width 202 height 34
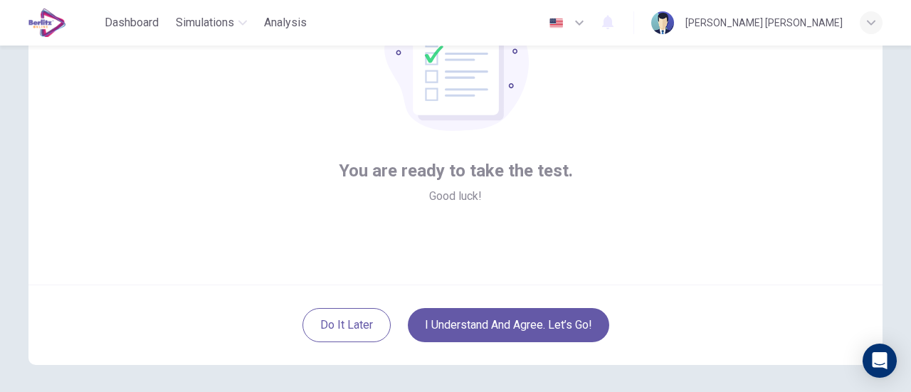
scroll to position [200, 0]
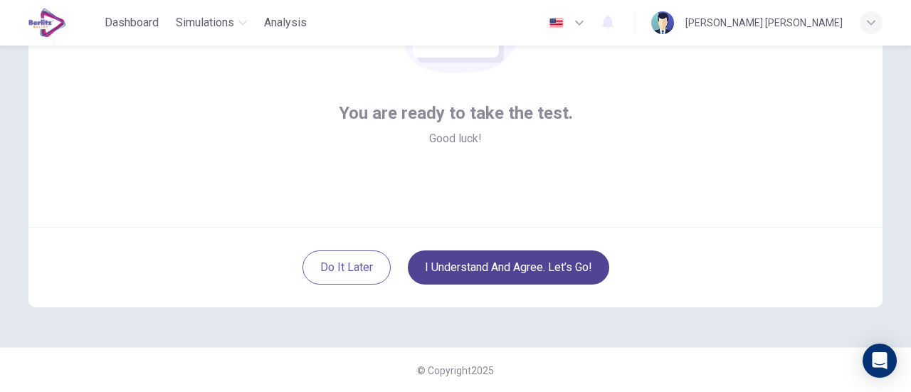
click at [491, 262] on button "I understand and agree. Let’s go!" at bounding box center [509, 268] width 202 height 34
click at [491, 263] on button "I understand and agree. Let’s go!" at bounding box center [509, 268] width 202 height 34
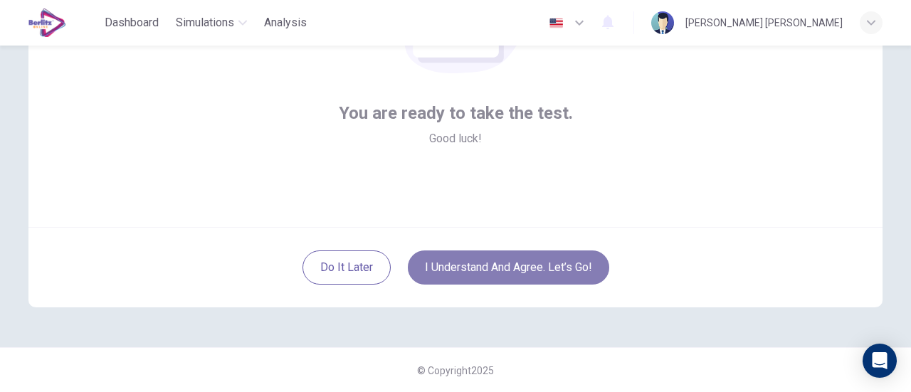
click at [491, 263] on button "I understand and agree. Let’s go!" at bounding box center [509, 268] width 202 height 34
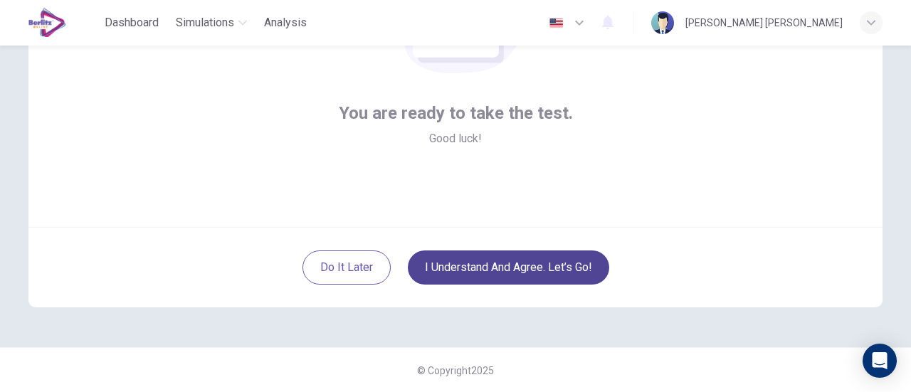
click at [491, 263] on button "I understand and agree. Let’s go!" at bounding box center [509, 268] width 202 height 34
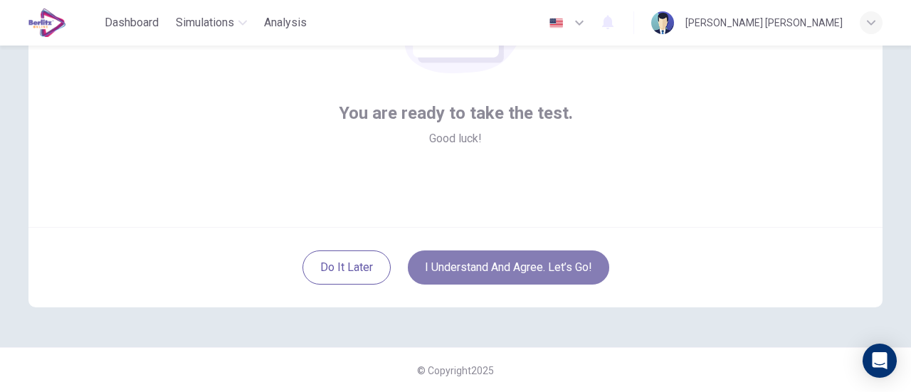
click at [491, 263] on button "I understand and agree. Let’s go!" at bounding box center [509, 268] width 202 height 34
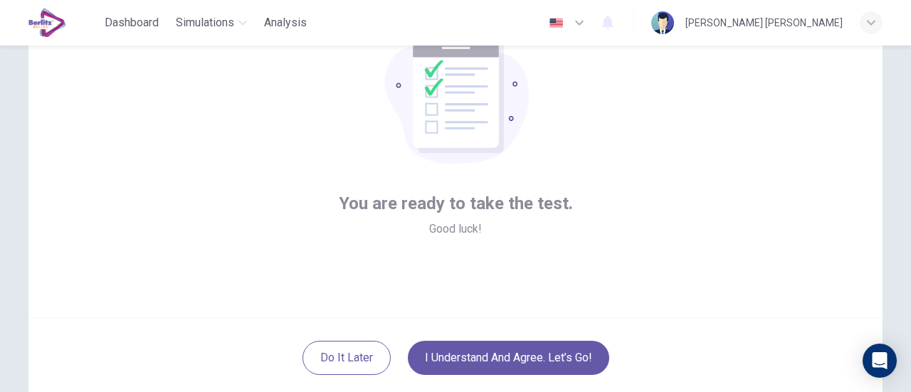
scroll to position [142, 0]
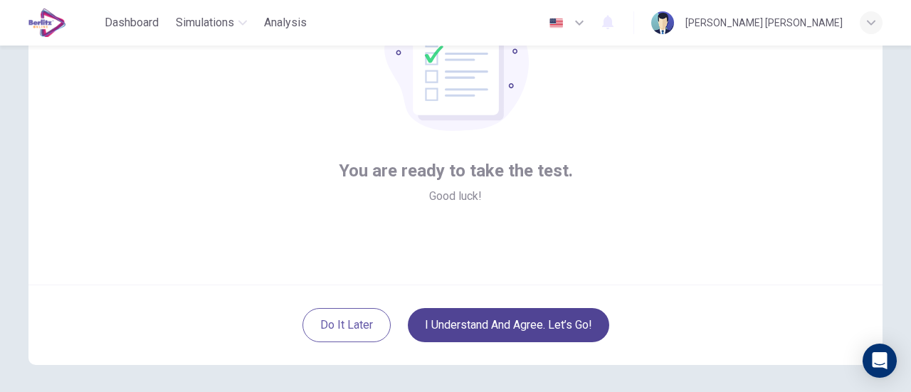
click at [574, 318] on button "I understand and agree. Let’s go!" at bounding box center [509, 325] width 202 height 34
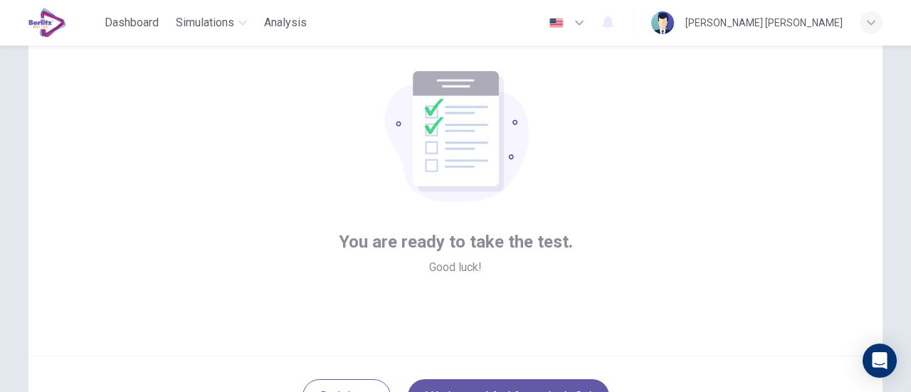
scroll to position [0, 0]
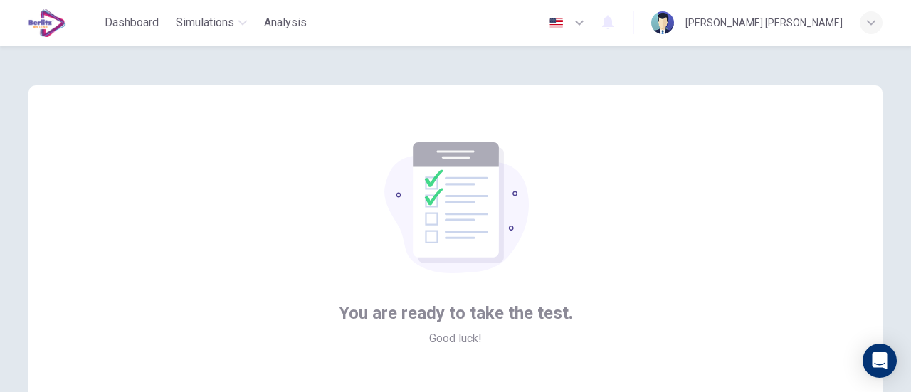
click at [300, 173] on div "You are ready to take the test. Good luck!" at bounding box center [455, 256] width 854 height 342
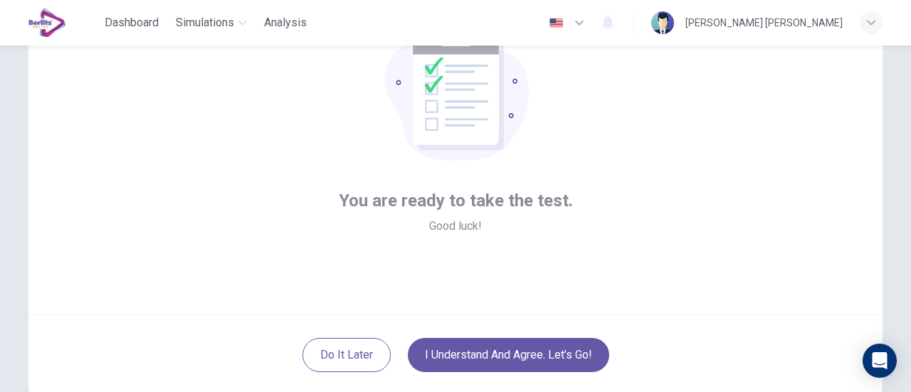
scroll to position [142, 0]
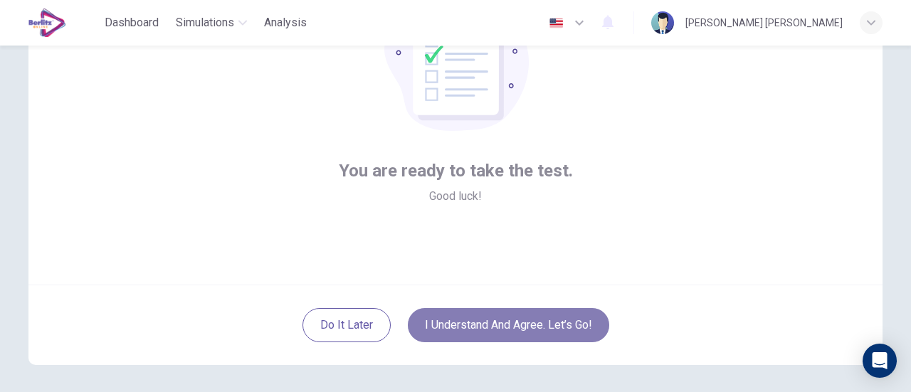
click at [466, 324] on button "I understand and agree. Let’s go!" at bounding box center [509, 325] width 202 height 34
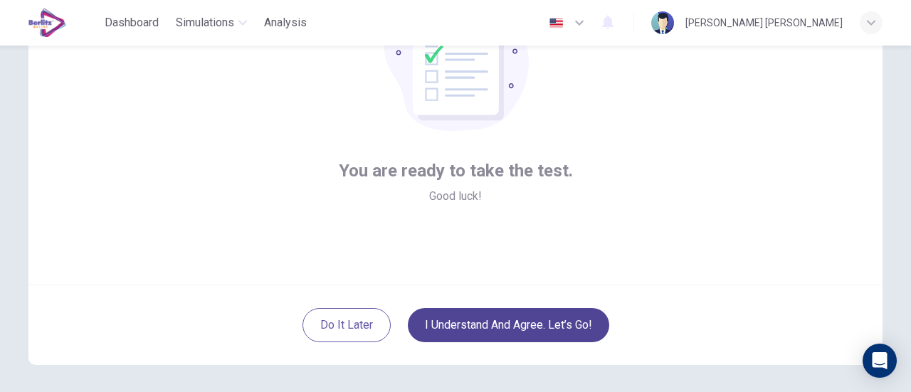
click at [466, 324] on button "I understand and agree. Let’s go!" at bounding box center [509, 325] width 202 height 34
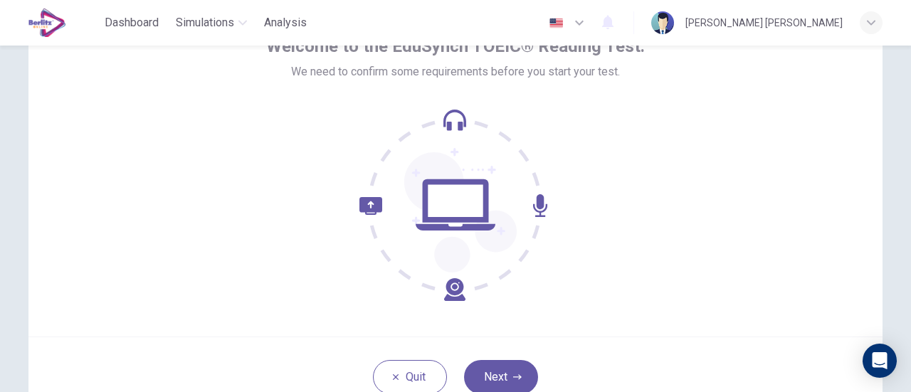
scroll to position [200, 0]
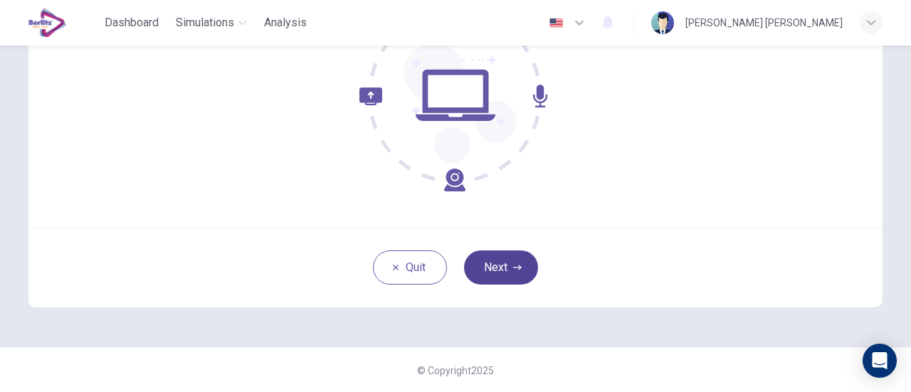
click at [471, 263] on button "Next" at bounding box center [501, 268] width 74 height 34
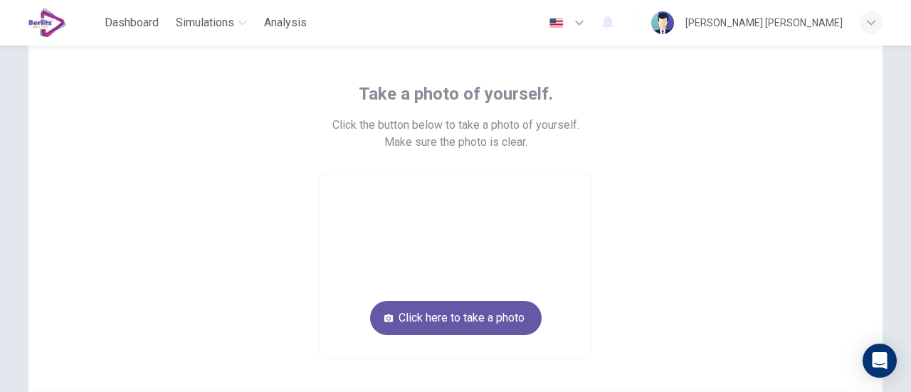
scroll to position [58, 0]
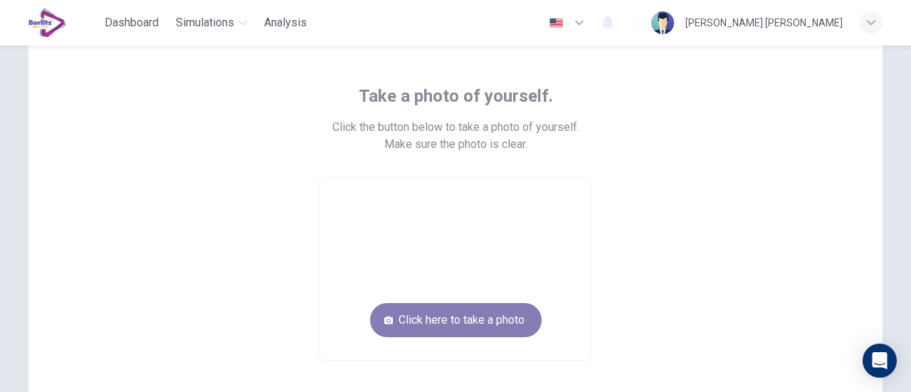
click at [451, 311] on button "Click here to take a photo" at bounding box center [456, 320] width 172 height 34
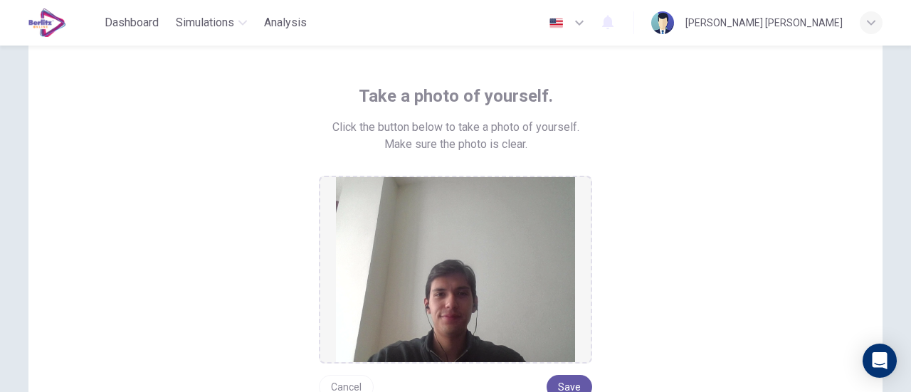
scroll to position [129, 0]
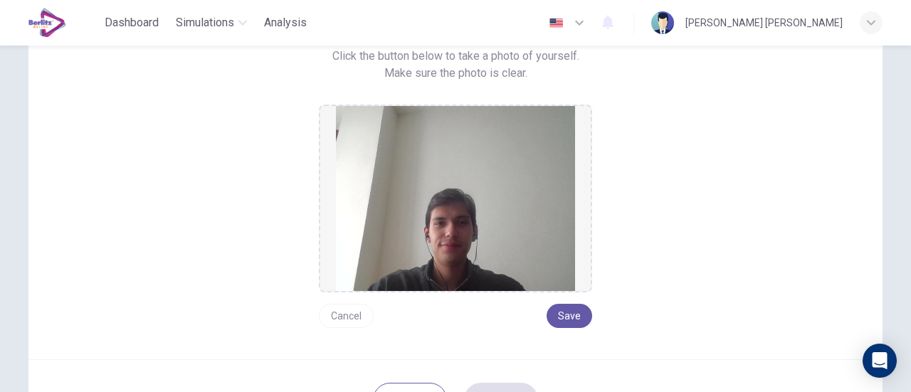
click at [357, 315] on button "Cancel" at bounding box center [346, 316] width 55 height 24
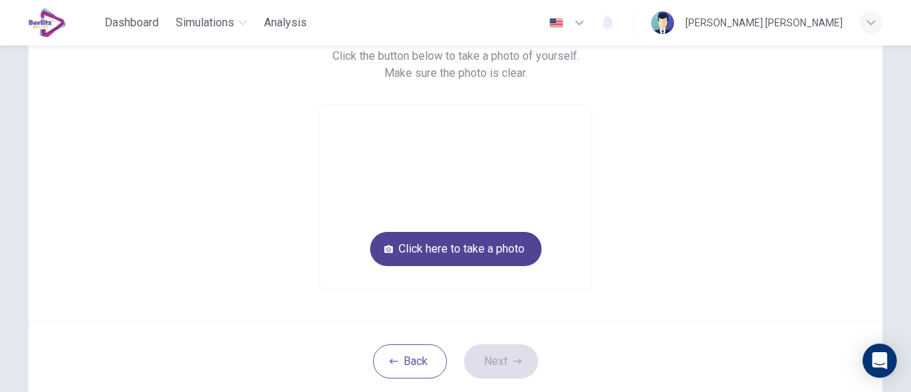
click at [399, 242] on button "Click here to take a photo" at bounding box center [456, 249] width 172 height 34
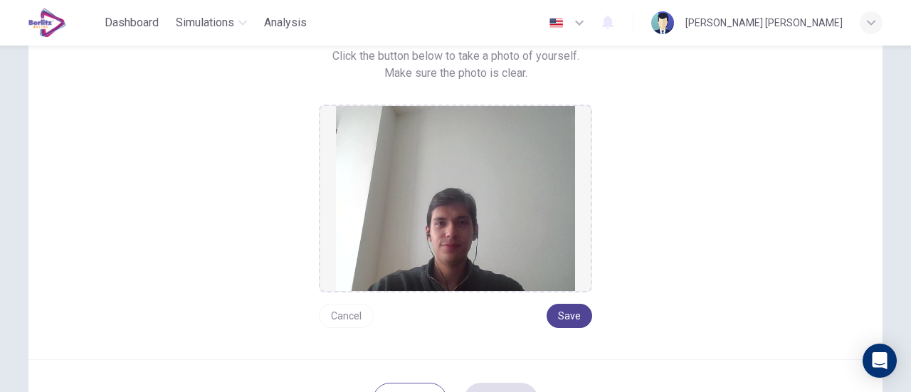
click at [565, 307] on button "Save" at bounding box center [570, 316] width 46 height 24
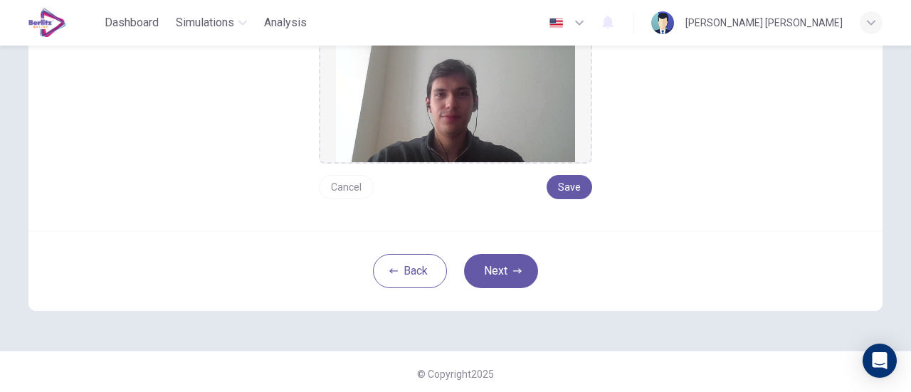
scroll to position [261, 0]
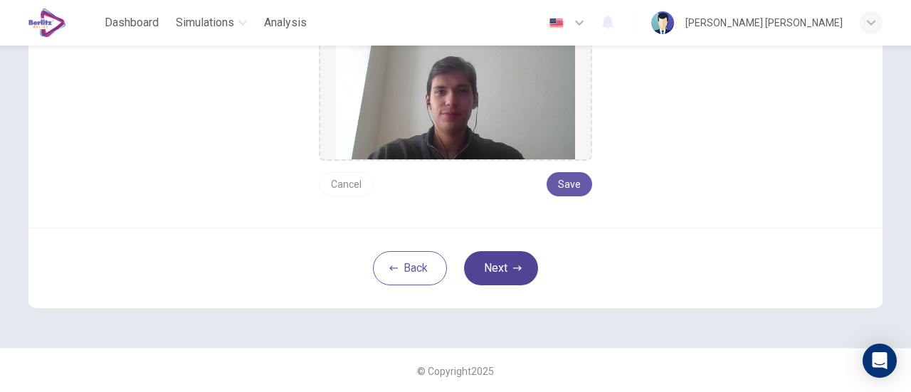
click at [492, 266] on button "Next" at bounding box center [501, 268] width 74 height 34
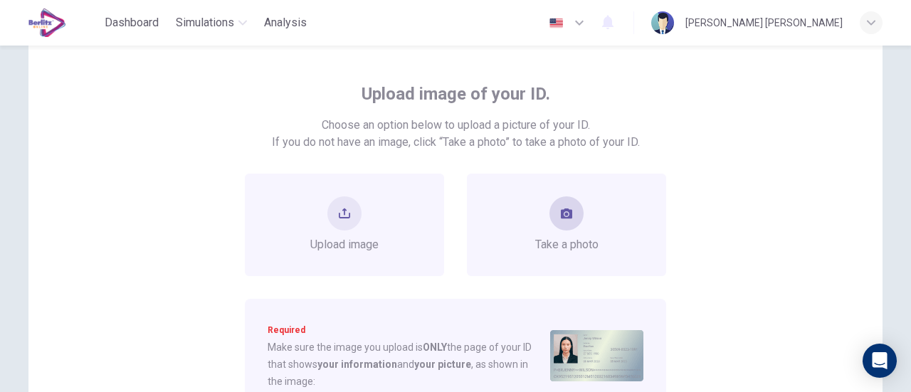
scroll to position [47, 0]
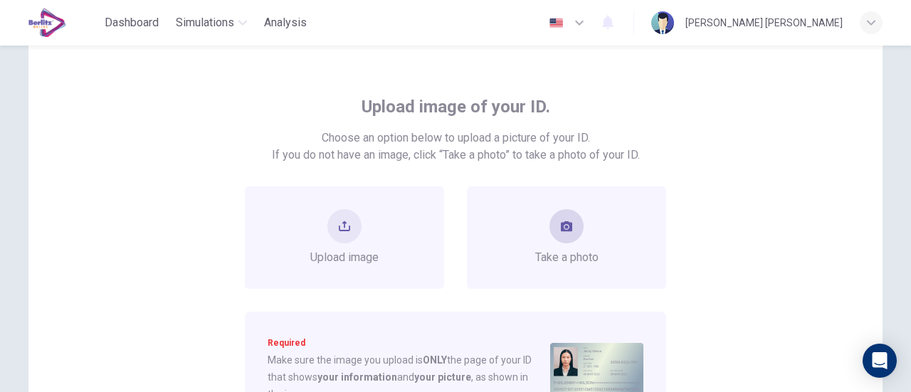
click at [541, 230] on div "Take a photo" at bounding box center [566, 237] width 63 height 57
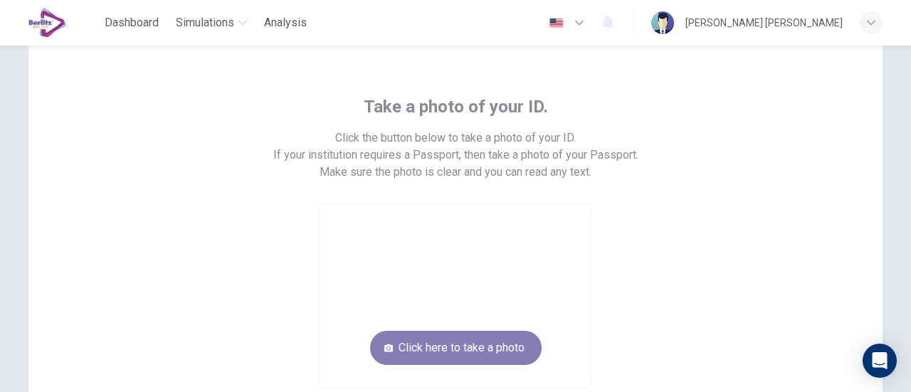
click at [520, 352] on button "Click here to take a photo" at bounding box center [456, 348] width 172 height 34
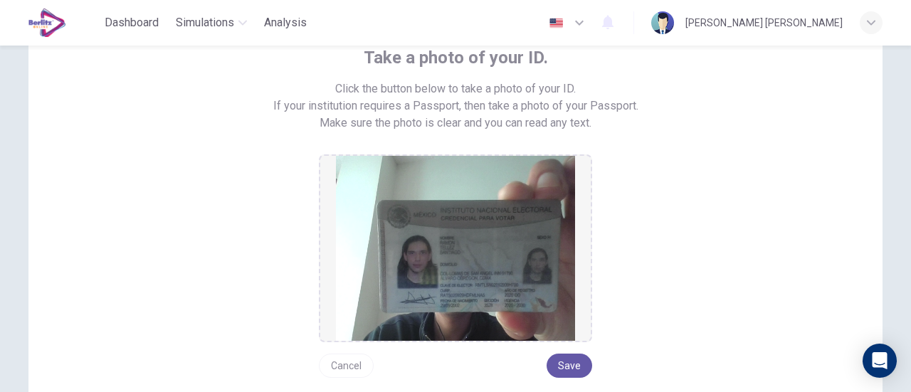
scroll to position [118, 0]
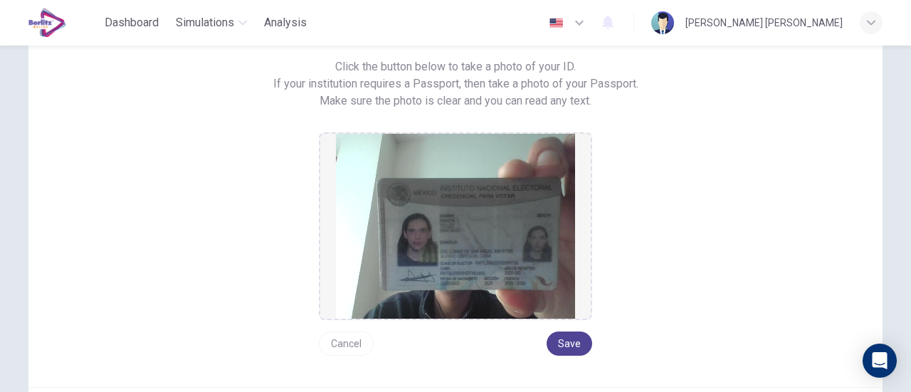
click at [571, 344] on button "Save" at bounding box center [570, 344] width 46 height 24
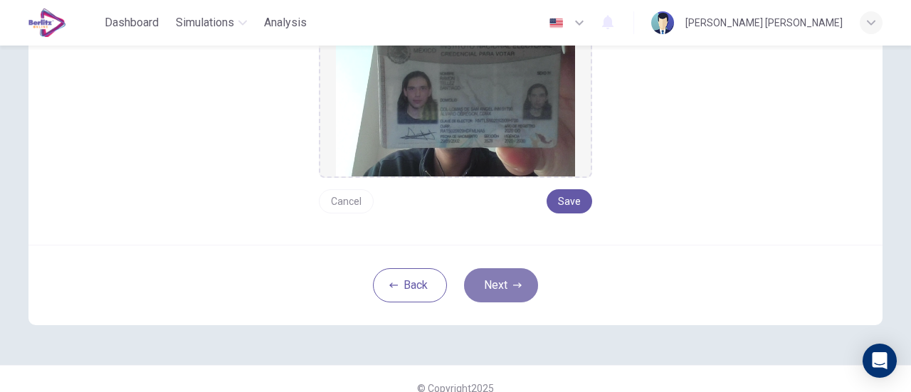
click at [508, 285] on button "Next" at bounding box center [501, 285] width 74 height 34
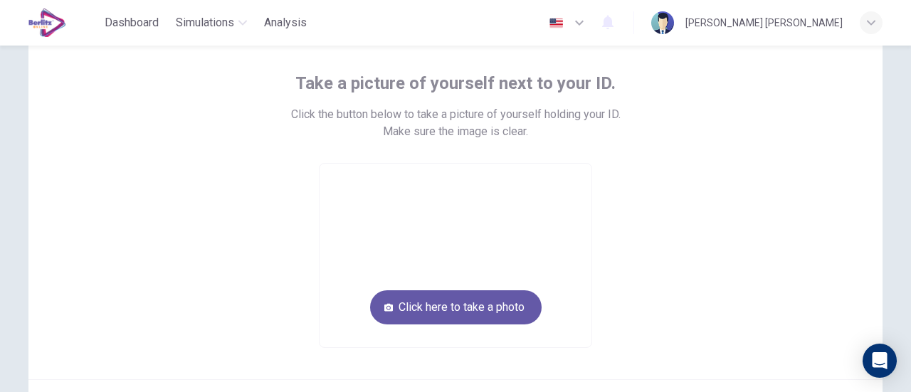
scroll to position [71, 0]
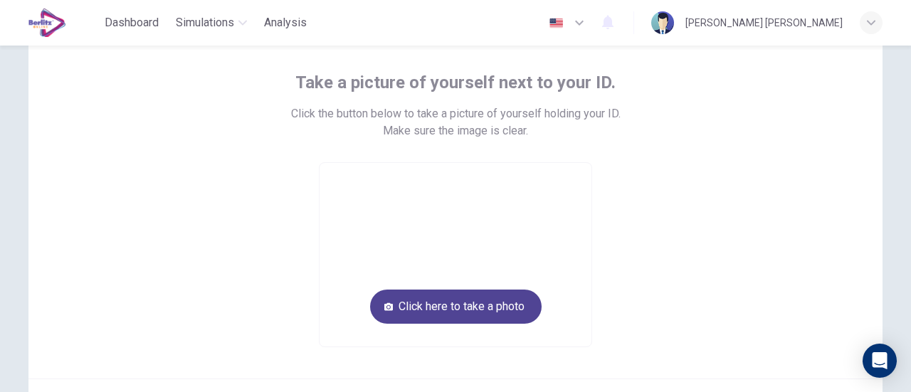
click at [500, 308] on button "Click here to take a photo" at bounding box center [456, 307] width 172 height 34
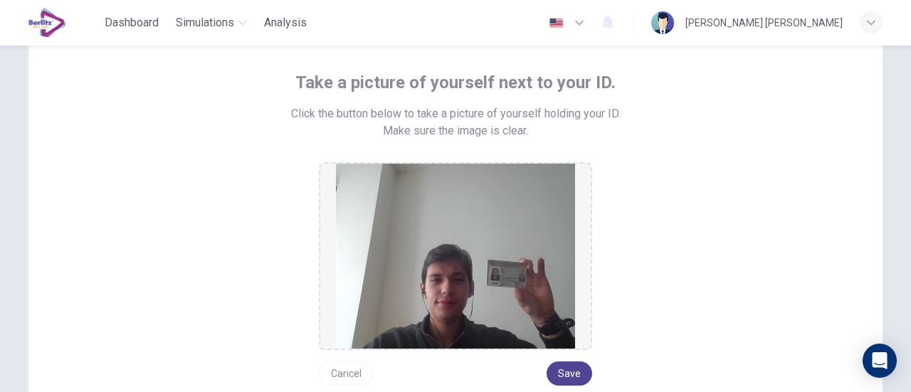
click at [558, 369] on button "Save" at bounding box center [570, 374] width 46 height 24
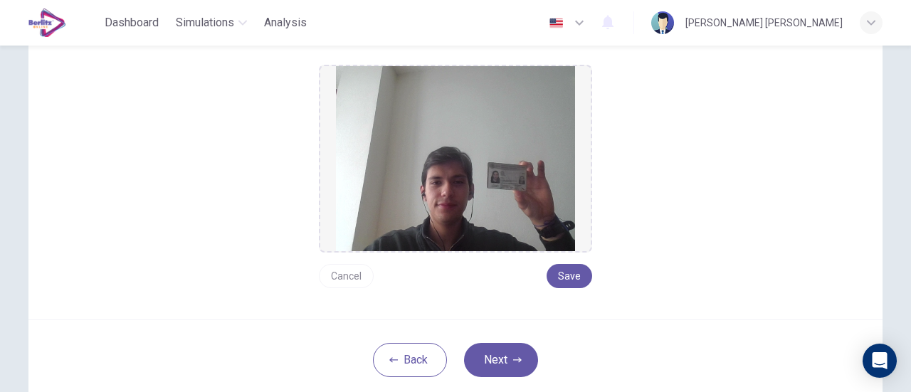
scroll to position [214, 0]
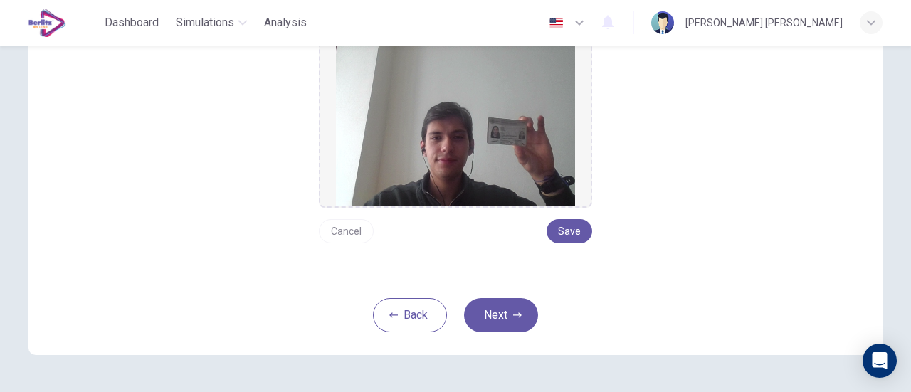
click at [516, 337] on div "Back Next" at bounding box center [455, 315] width 854 height 80
click at [517, 328] on button "Next" at bounding box center [501, 315] width 74 height 34
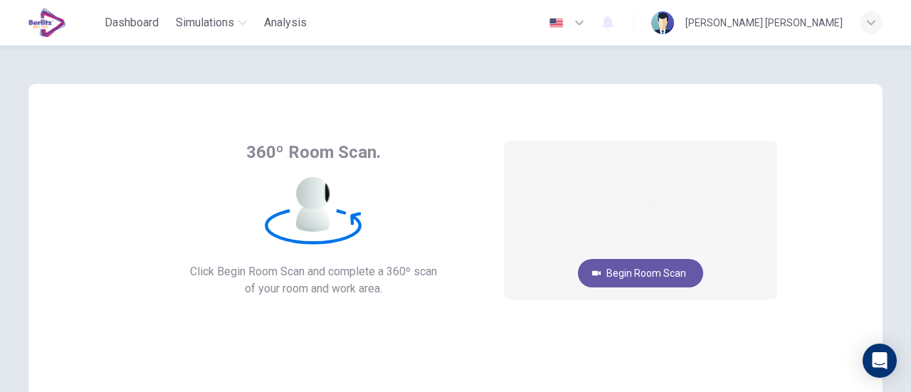
scroll to position [0, 0]
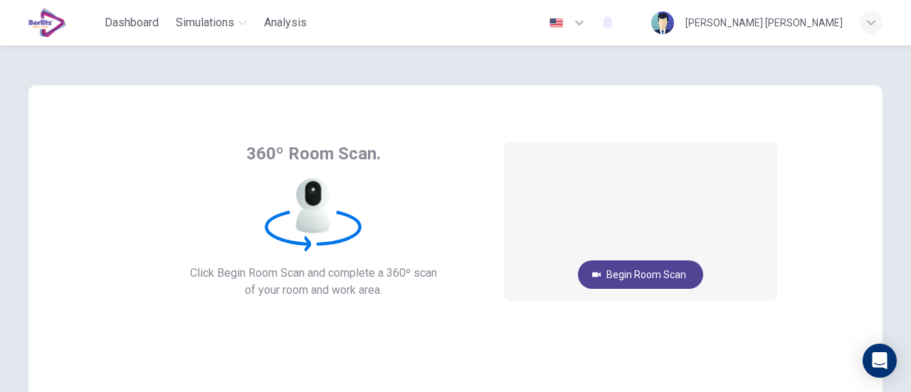
click at [641, 270] on button "Begin Room Scan" at bounding box center [640, 275] width 125 height 28
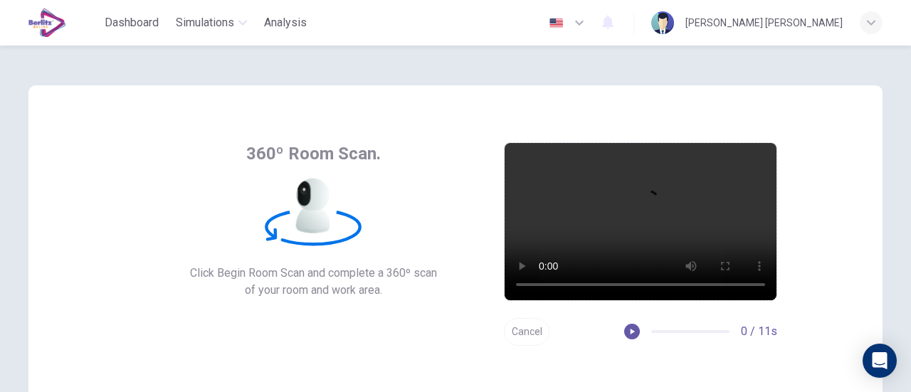
scroll to position [200, 0]
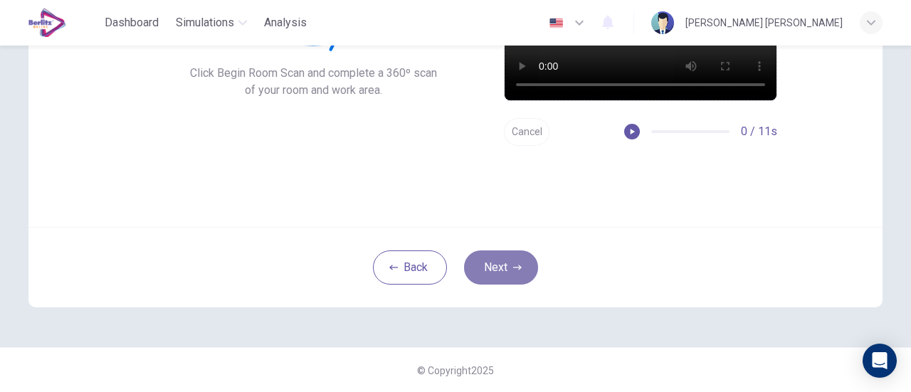
click at [501, 252] on button "Next" at bounding box center [501, 268] width 74 height 34
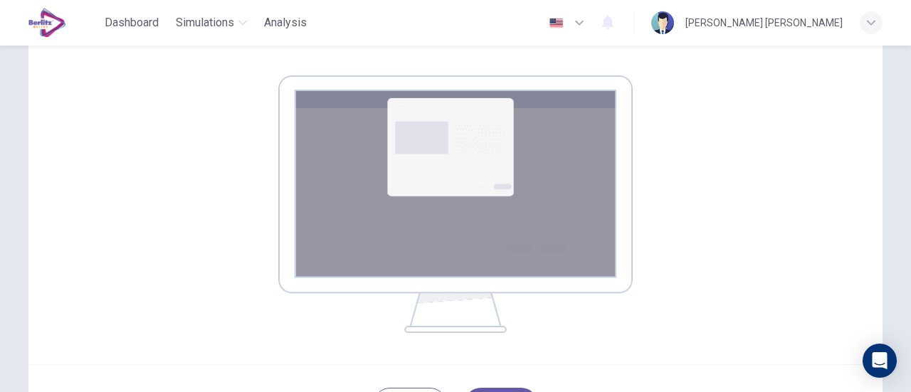
scroll to position [278, 0]
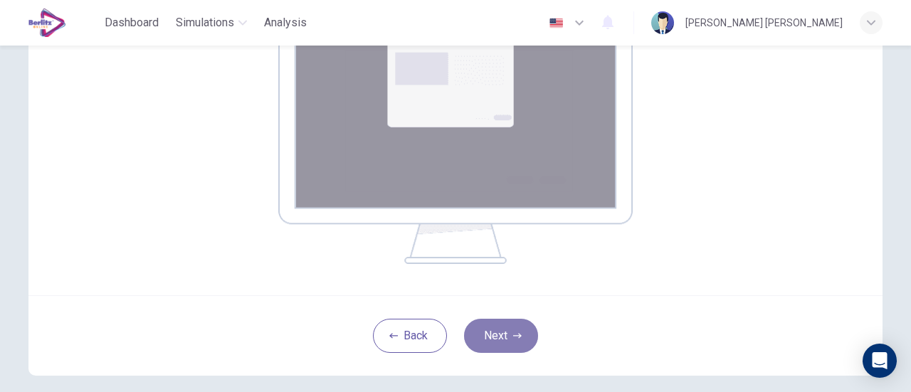
click at [503, 333] on button "Next" at bounding box center [501, 336] width 74 height 34
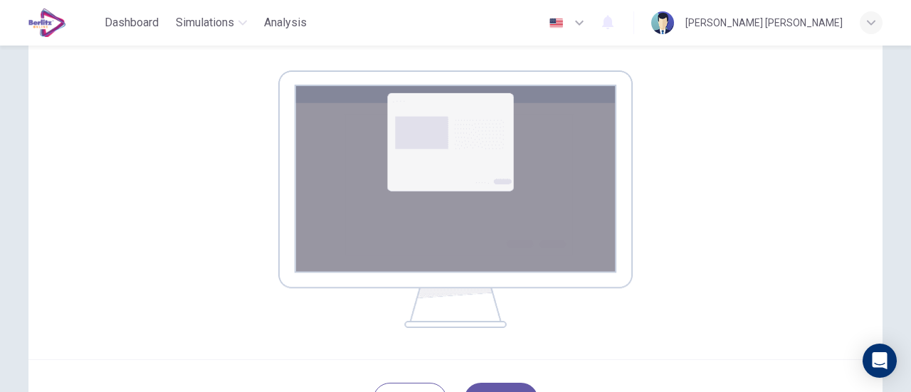
scroll to position [347, 0]
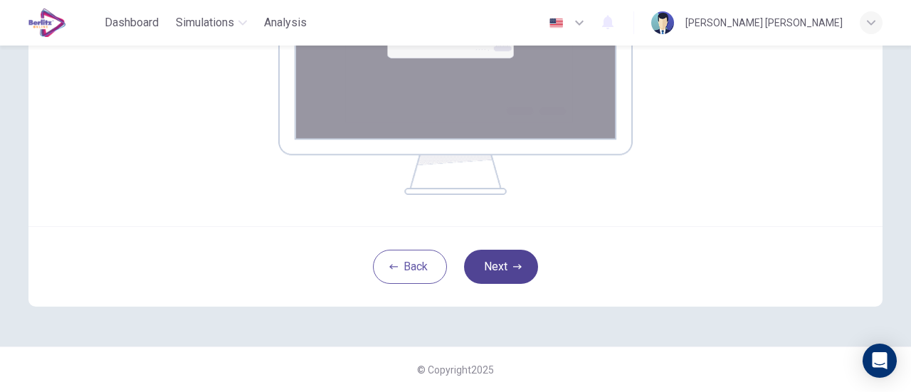
click at [507, 266] on button "Next" at bounding box center [501, 267] width 74 height 34
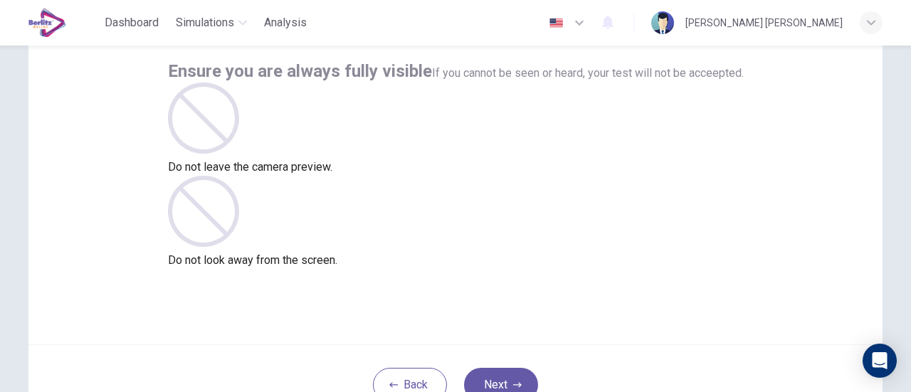
scroll to position [142, 0]
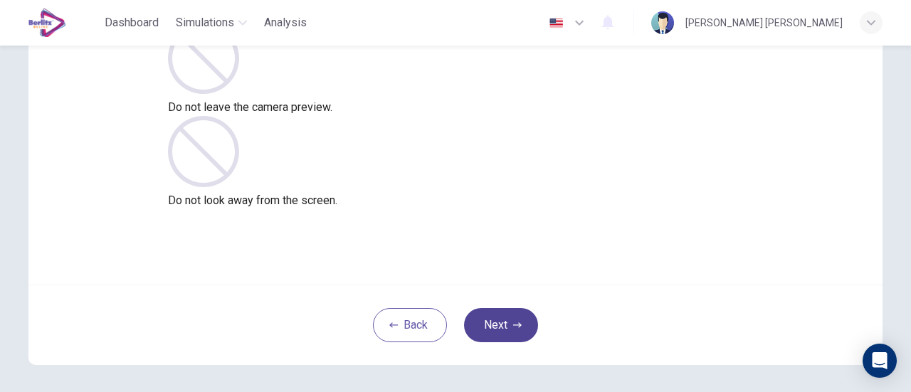
click at [508, 324] on button "Next" at bounding box center [501, 325] width 74 height 34
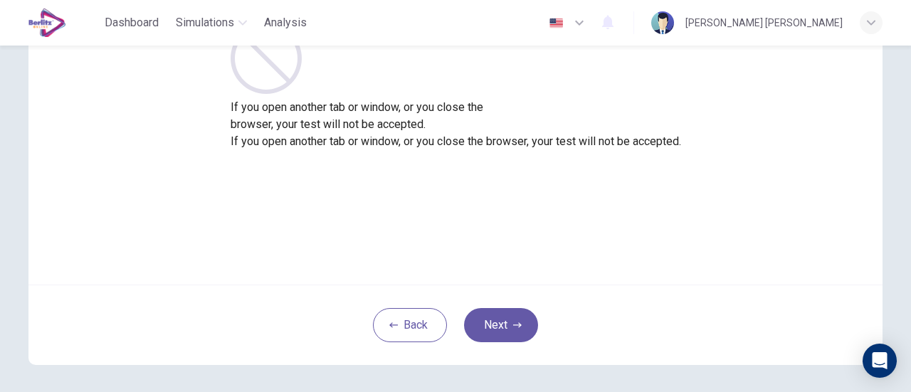
scroll to position [200, 0]
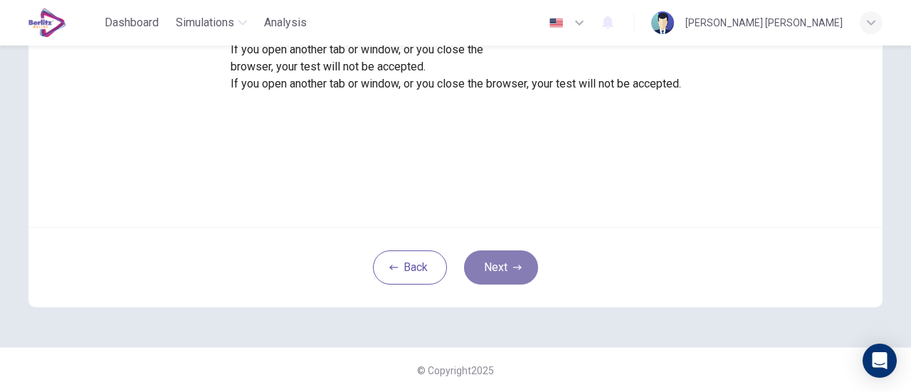
click at [513, 265] on icon "button" at bounding box center [517, 267] width 9 height 9
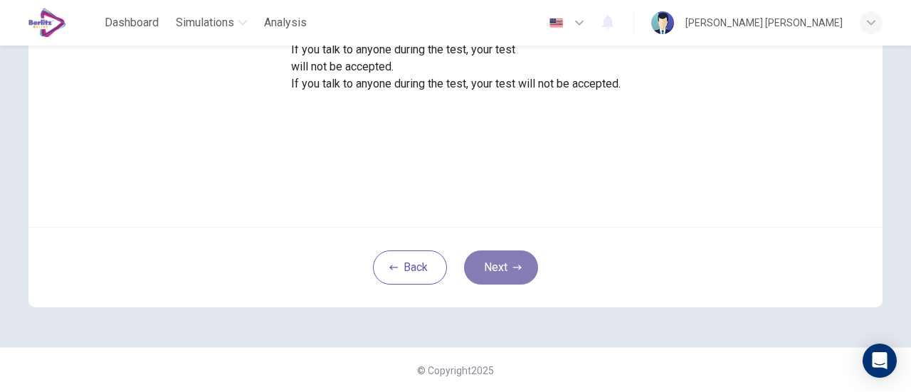
click at [513, 265] on icon "button" at bounding box center [517, 267] width 9 height 9
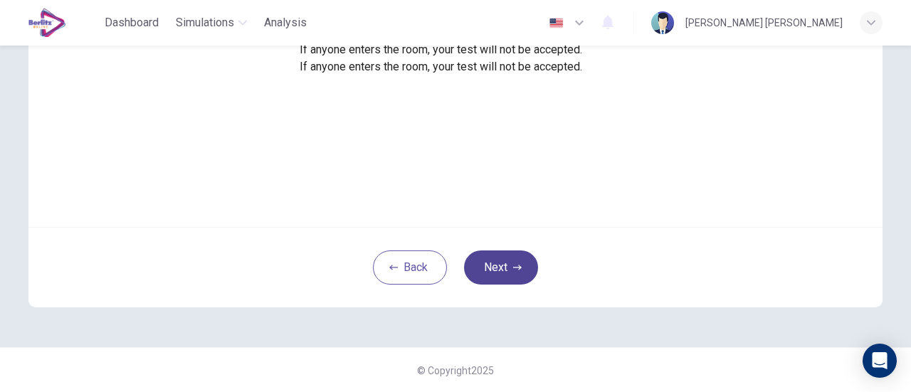
click at [513, 265] on icon "button" at bounding box center [517, 267] width 9 height 9
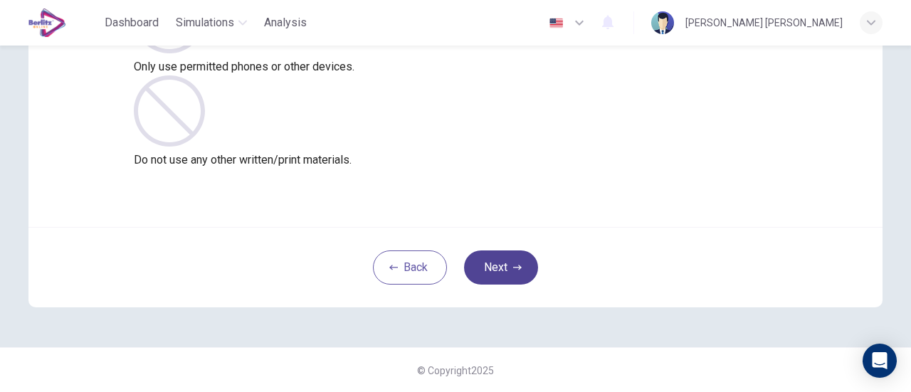
click at [513, 263] on icon "button" at bounding box center [517, 267] width 9 height 9
click at [516, 254] on button "Next" at bounding box center [501, 268] width 74 height 34
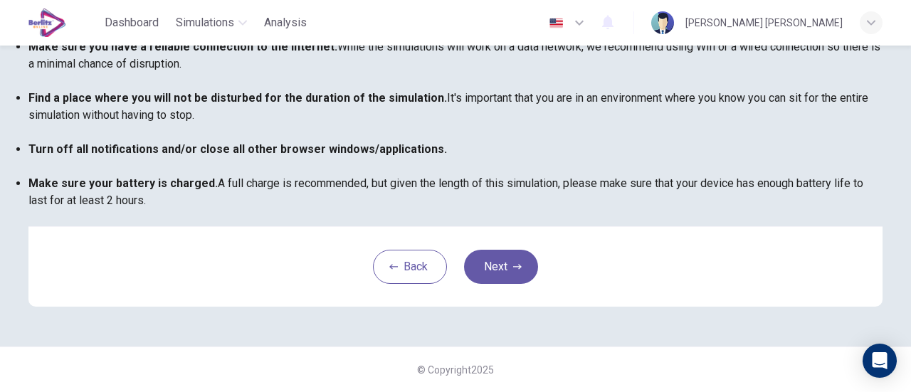
scroll to position [399, 0]
click at [515, 257] on button "Next" at bounding box center [501, 267] width 74 height 34
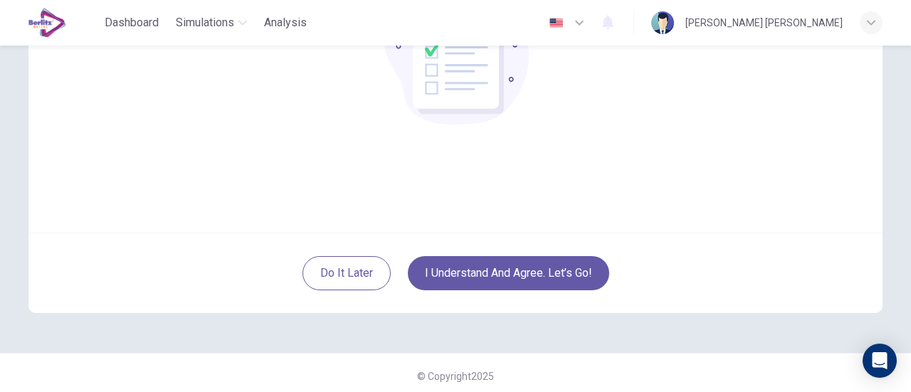
scroll to position [200, 0]
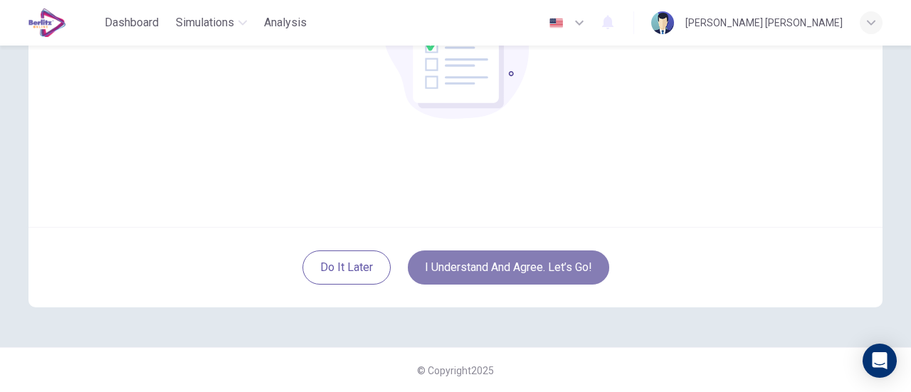
click at [516, 271] on button "I understand and agree. Let’s go!" at bounding box center [509, 268] width 202 height 34
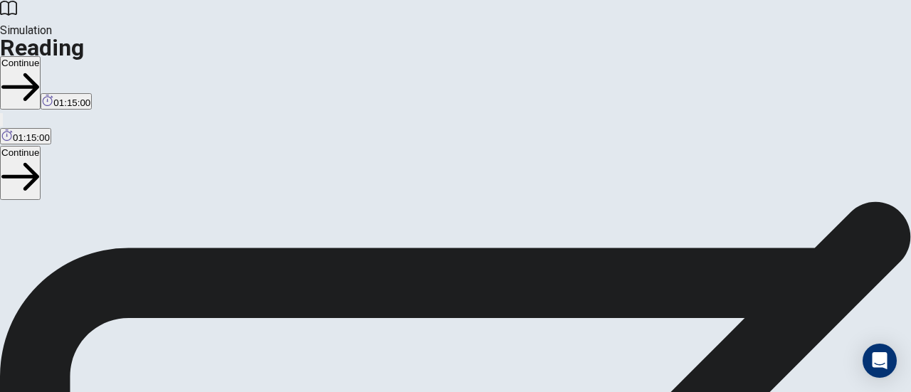
click at [41, 56] on button "Continue" at bounding box center [20, 82] width 41 height 53
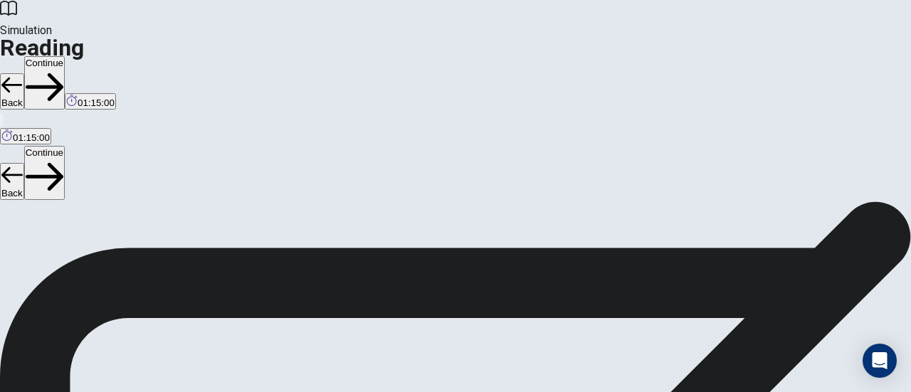
scroll to position [12, 0]
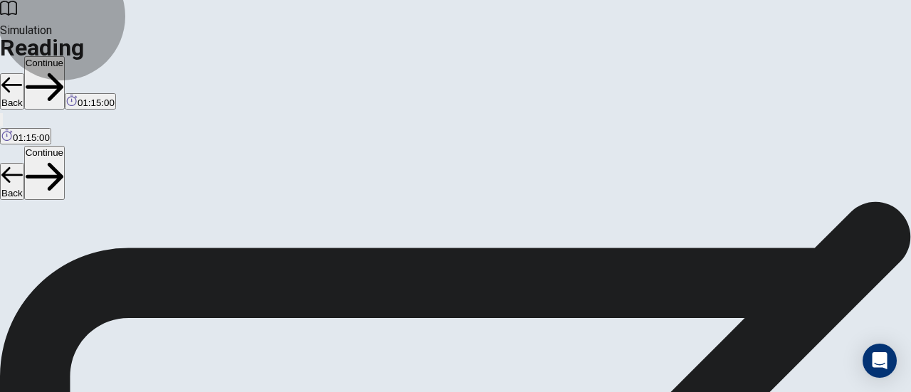
click at [65, 56] on button "Continue" at bounding box center [44, 82] width 41 height 53
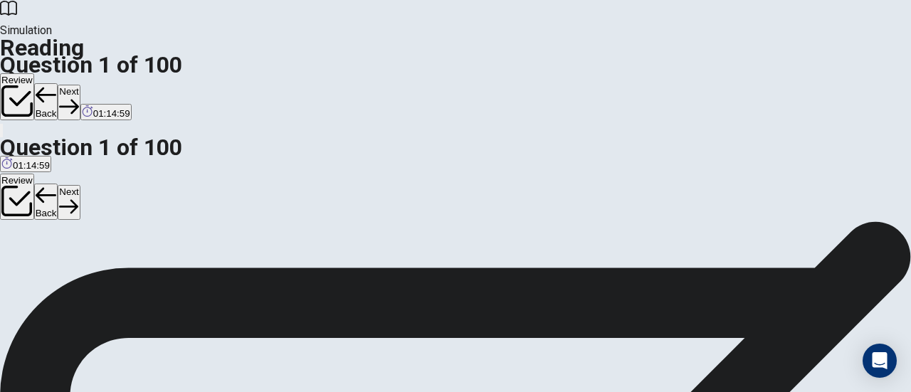
scroll to position [83, 0]
click at [80, 85] on button "Next" at bounding box center [69, 102] width 22 height 35
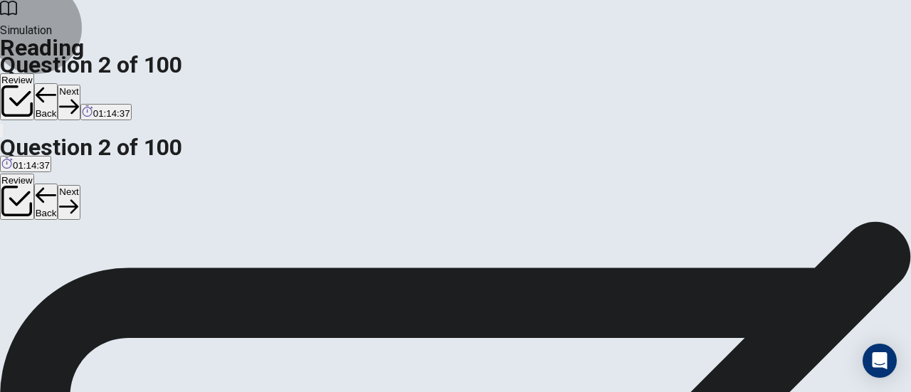
click at [80, 85] on button "Next" at bounding box center [69, 102] width 22 height 35
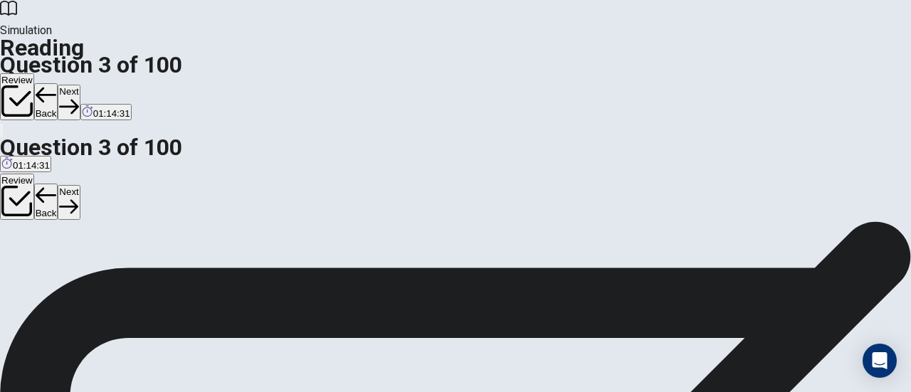
click at [80, 85] on button "Next" at bounding box center [69, 102] width 22 height 35
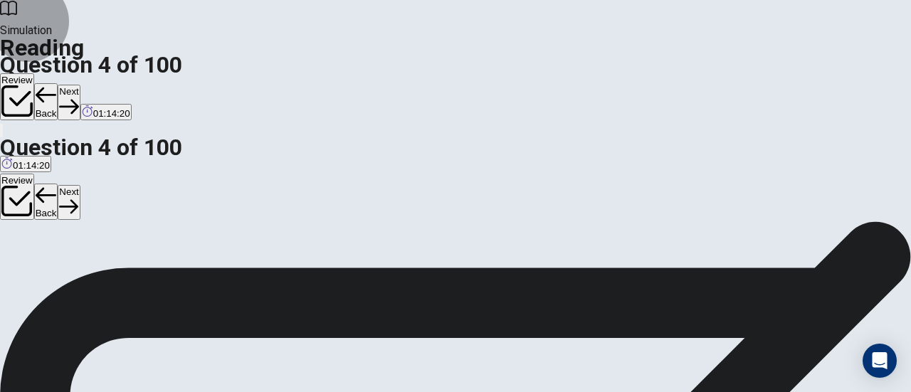
click at [80, 85] on button "Next" at bounding box center [69, 102] width 22 height 35
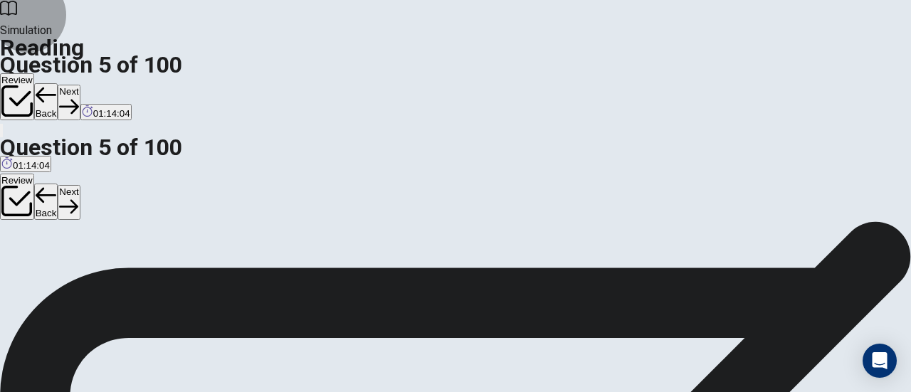
click at [80, 85] on button "Next" at bounding box center [69, 102] width 22 height 35
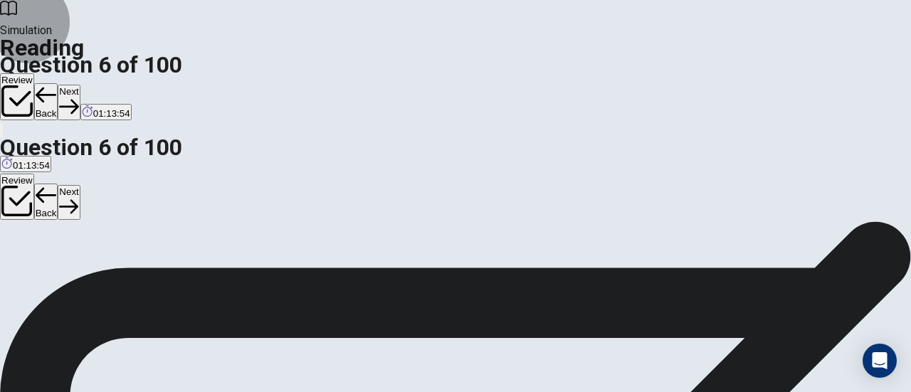
click at [80, 85] on button "Next" at bounding box center [69, 102] width 22 height 35
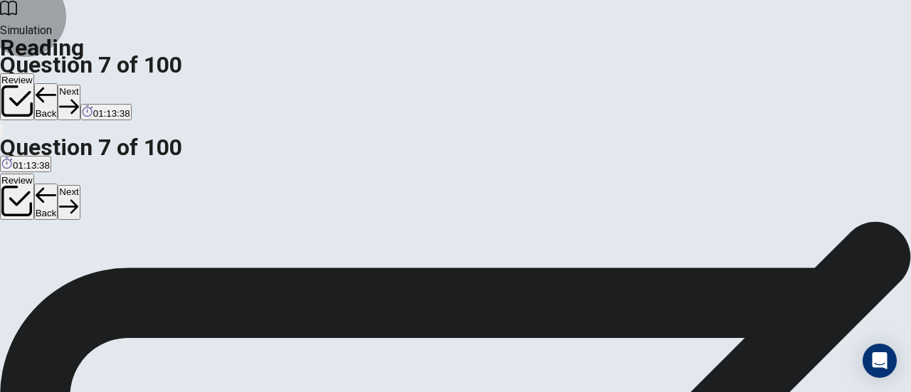
click at [80, 85] on button "Next" at bounding box center [69, 102] width 22 height 35
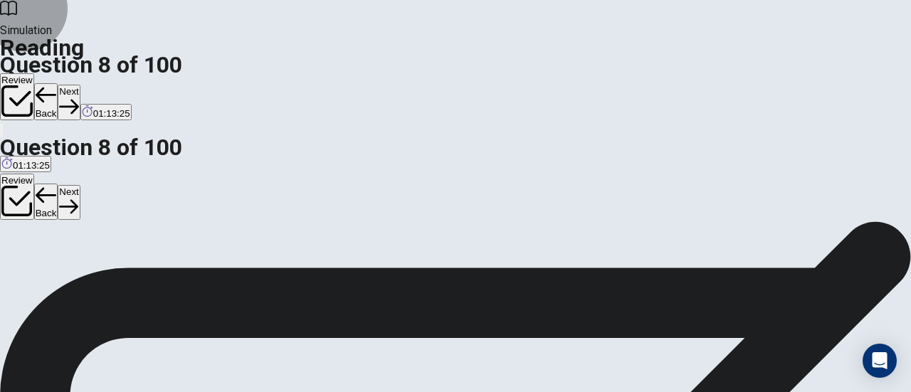
click at [80, 85] on button "Next" at bounding box center [69, 102] width 22 height 35
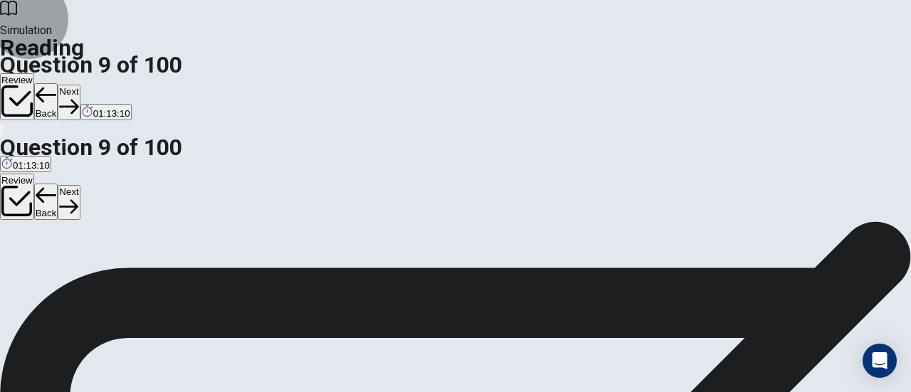
click at [80, 85] on button "Next" at bounding box center [69, 102] width 22 height 35
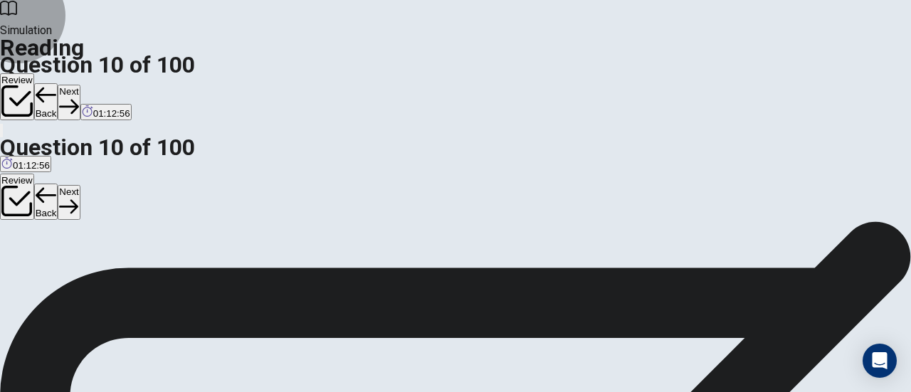
click at [80, 85] on button "Next" at bounding box center [69, 102] width 22 height 35
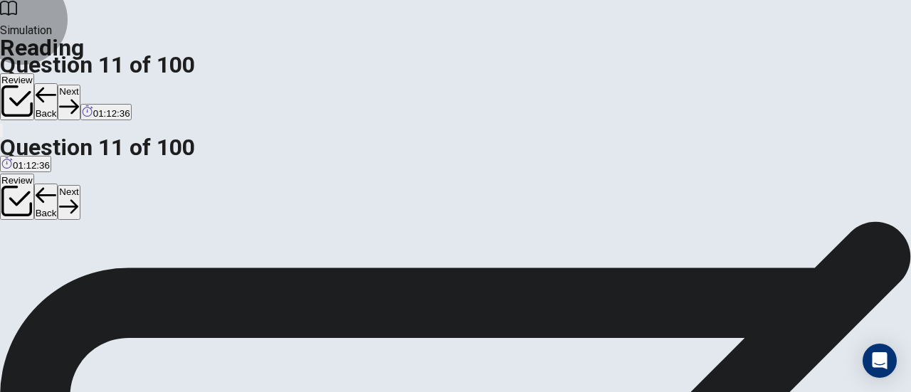
click at [80, 85] on button "Next" at bounding box center [69, 102] width 22 height 35
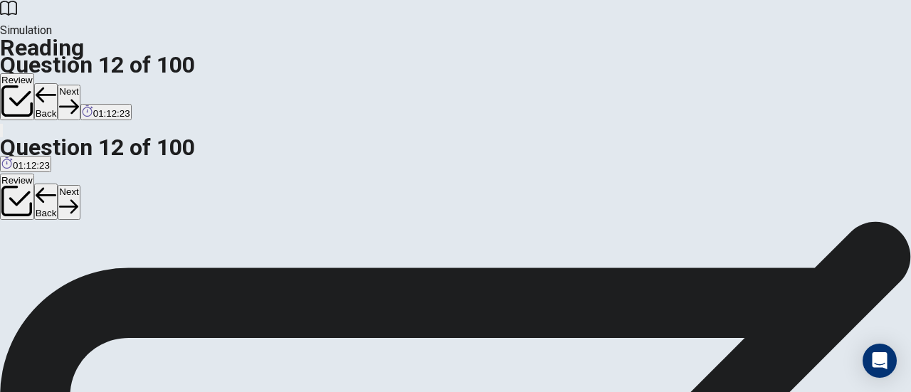
click at [80, 85] on button "Next" at bounding box center [69, 102] width 22 height 35
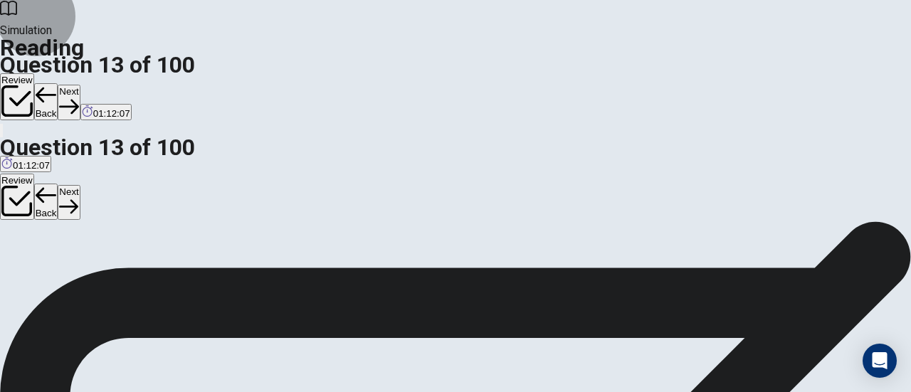
click at [80, 85] on button "Next" at bounding box center [69, 102] width 22 height 35
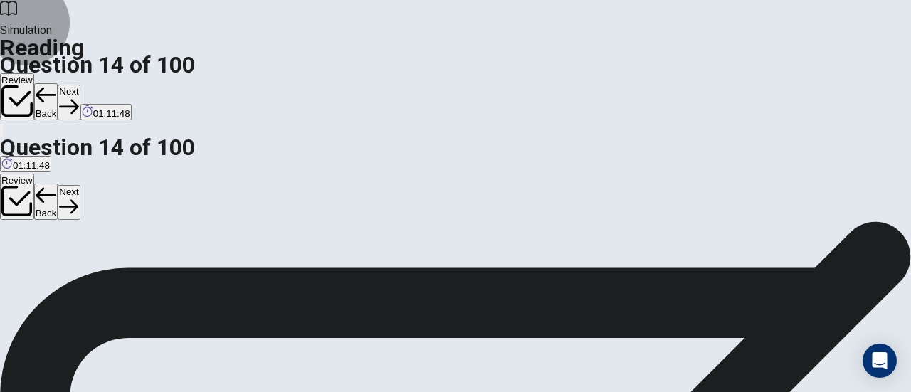
click at [80, 85] on button "Next" at bounding box center [69, 102] width 22 height 35
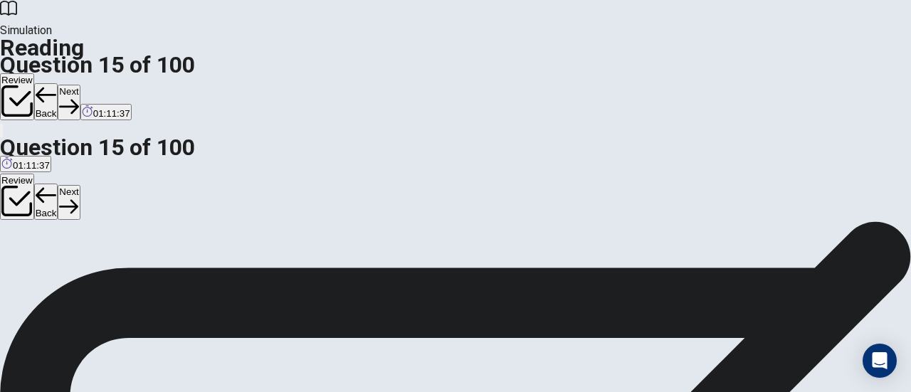
click at [80, 85] on button "Next" at bounding box center [69, 102] width 22 height 35
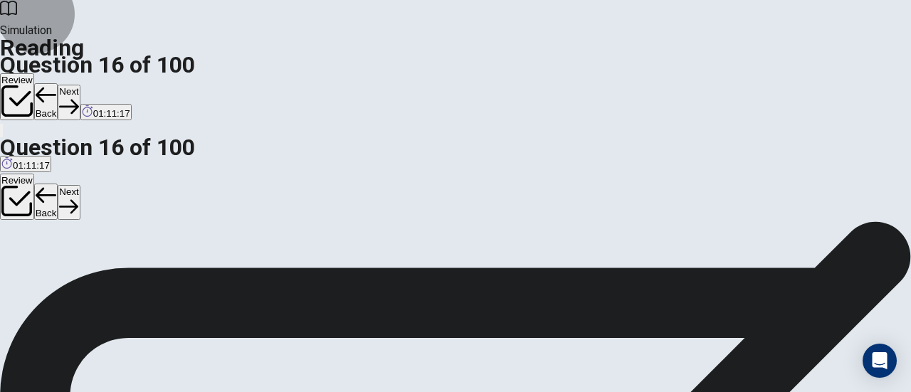
click at [80, 85] on button "Next" at bounding box center [69, 102] width 22 height 35
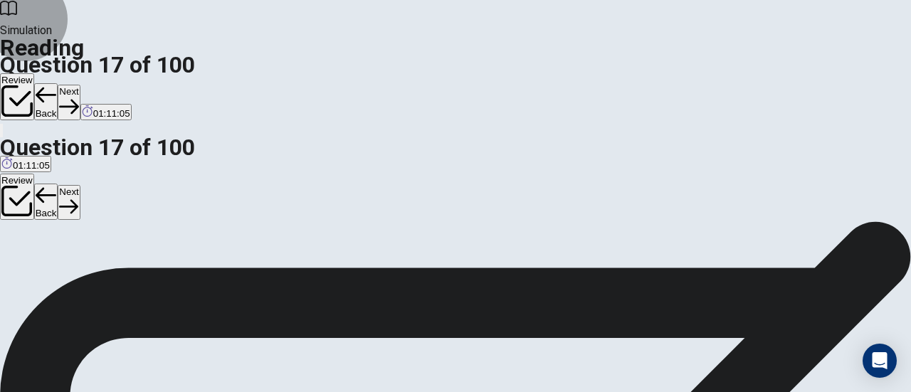
click at [80, 85] on button "Next" at bounding box center [69, 102] width 22 height 35
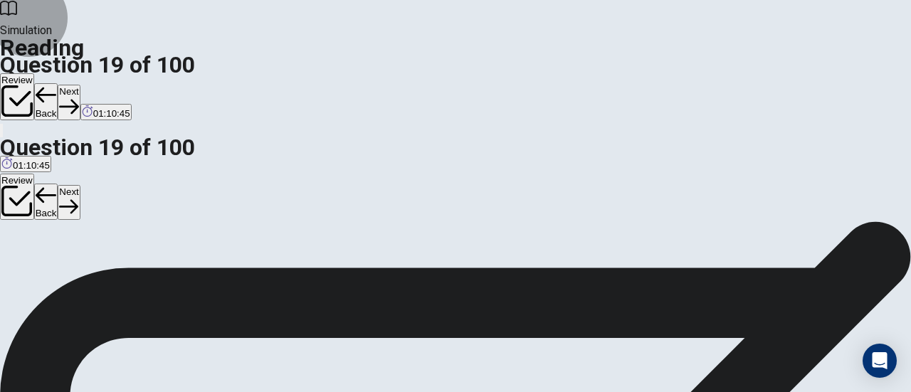
click at [80, 85] on button "Next" at bounding box center [69, 102] width 22 height 35
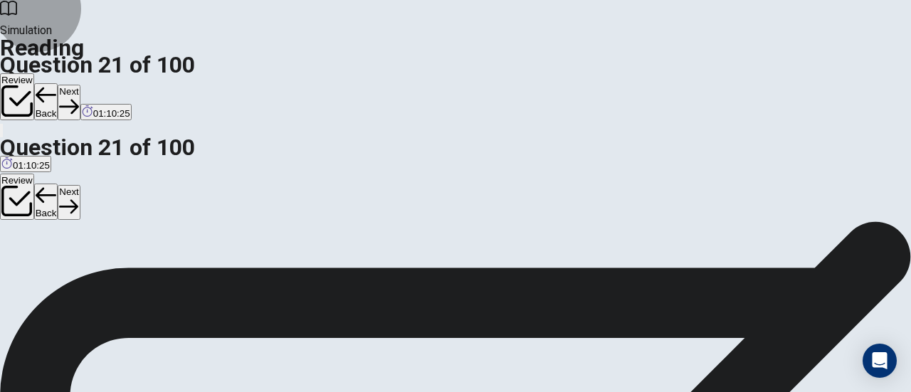
click at [80, 85] on button "Next" at bounding box center [69, 102] width 22 height 35
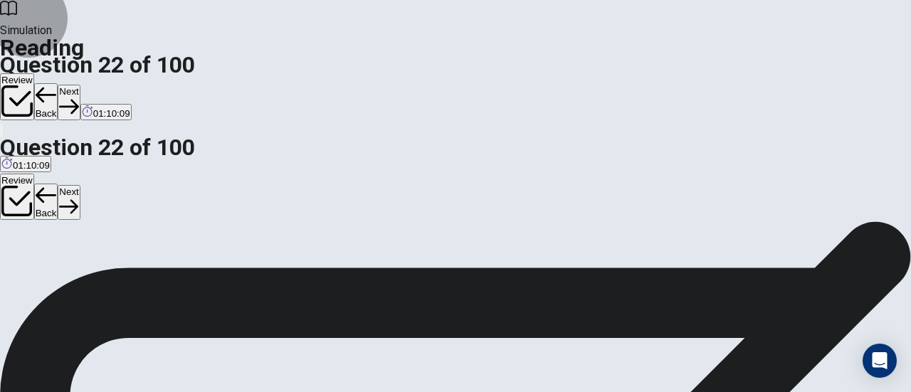
click at [80, 85] on button "Next" at bounding box center [69, 102] width 22 height 35
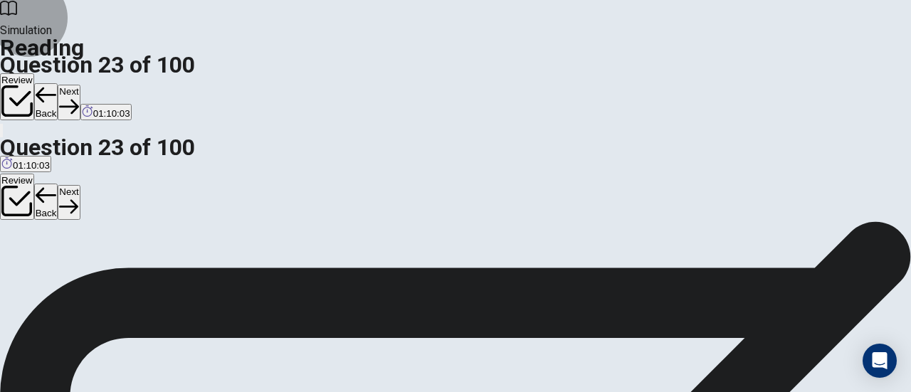
click at [80, 85] on button "Next" at bounding box center [69, 102] width 22 height 35
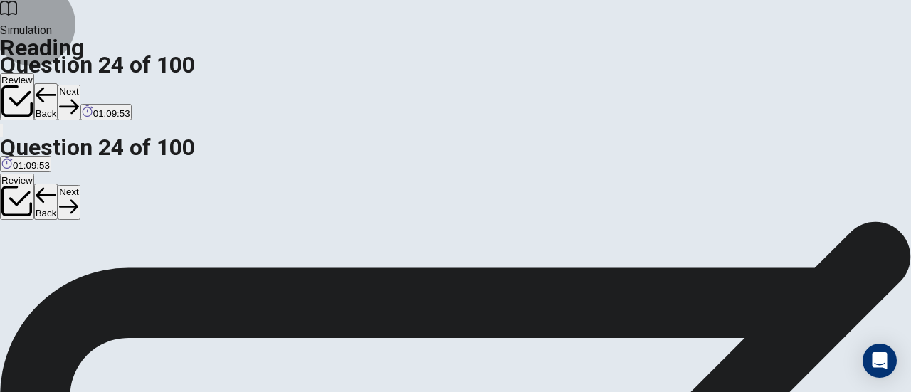
click at [80, 85] on button "Next" at bounding box center [69, 102] width 22 height 35
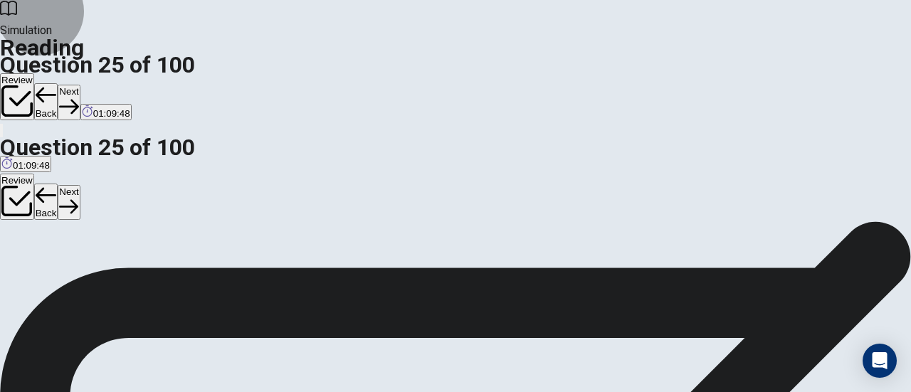
click at [80, 85] on button "Next" at bounding box center [69, 102] width 22 height 35
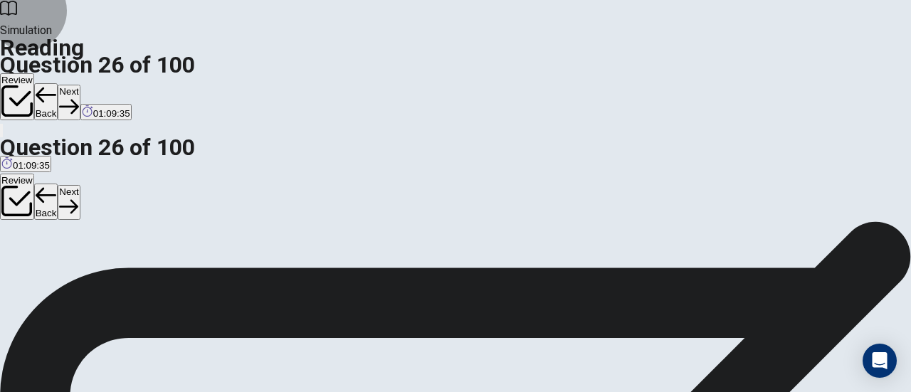
click at [80, 85] on button "Next" at bounding box center [69, 102] width 22 height 35
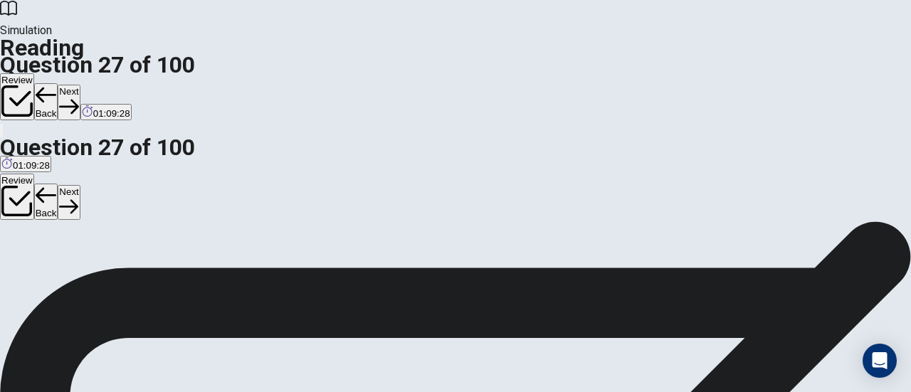
scroll to position [18, 0]
click at [80, 85] on button "Next" at bounding box center [69, 102] width 22 height 35
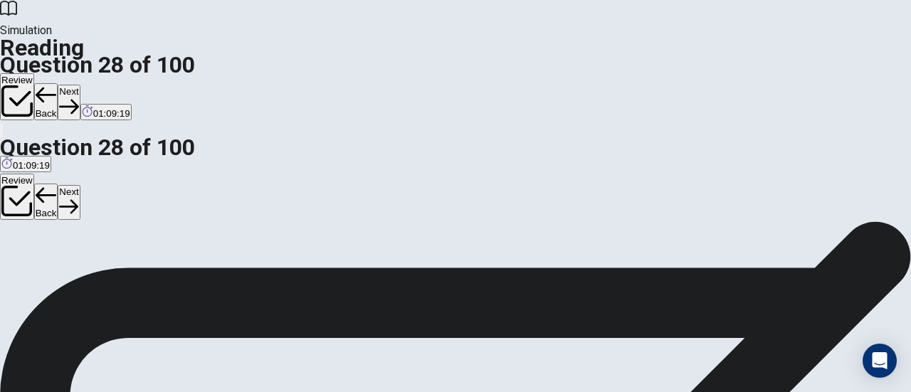
scroll to position [29, 0]
click at [80, 85] on button "Next" at bounding box center [69, 102] width 22 height 35
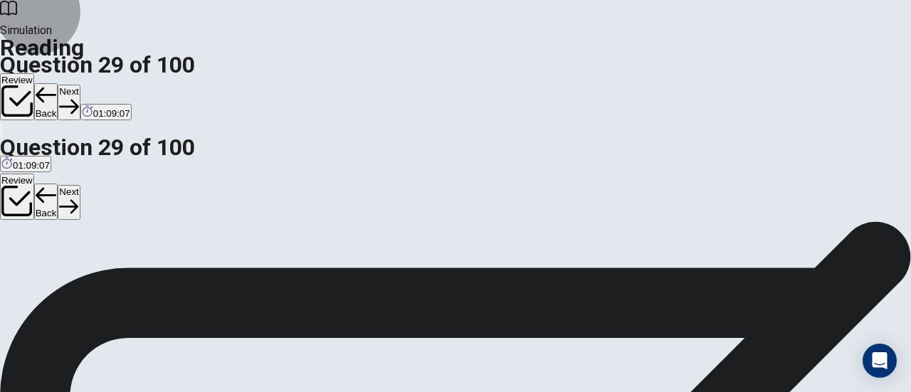
click at [80, 85] on button "Next" at bounding box center [69, 102] width 22 height 35
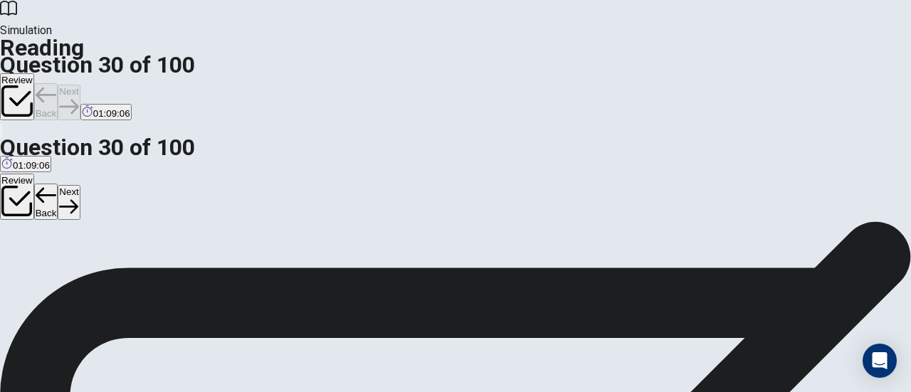
scroll to position [63, 0]
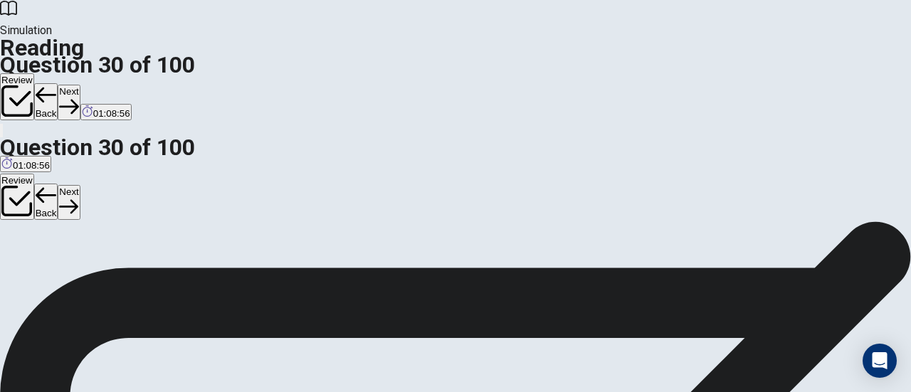
scroll to position [38, 0]
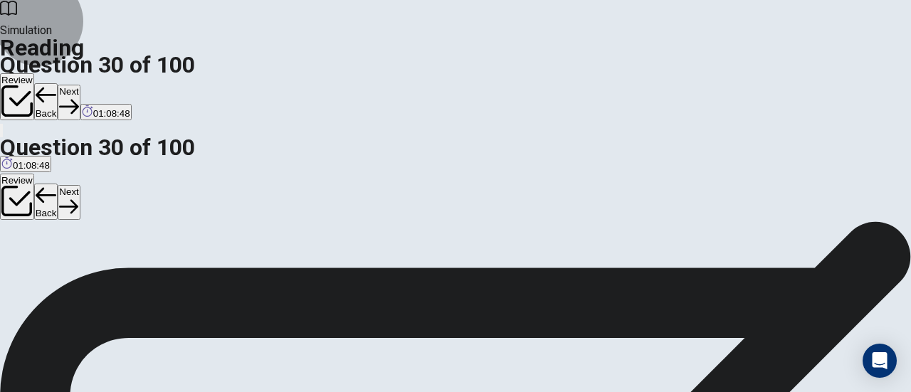
click at [80, 85] on button "Next" at bounding box center [69, 102] width 22 height 35
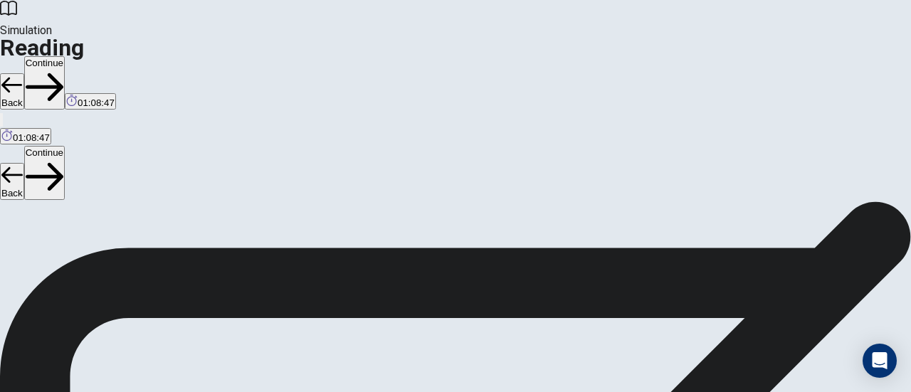
scroll to position [0, 0]
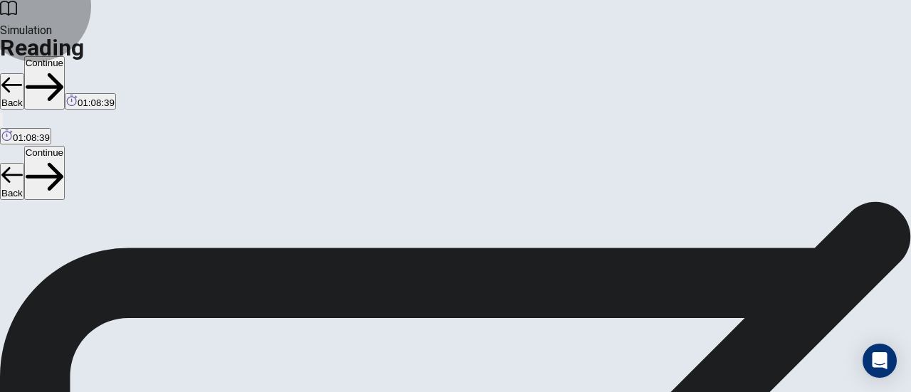
click at [65, 56] on button "Continue" at bounding box center [44, 82] width 41 height 53
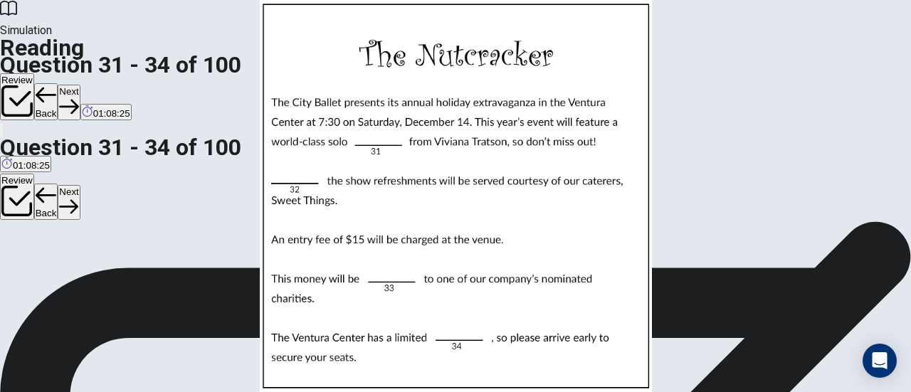
scroll to position [24, 0]
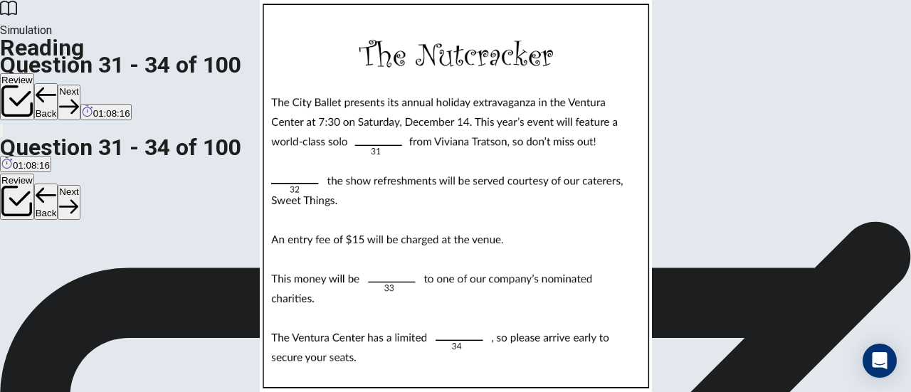
scroll to position [143, 0]
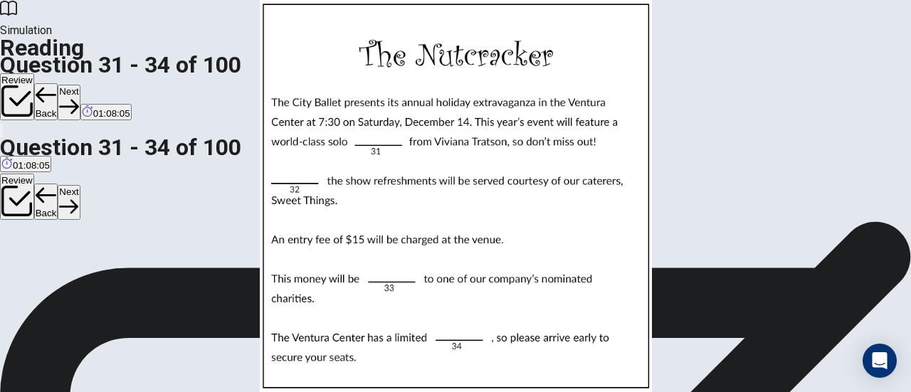
scroll to position [346, 0]
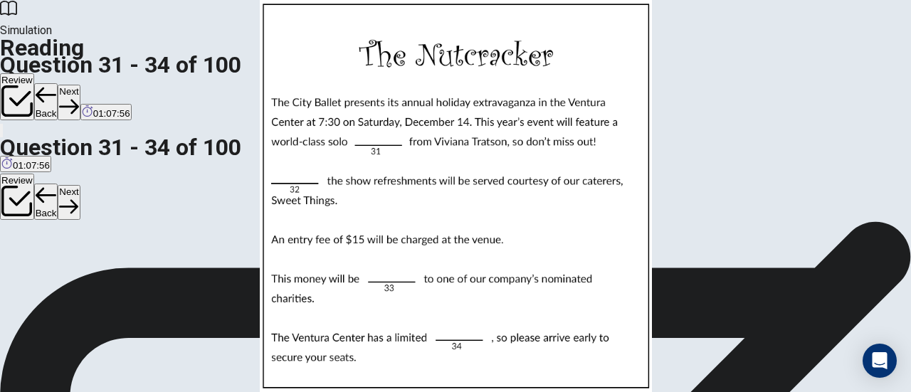
scroll to position [140, 0]
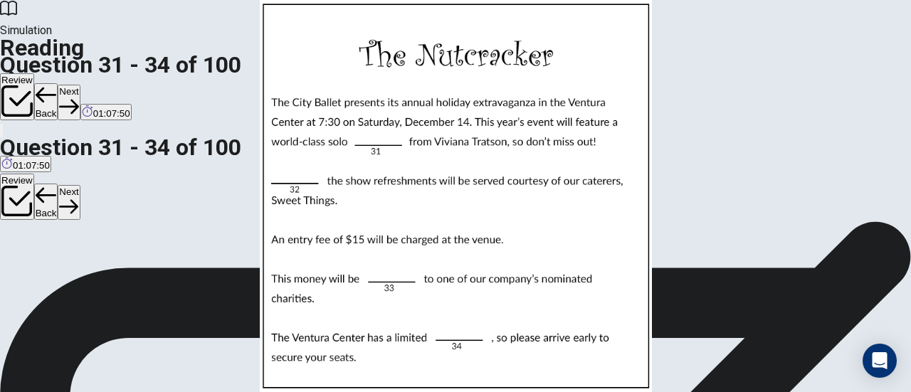
scroll to position [204, 0]
click at [80, 85] on button "Next" at bounding box center [69, 102] width 22 height 35
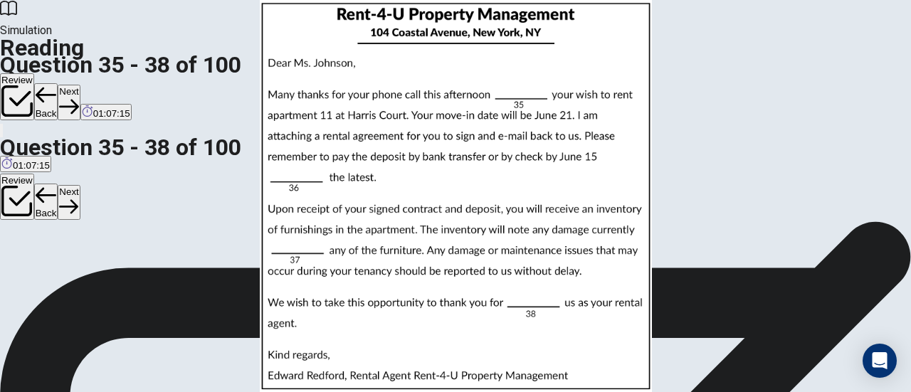
scroll to position [0, 0]
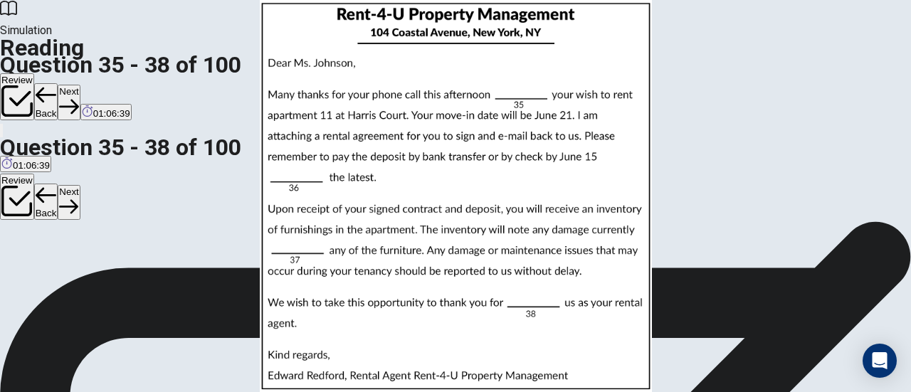
scroll to position [345, 0]
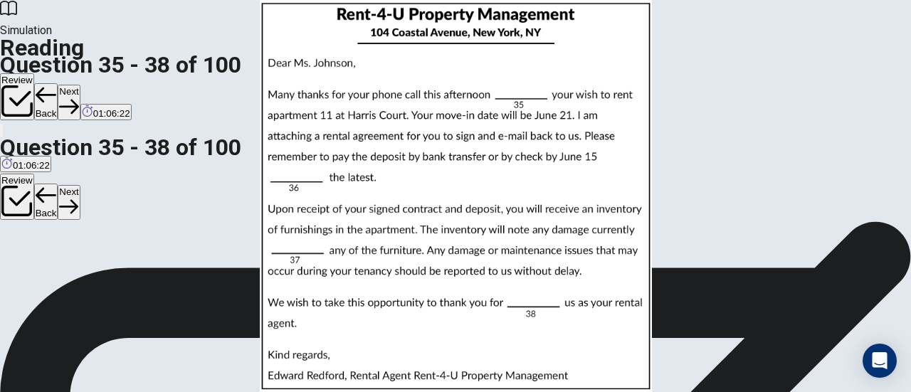
scroll to position [167, 0]
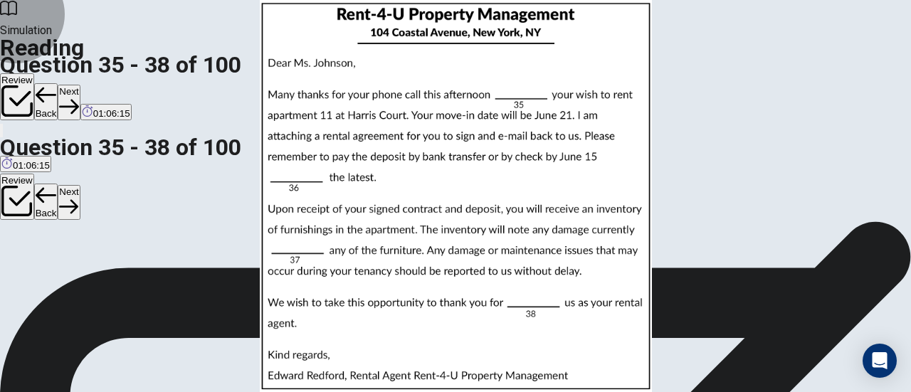
click at [80, 85] on button "Next" at bounding box center [69, 102] width 22 height 35
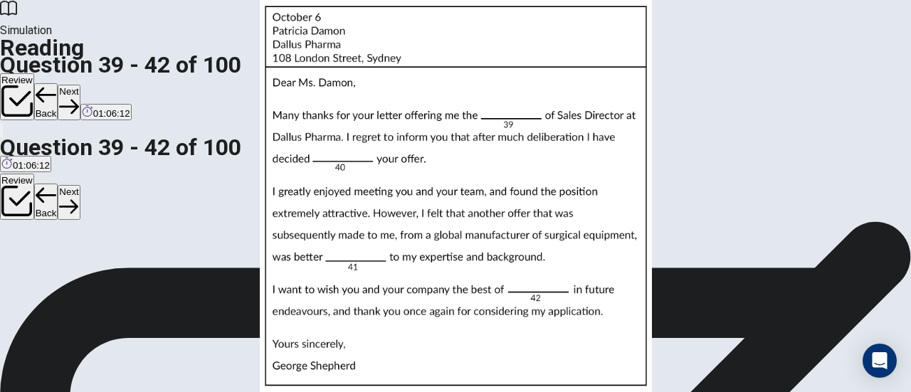
scroll to position [0, 0]
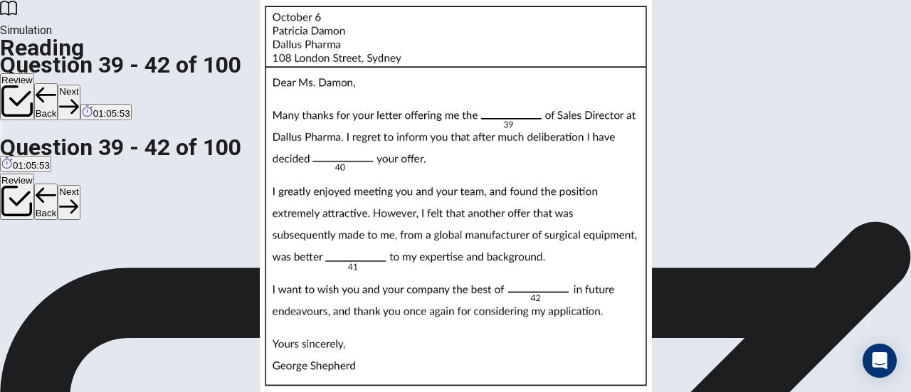
scroll to position [142, 0]
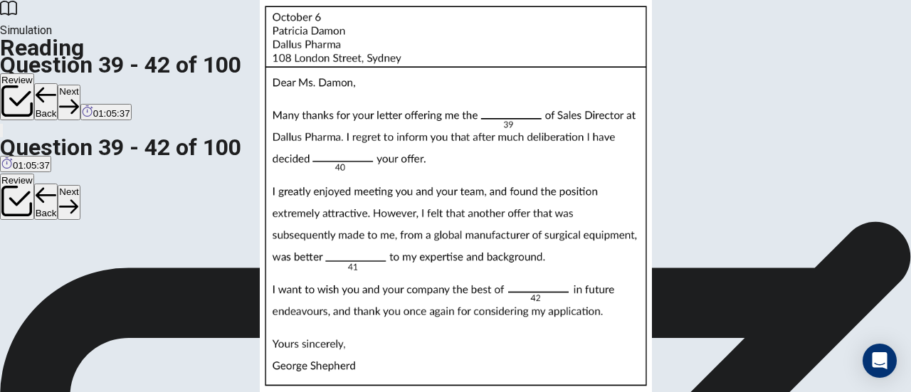
scroll to position [345, 0]
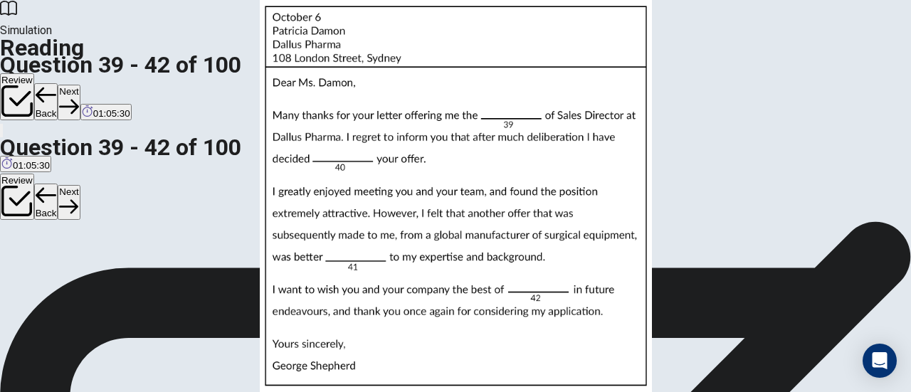
scroll to position [189, 0]
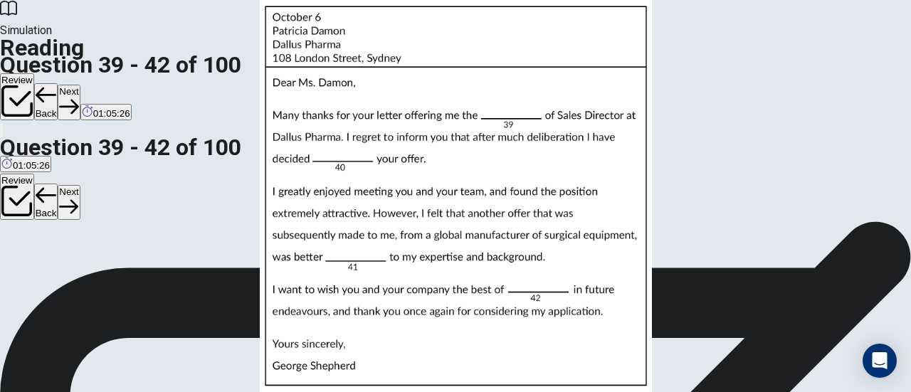
scroll to position [0, 0]
click at [80, 85] on button "Next" at bounding box center [69, 102] width 22 height 35
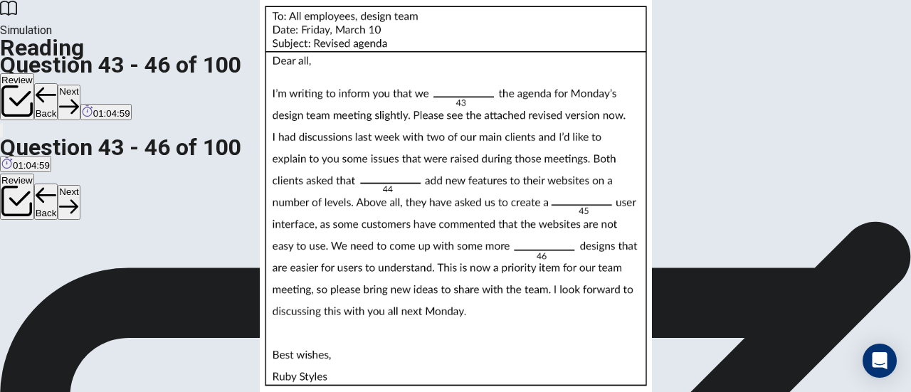
scroll to position [160, 0]
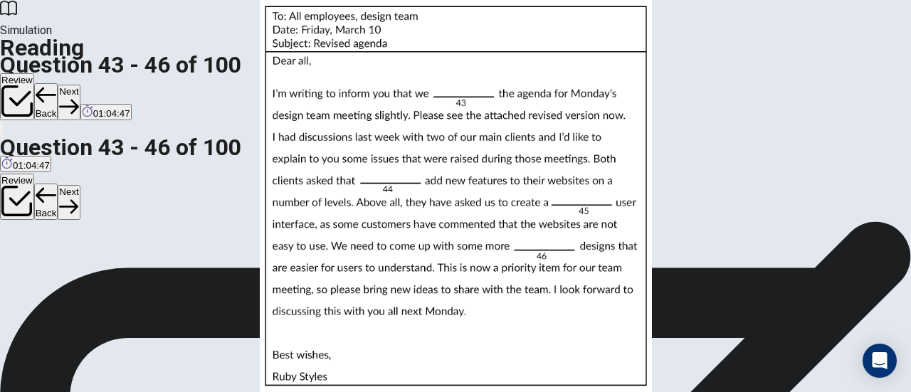
scroll to position [346, 0]
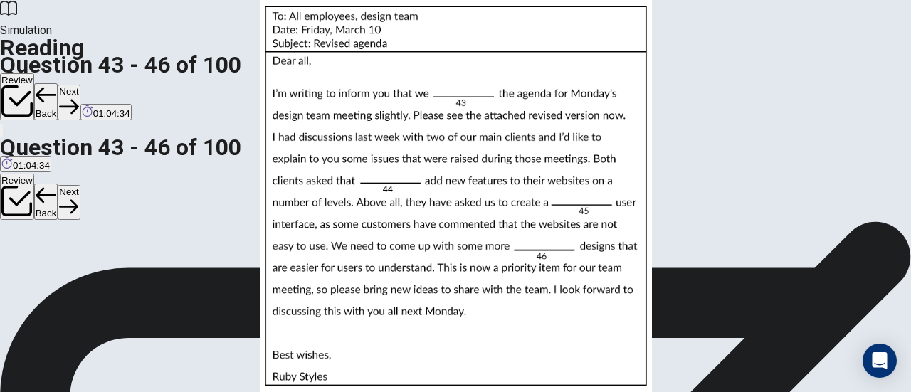
scroll to position [171, 0]
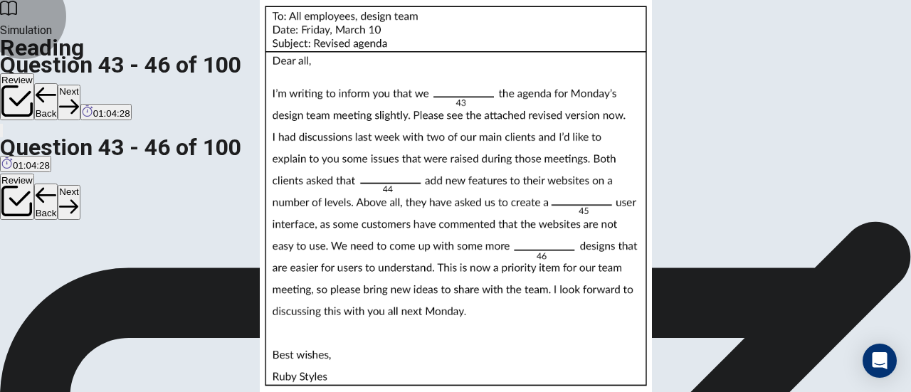
click at [80, 85] on button "Next" at bounding box center [69, 102] width 22 height 35
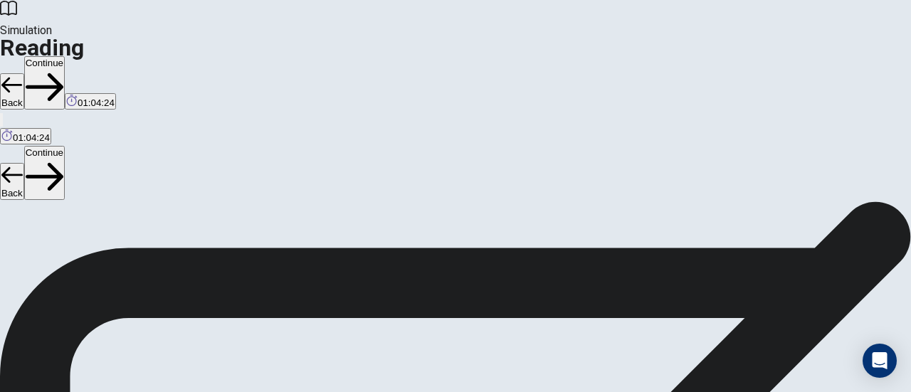
scroll to position [0, 0]
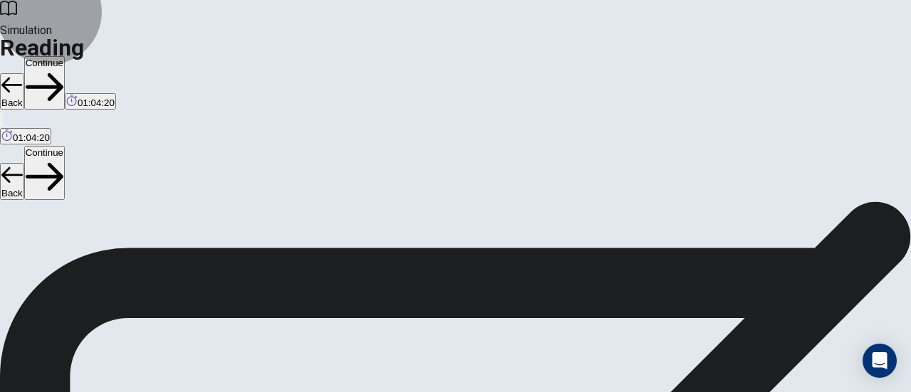
click at [65, 56] on button "Continue" at bounding box center [44, 82] width 41 height 53
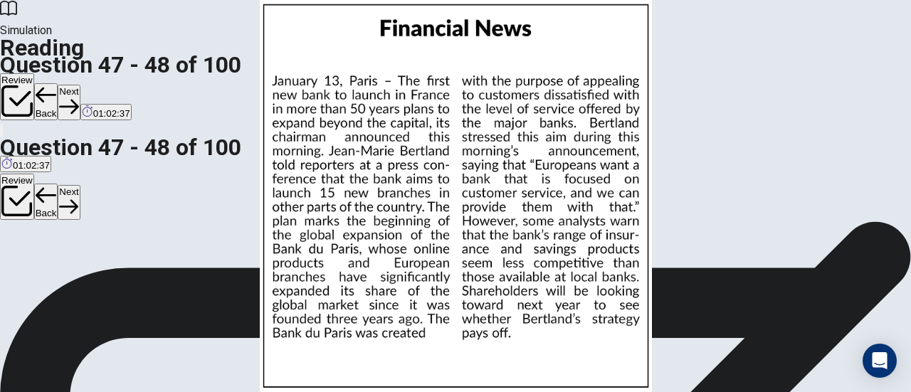
scroll to position [128, 0]
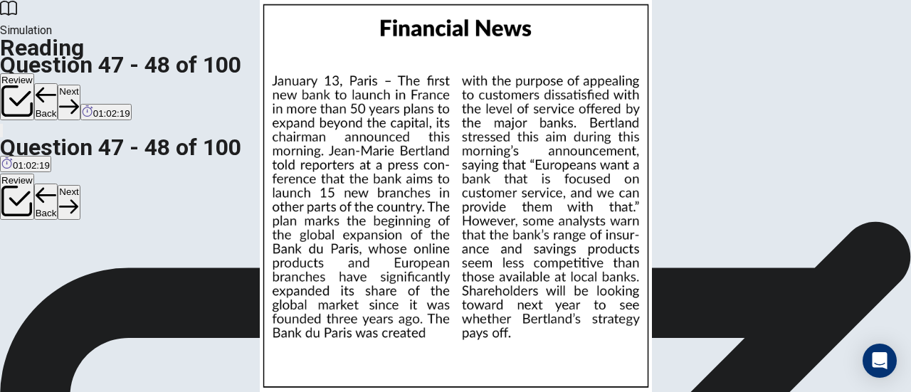
scroll to position [1, 0]
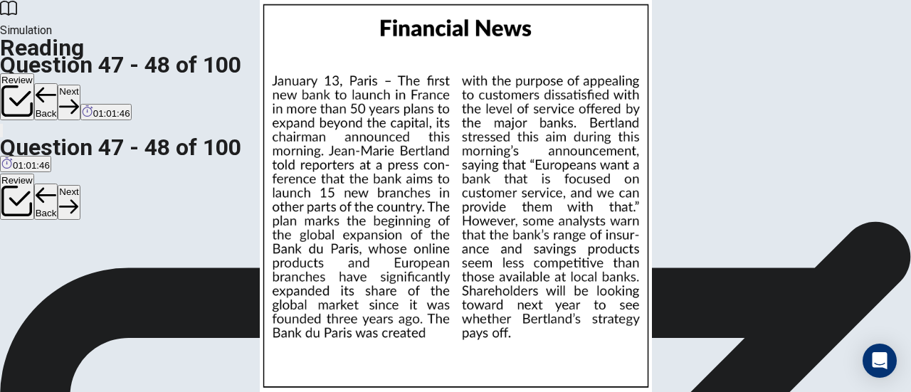
click at [80, 85] on button "Next" at bounding box center [69, 102] width 22 height 35
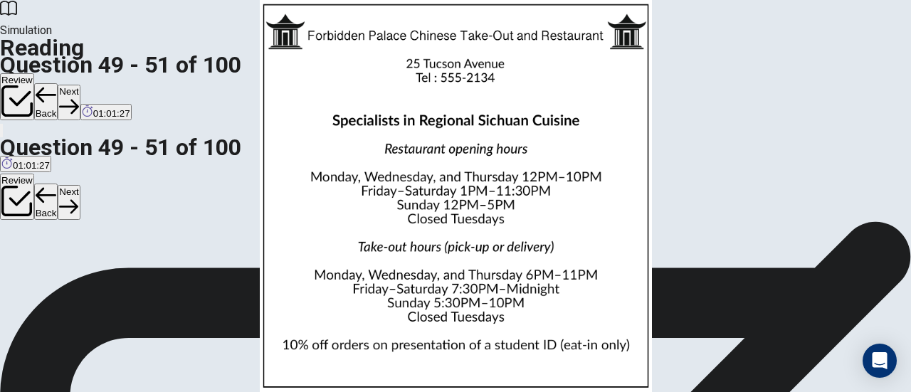
scroll to position [13, 0]
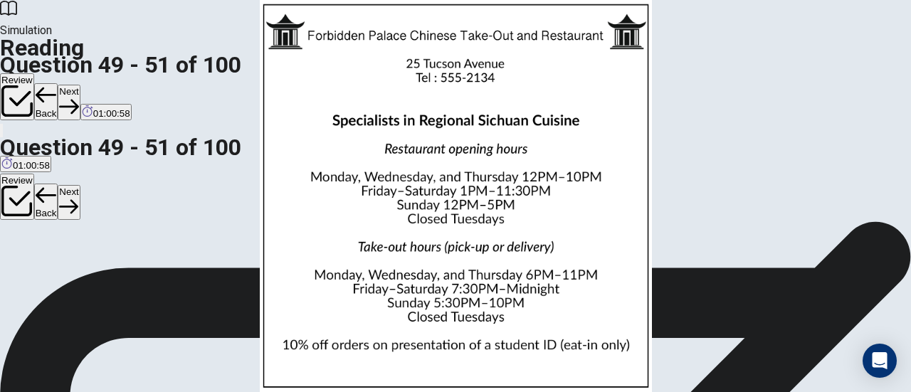
scroll to position [177, 0]
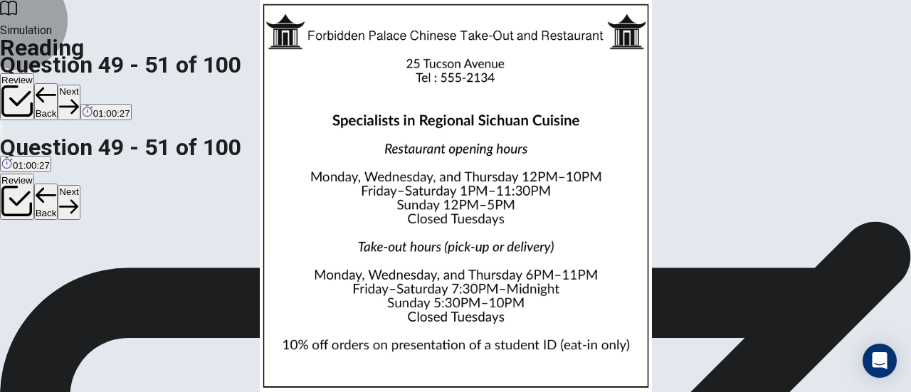
click at [80, 85] on button "Next" at bounding box center [69, 102] width 22 height 35
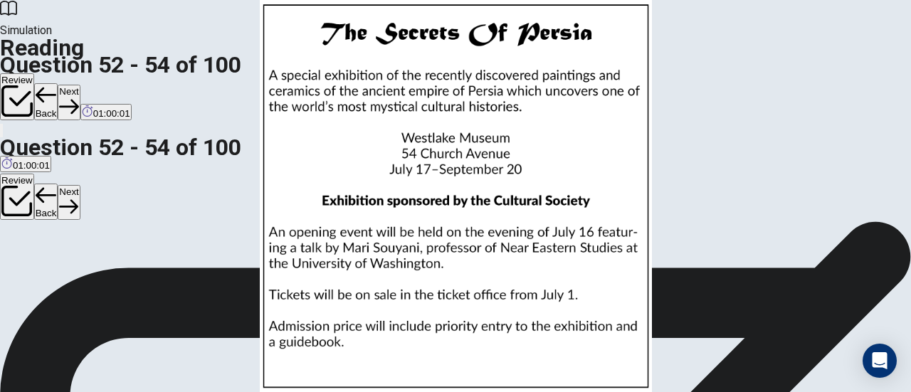
scroll to position [0, 0]
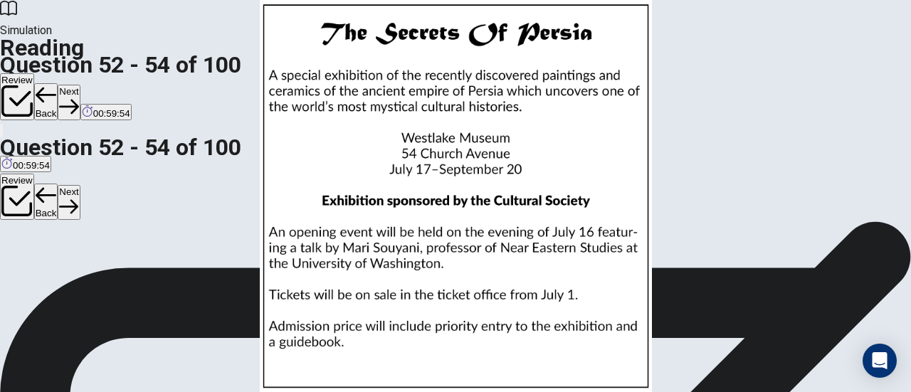
scroll to position [142, 0]
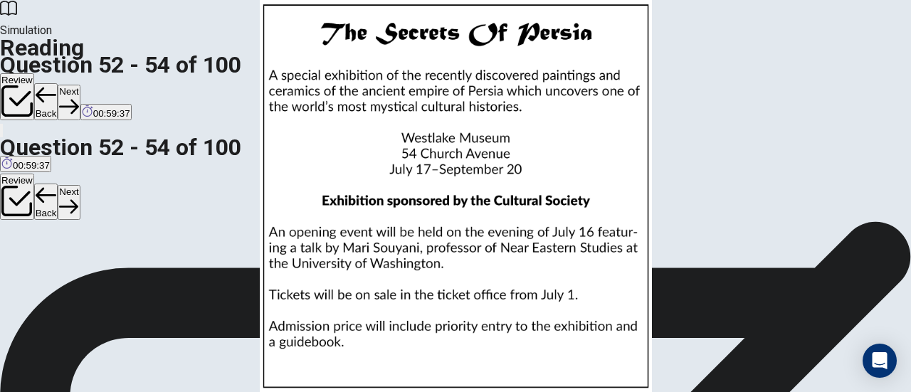
scroll to position [182, 0]
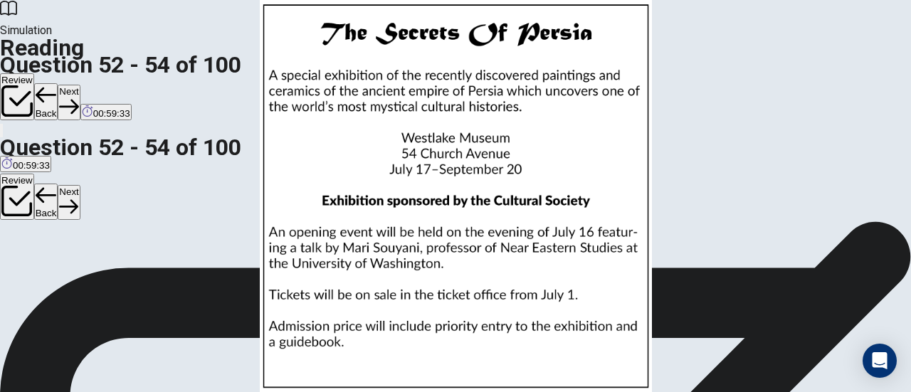
scroll to position [0, 0]
click at [80, 85] on button "Next" at bounding box center [69, 102] width 22 height 35
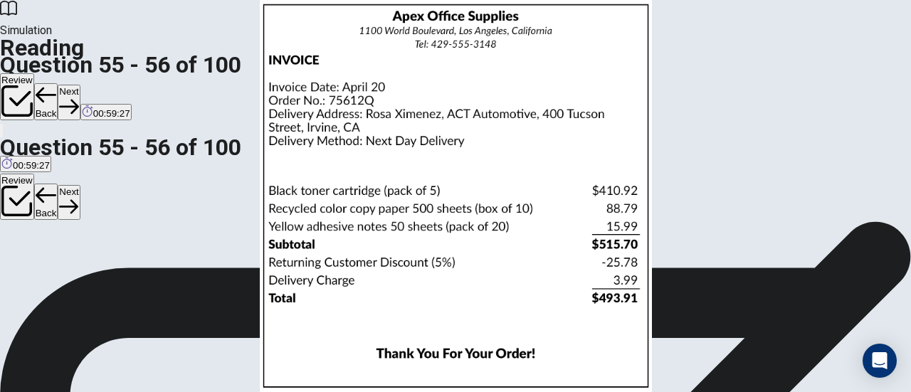
scroll to position [14, 0]
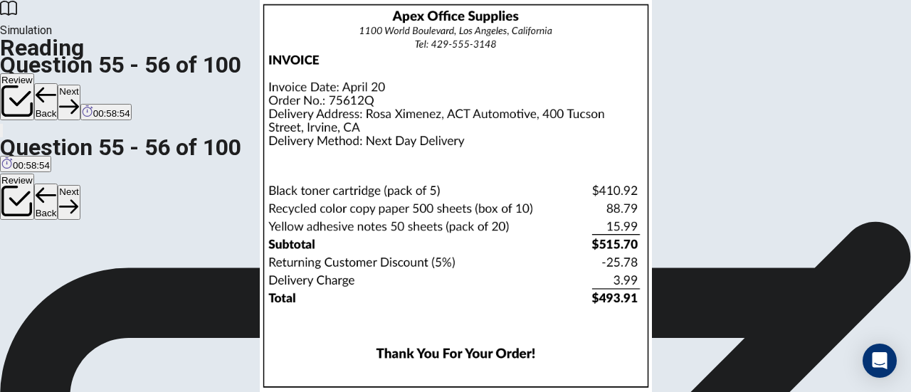
scroll to position [88, 0]
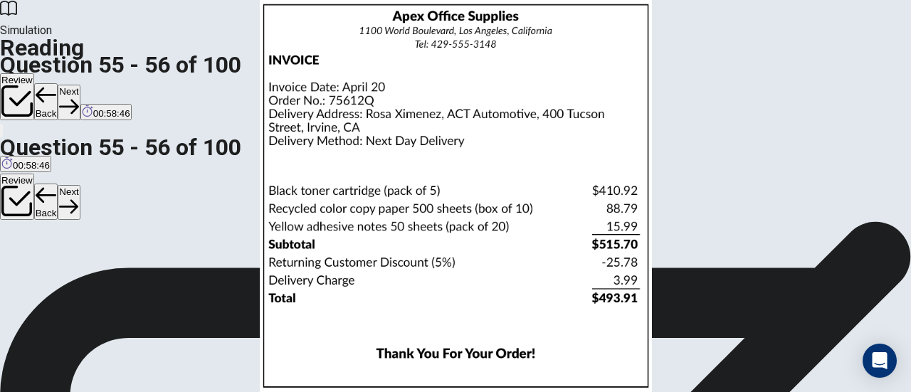
scroll to position [0, 0]
click at [80, 85] on button "Next" at bounding box center [69, 102] width 22 height 35
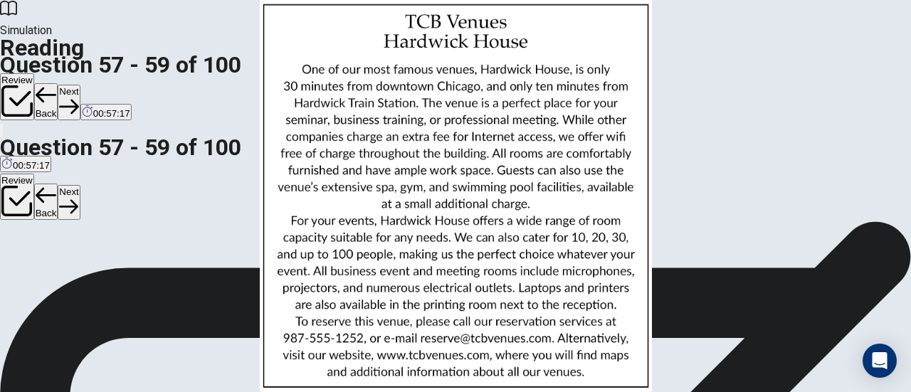
scroll to position [8, 0]
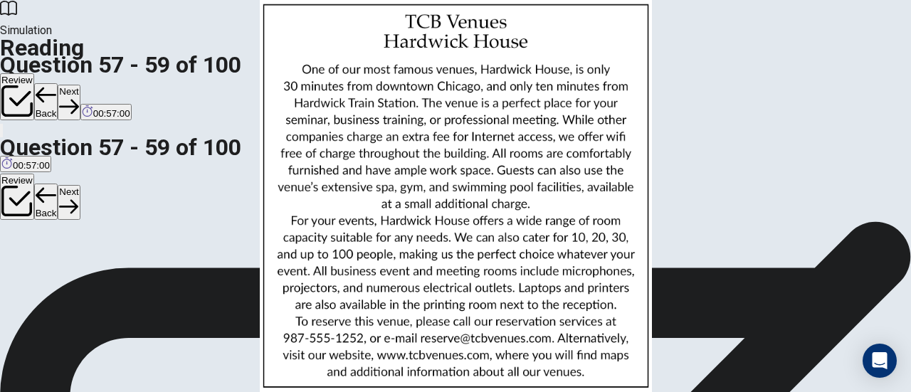
scroll to position [160, 0]
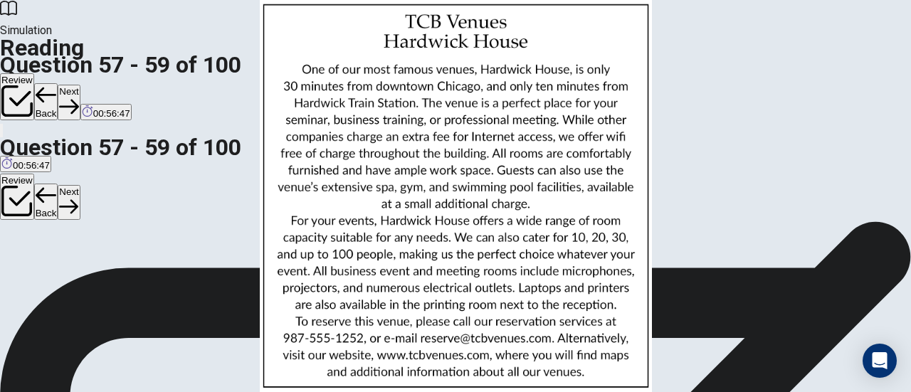
scroll to position [183, 0]
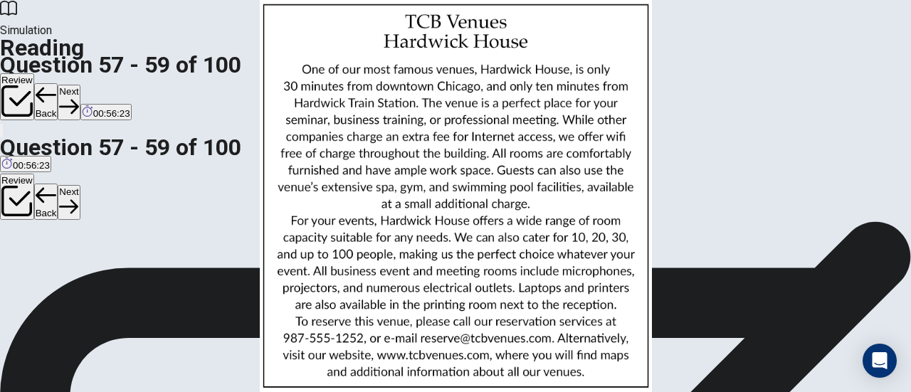
scroll to position [0, 0]
click at [80, 85] on button "Next" at bounding box center [69, 102] width 22 height 35
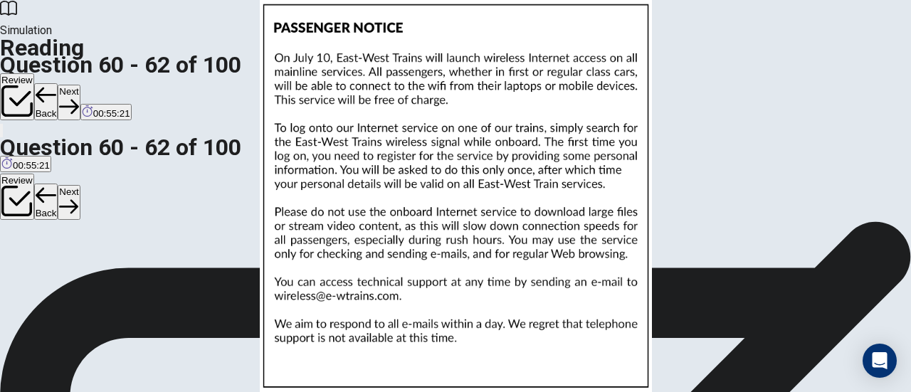
scroll to position [160, 0]
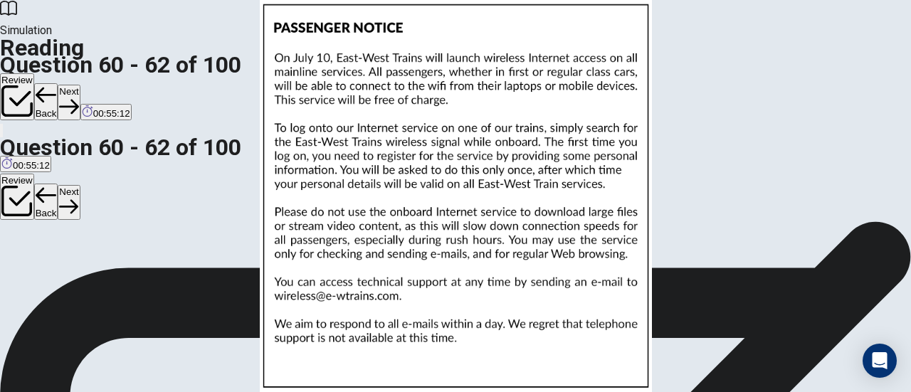
scroll to position [206, 0]
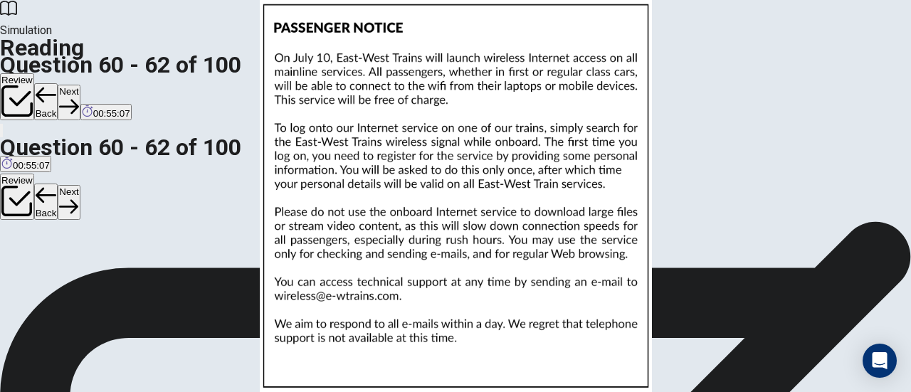
scroll to position [0, 0]
click at [80, 85] on button "Next" at bounding box center [69, 102] width 22 height 35
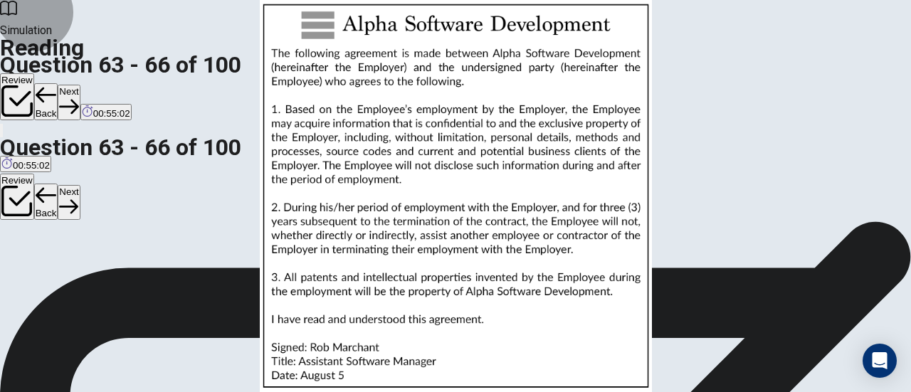
click at [58, 83] on button "Back" at bounding box center [46, 101] width 24 height 37
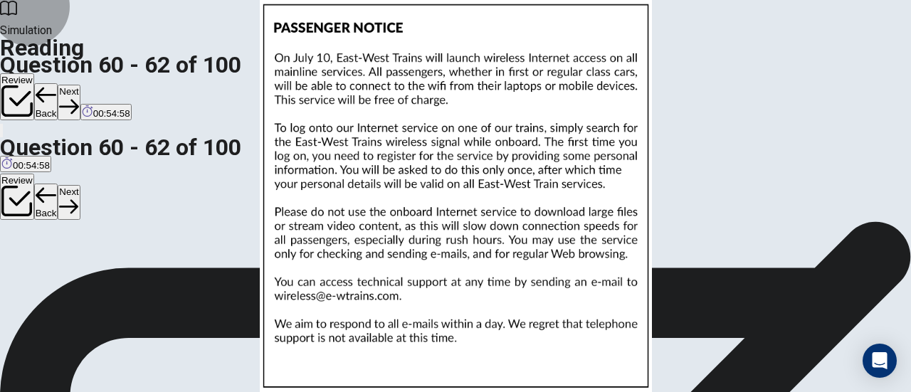
click at [80, 85] on button "Next" at bounding box center [69, 102] width 22 height 35
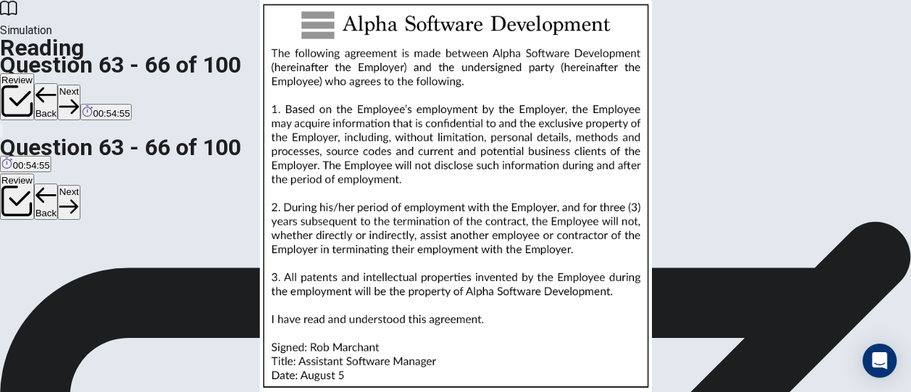
scroll to position [17, 0]
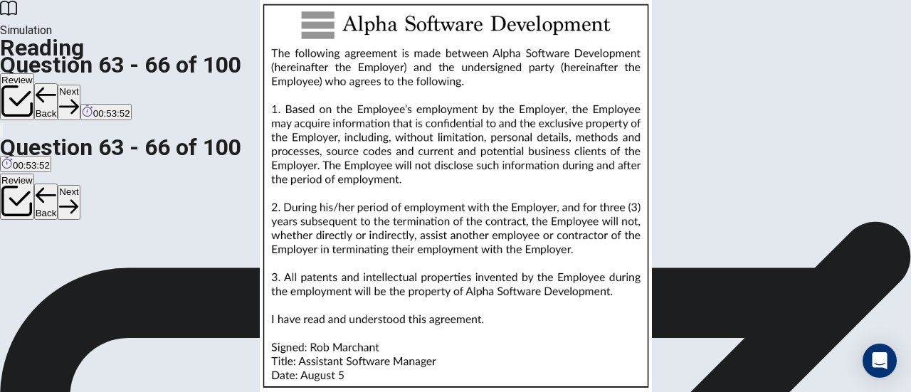
scroll to position [173, 0]
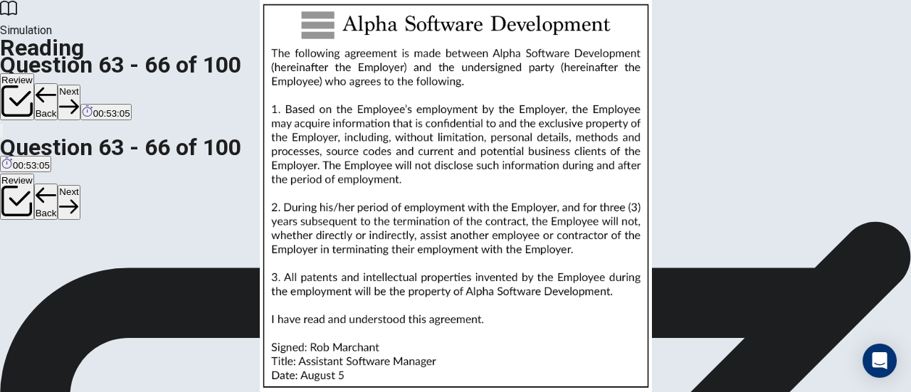
scroll to position [350, 0]
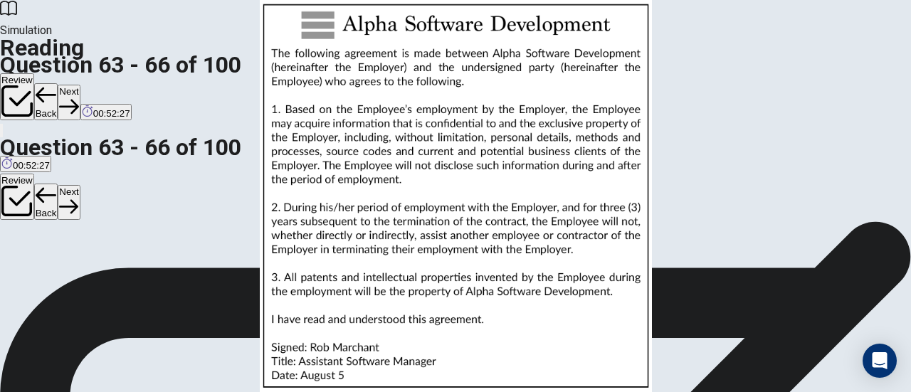
scroll to position [0, 0]
click at [80, 85] on button "Next" at bounding box center [69, 102] width 22 height 35
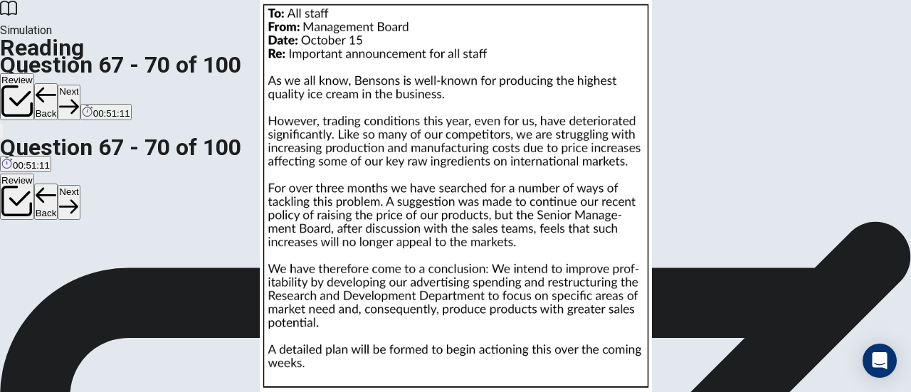
scroll to position [397, 0]
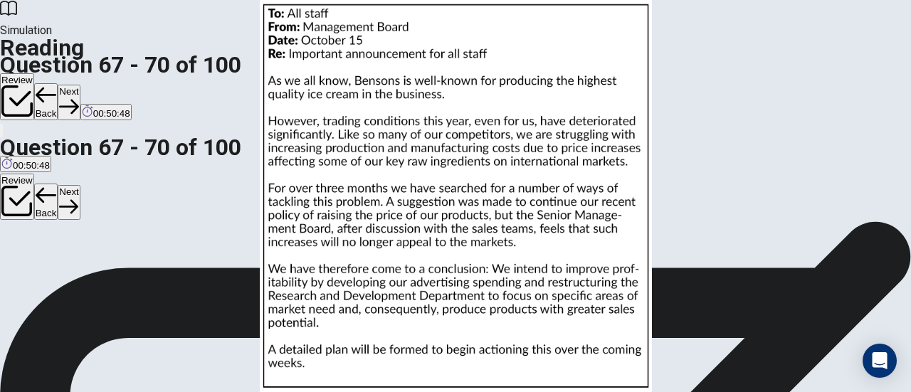
scroll to position [209, 0]
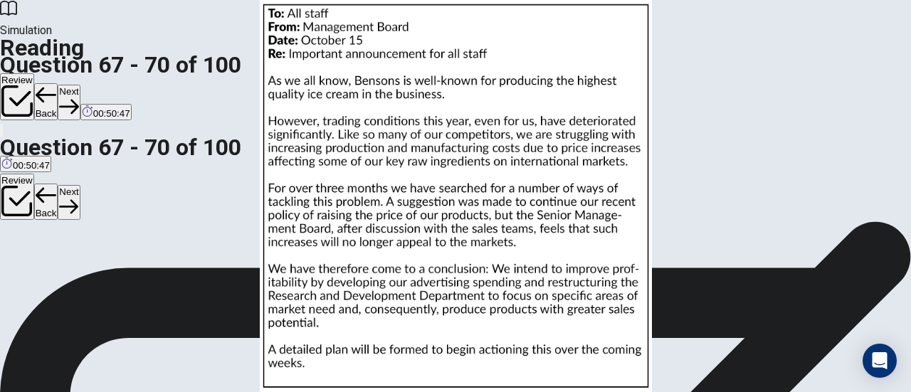
scroll to position [100, 0]
click at [80, 85] on button "Next" at bounding box center [69, 102] width 22 height 35
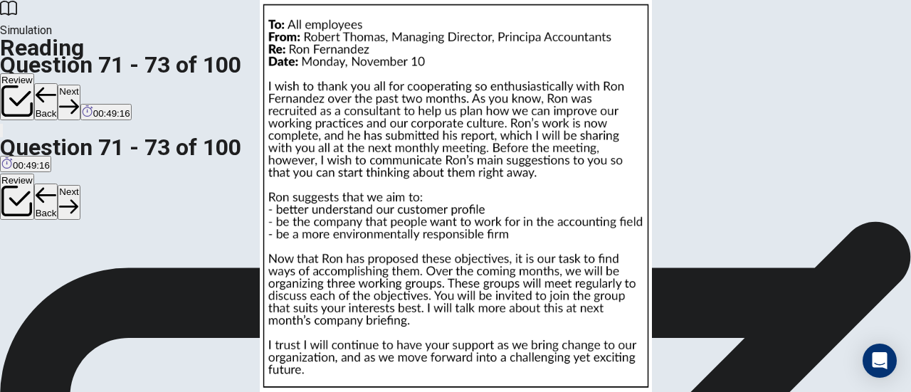
scroll to position [0, 0]
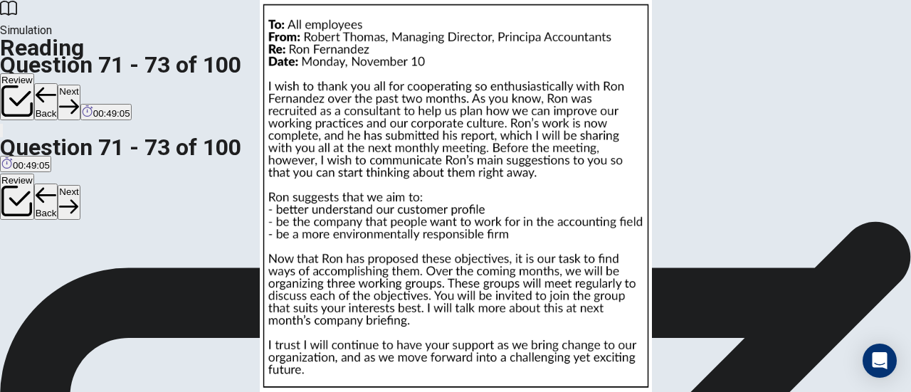
scroll to position [48, 0]
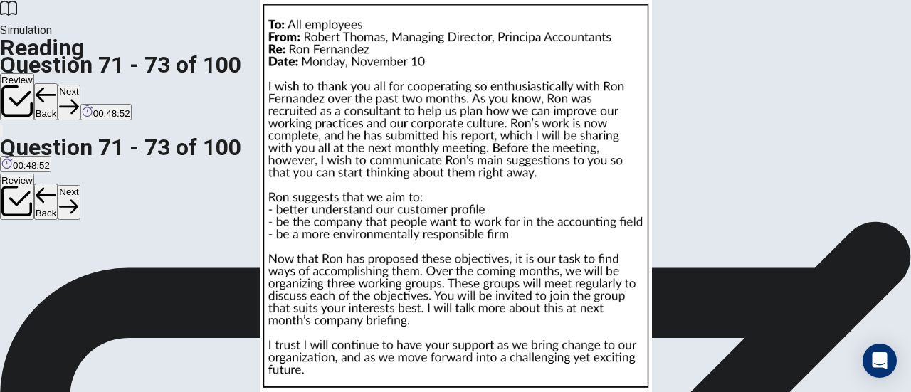
scroll to position [221, 0]
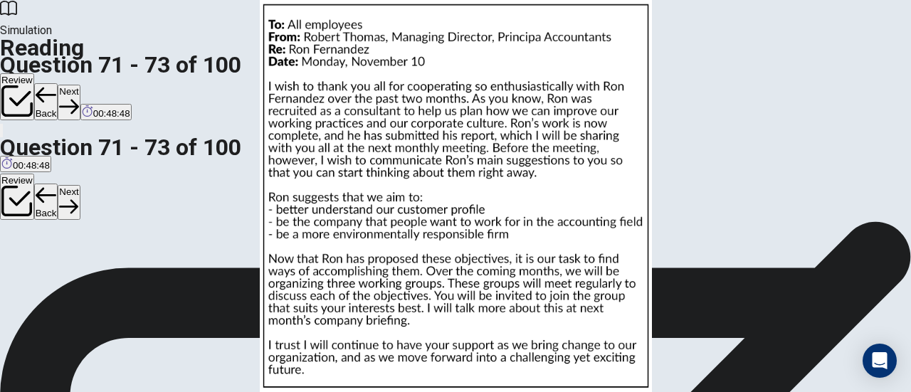
scroll to position [0, 0]
click at [80, 85] on button "Next" at bounding box center [69, 102] width 22 height 35
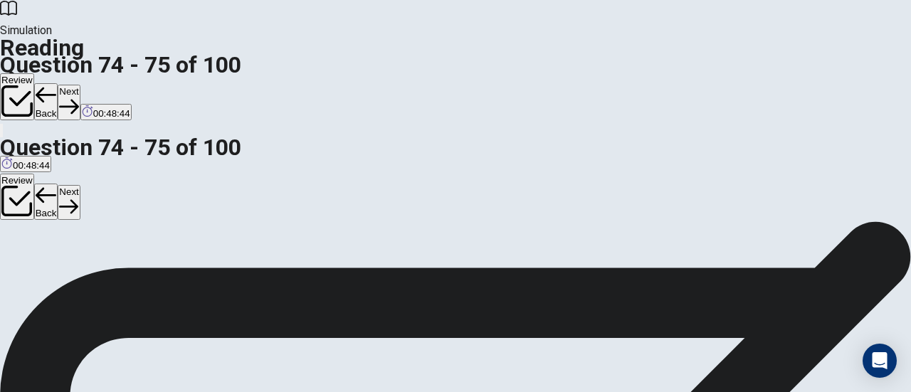
scroll to position [19, 0]
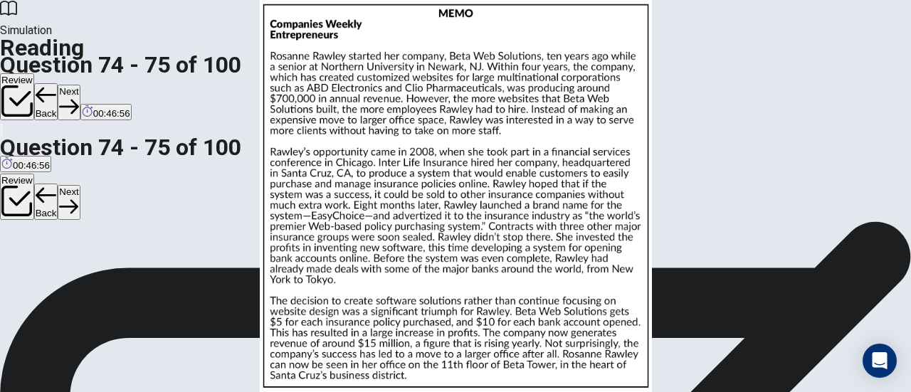
scroll to position [68, 0]
click at [80, 85] on button "Next" at bounding box center [69, 102] width 22 height 35
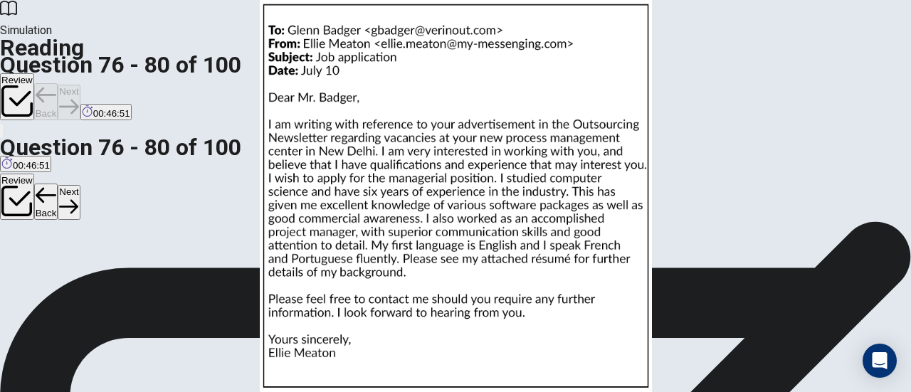
scroll to position [0, 0]
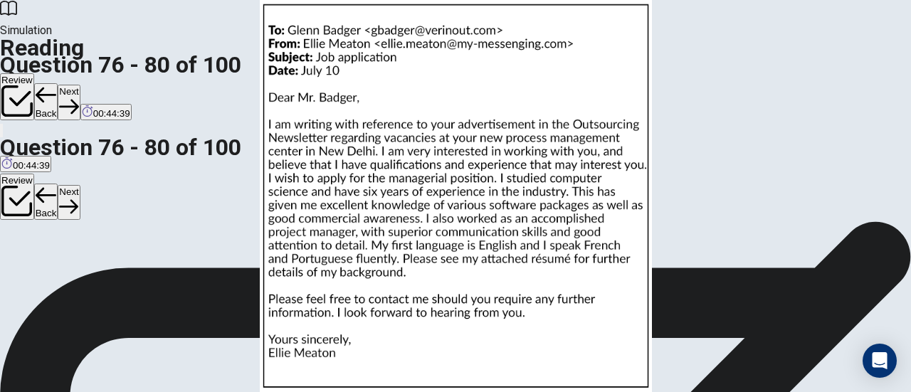
scroll to position [72, 0]
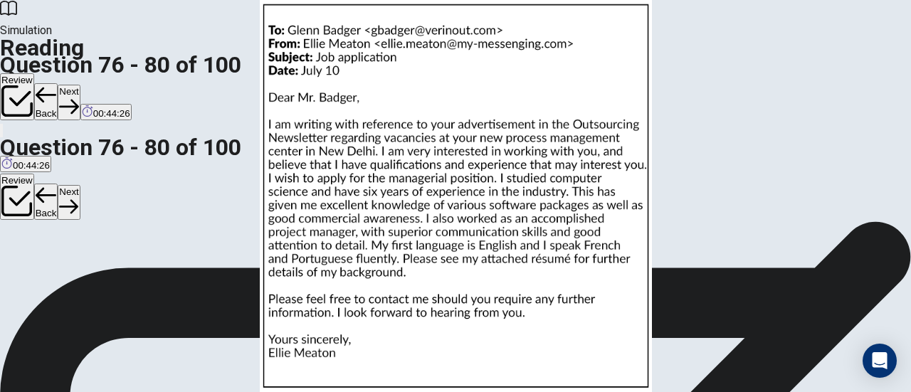
scroll to position [285, 0]
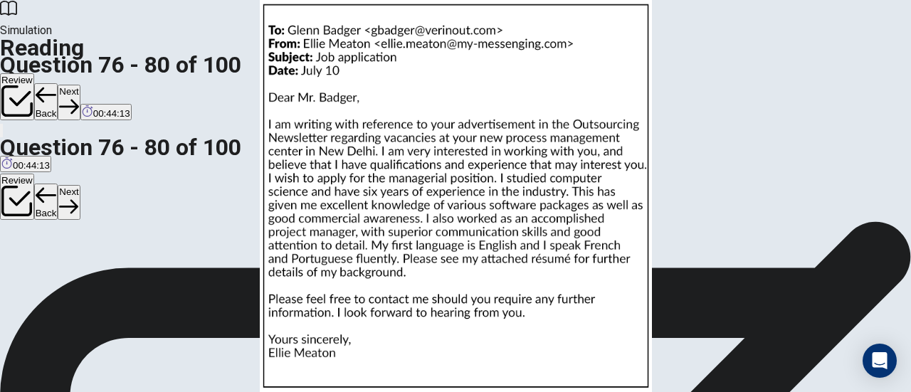
scroll to position [9, 0]
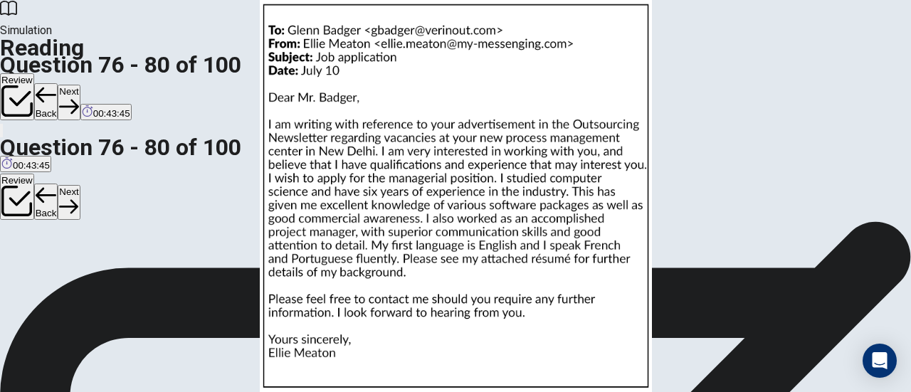
scroll to position [202, 0]
click at [528, 213] on img at bounding box center [455, 196] width 911 height 392
click at [900, 392] on div at bounding box center [455, 392] width 911 height 0
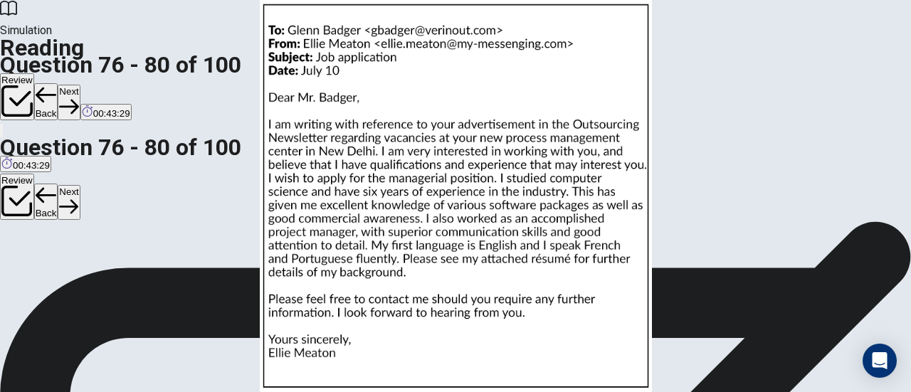
scroll to position [39, 0]
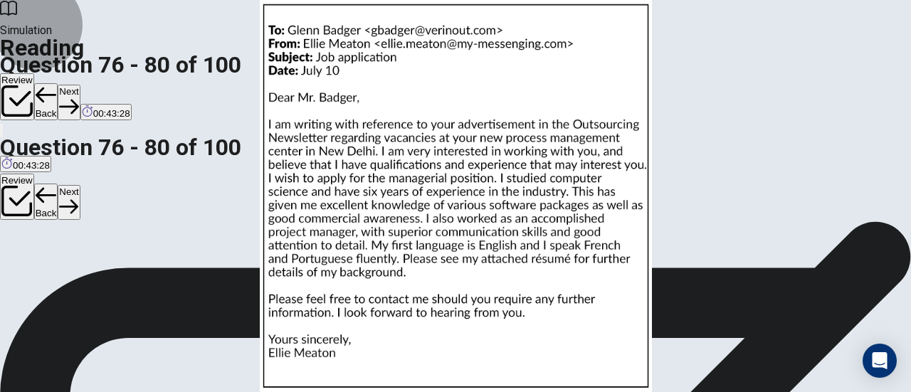
click at [80, 85] on button "Next" at bounding box center [69, 102] width 22 height 35
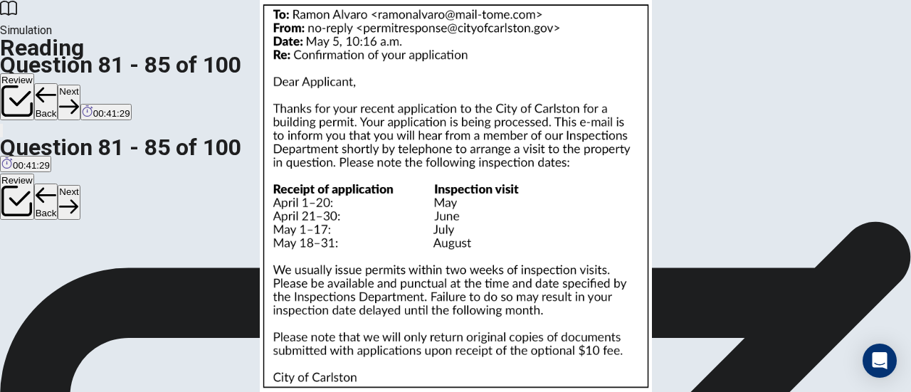
scroll to position [197, 0]
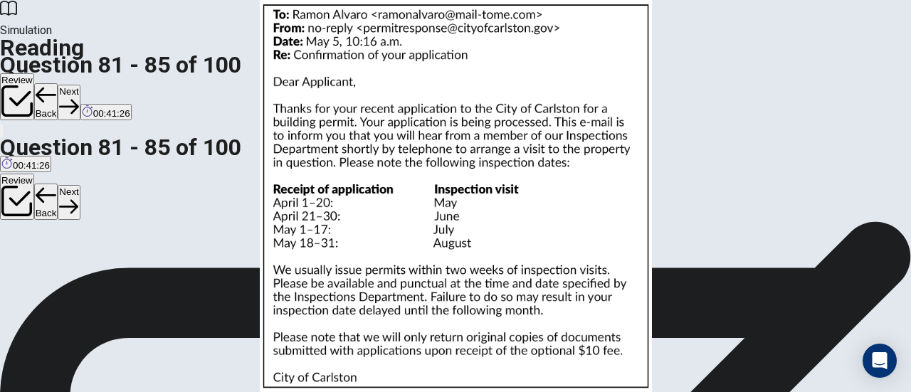
scroll to position [0, 0]
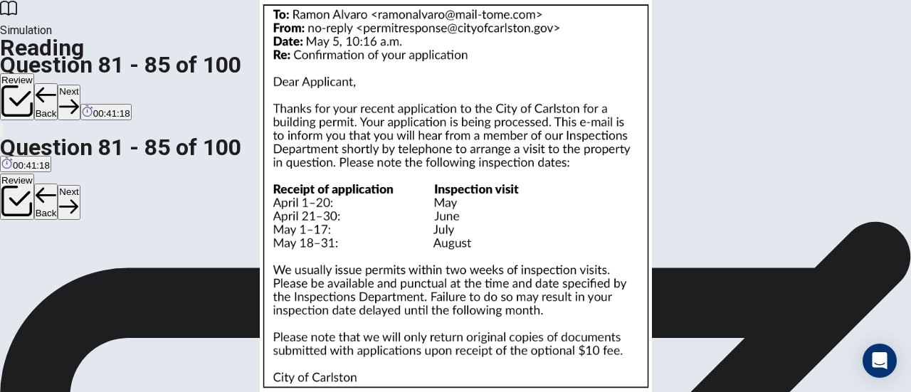
scroll to position [391, 0]
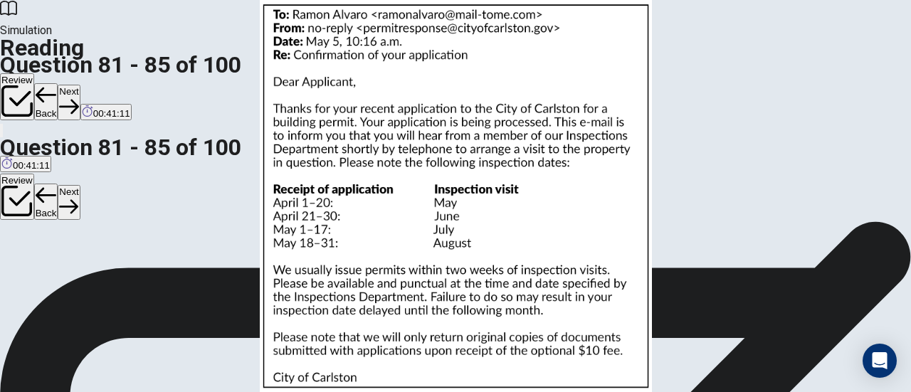
scroll to position [53, 0]
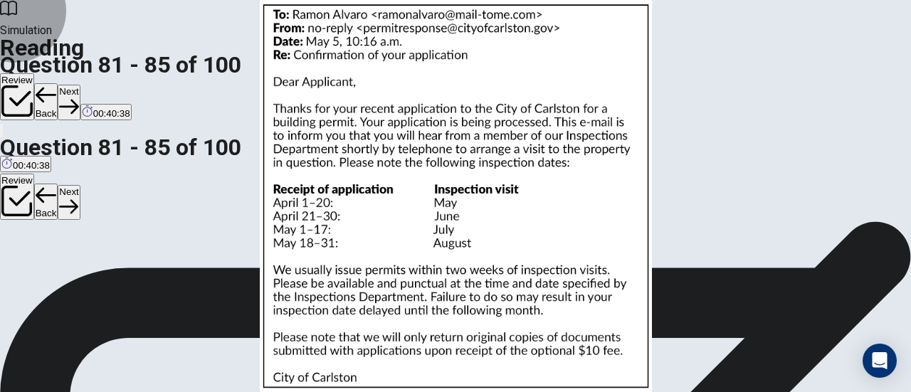
click at [80, 85] on button "Next" at bounding box center [69, 102] width 22 height 35
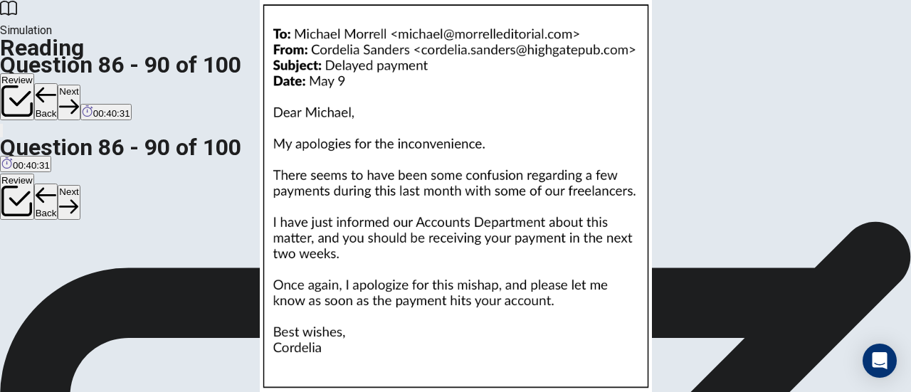
scroll to position [0, 0]
click at [575, 226] on img at bounding box center [455, 196] width 911 height 392
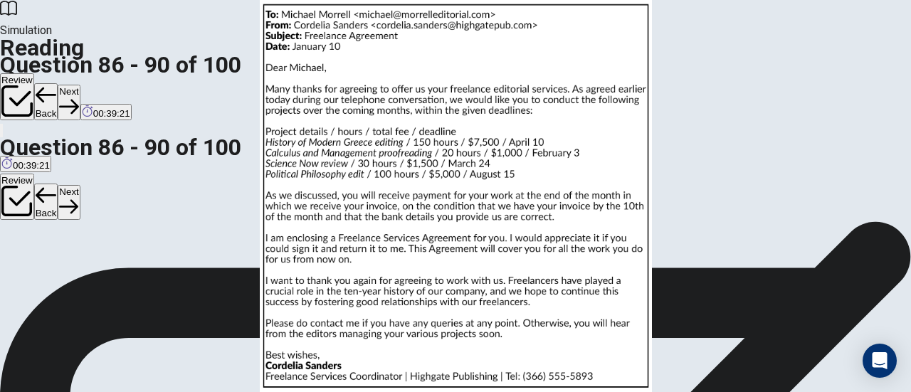
click at [906, 392] on div at bounding box center [455, 392] width 911 height 0
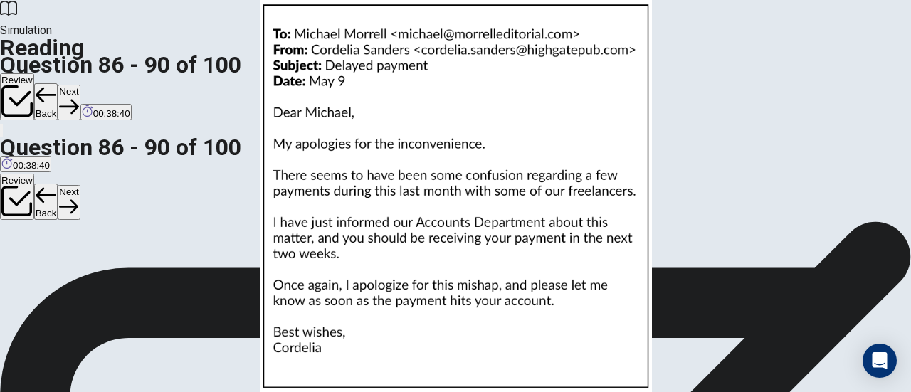
scroll to position [22, 0]
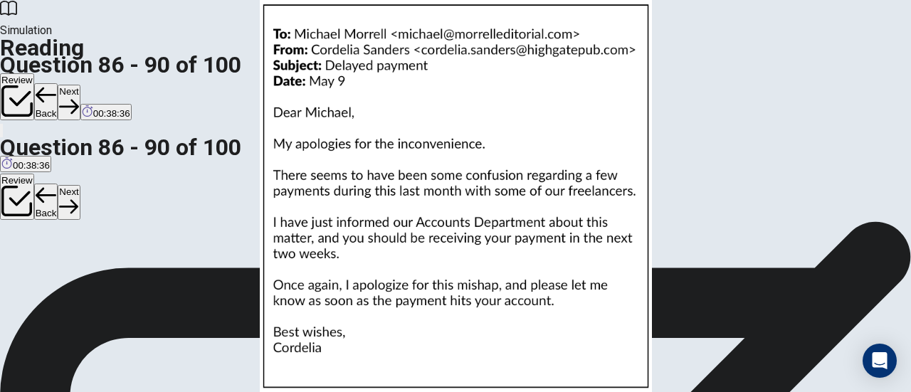
scroll to position [120, 0]
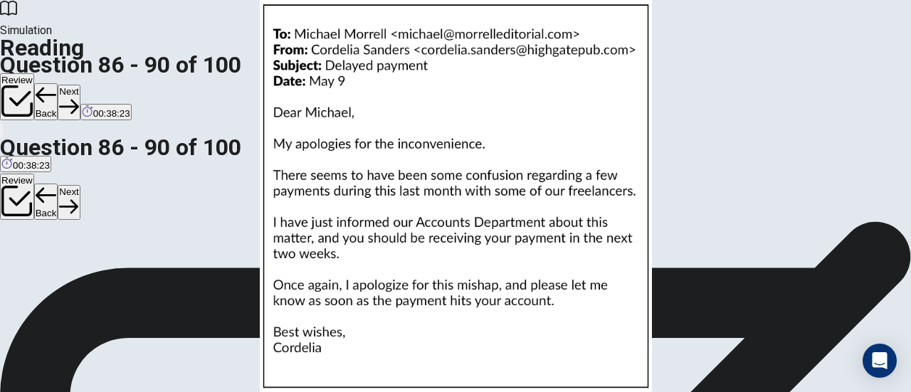
scroll to position [38, 0]
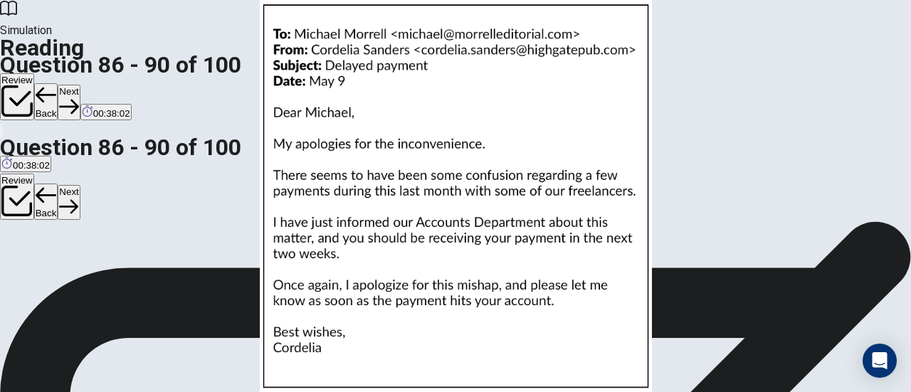
scroll to position [41, 0]
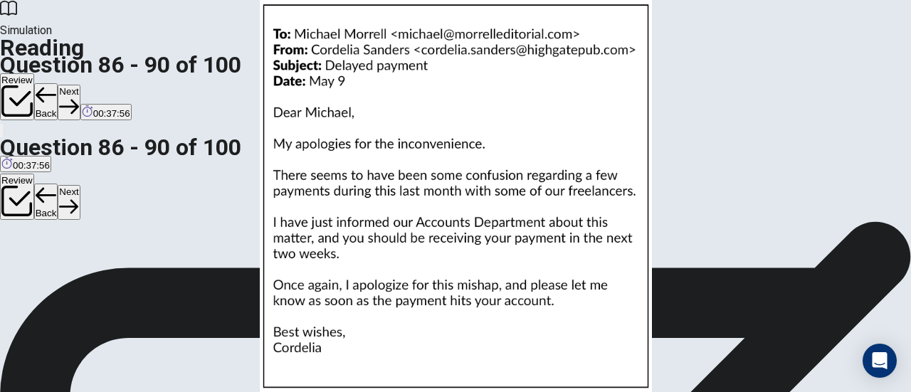
scroll to position [524, 0]
click at [80, 85] on button "Next" at bounding box center [69, 102] width 22 height 35
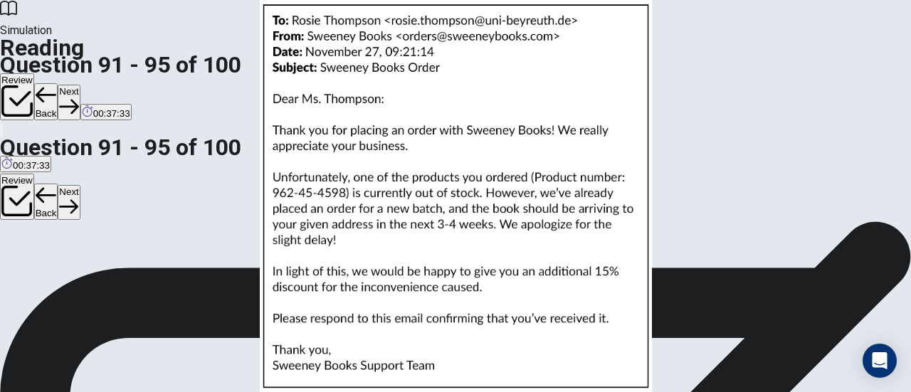
scroll to position [0, 0]
click at [651, 196] on img at bounding box center [455, 196] width 911 height 392
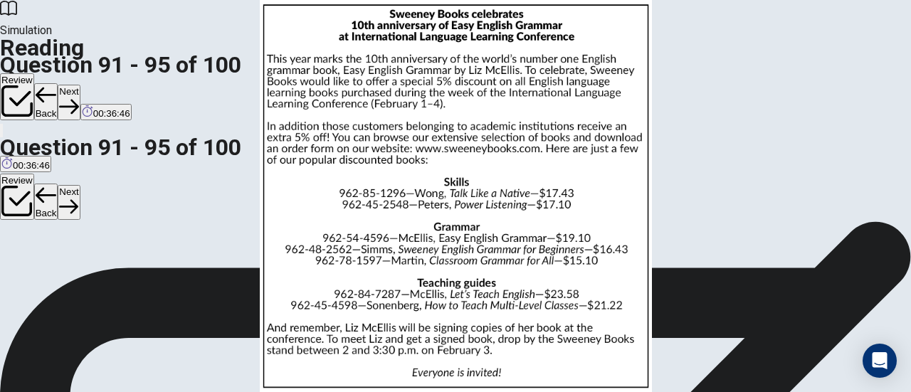
click at [698, 204] on img at bounding box center [455, 196] width 911 height 392
click at [894, 392] on div at bounding box center [455, 392] width 911 height 0
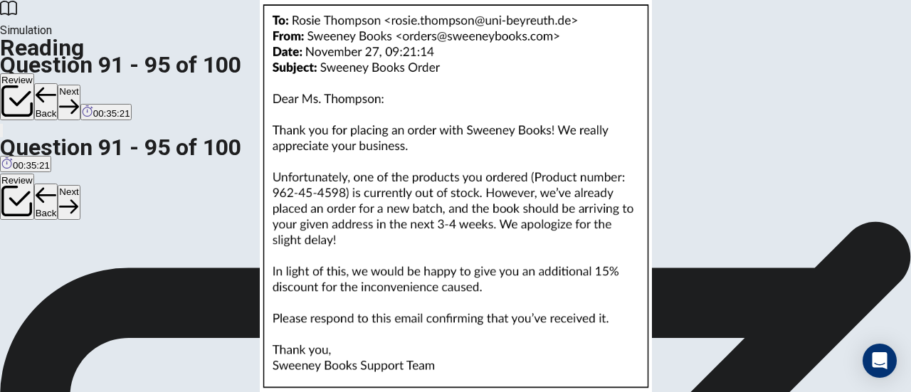
scroll to position [192, 0]
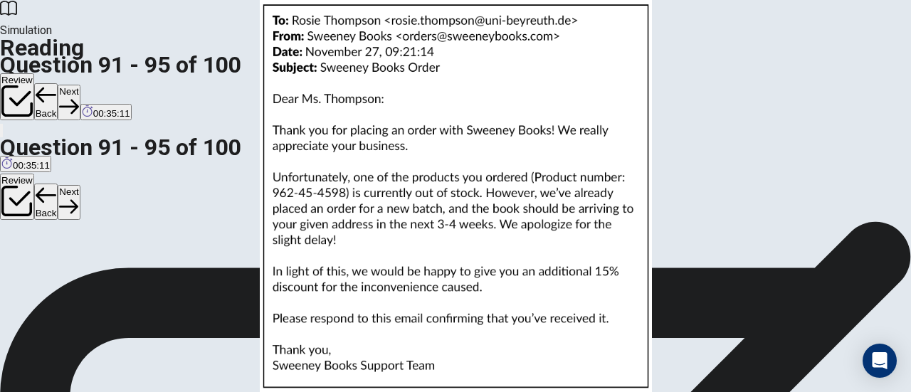
scroll to position [427, 0]
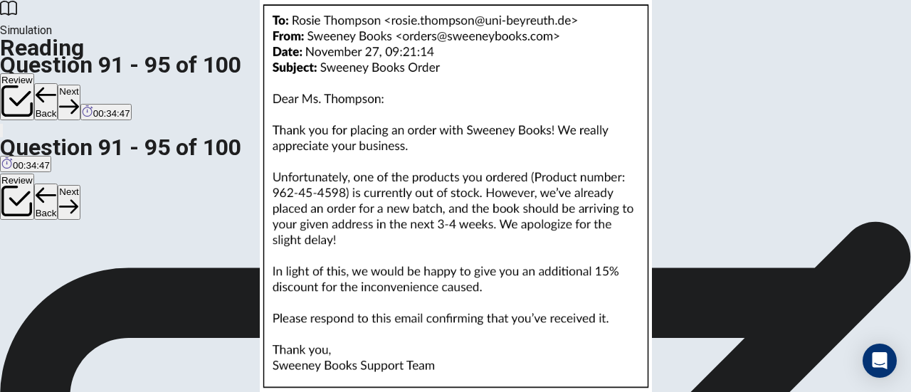
scroll to position [0, 0]
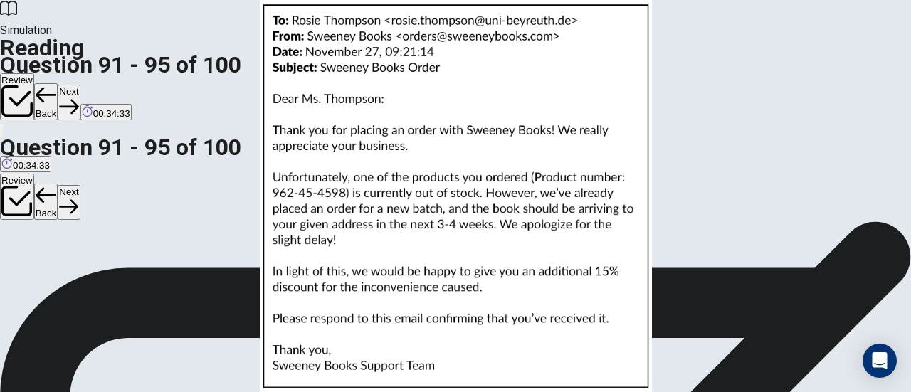
scroll to position [583, 0]
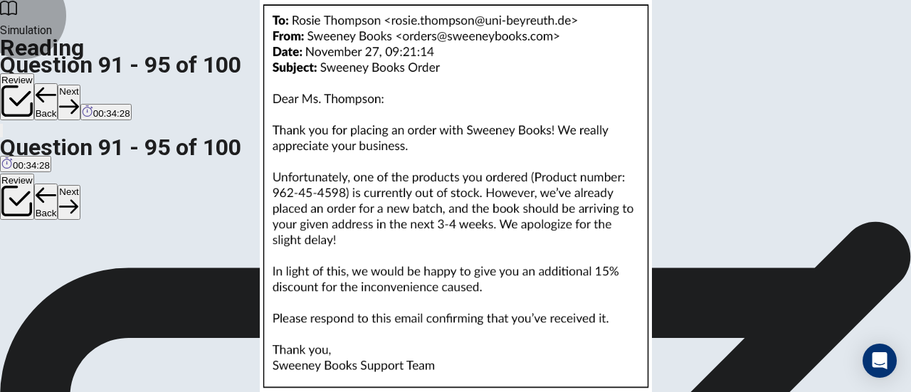
click at [80, 85] on button "Next" at bounding box center [69, 102] width 22 height 35
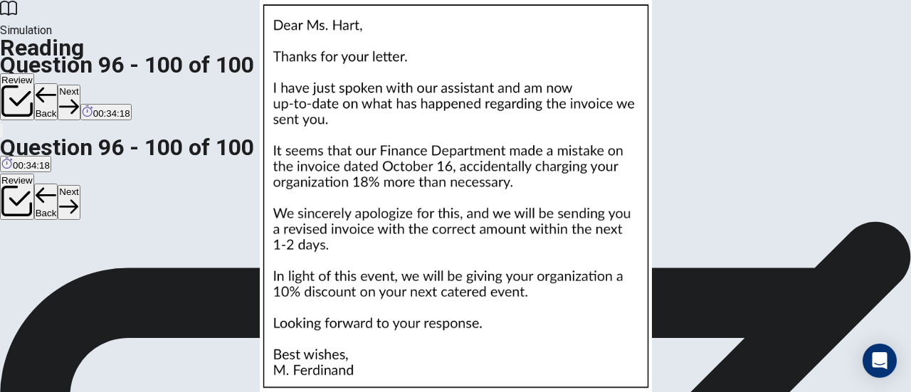
scroll to position [14, 0]
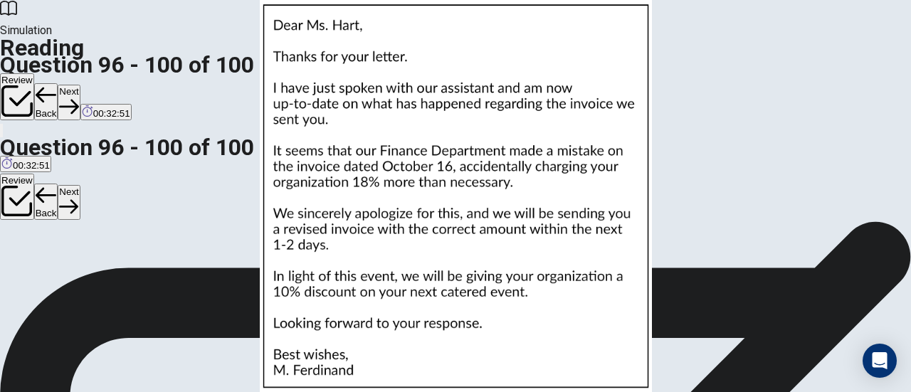
scroll to position [68, 0]
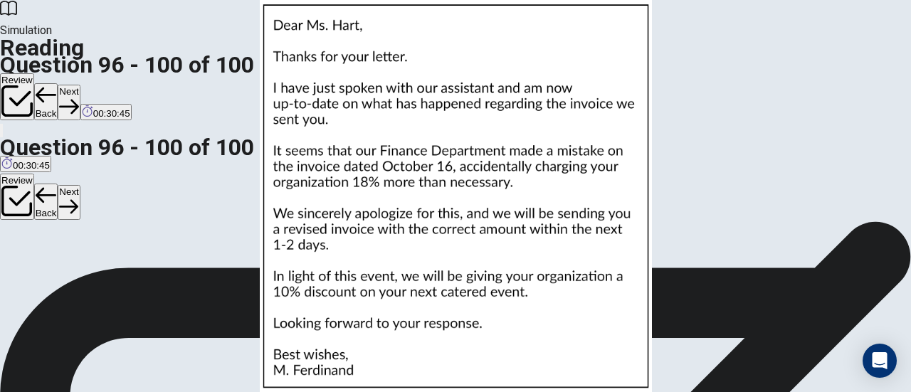
scroll to position [380, 0]
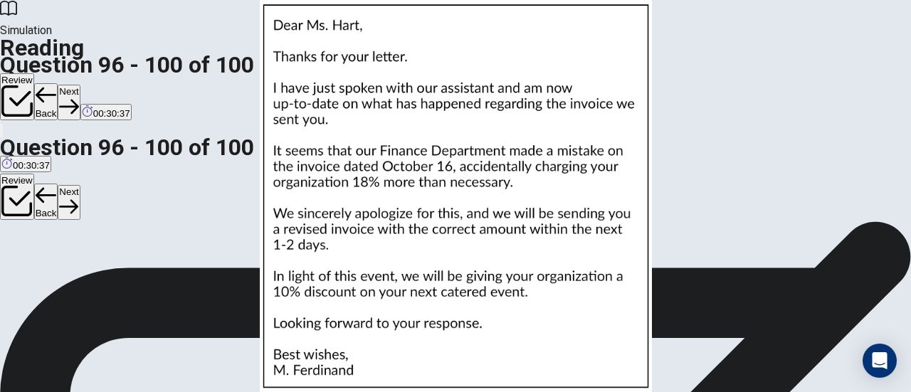
scroll to position [600, 0]
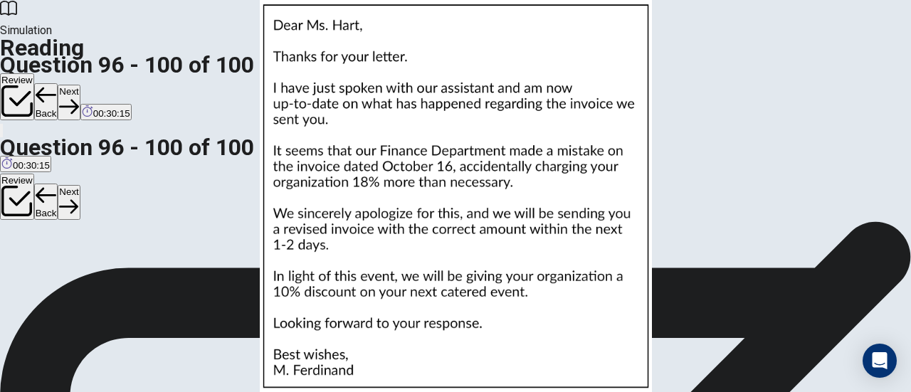
scroll to position [503, 0]
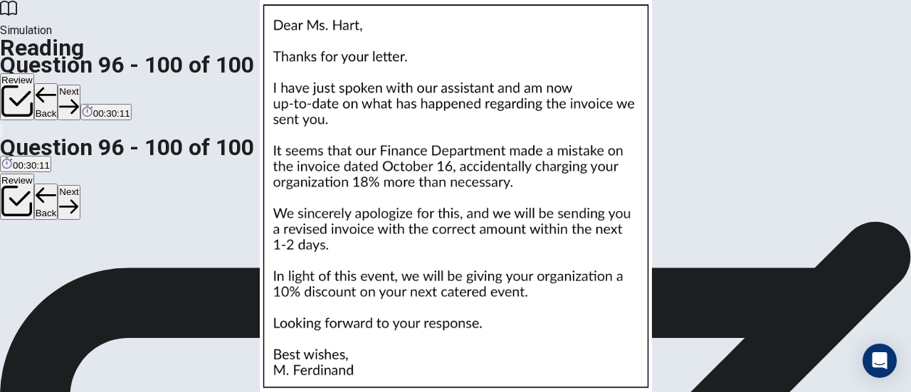
scroll to position [0, 0]
click at [80, 85] on button "Next" at bounding box center [69, 102] width 22 height 35
